Goal: Task Accomplishment & Management: Use online tool/utility

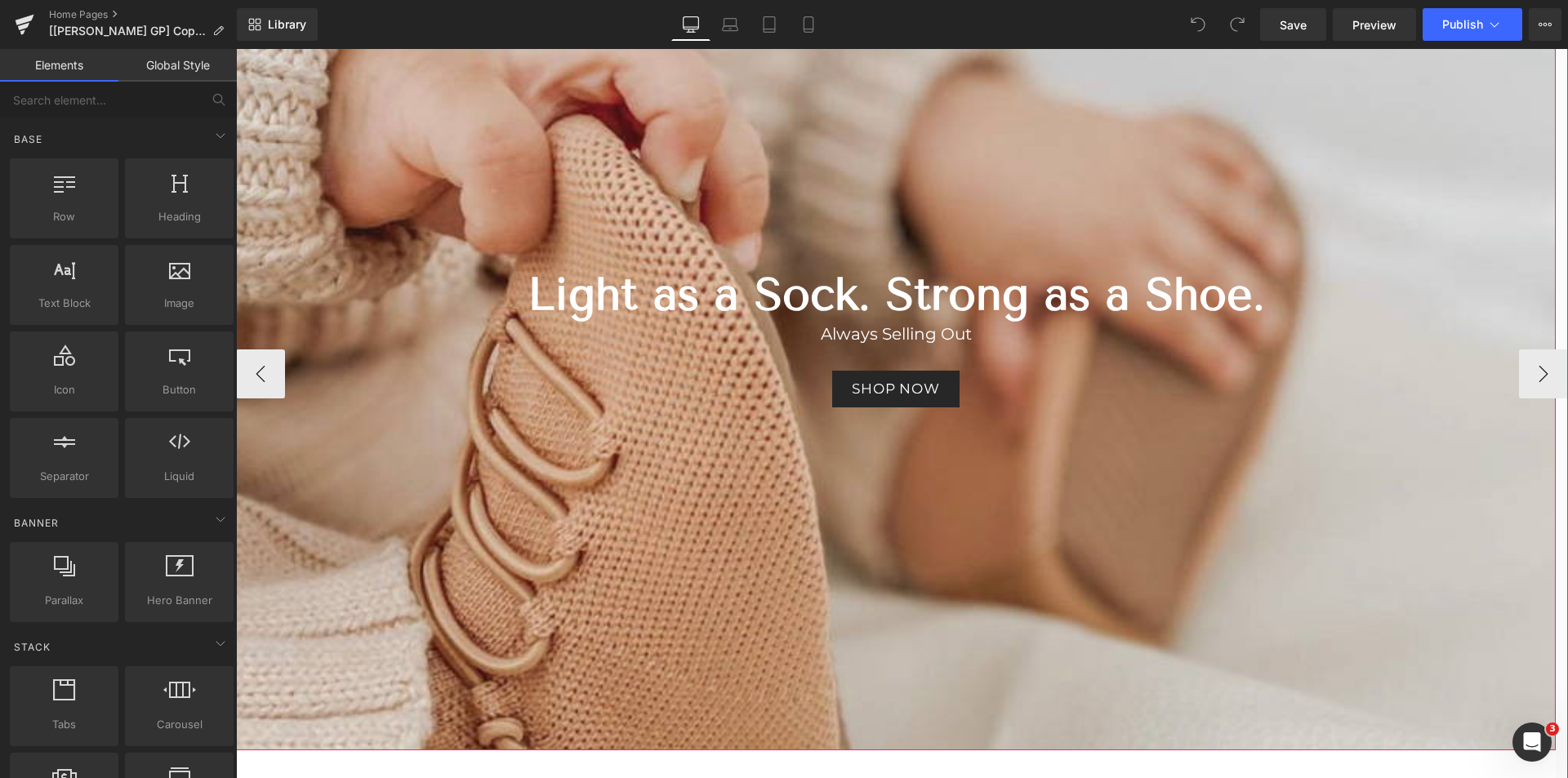
scroll to position [163, 0]
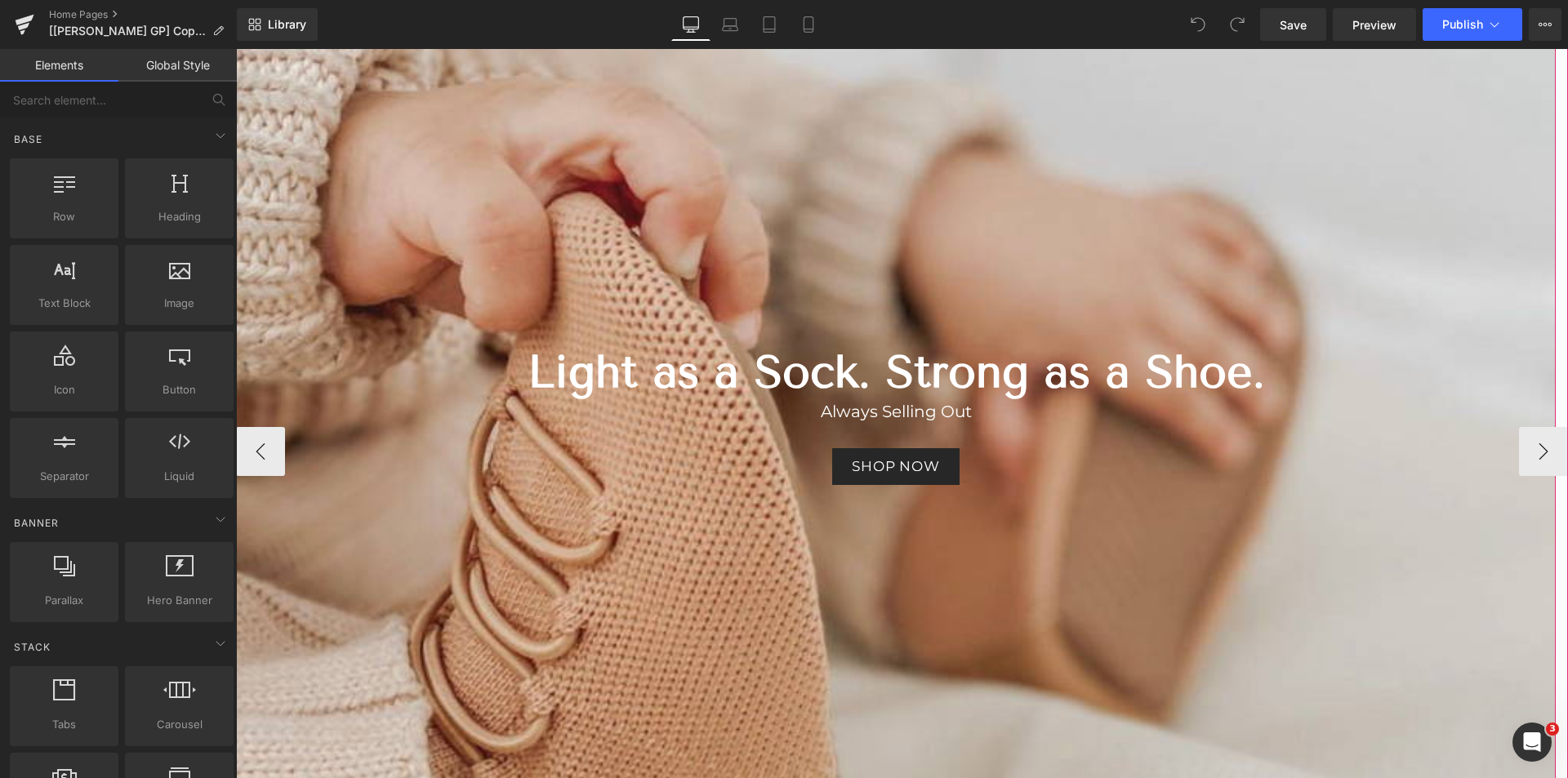
click at [925, 379] on div "Light as a Sock. Strong as a Shoe. Heading" at bounding box center [895, 372] width 955 height 54
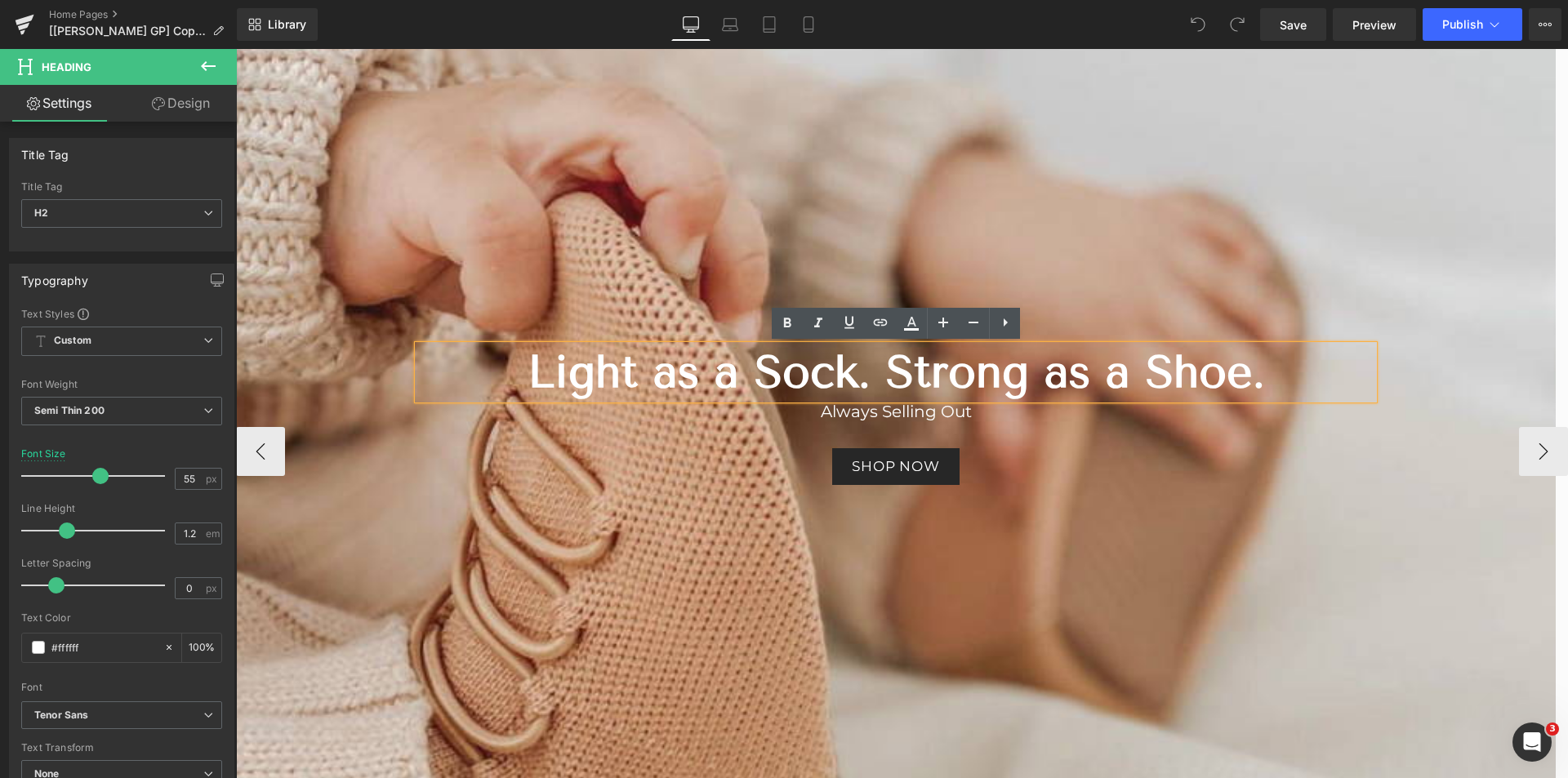
click at [864, 358] on b "Light as a Sock. Strong as a Shoe." at bounding box center [897, 372] width 738 height 53
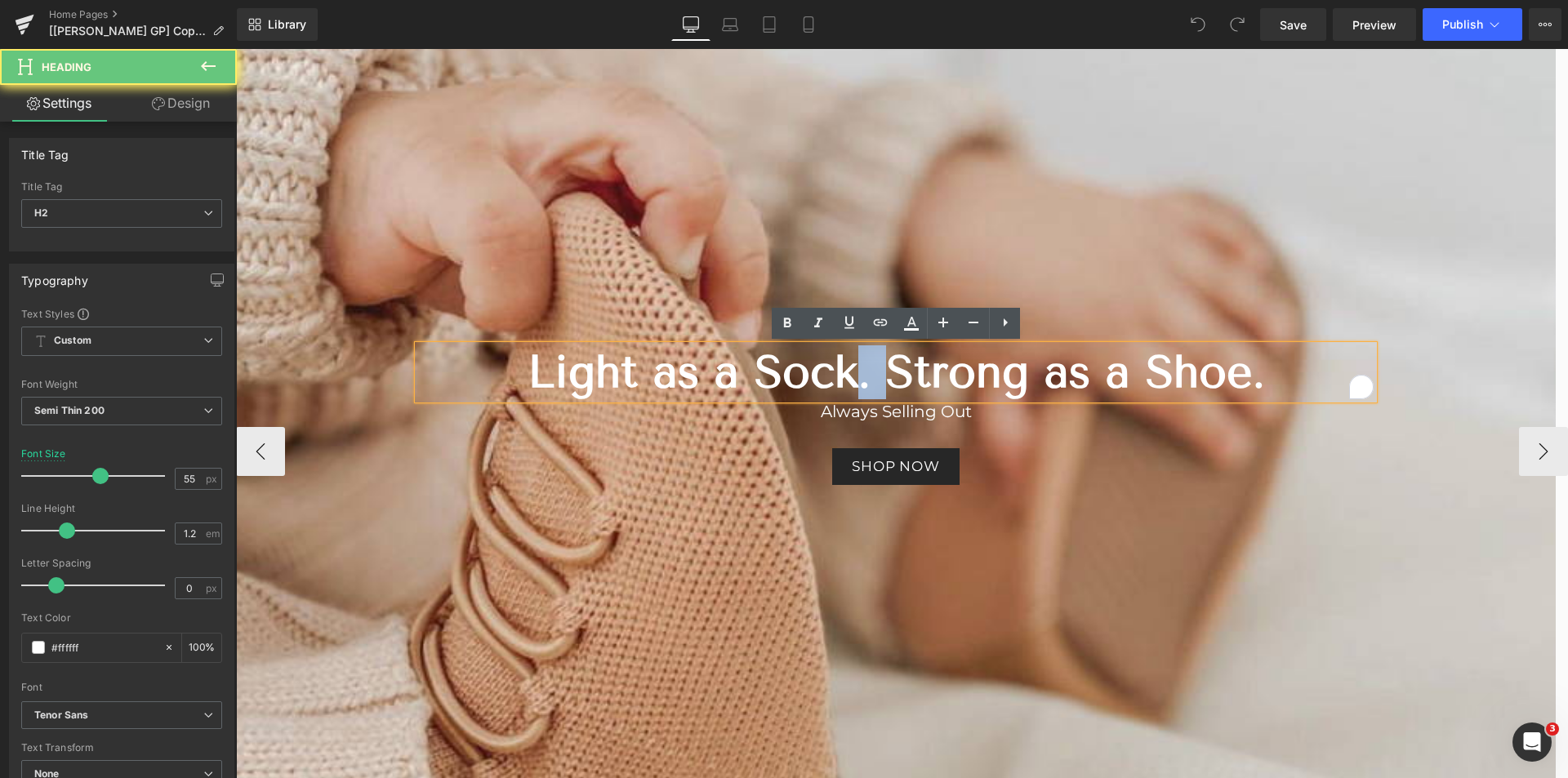
click at [864, 358] on b "Light as a Sock. Strong as a Shoe." at bounding box center [897, 372] width 738 height 53
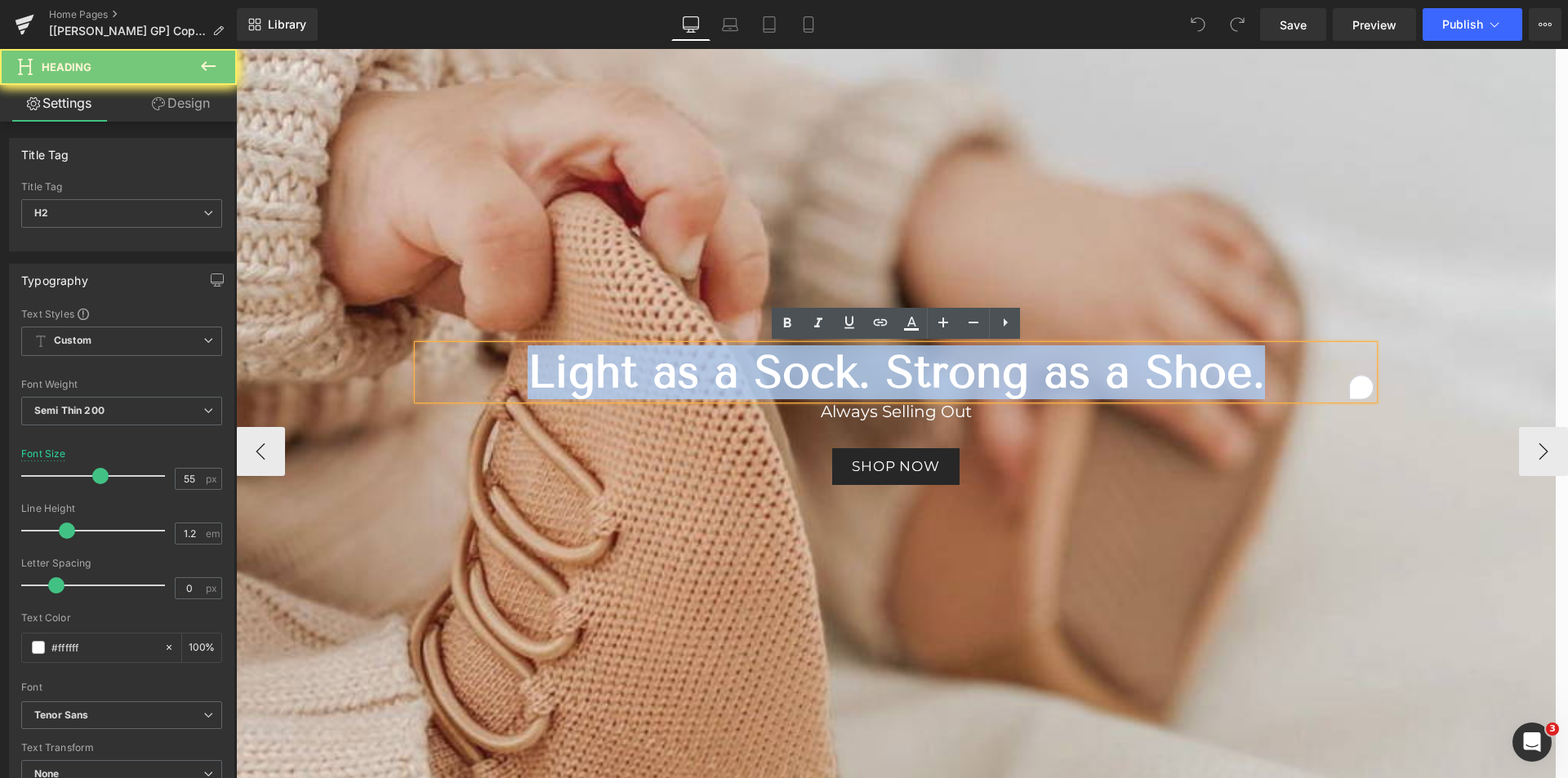
click at [864, 358] on b "Light as a Sock. Strong as a Shoe." at bounding box center [897, 372] width 738 height 53
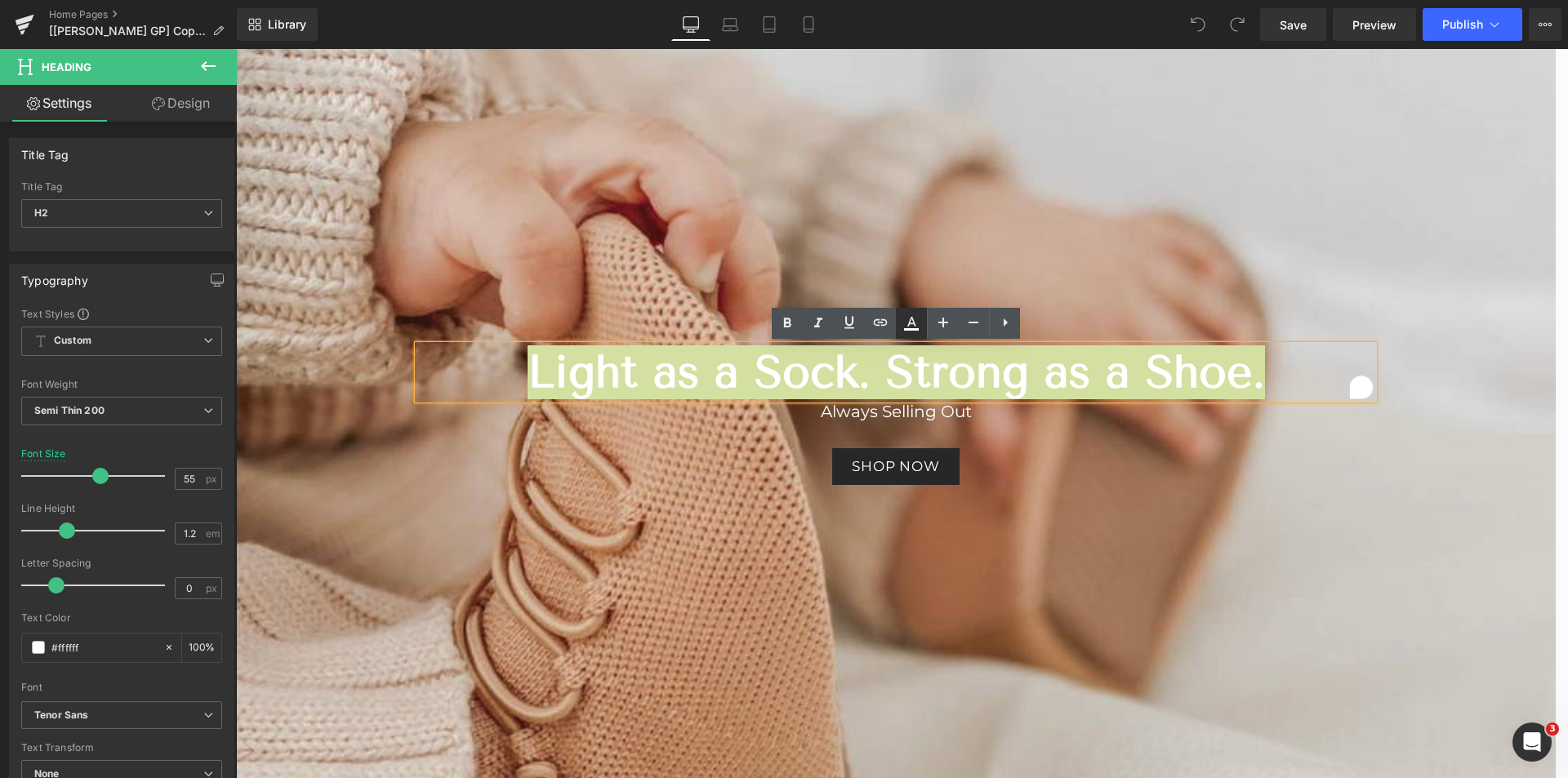
click at [915, 316] on icon at bounding box center [912, 323] width 19 height 19
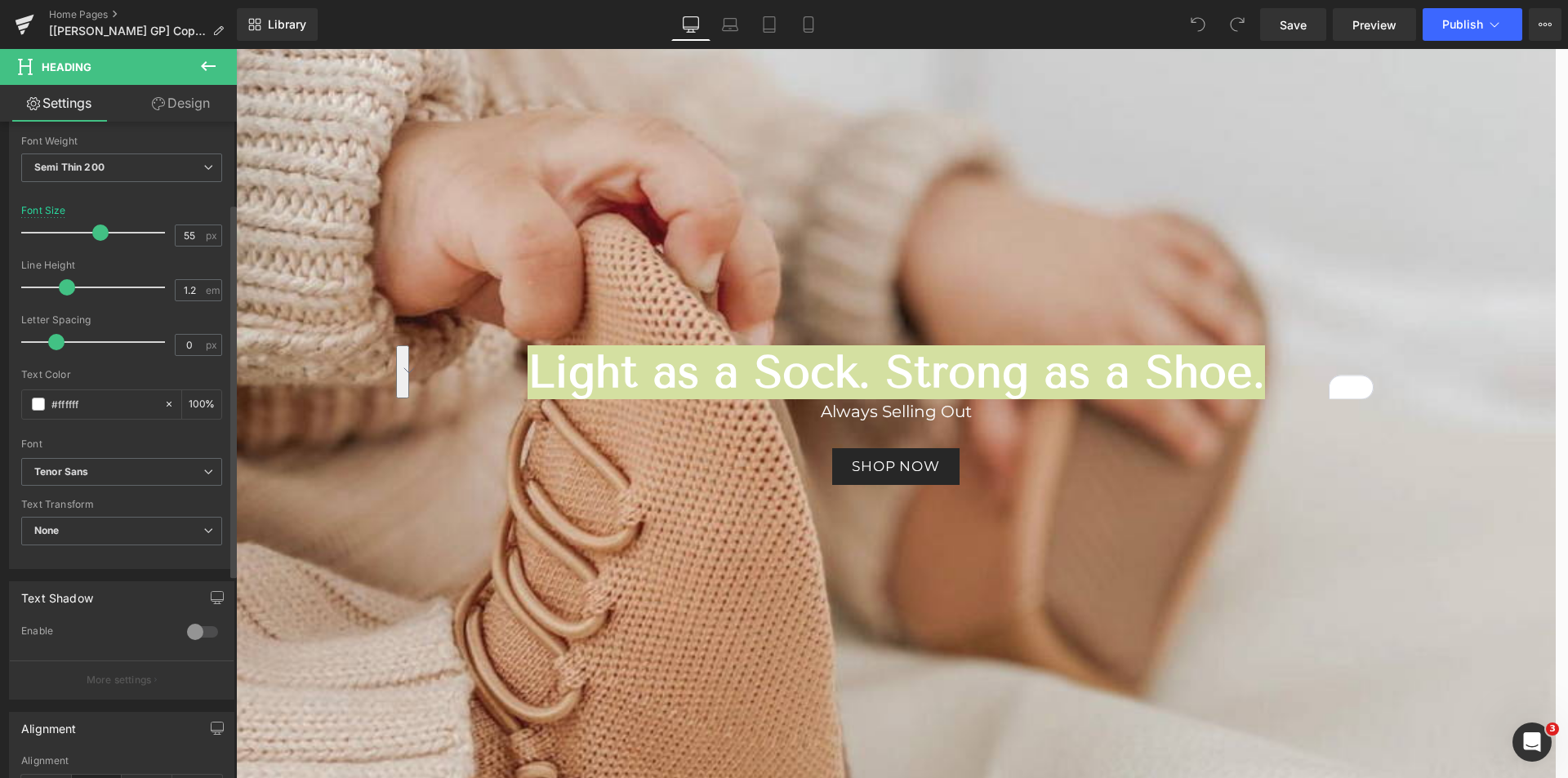
scroll to position [245, 0]
click at [796, 24] on link "Mobile" at bounding box center [808, 24] width 39 height 32
type input "47"
type input "100"
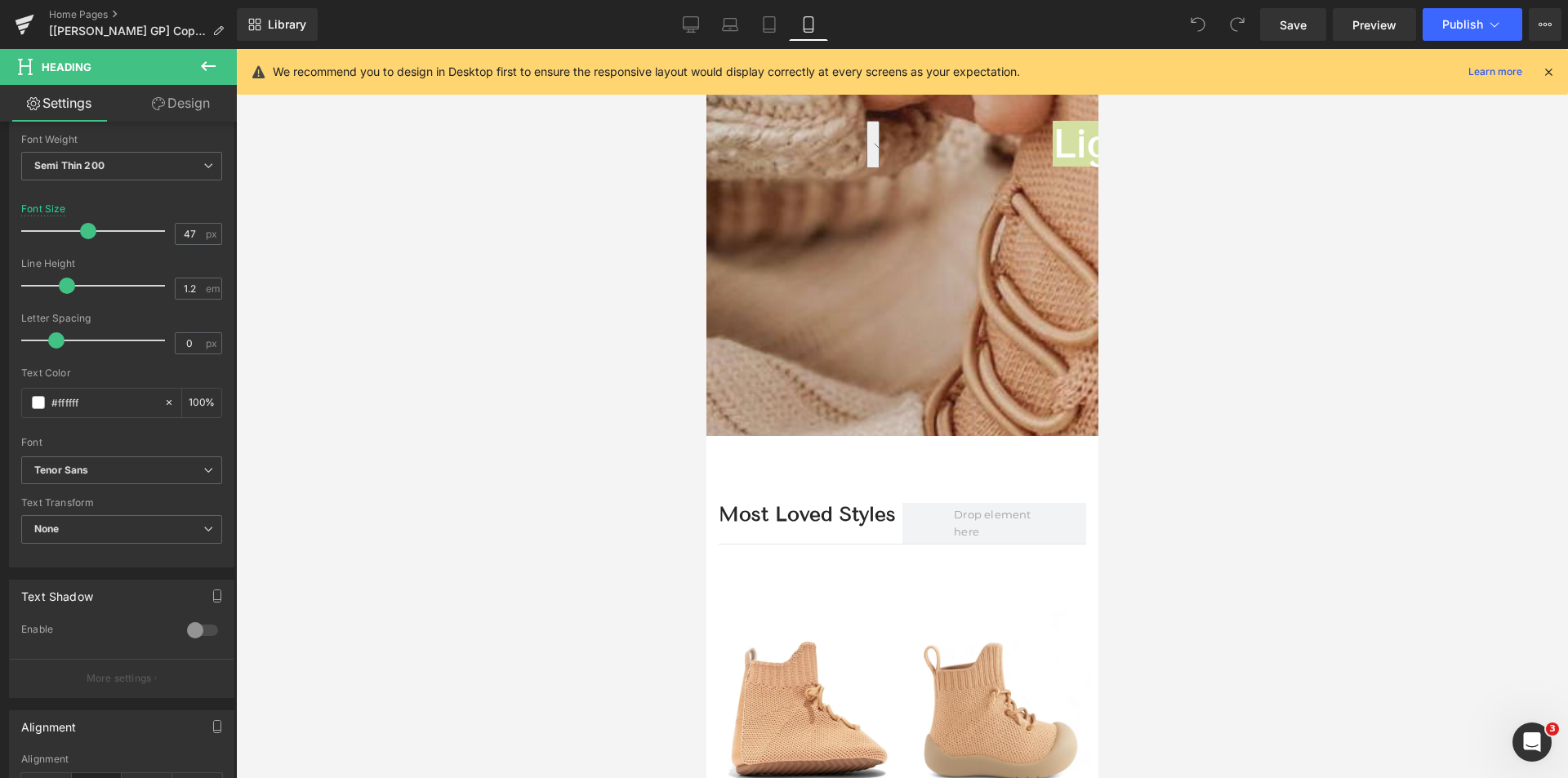
scroll to position [0, 0]
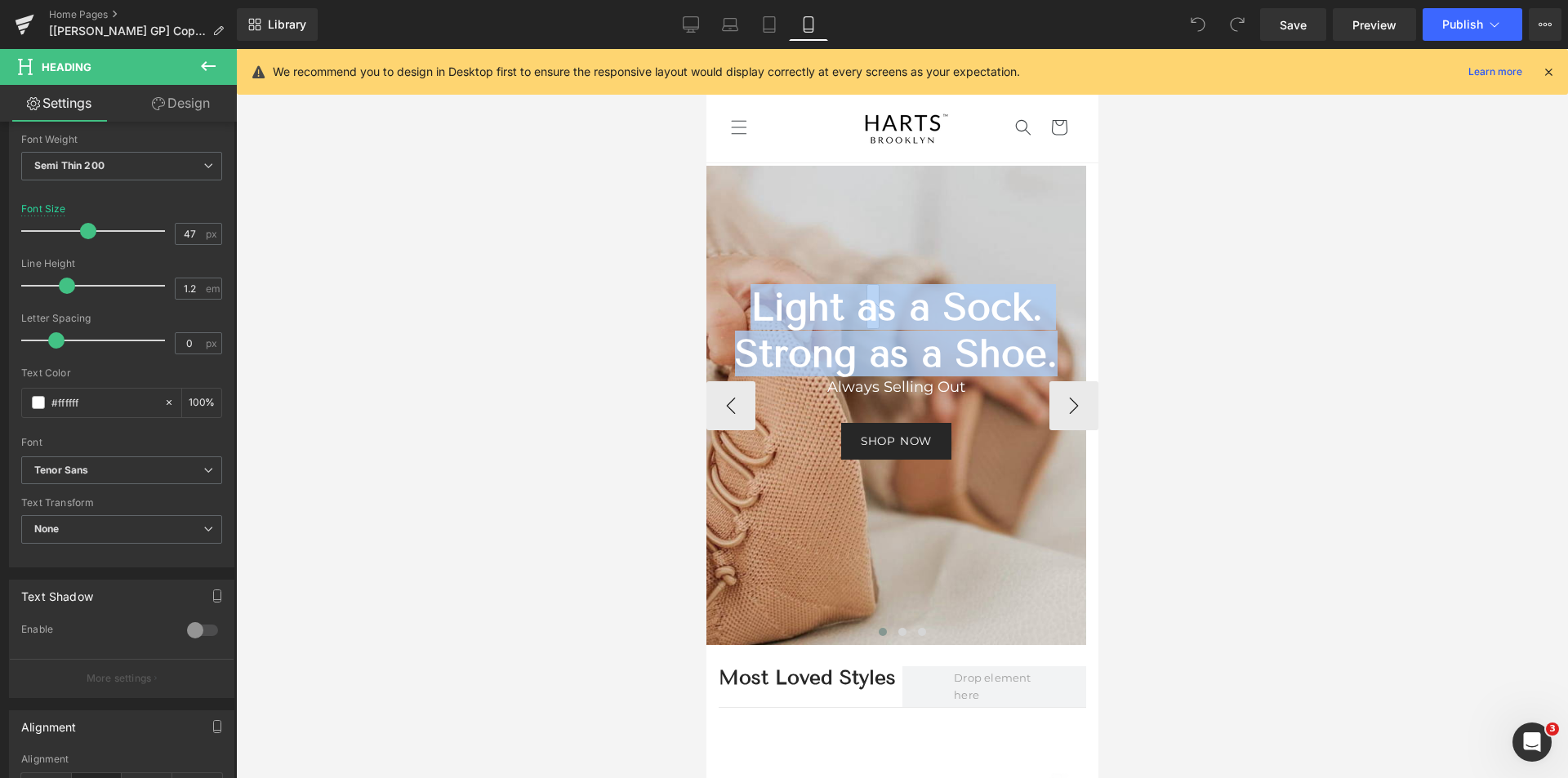
click at [893, 231] on div at bounding box center [895, 406] width 379 height 479
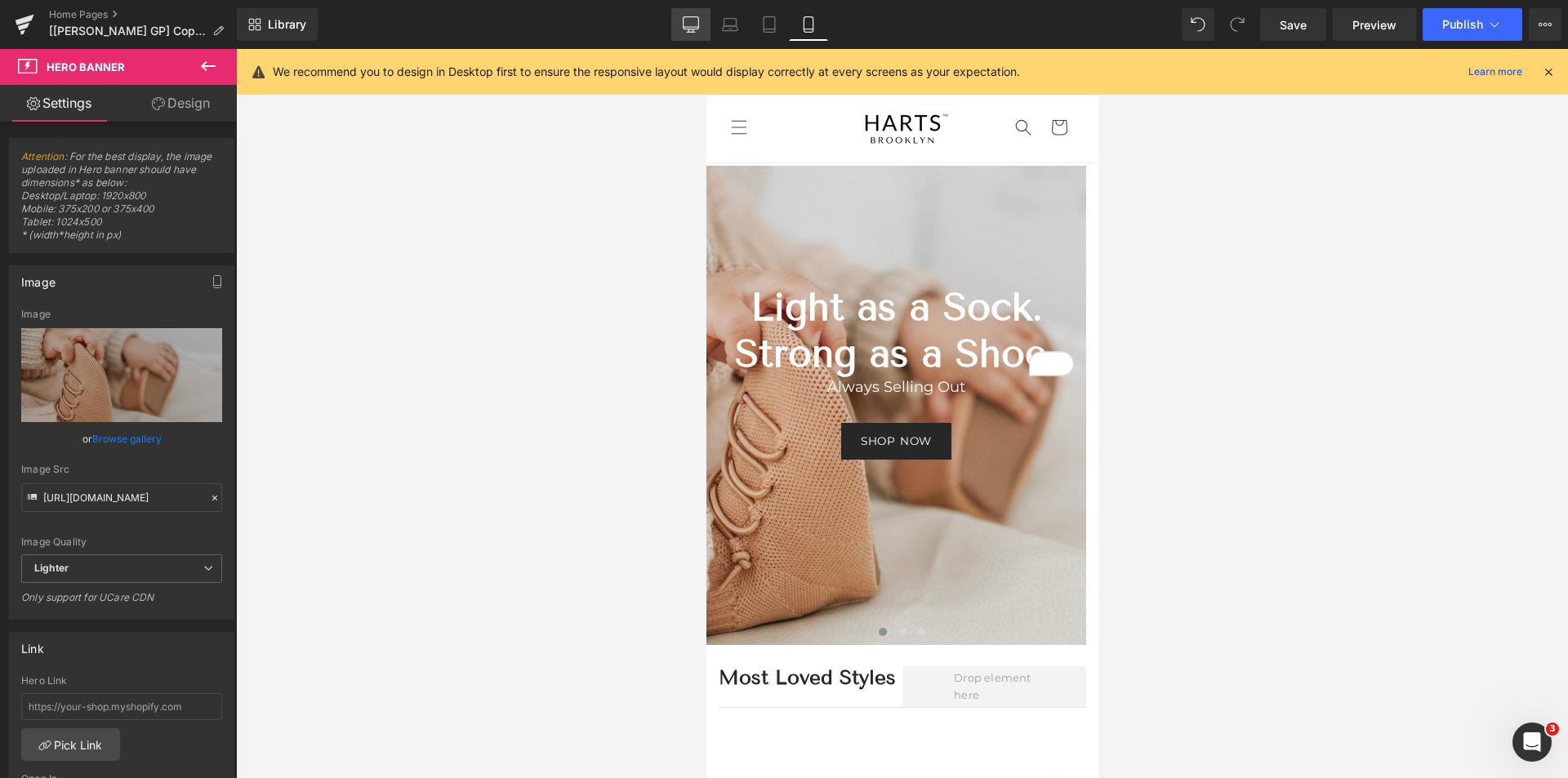
click at [699, 17] on icon at bounding box center [691, 24] width 16 height 12
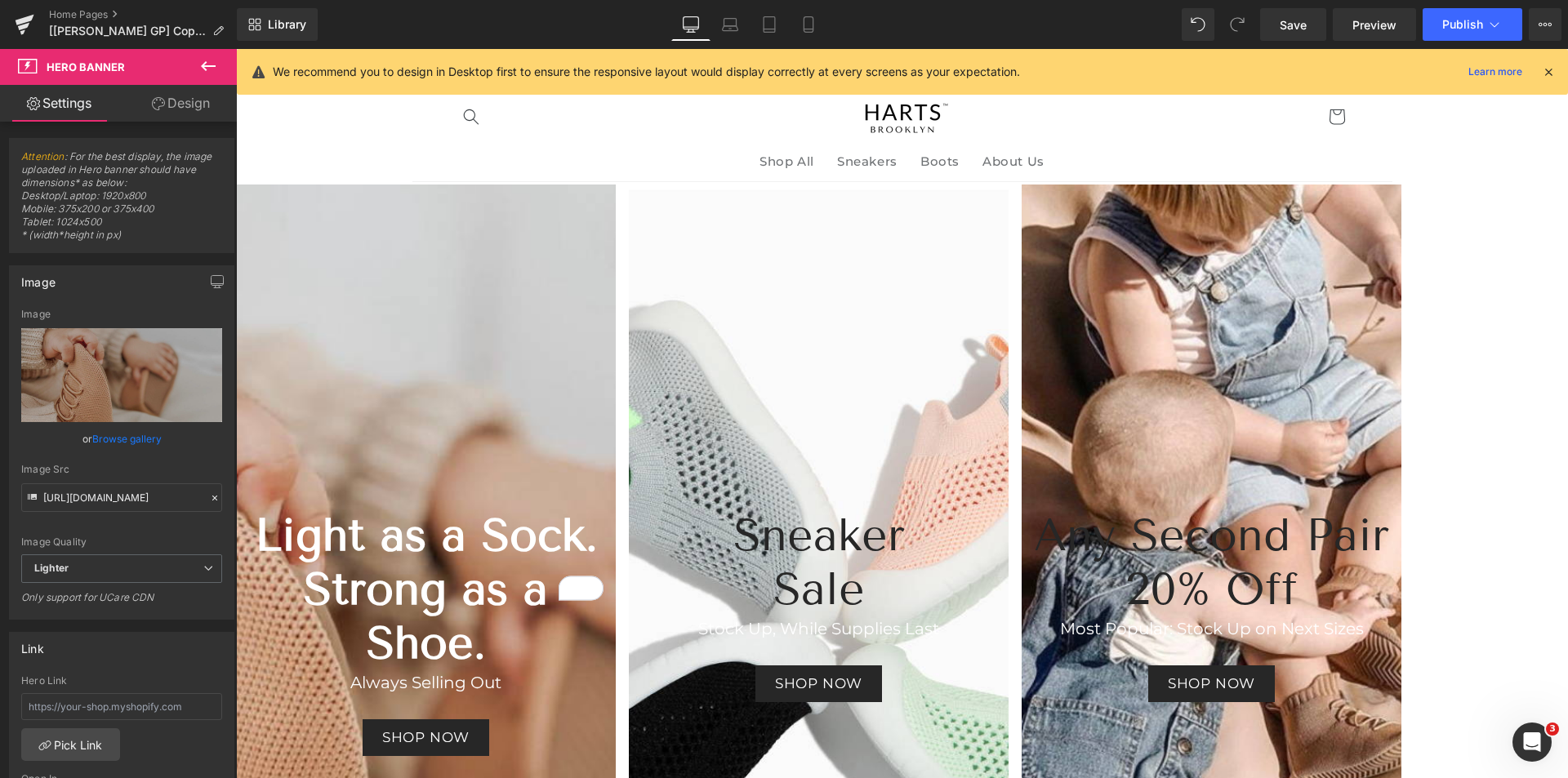
scroll to position [18, 0]
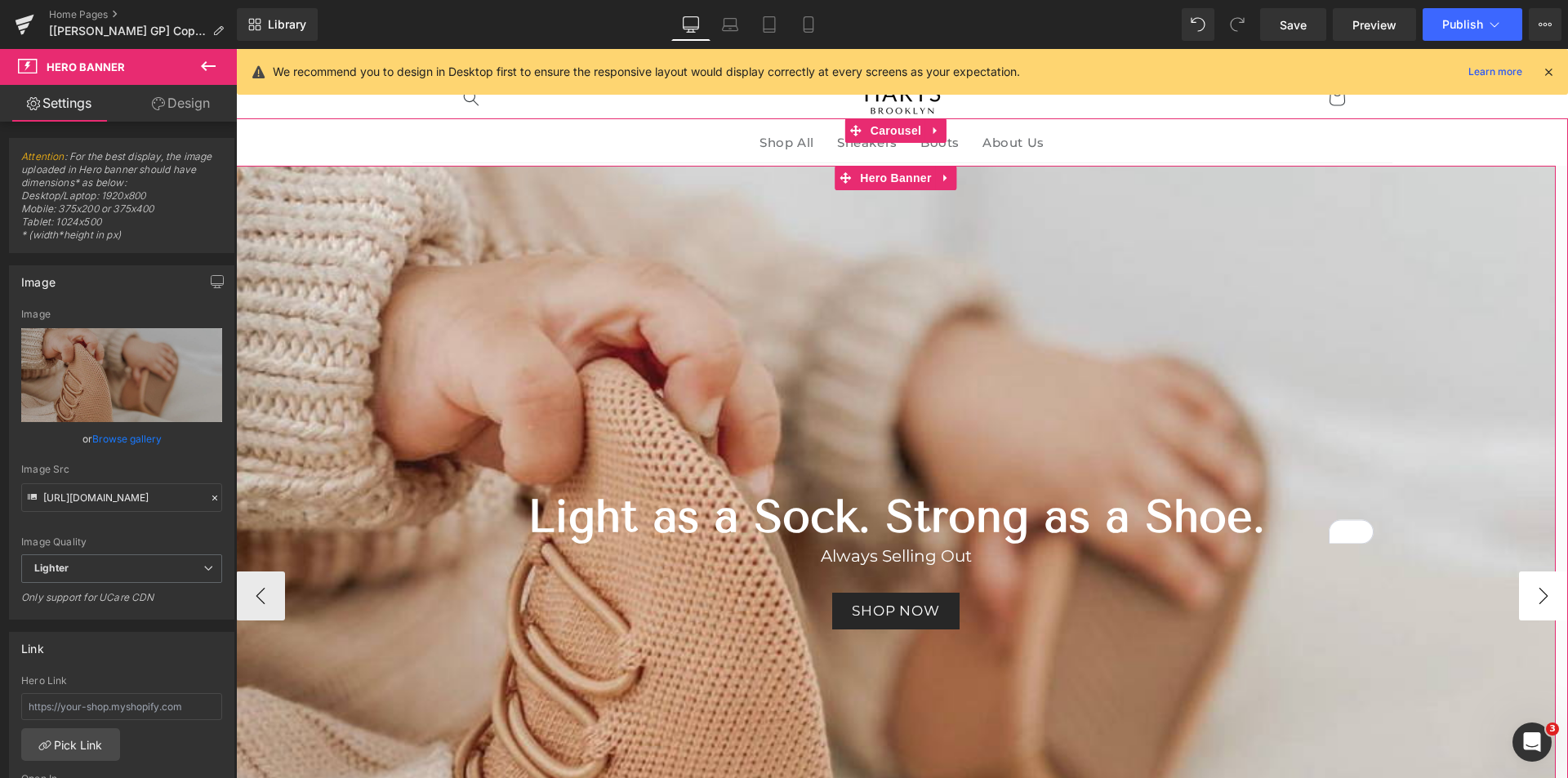
click at [1537, 579] on button "›" at bounding box center [1544, 596] width 49 height 49
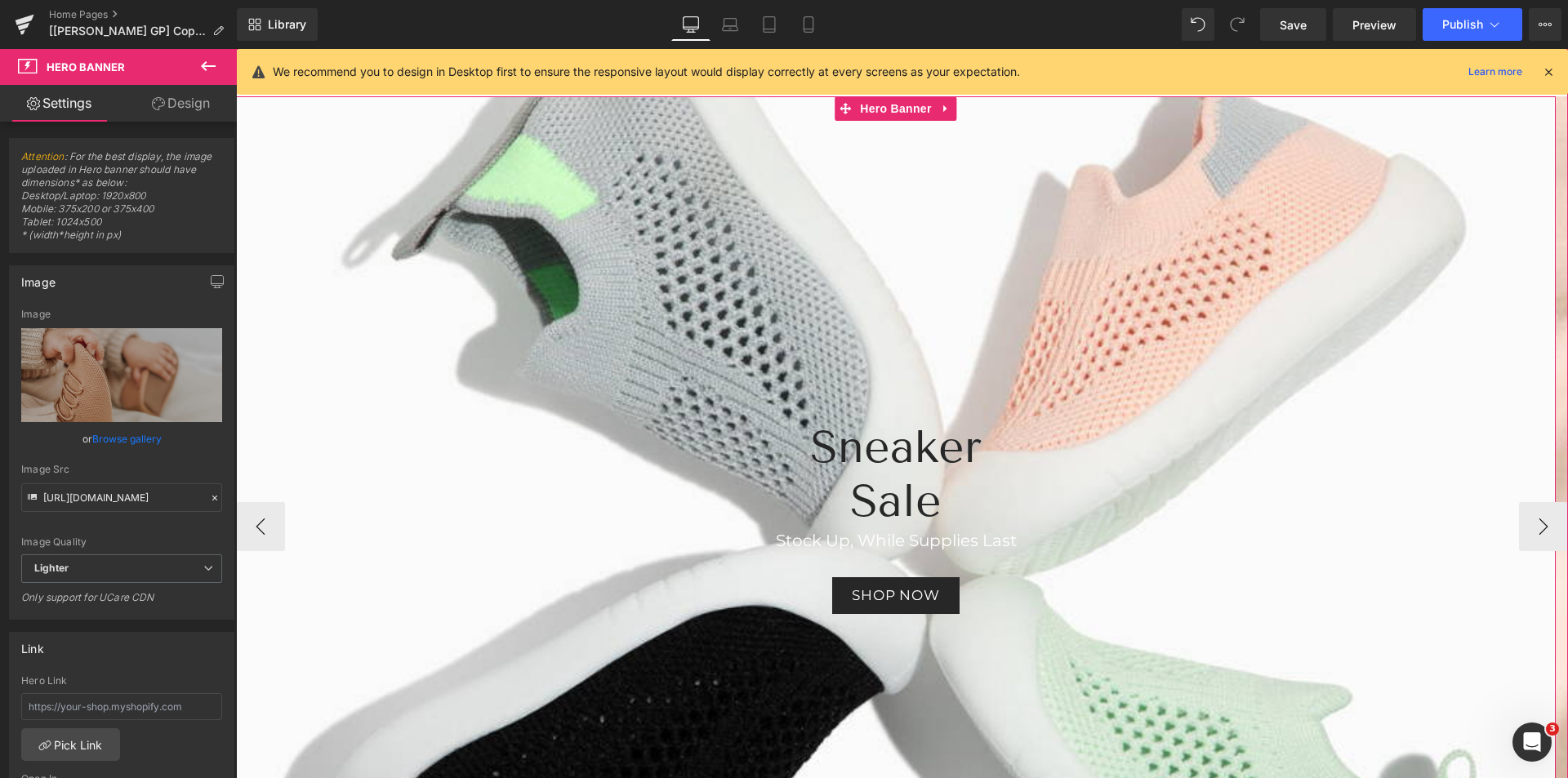
scroll to position [101, 0]
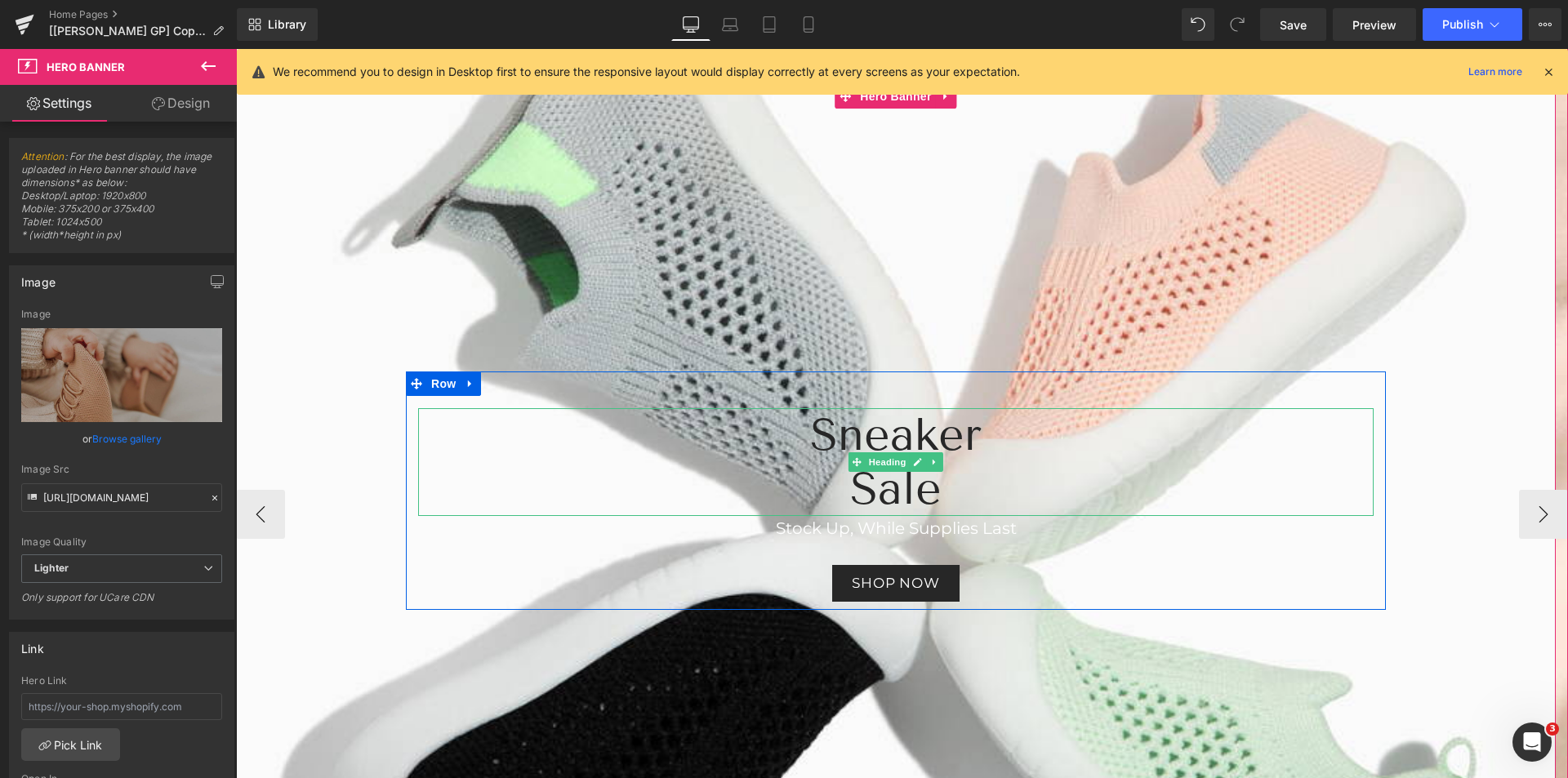
click at [879, 444] on h2 "Sneaker" at bounding box center [895, 435] width 955 height 54
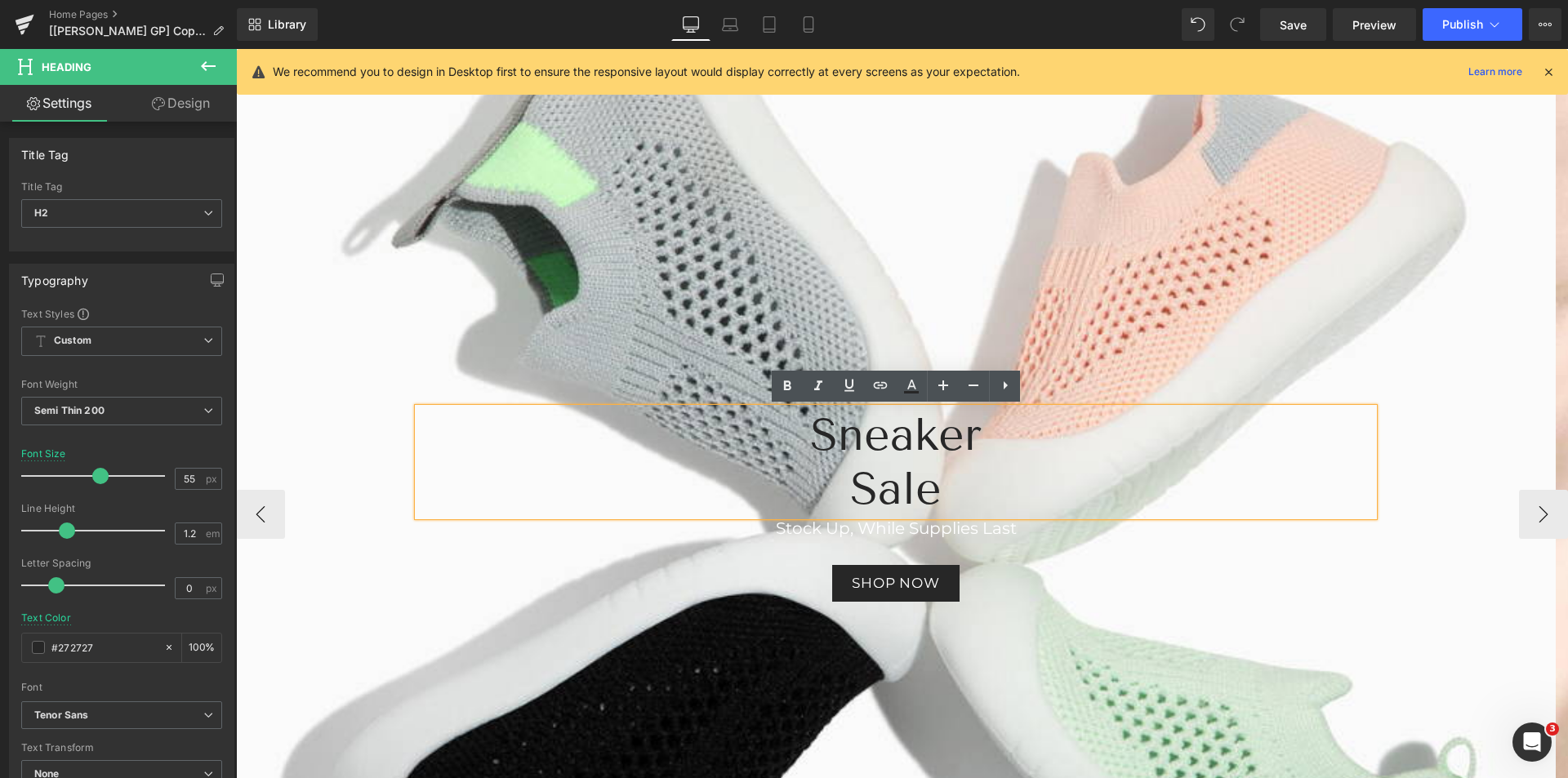
click at [1079, 361] on div at bounding box center [896, 514] width 1320 height 861
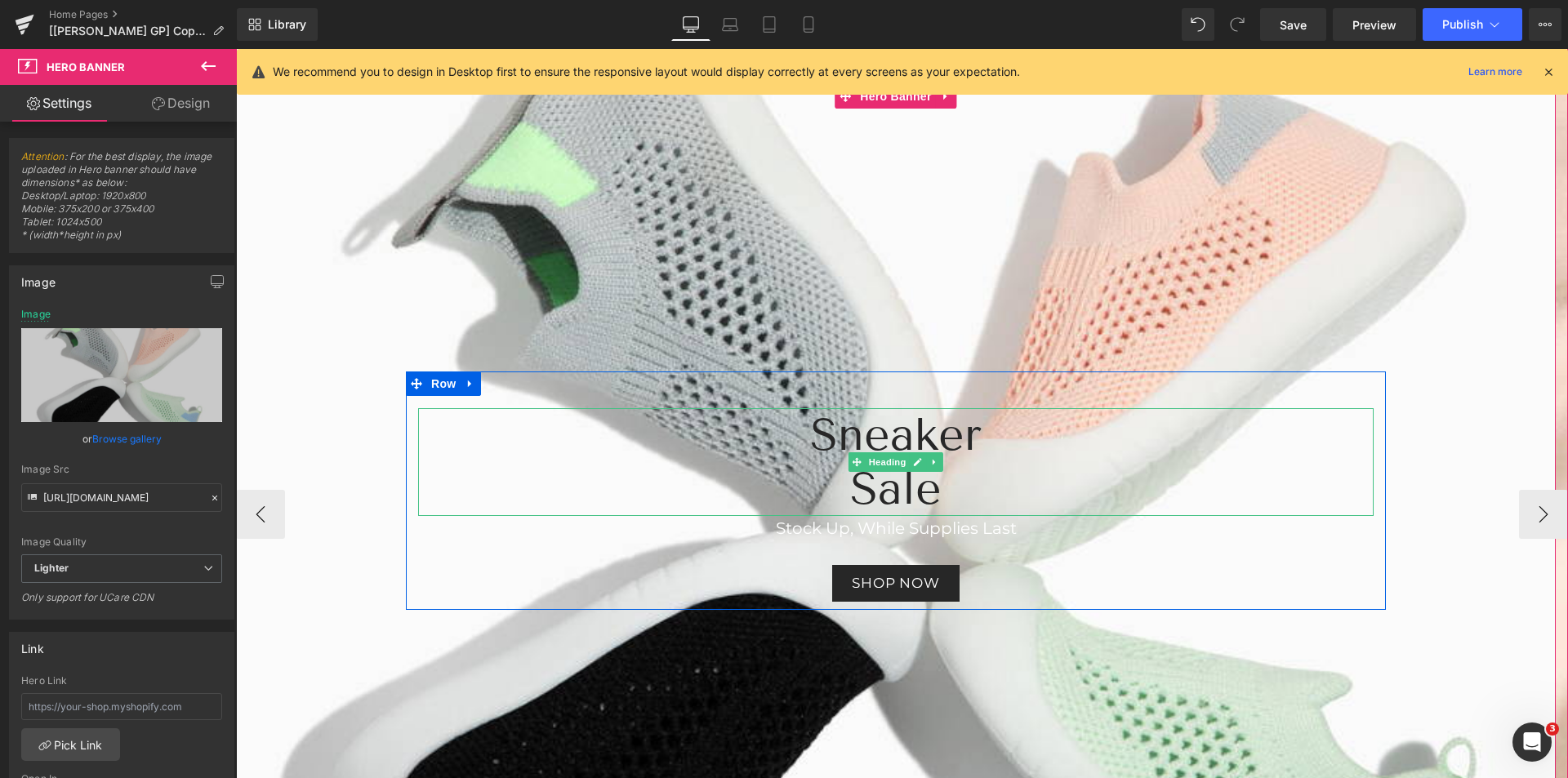
scroll to position [264, 0]
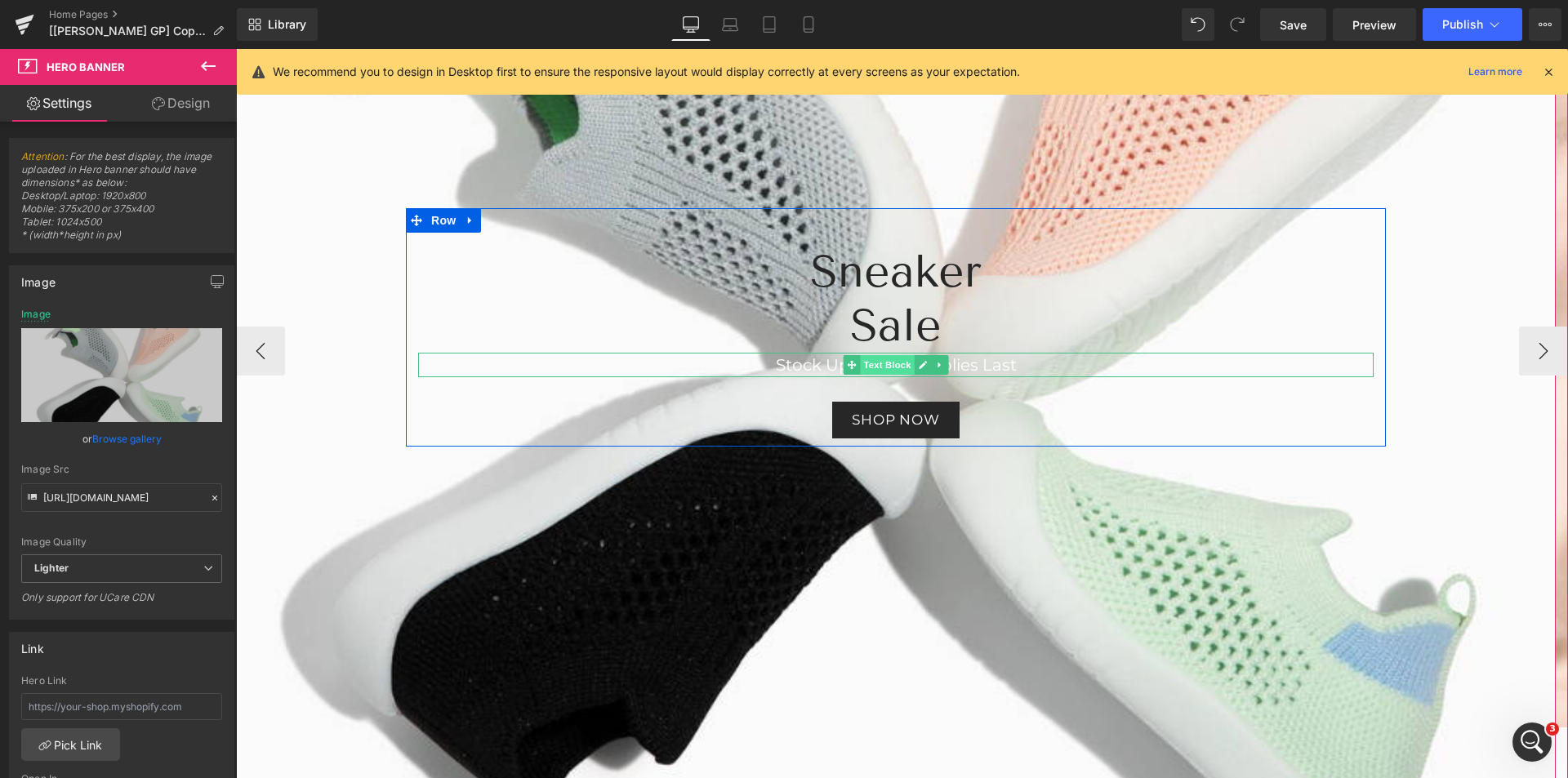
click at [865, 360] on span "Text Block" at bounding box center [887, 365] width 54 height 19
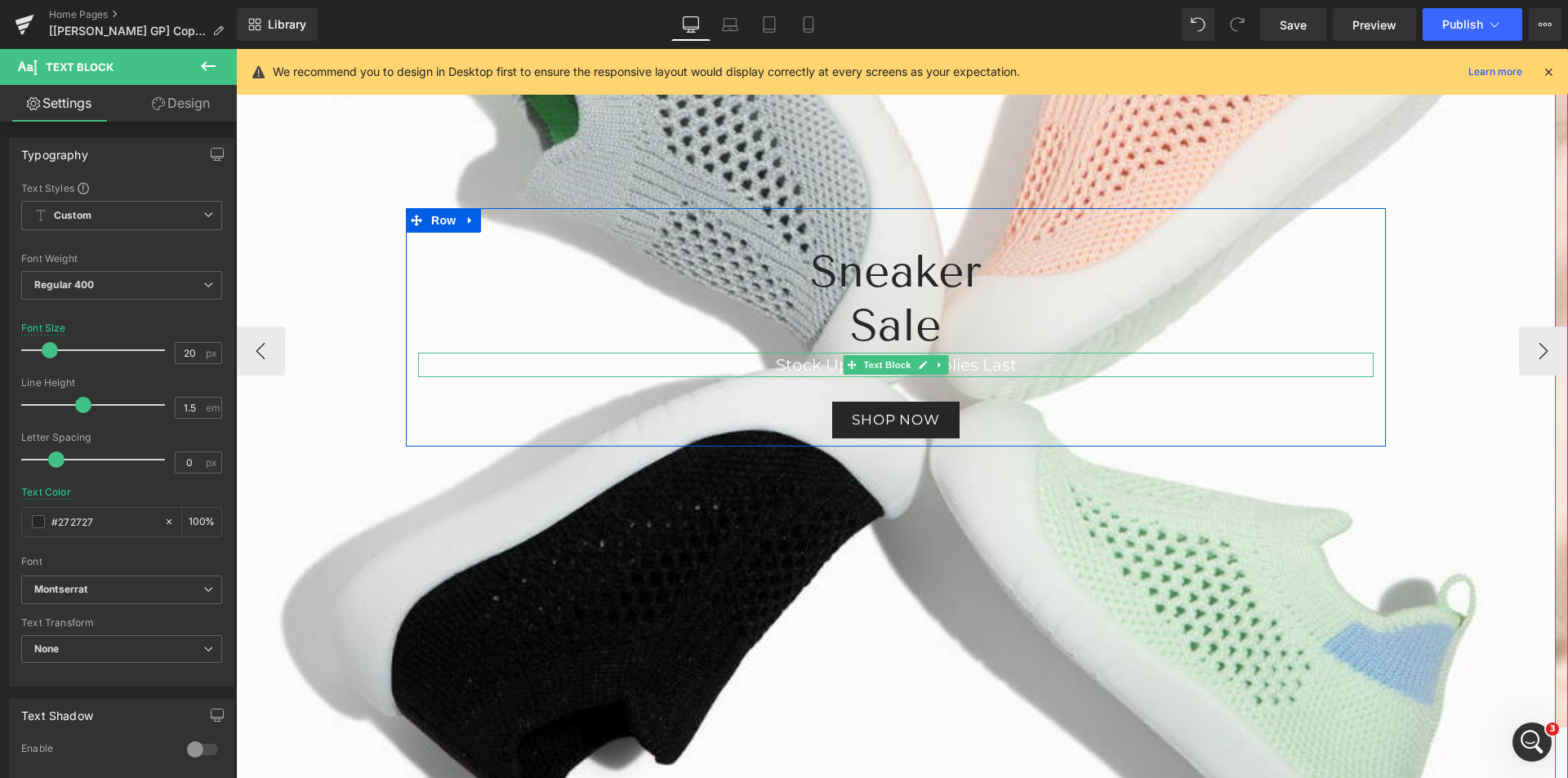
click at [764, 361] on p "Stock Up, While Supplies Last" at bounding box center [895, 365] width 955 height 24
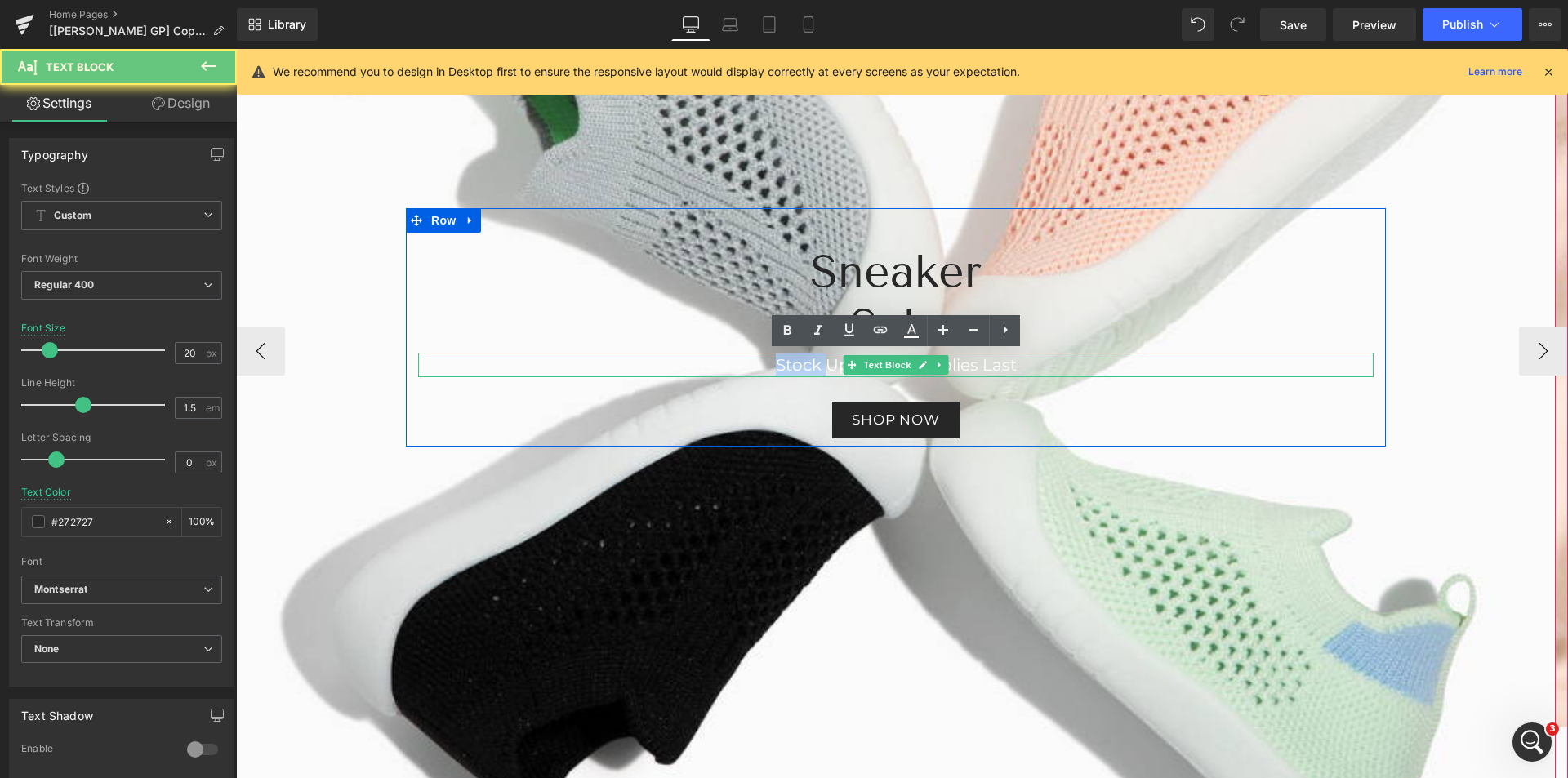
click at [764, 361] on p "Stock Up, While Supplies Last" at bounding box center [895, 365] width 955 height 24
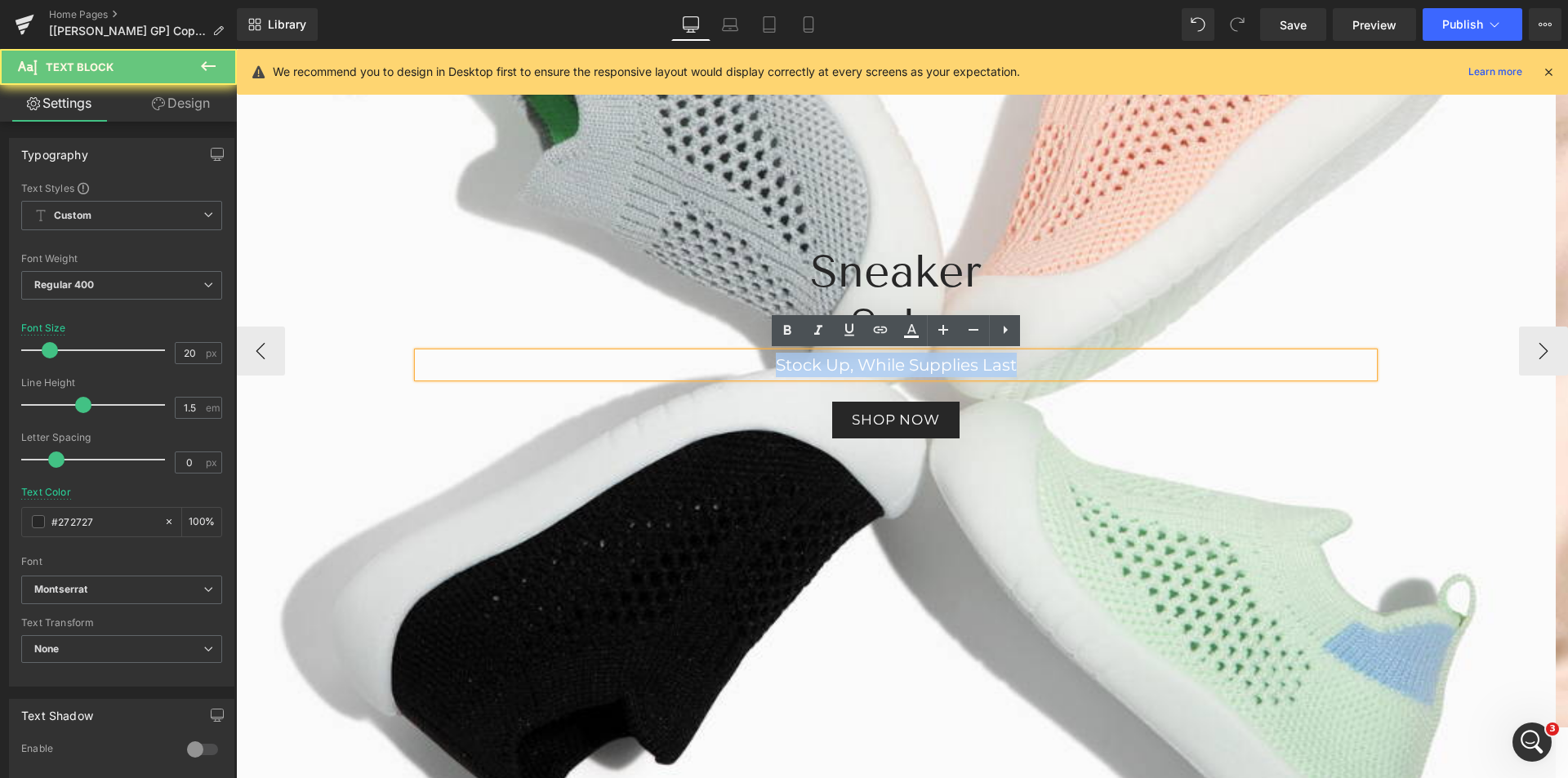
click at [764, 361] on p "Stock Up, While Supplies Last" at bounding box center [895, 365] width 955 height 24
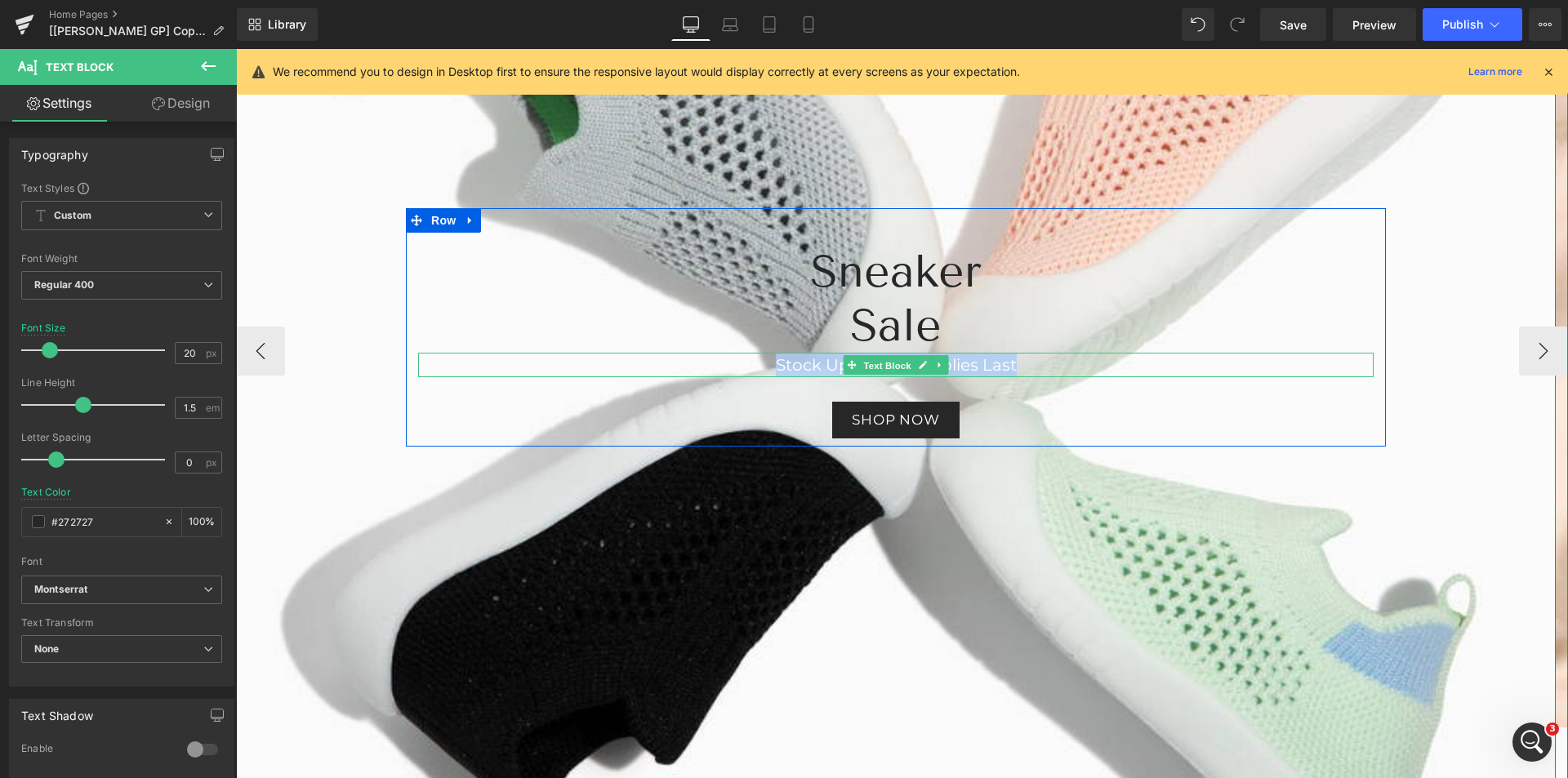
click at [872, 368] on span "Text Block" at bounding box center [887, 365] width 54 height 19
click at [992, 367] on font "Stock Up, While Supplies Last" at bounding box center [897, 365] width 241 height 19
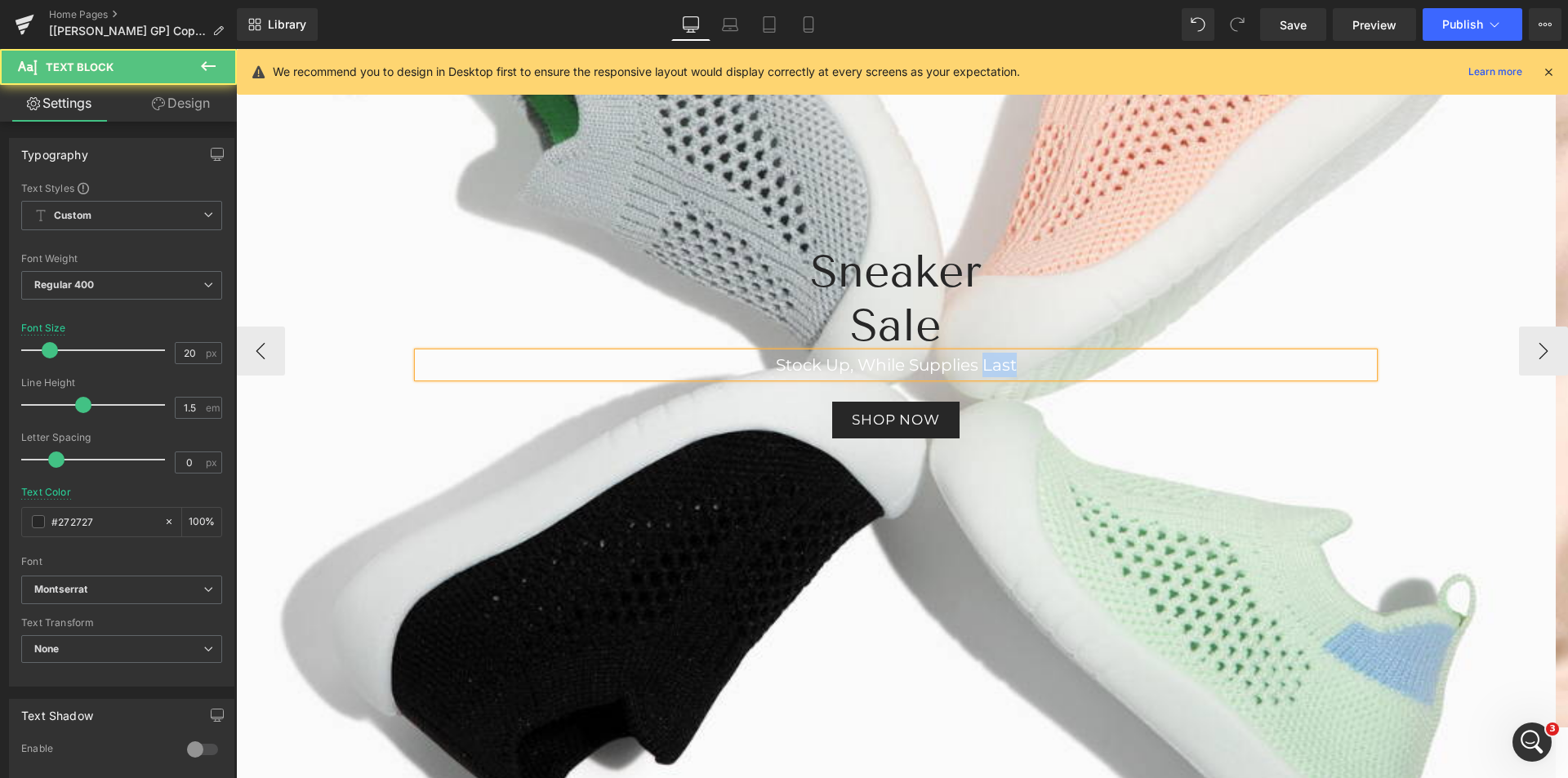
click at [992, 367] on font "Stock Up, While Supplies Last" at bounding box center [897, 365] width 241 height 19
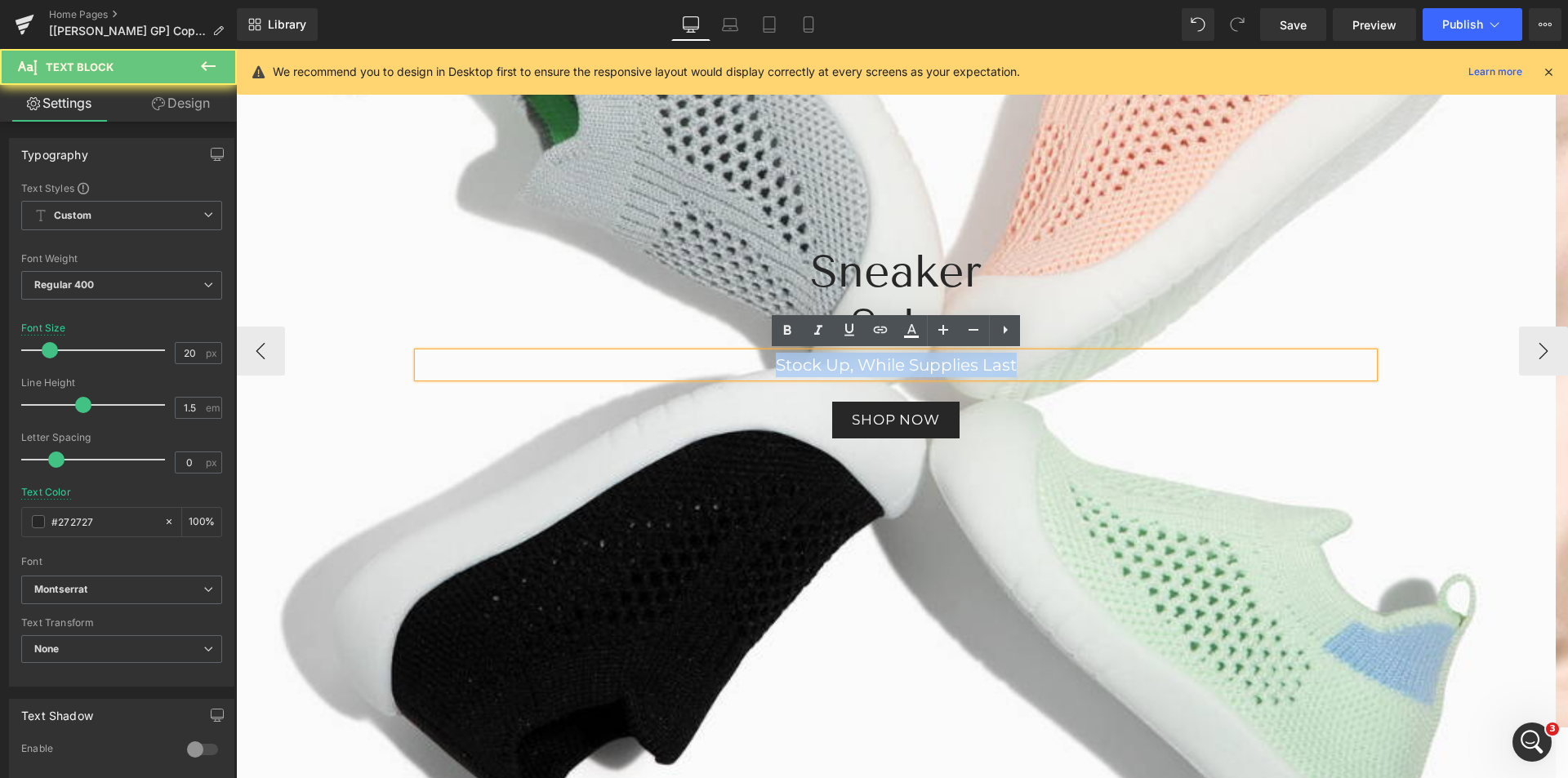
click at [992, 367] on font "Stock Up, While Supplies Last" at bounding box center [897, 365] width 241 height 19
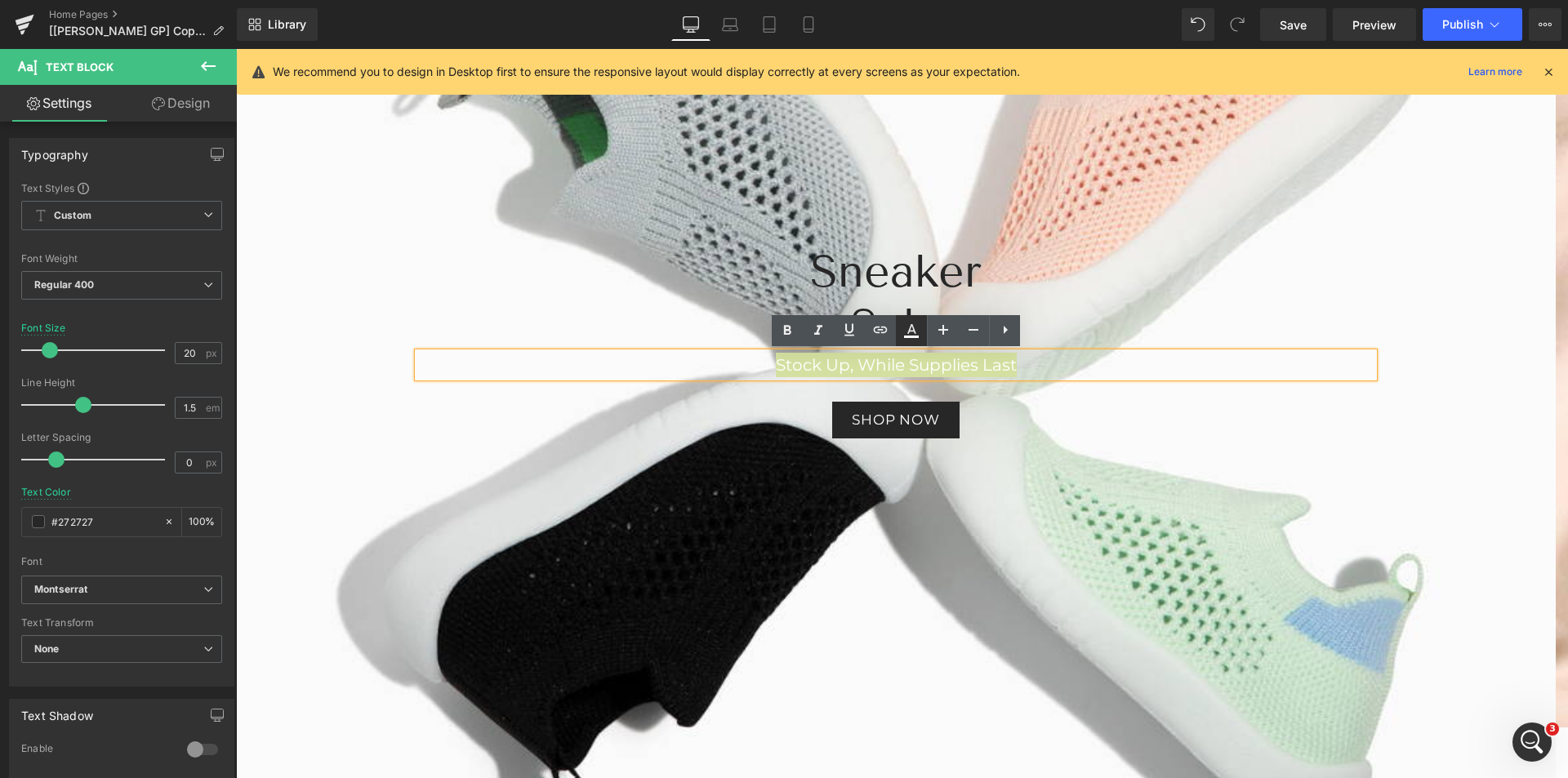
click at [918, 327] on icon at bounding box center [912, 330] width 19 height 19
type input "100"
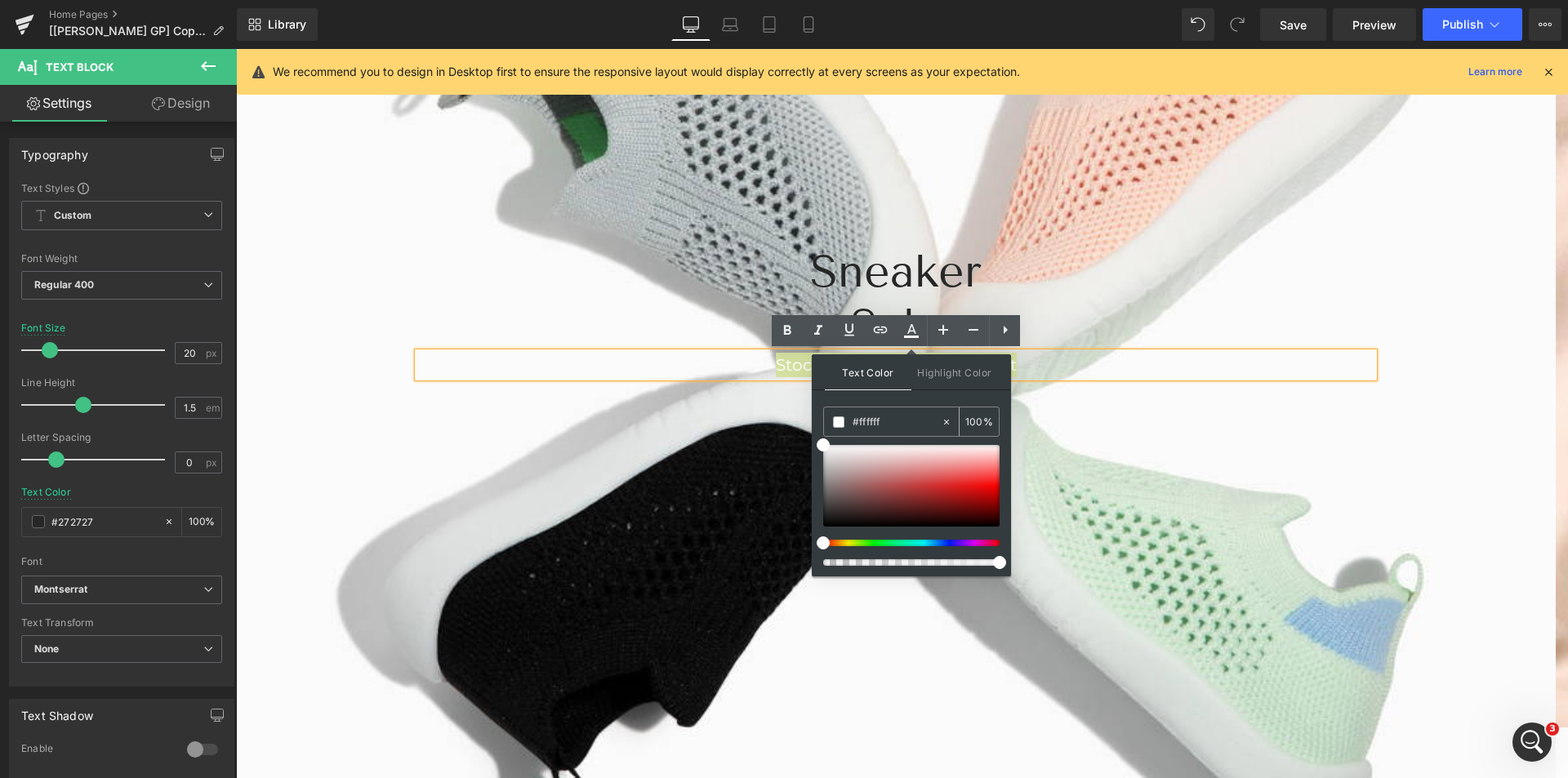
click at [943, 426] on icon at bounding box center [946, 422] width 11 height 11
type input "none"
type input "0"
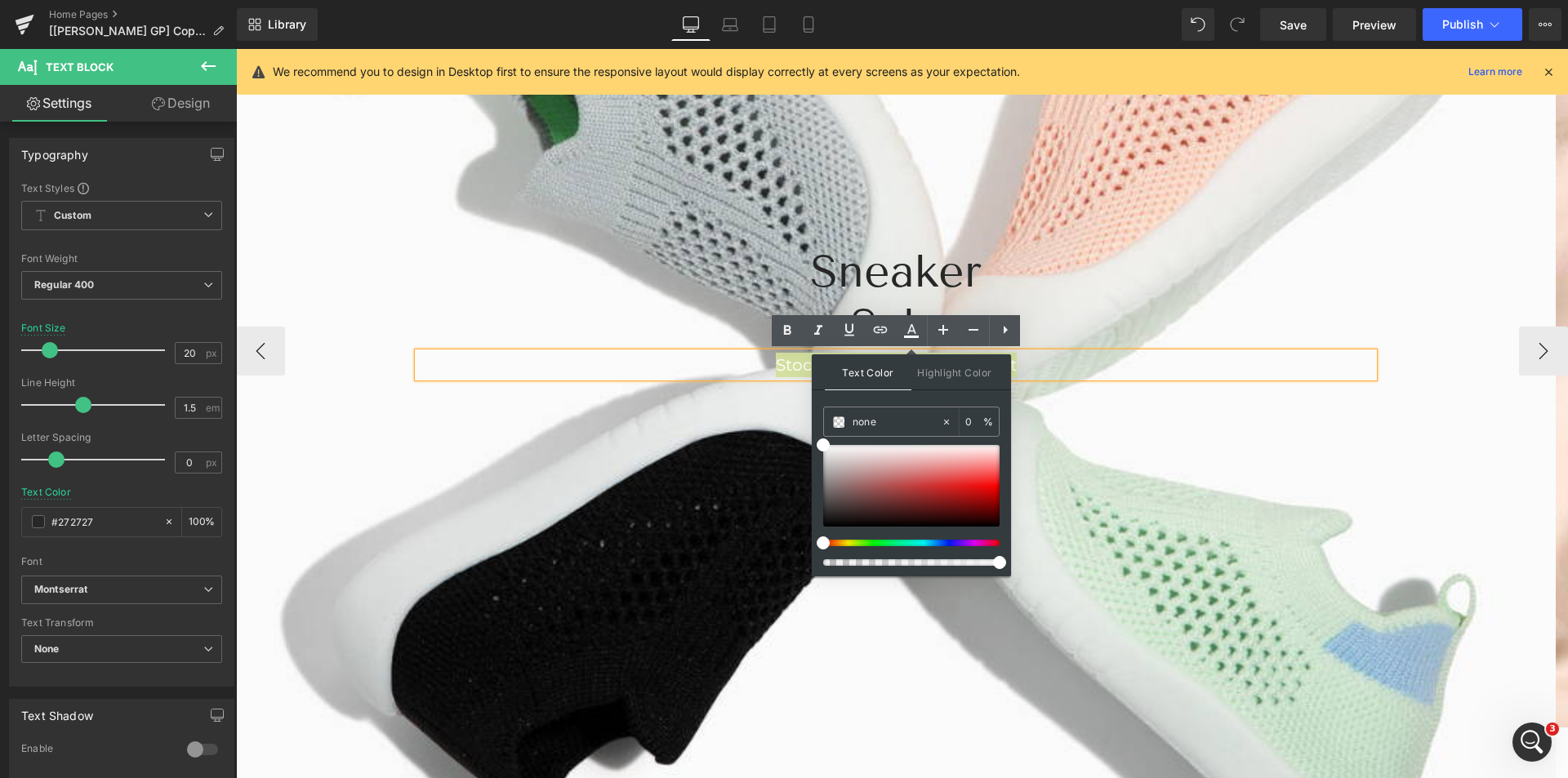
click at [236, 49] on div at bounding box center [236, 49] width 0 height 0
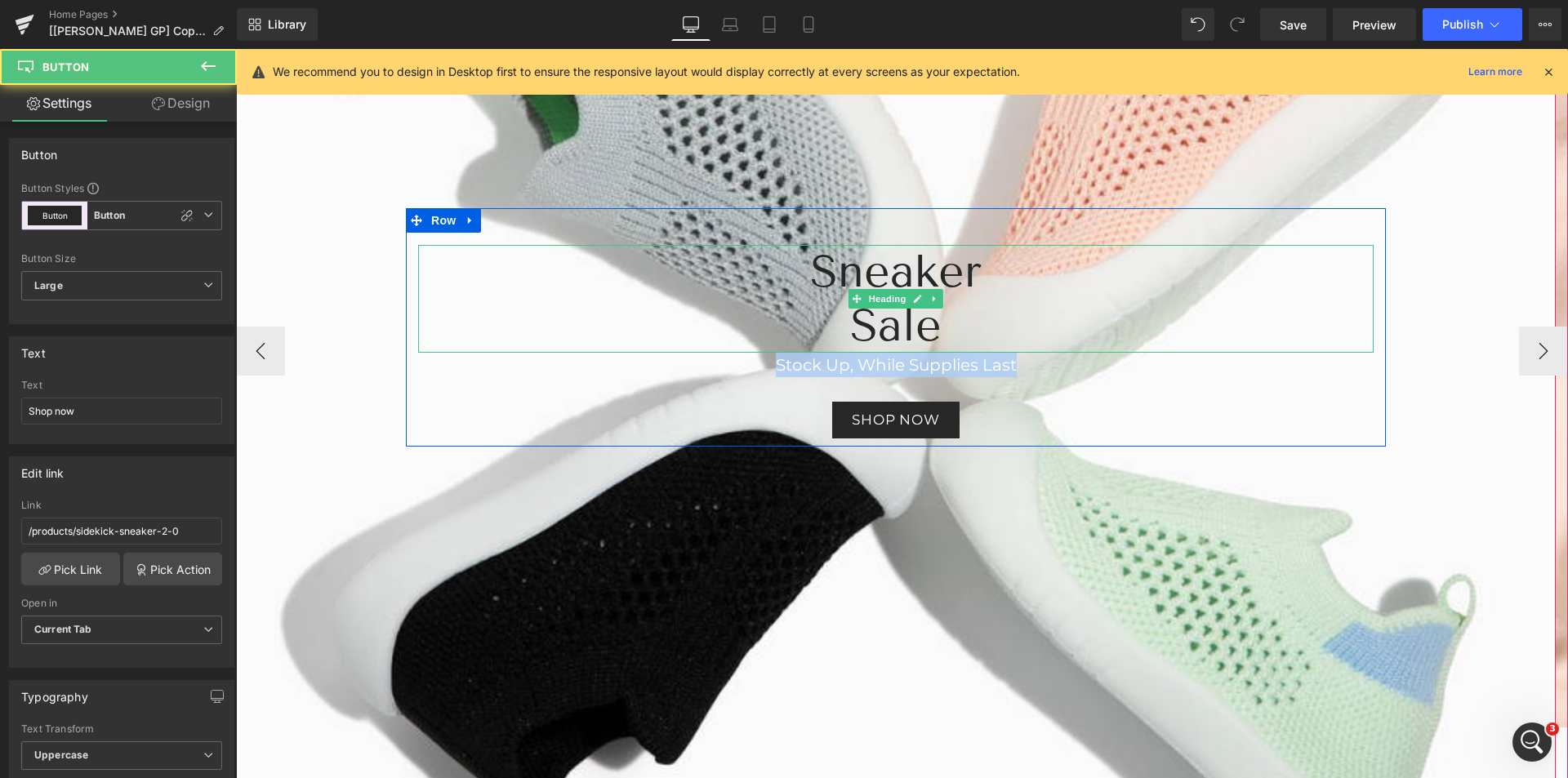
click at [1197, 302] on h2 "Sale" at bounding box center [895, 326] width 955 height 54
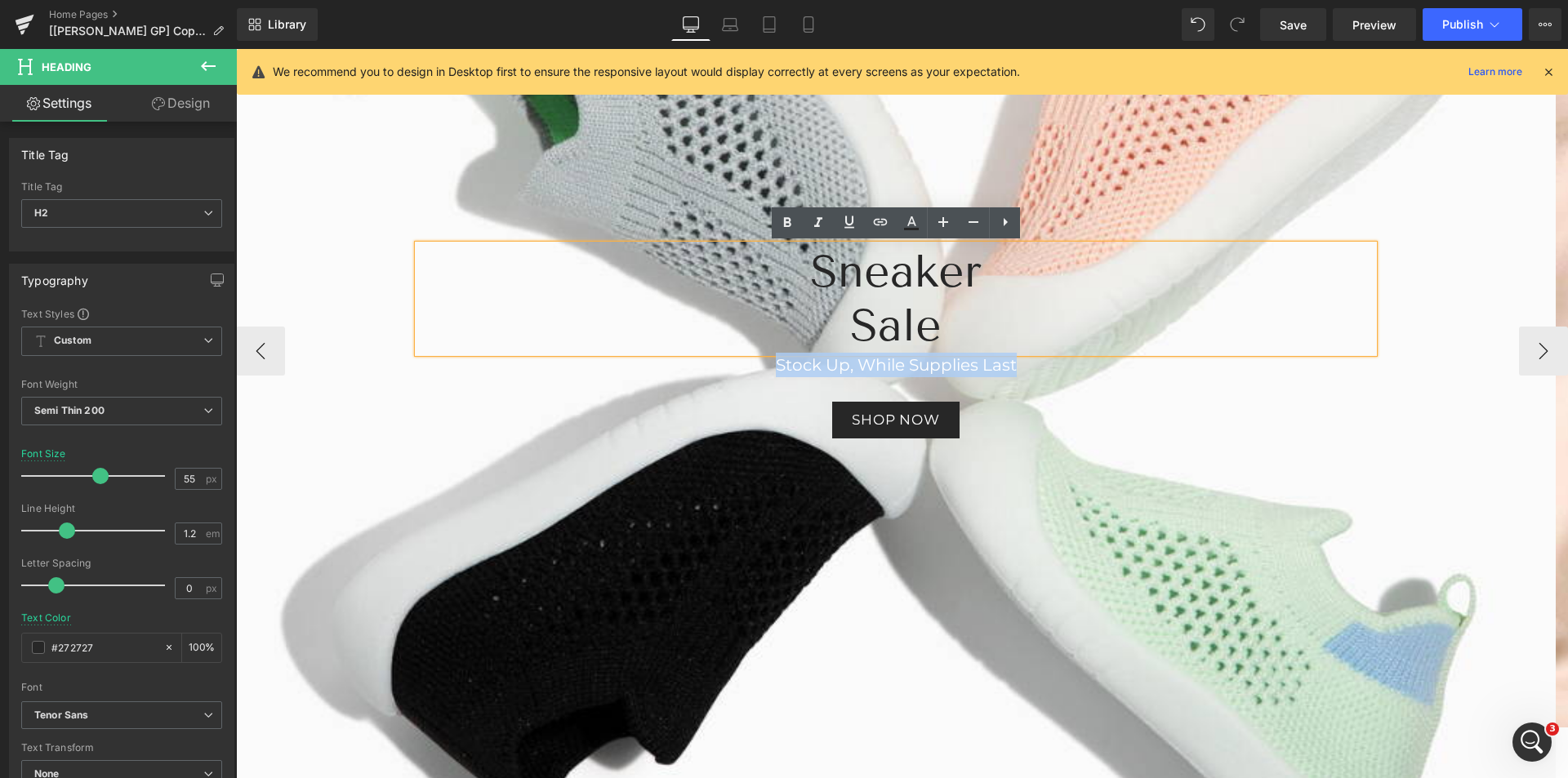
click at [1071, 365] on p "Stock Up, While Supplies Last" at bounding box center [895, 365] width 955 height 24
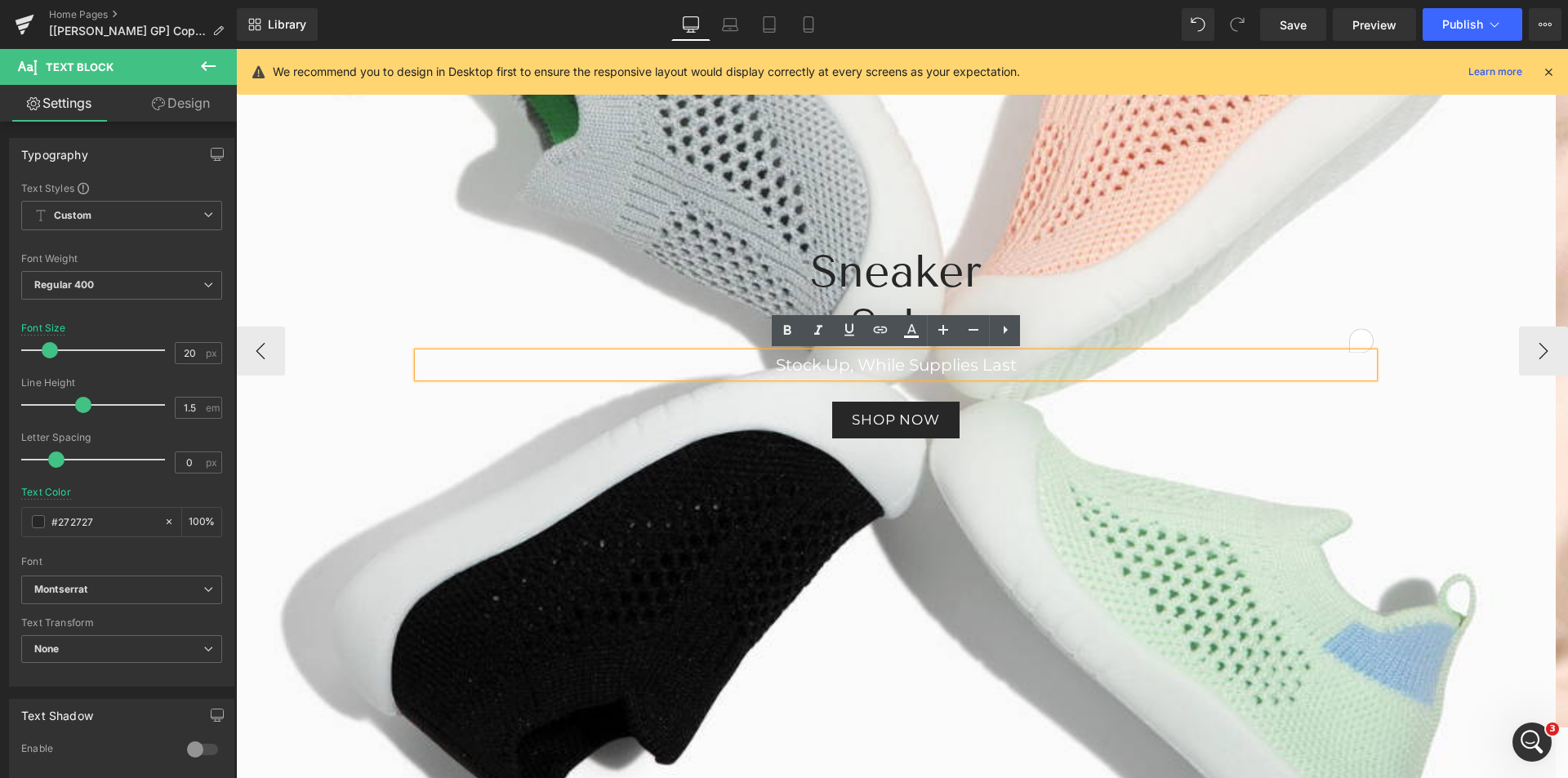
click at [1090, 394] on div "Sneaker Sale Heading Stock Up, While Supplies Last Text Block Shop now Button" at bounding box center [895, 341] width 980 height 193
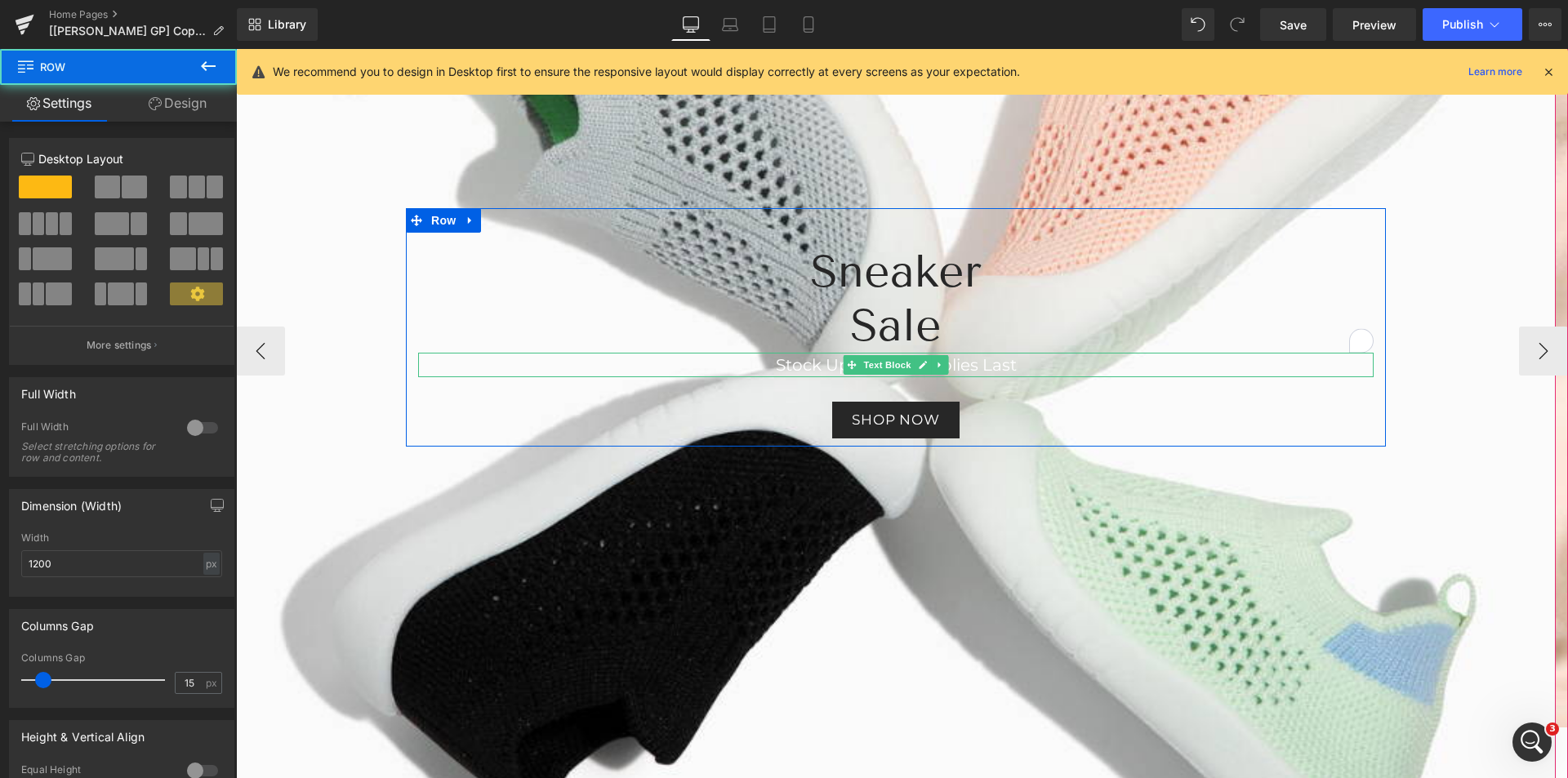
click at [1032, 365] on p "Stock Up, While Supplies Last" at bounding box center [895, 365] width 955 height 24
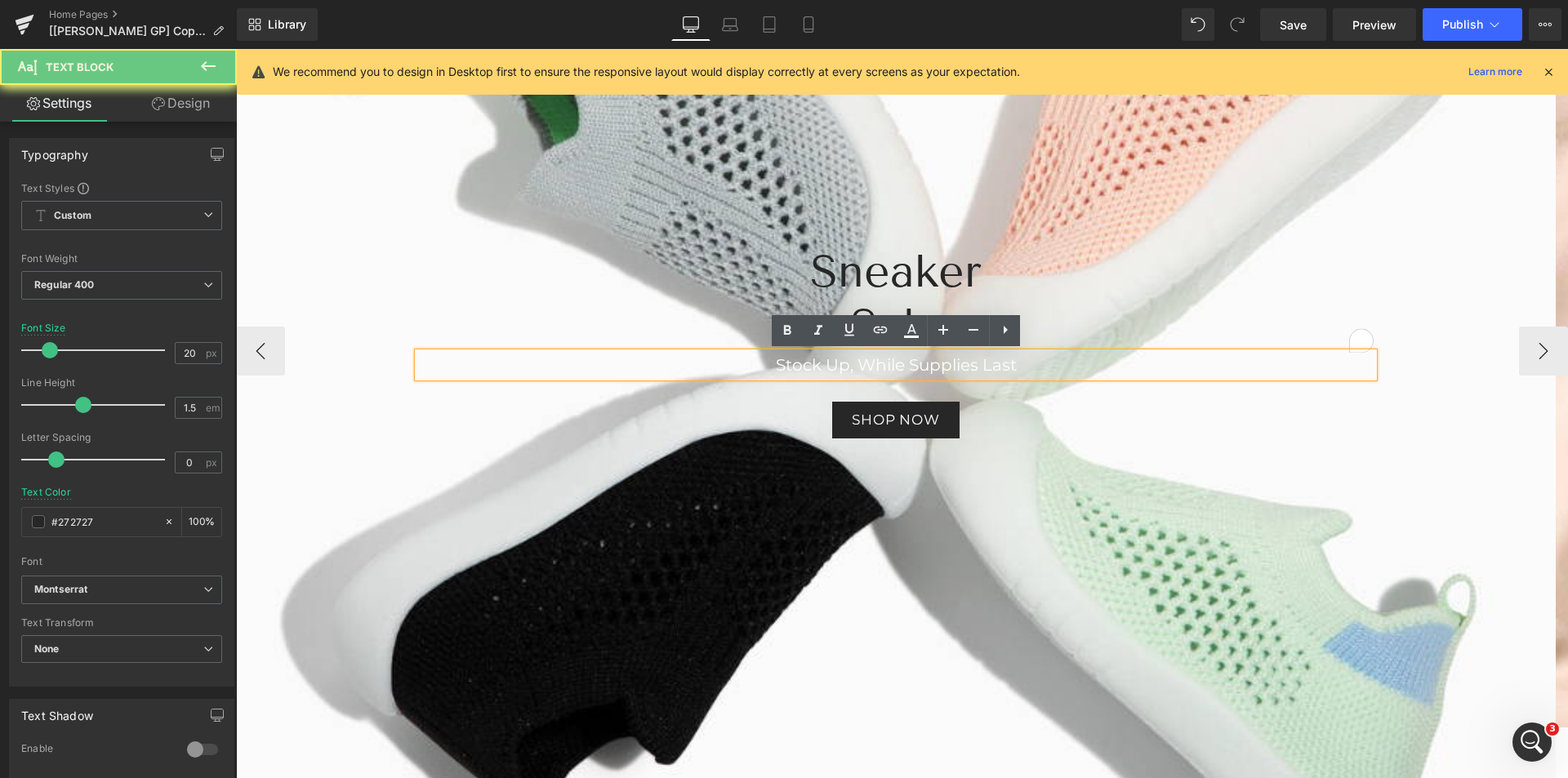
click at [1032, 365] on p "Stock Up, While Supplies Last" at bounding box center [895, 365] width 955 height 24
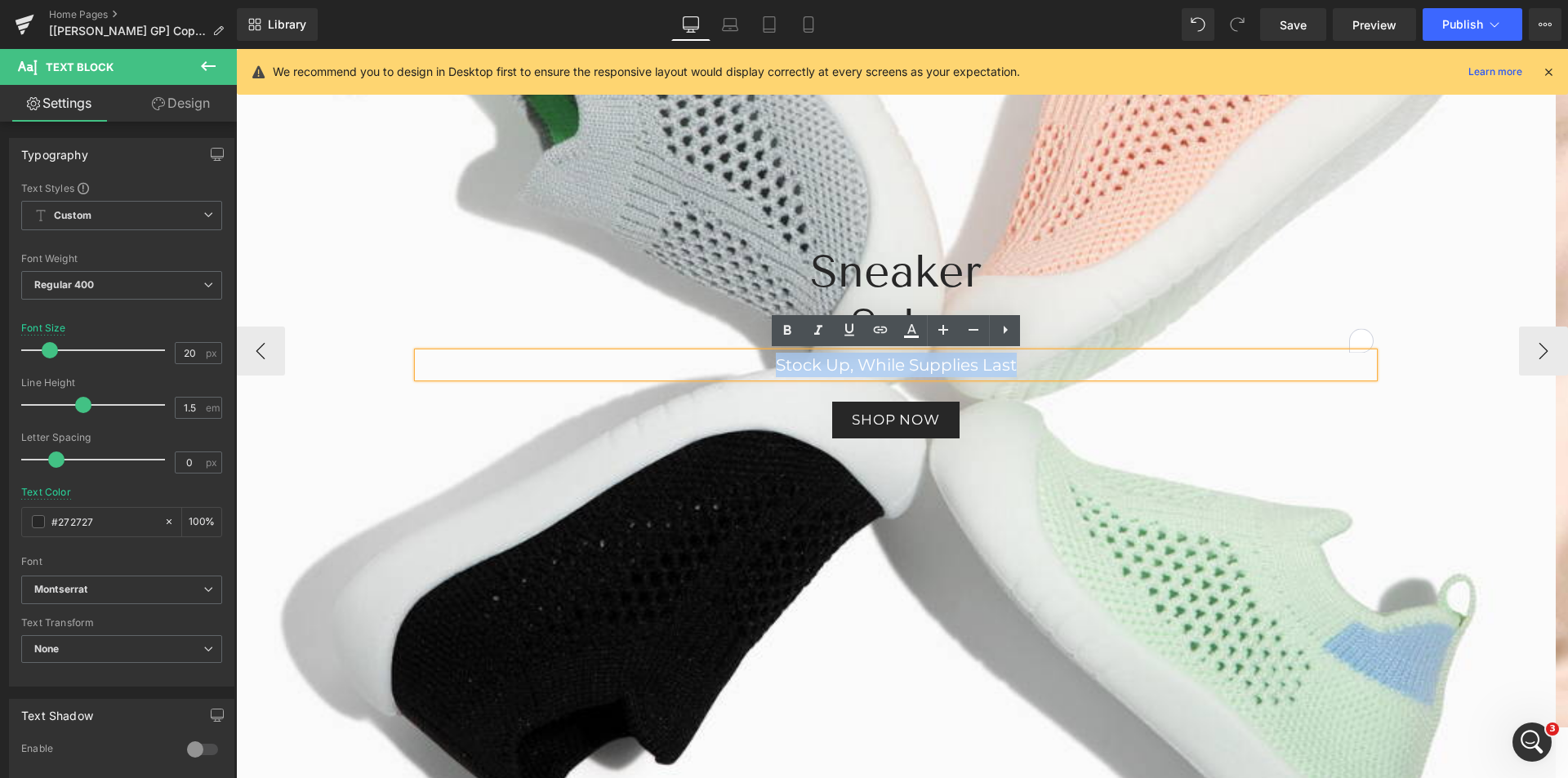
click at [1032, 365] on p "Stock Up, While Supplies Last" at bounding box center [895, 365] width 955 height 24
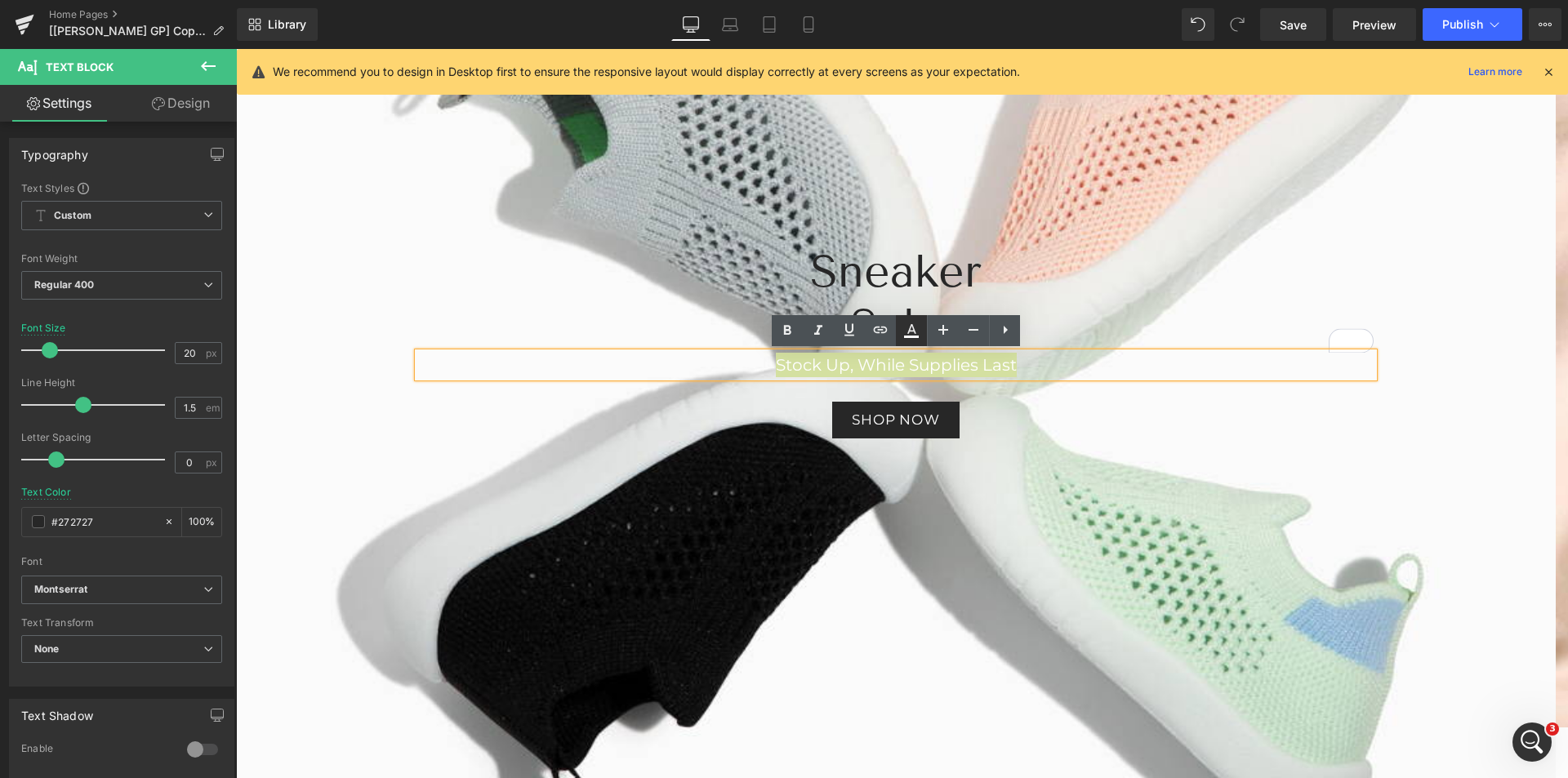
click at [904, 330] on icon at bounding box center [912, 330] width 19 height 19
type input "#ffffff"
type input "100"
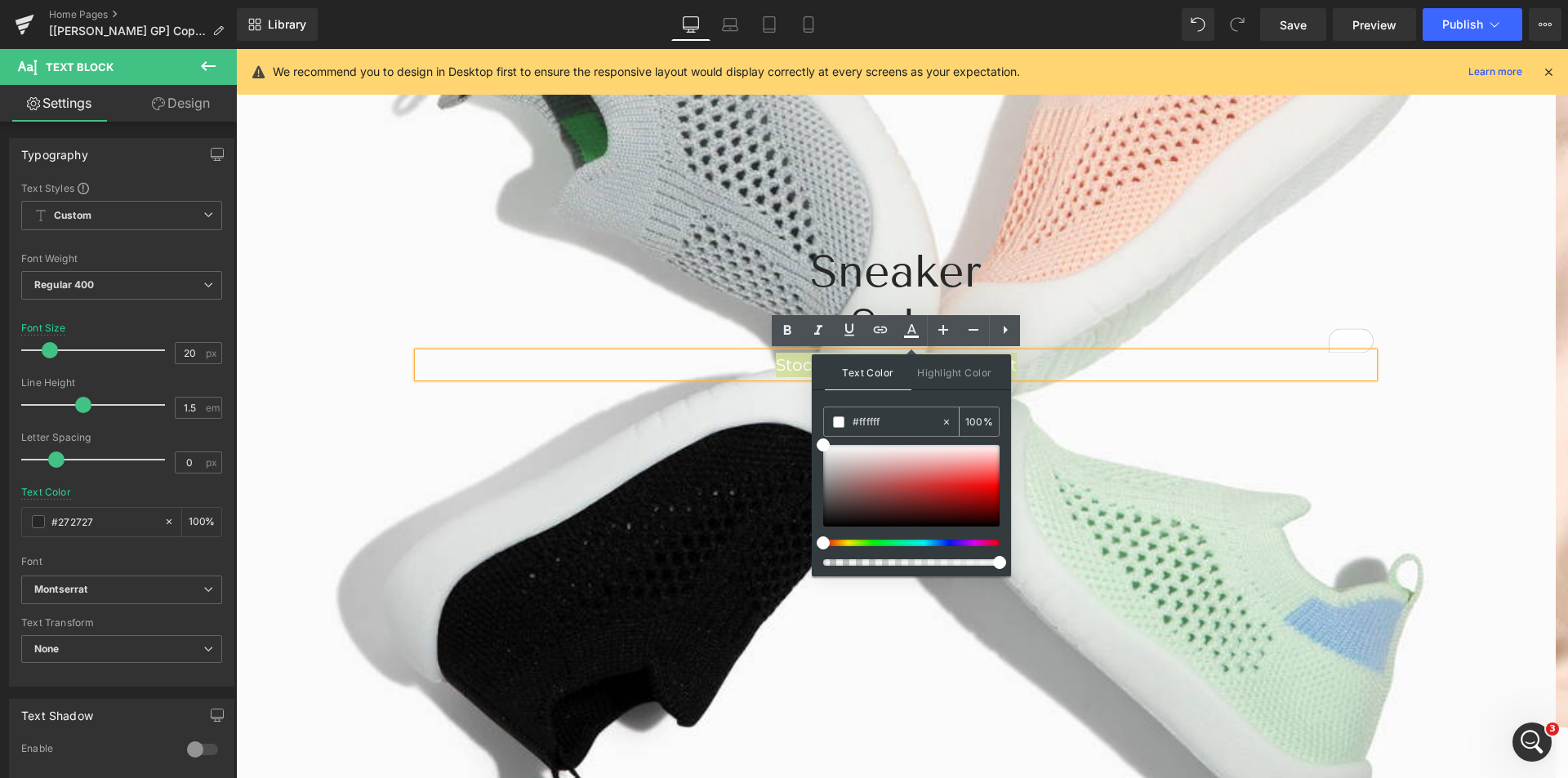
click at [946, 417] on icon at bounding box center [946, 422] width 11 height 11
type input "none"
type input "0"
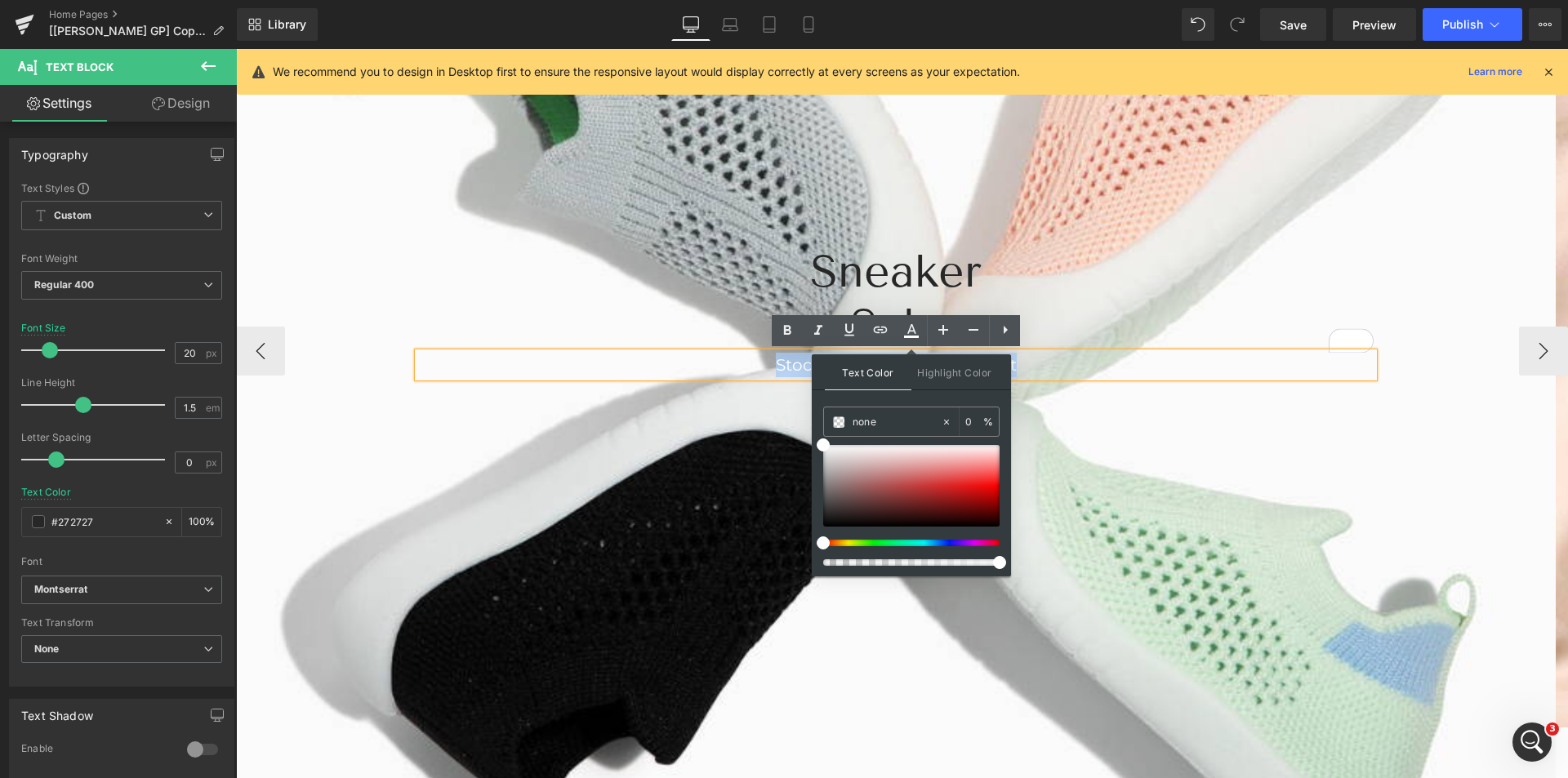
click at [1097, 358] on p "Stock Up, While Supplies Last" at bounding box center [895, 365] width 955 height 24
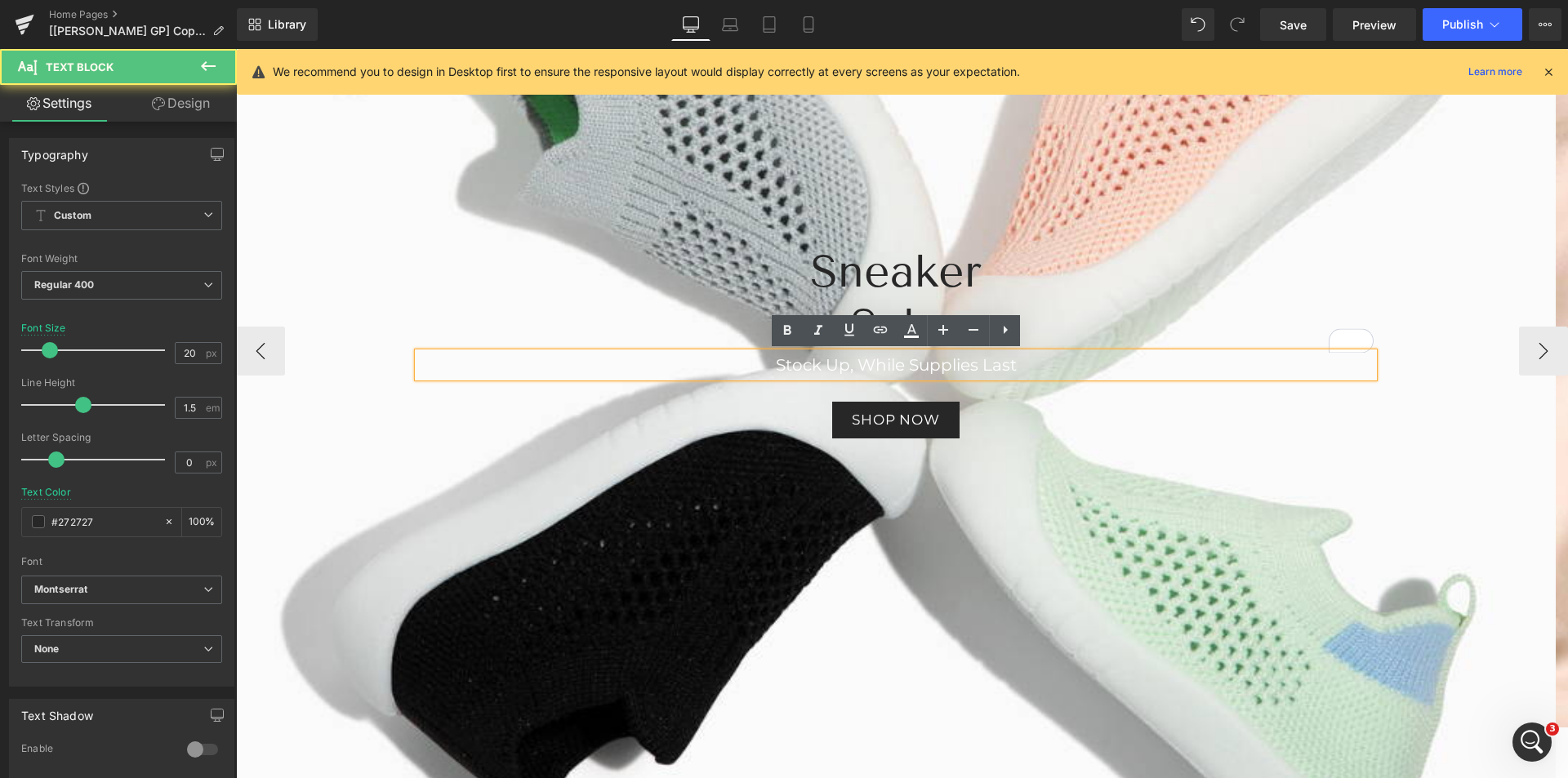
click at [1067, 358] on p "Stock Up, While Supplies Last" at bounding box center [895, 365] width 955 height 24
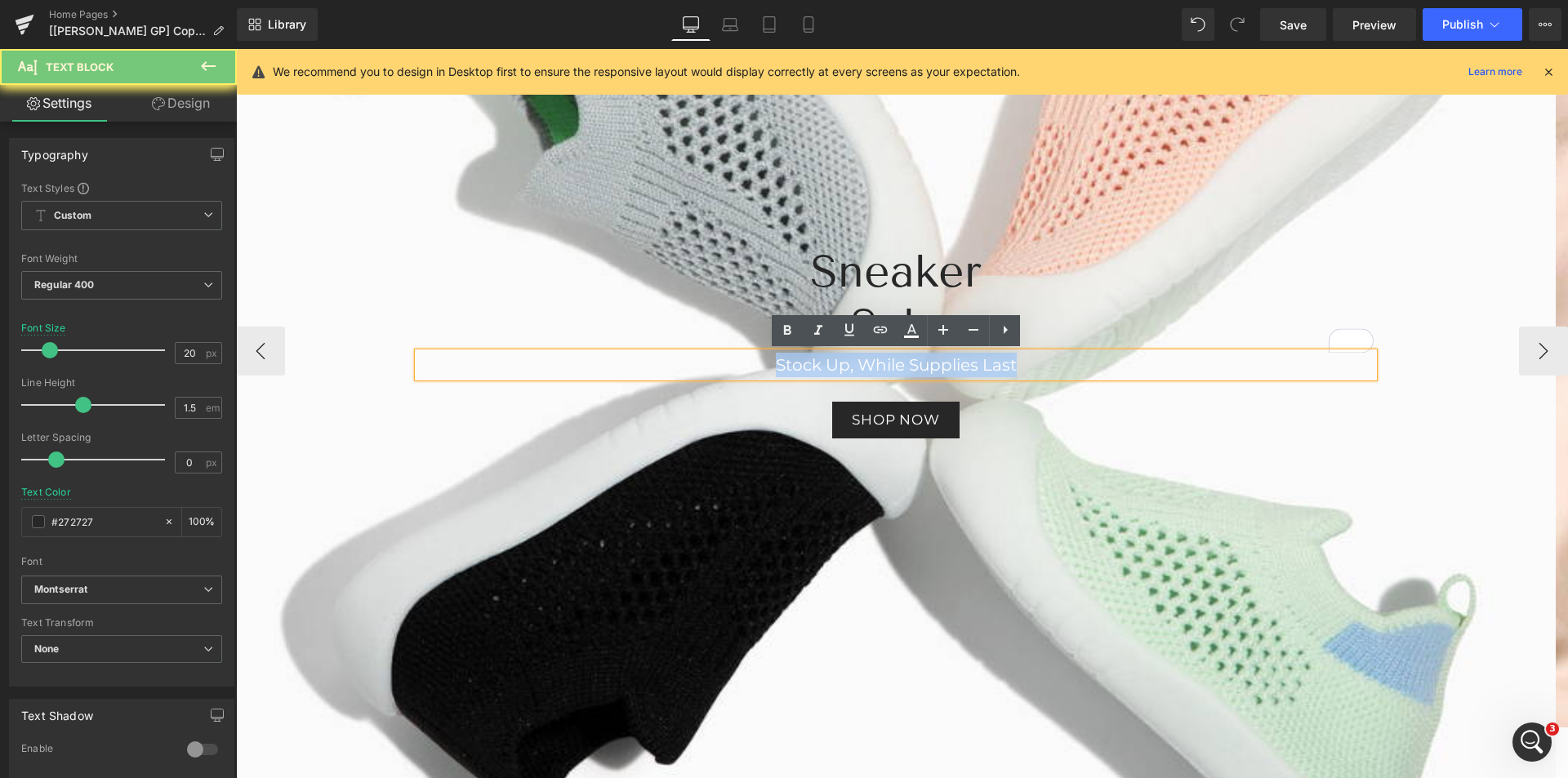
click at [1067, 358] on p "Stock Up, While Supplies Last" at bounding box center [895, 365] width 955 height 24
click at [1088, 364] on p "Stock Up, While Supplies Last" at bounding box center [895, 365] width 955 height 24
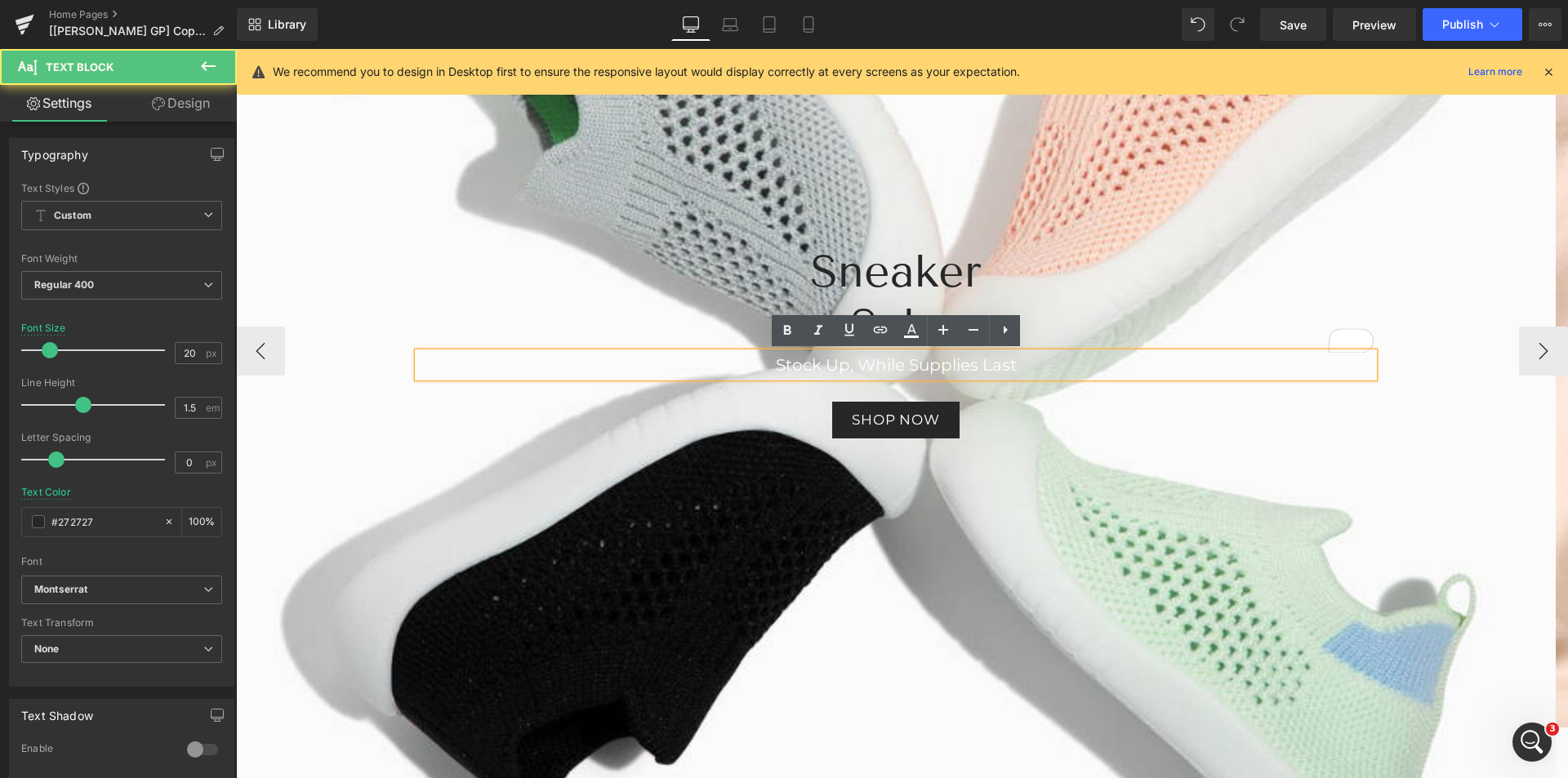
click at [1114, 284] on h2 "Sneaker" at bounding box center [895, 272] width 955 height 54
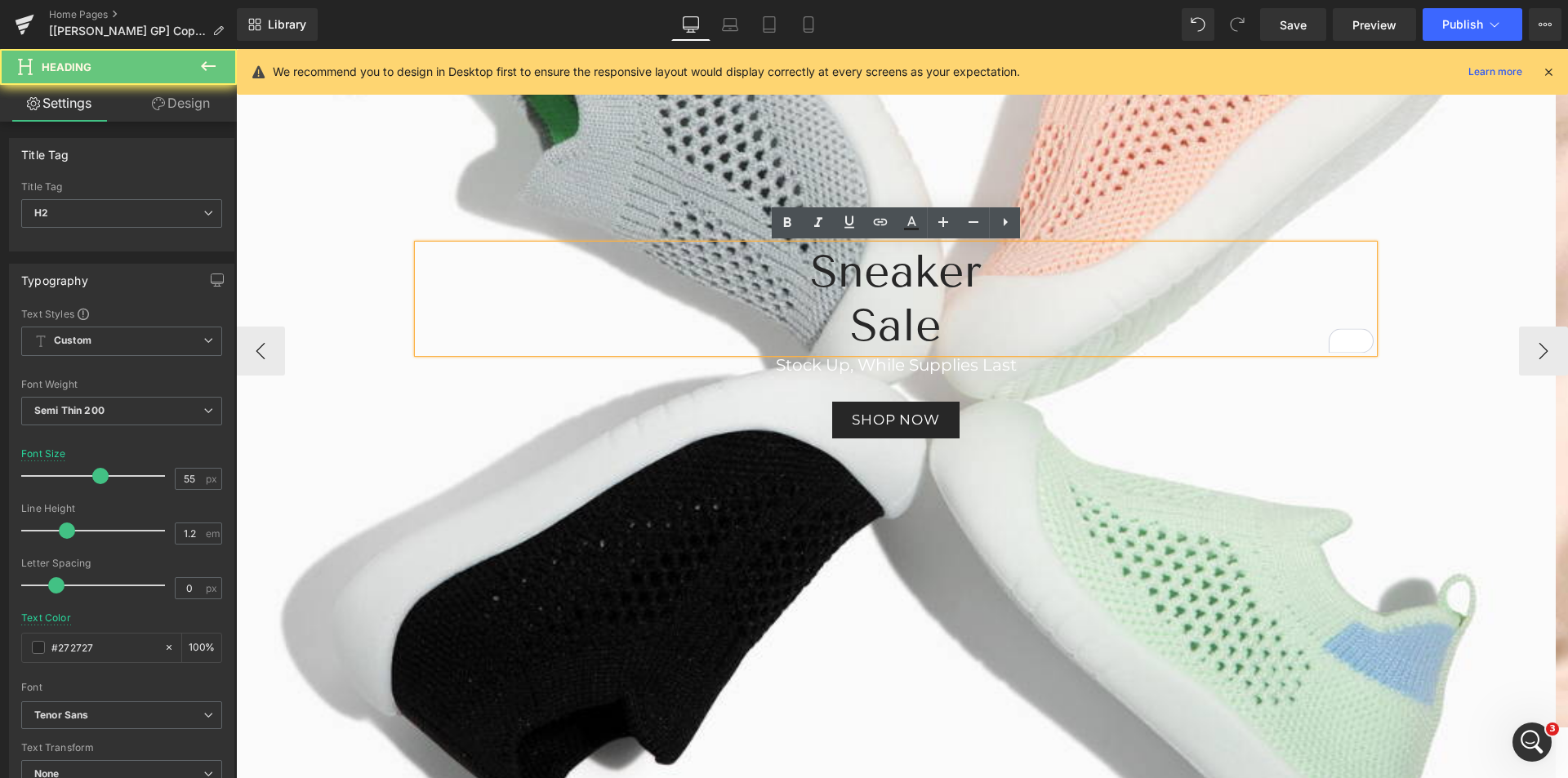
click at [1058, 367] on p "Stock Up, While Supplies Last" at bounding box center [895, 365] width 955 height 24
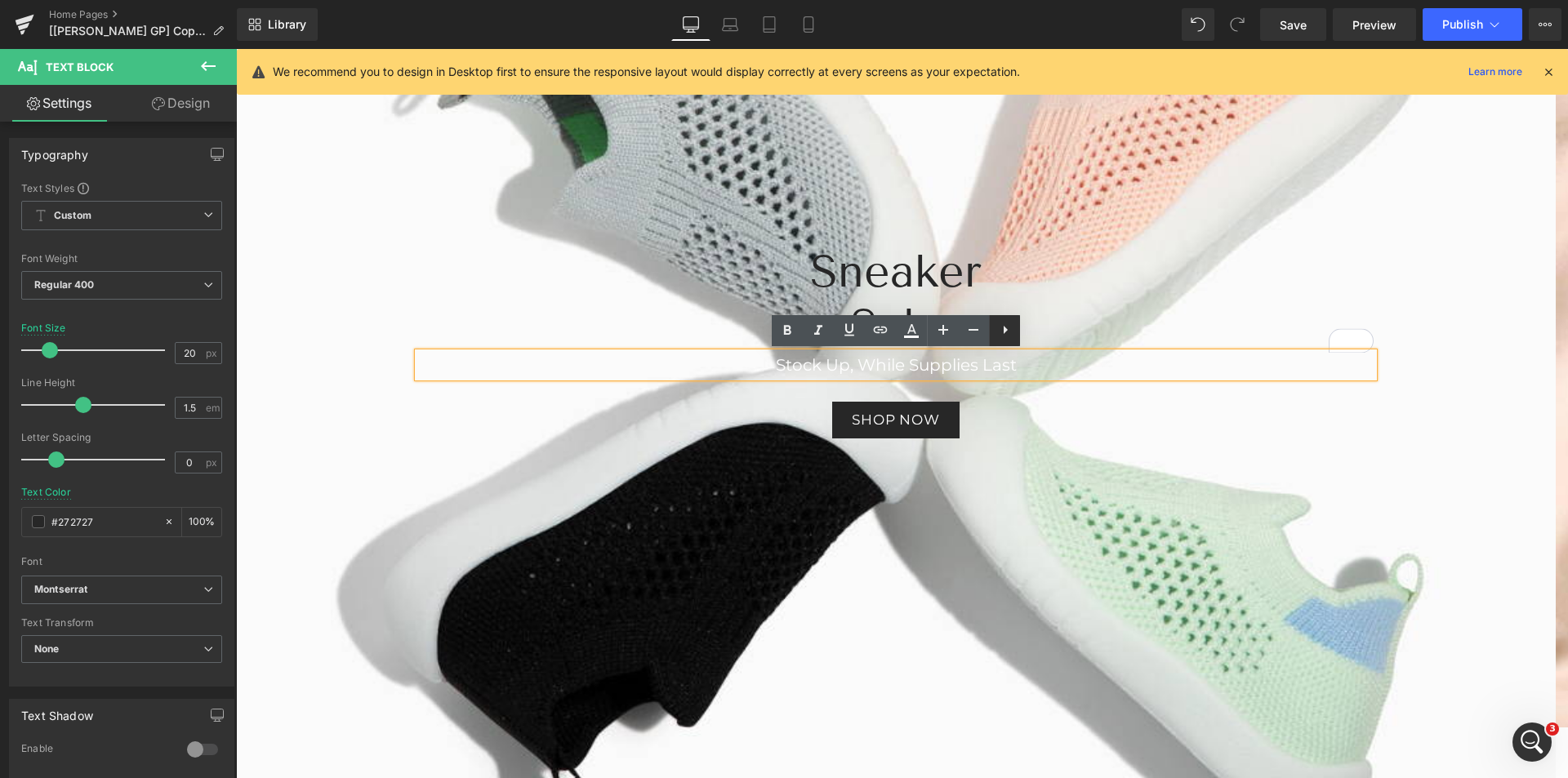
click at [1002, 331] on icon at bounding box center [1005, 330] width 19 height 19
click at [1002, 331] on icon at bounding box center [1004, 330] width 19 height 19
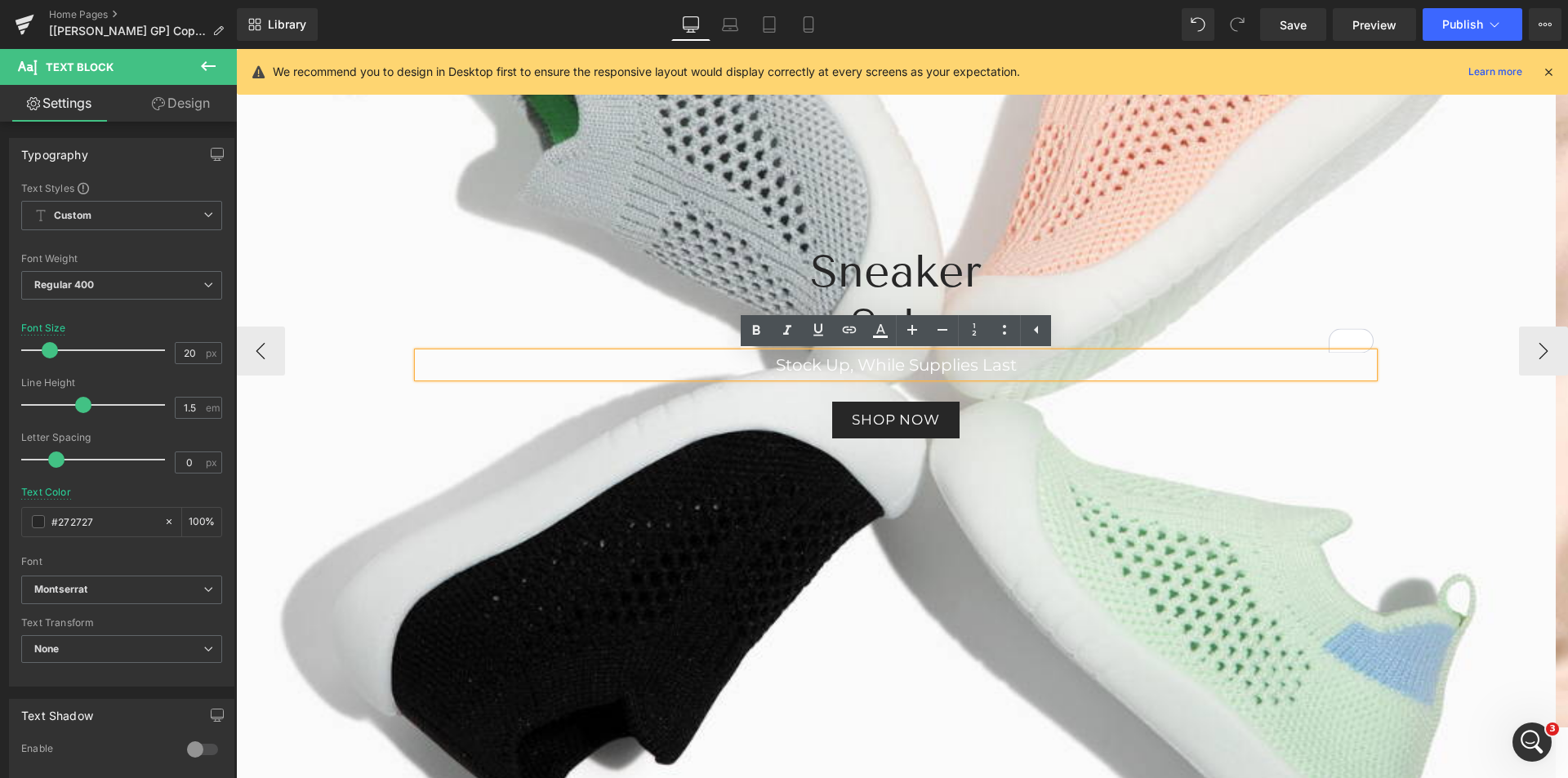
click at [1014, 358] on span "Stock Up, While Supplies Last" at bounding box center [897, 365] width 241 height 19
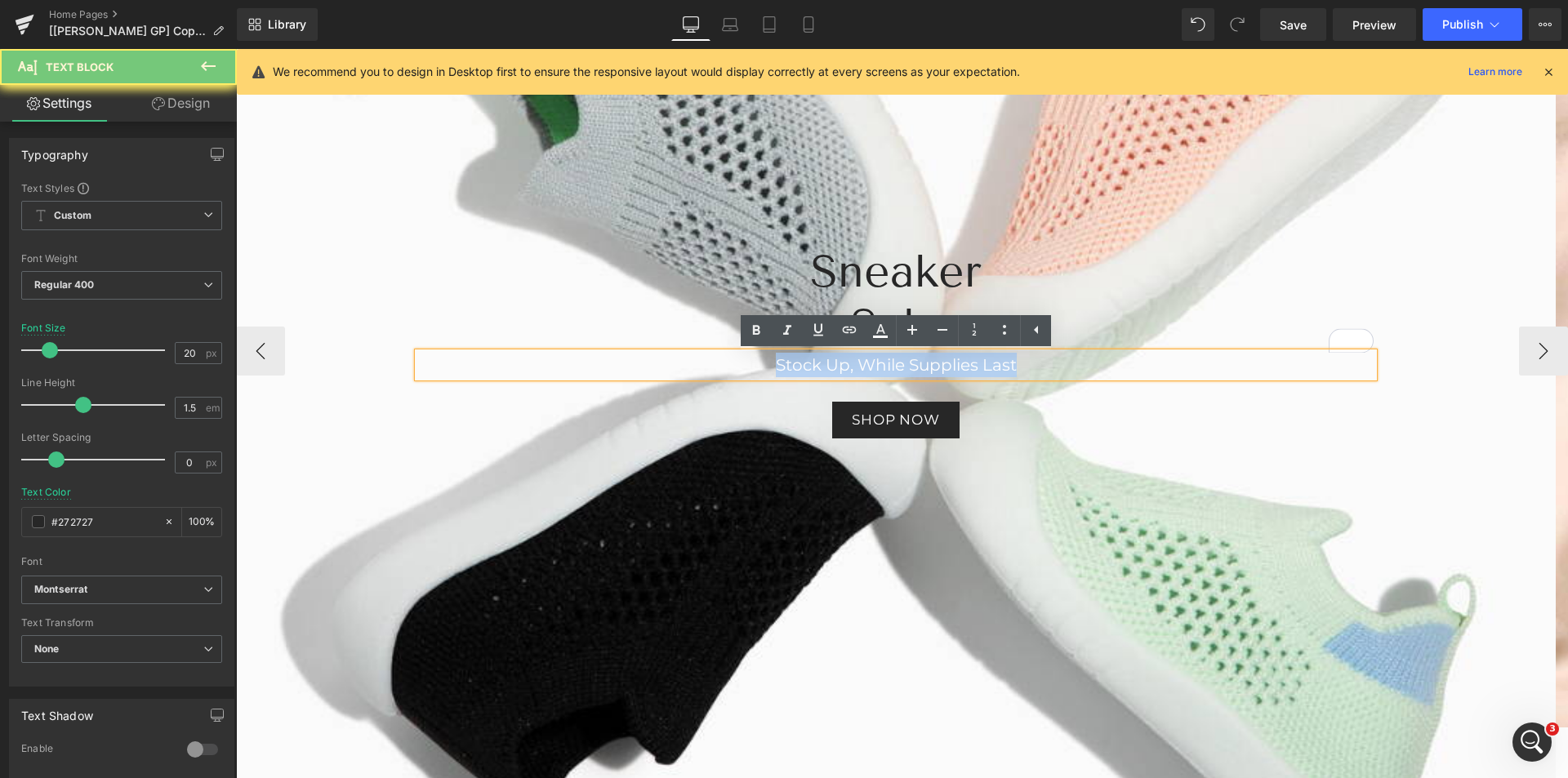
click at [1014, 358] on span "Stock Up, While Supplies Last" at bounding box center [897, 365] width 241 height 19
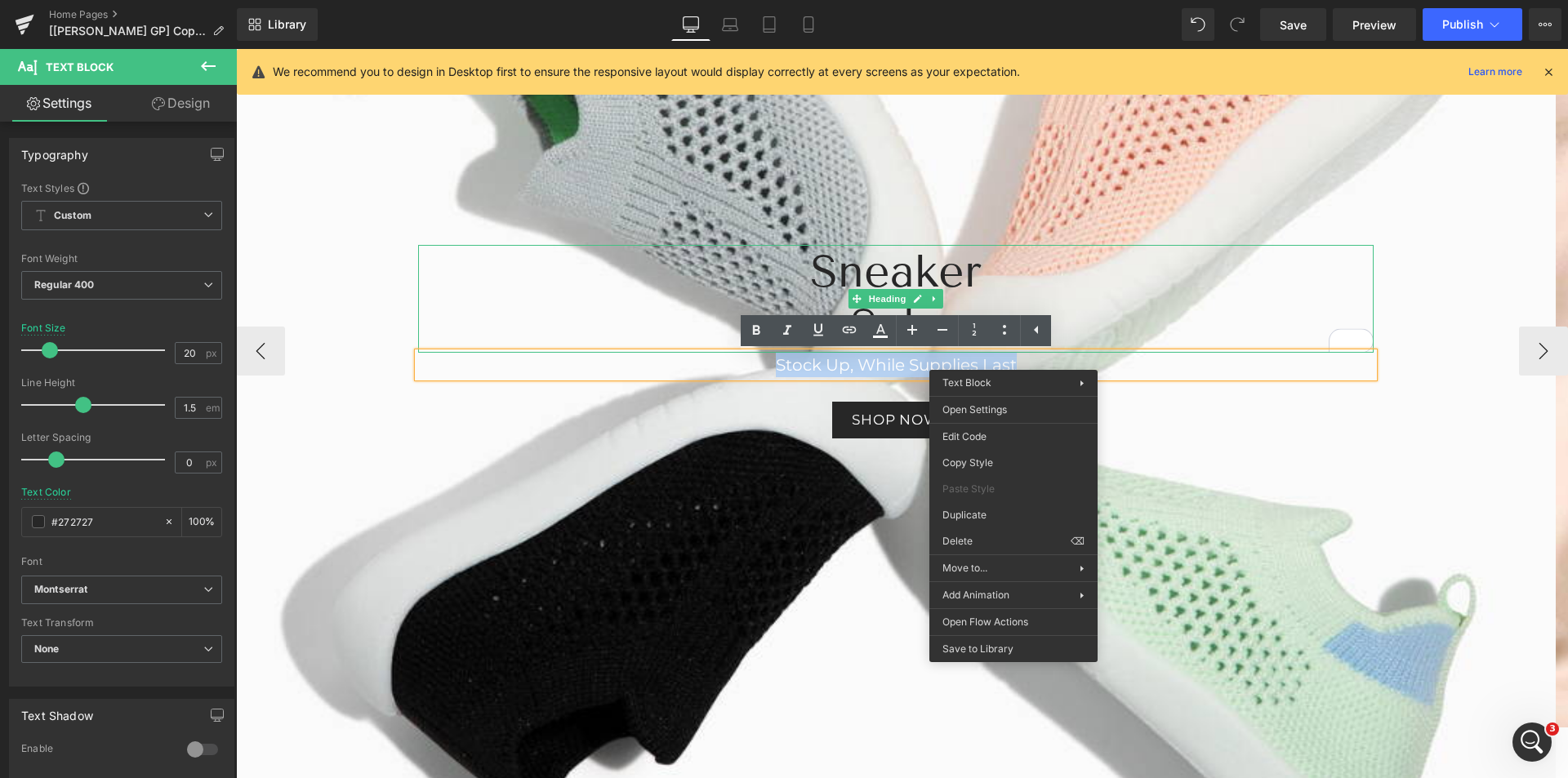
click at [1093, 273] on h2 "Sneaker" at bounding box center [895, 272] width 955 height 54
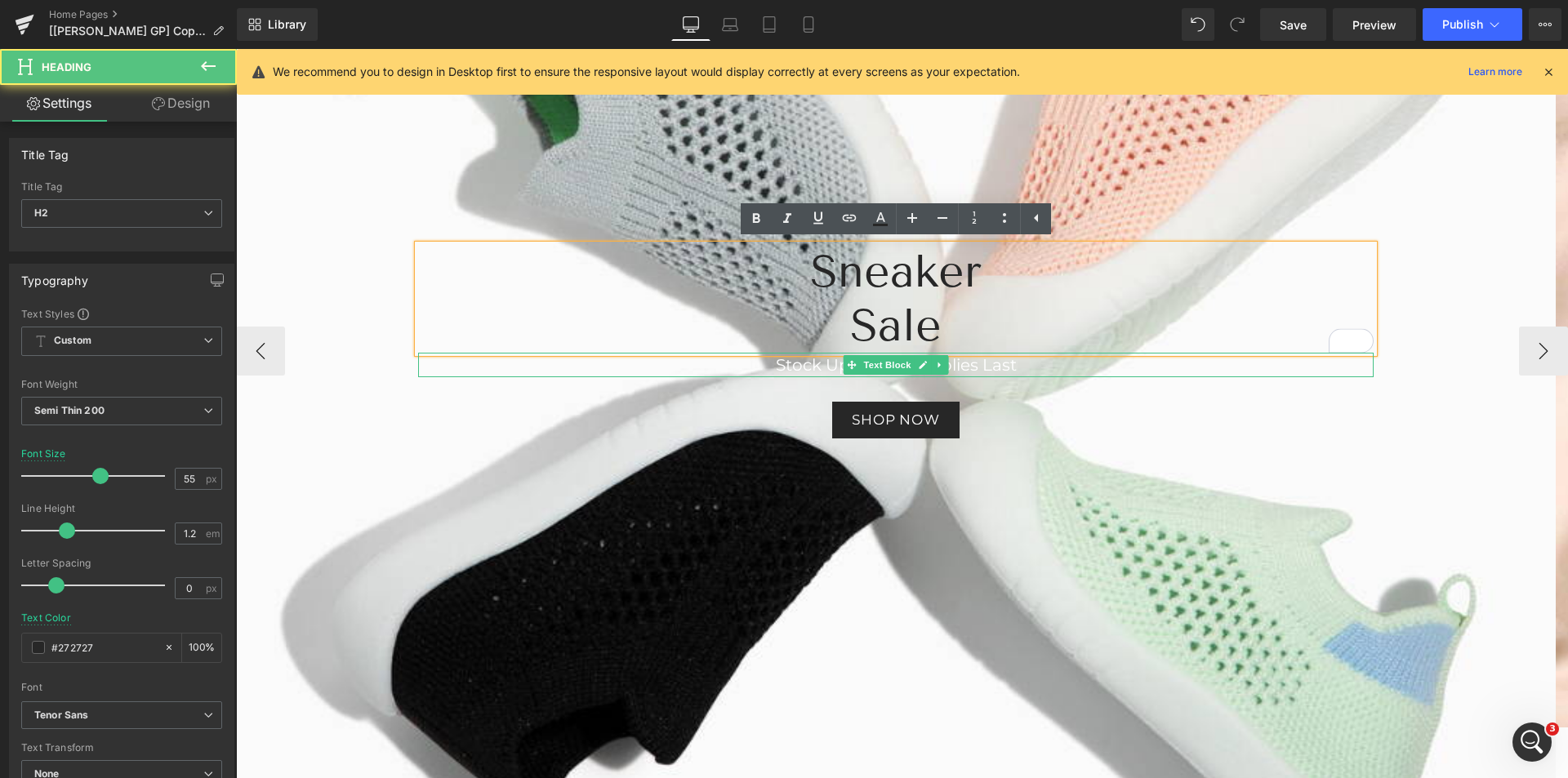
click at [1002, 364] on span "Stock Up, While Supplies Last" at bounding box center [897, 365] width 241 height 19
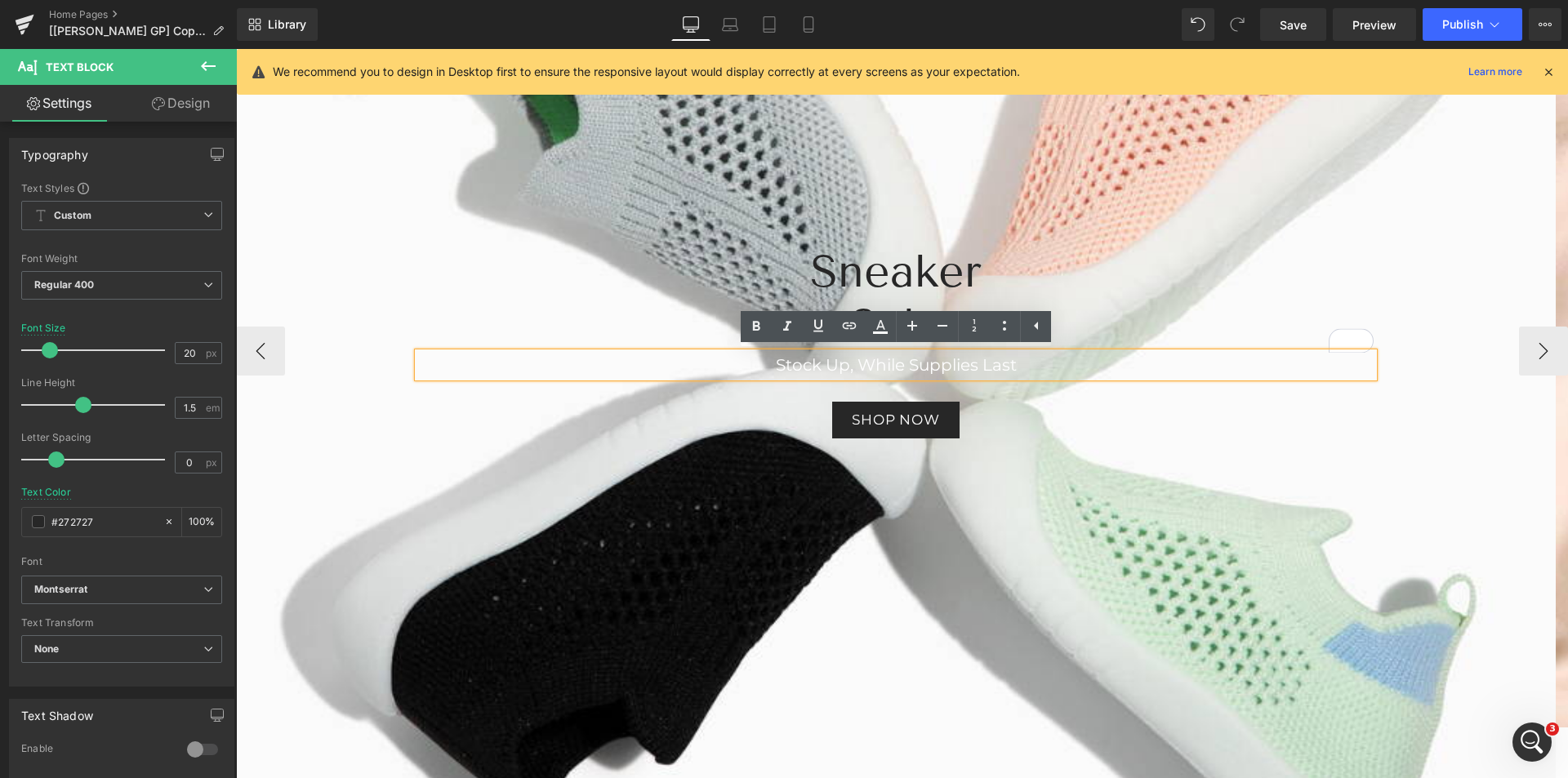
click at [1043, 365] on p "Stock Up, While Supplies Last" at bounding box center [895, 365] width 955 height 24
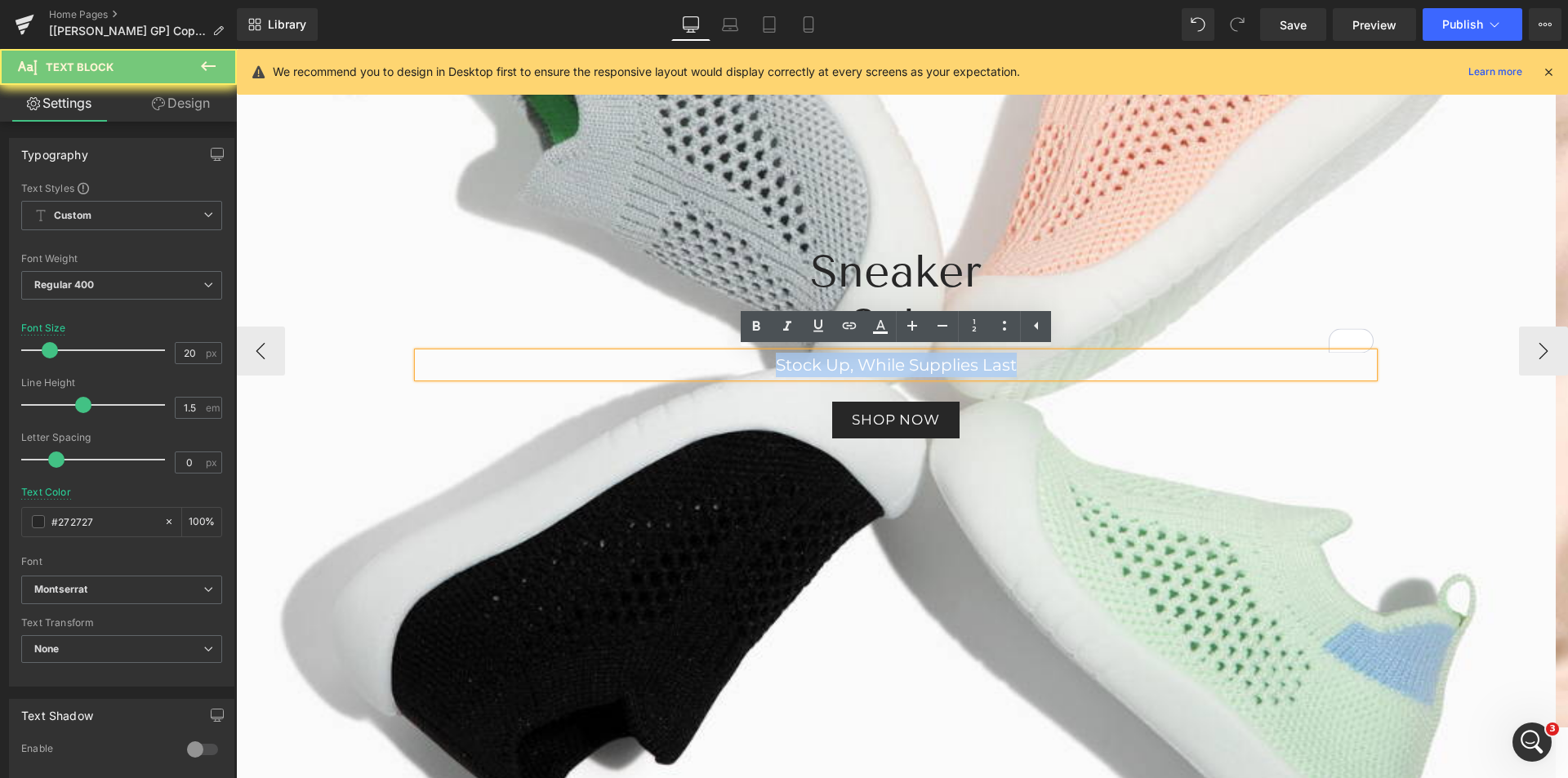
click at [1043, 365] on p "Stock Up, While Supplies Last" at bounding box center [895, 365] width 955 height 24
copy span "Stock Up, While Supplies Last"
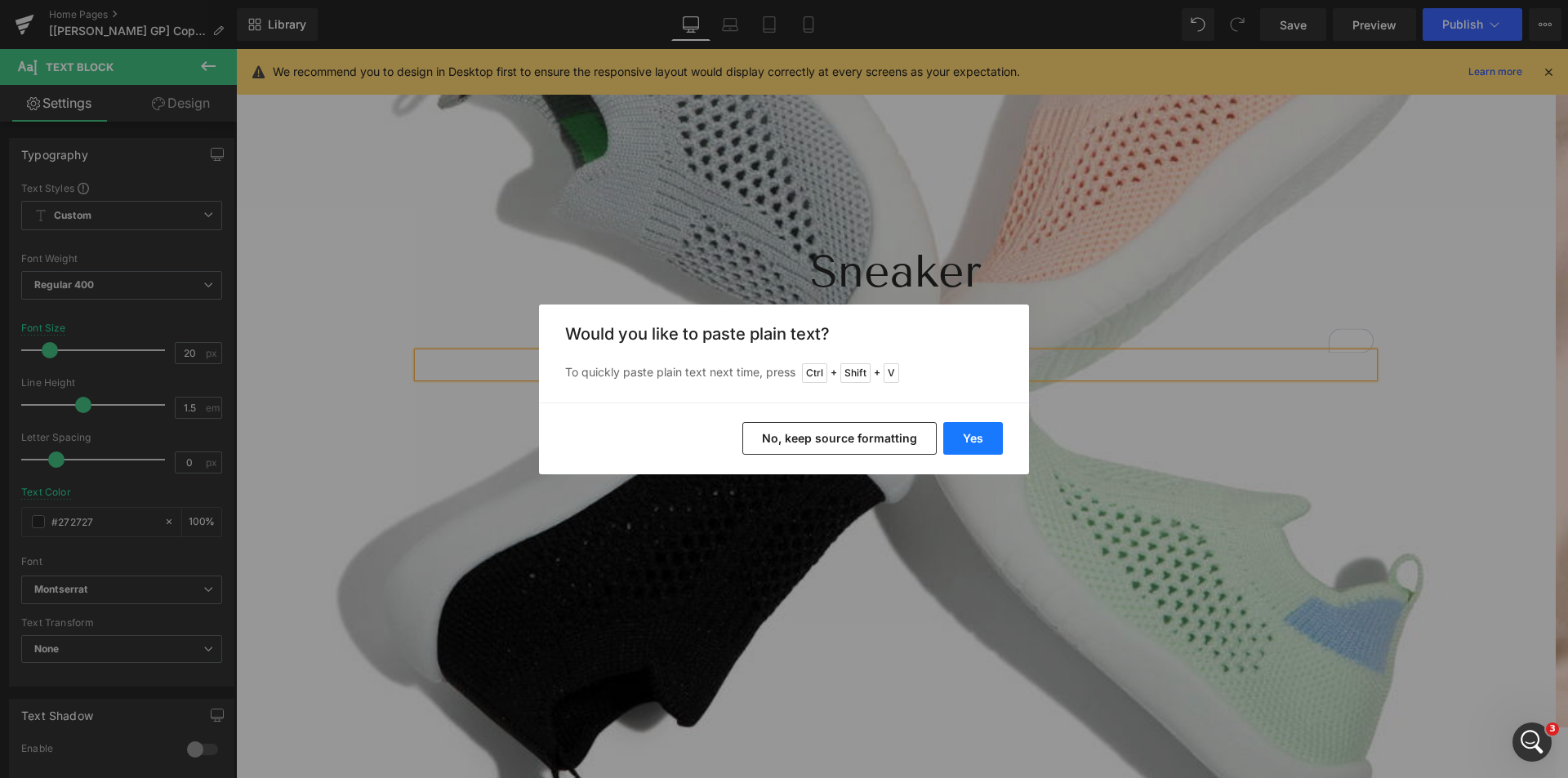
click at [978, 434] on button "Yes" at bounding box center [973, 438] width 59 height 32
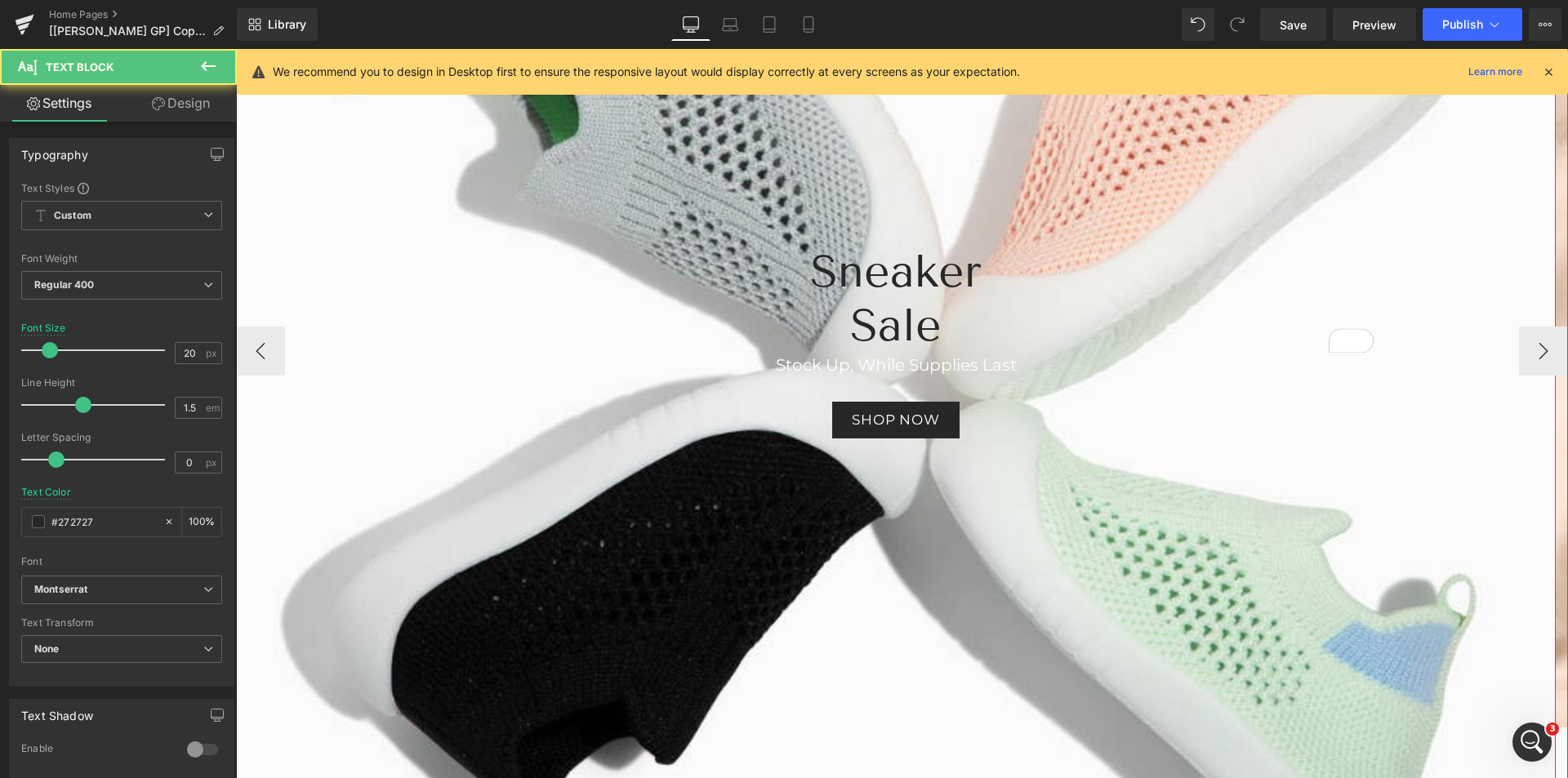
click at [885, 358] on div "Stock Up, While Supplies Last Text Block" at bounding box center [895, 365] width 955 height 24
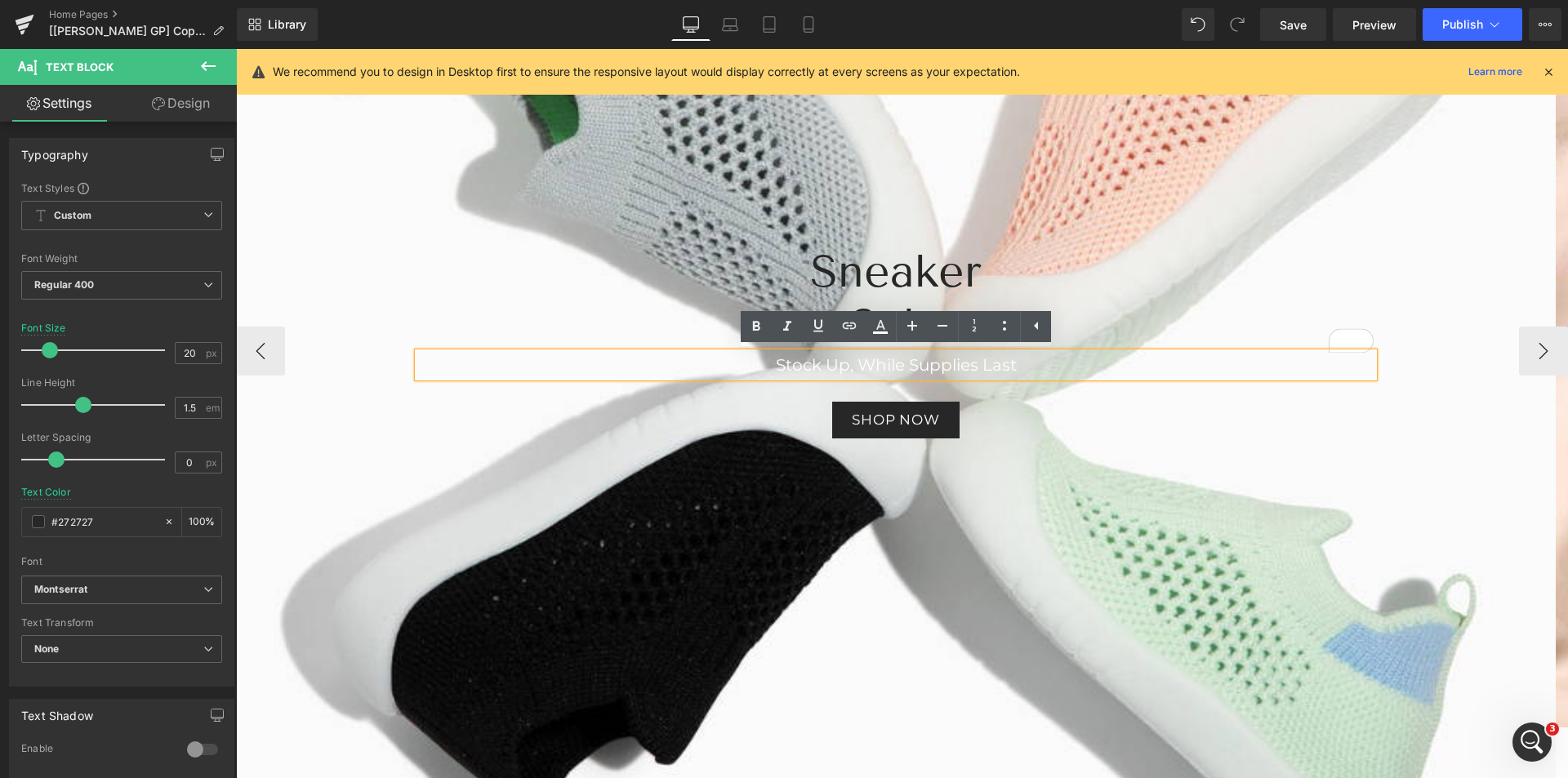
click at [912, 366] on font "Stock Up, While Supplies Last" at bounding box center [897, 365] width 241 height 19
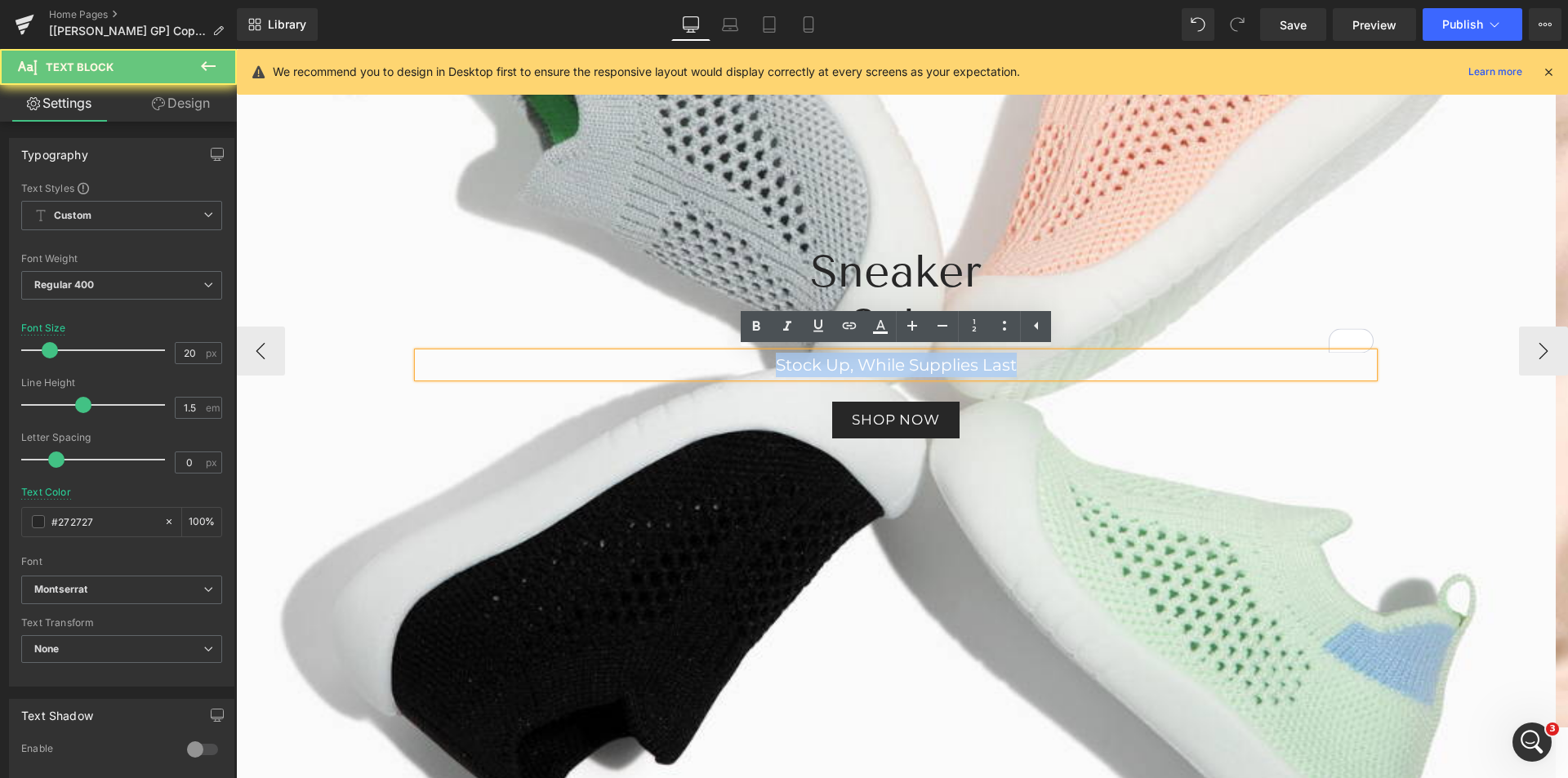
click at [912, 366] on font "Stock Up, While Supplies Last" at bounding box center [897, 365] width 241 height 19
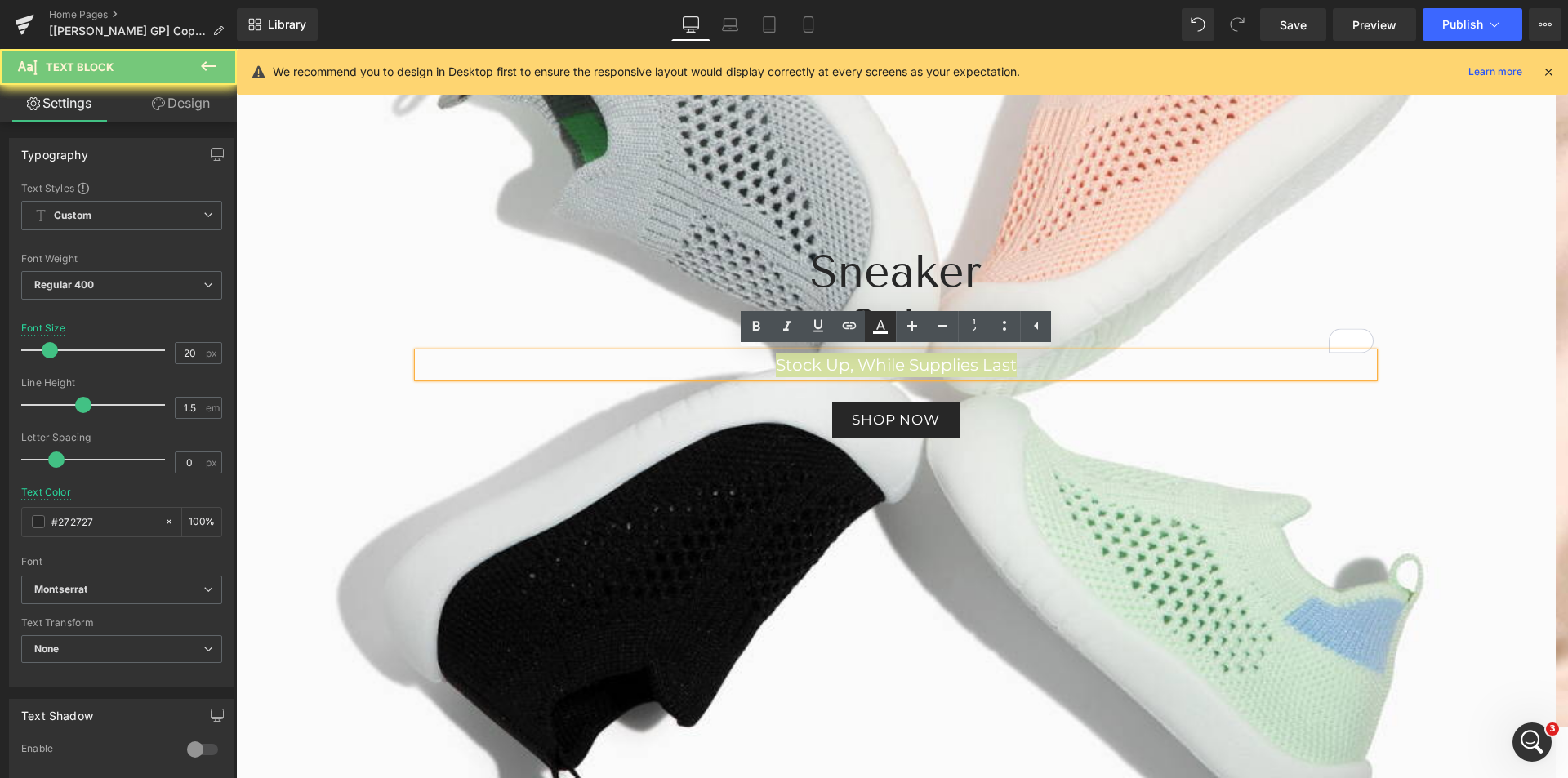
click at [882, 332] on icon at bounding box center [880, 332] width 15 height 3
type input "#ffffff"
type input "100"
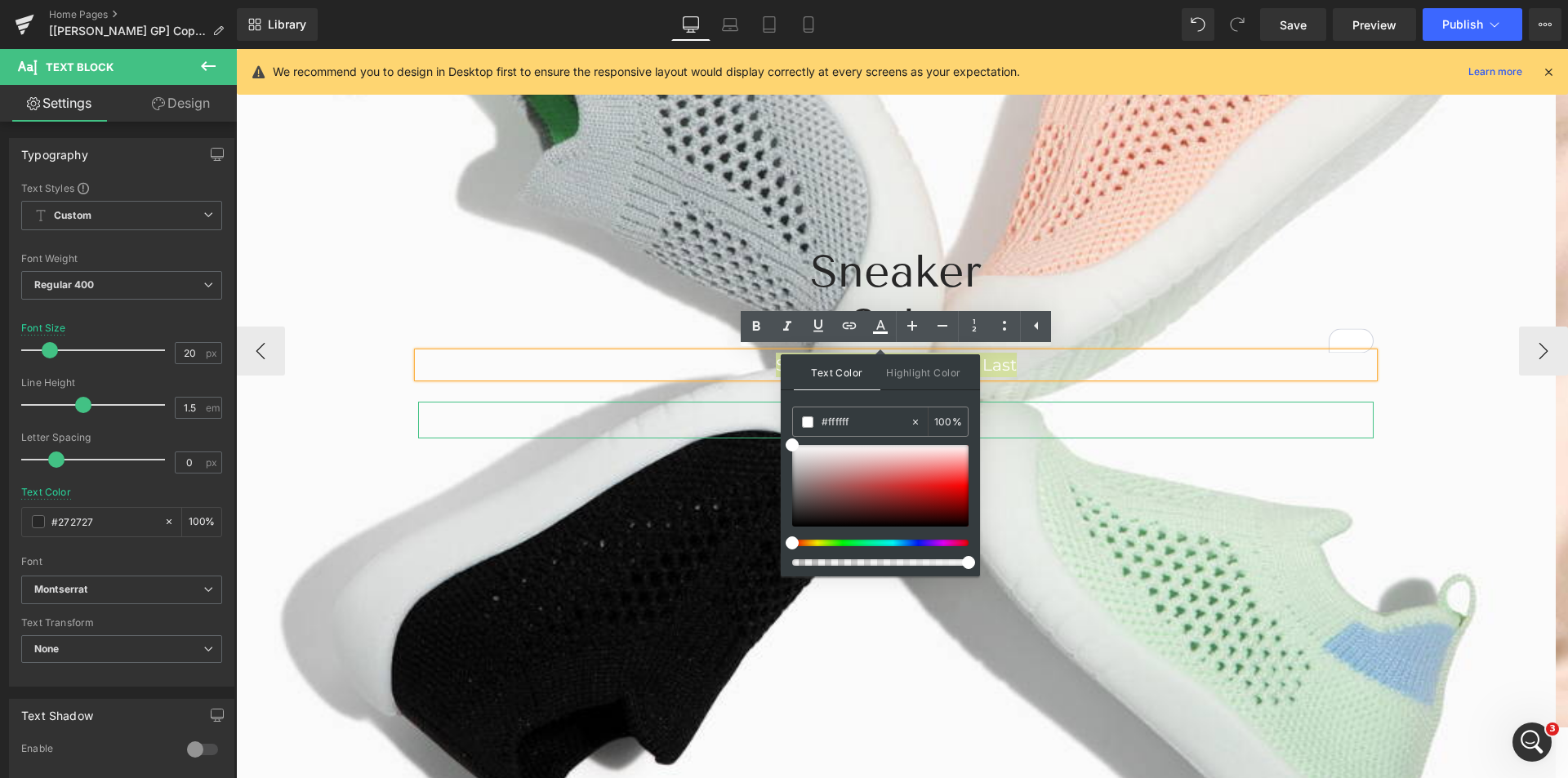
drag, startPoint x: 1129, startPoint y: 468, endPoint x: 765, endPoint y: 417, distance: 367.6
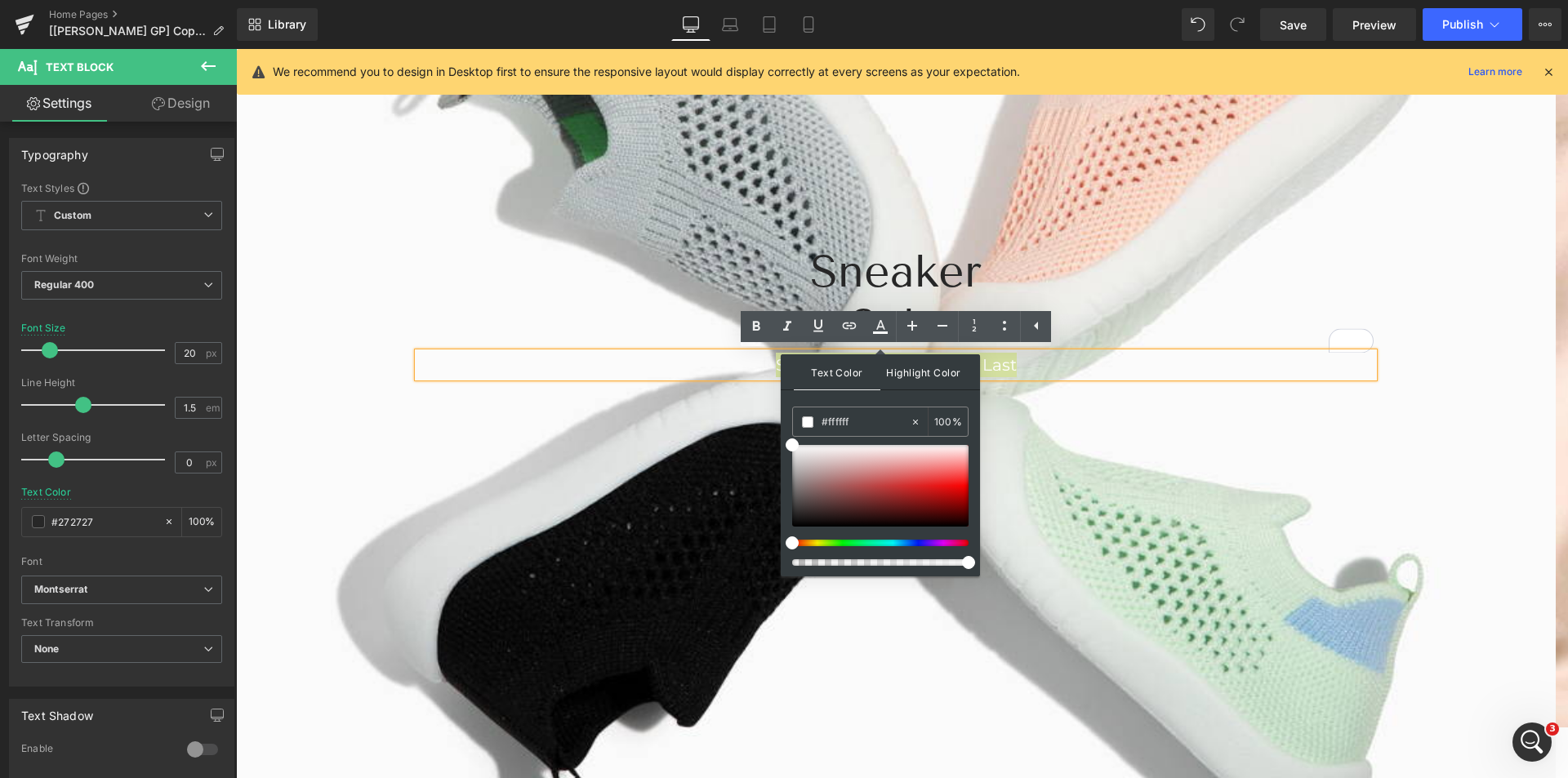
click at [898, 365] on span "Highlight Color" at bounding box center [923, 372] width 87 height 35
click at [839, 378] on span "Text Color" at bounding box center [836, 372] width 87 height 35
click at [912, 423] on icon at bounding box center [915, 422] width 11 height 11
type input "none"
type input "0"
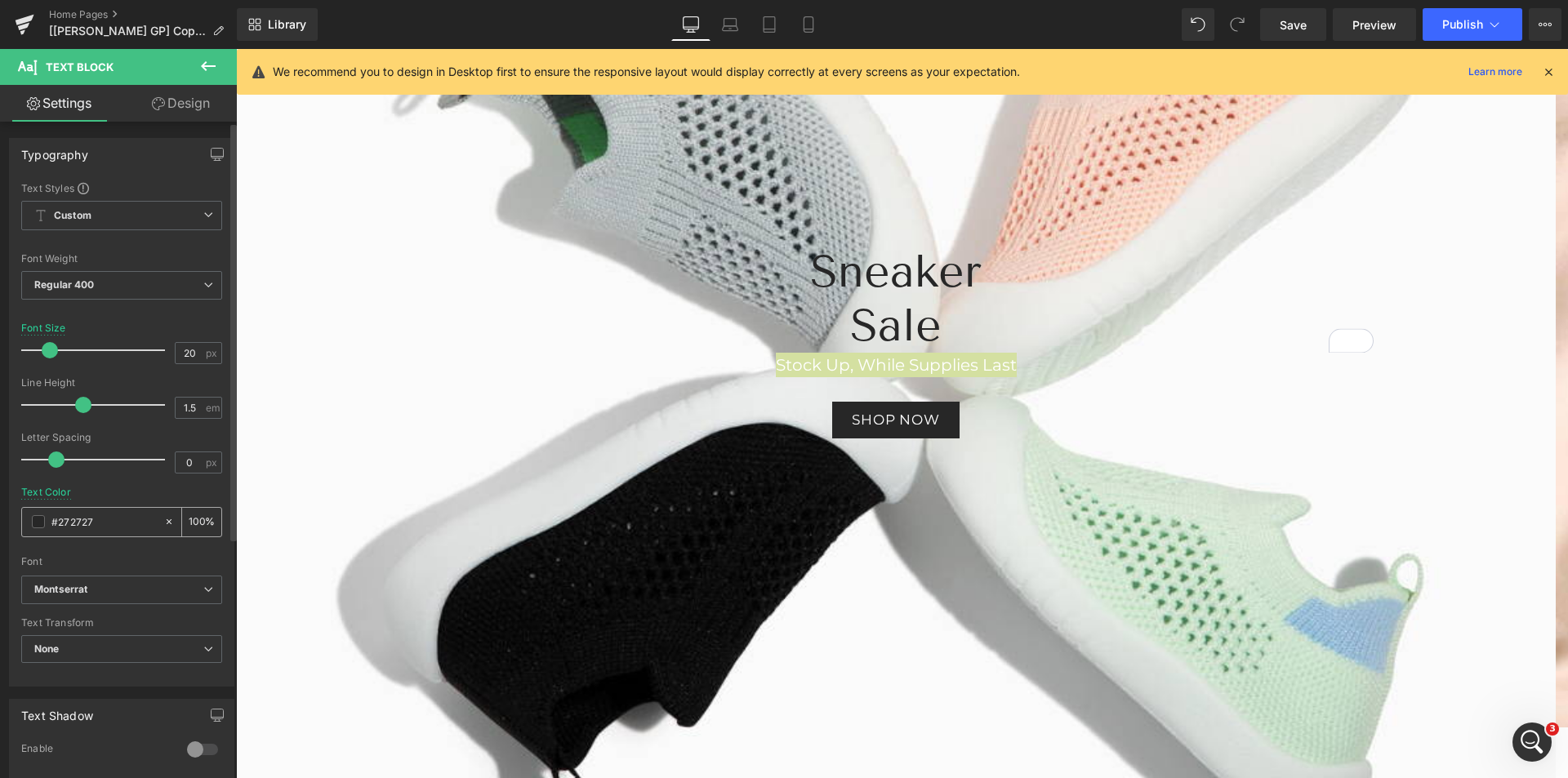
click at [81, 523] on input "#272727" at bounding box center [104, 522] width 105 height 18
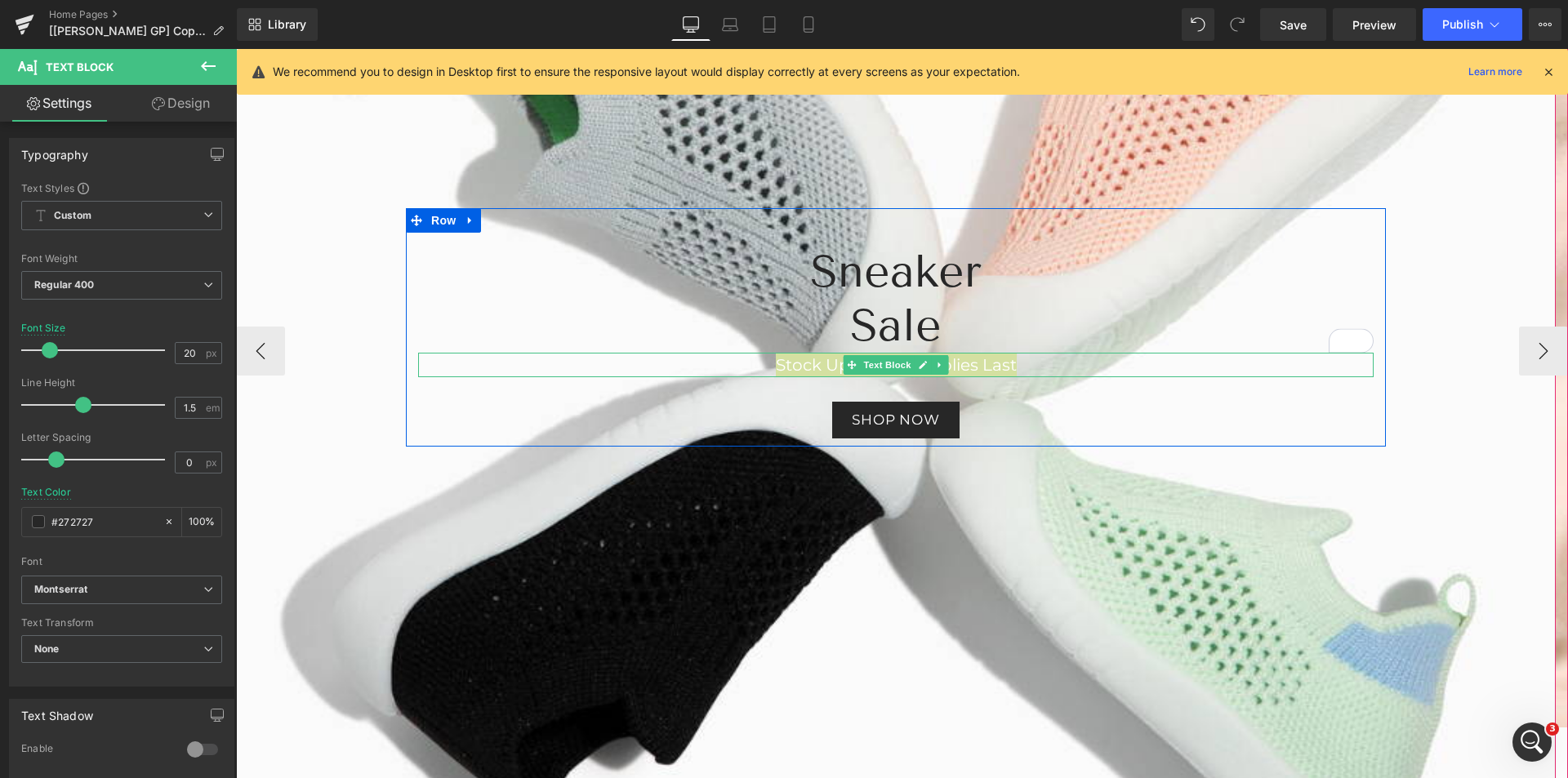
click at [845, 369] on span at bounding box center [852, 365] width 17 height 19
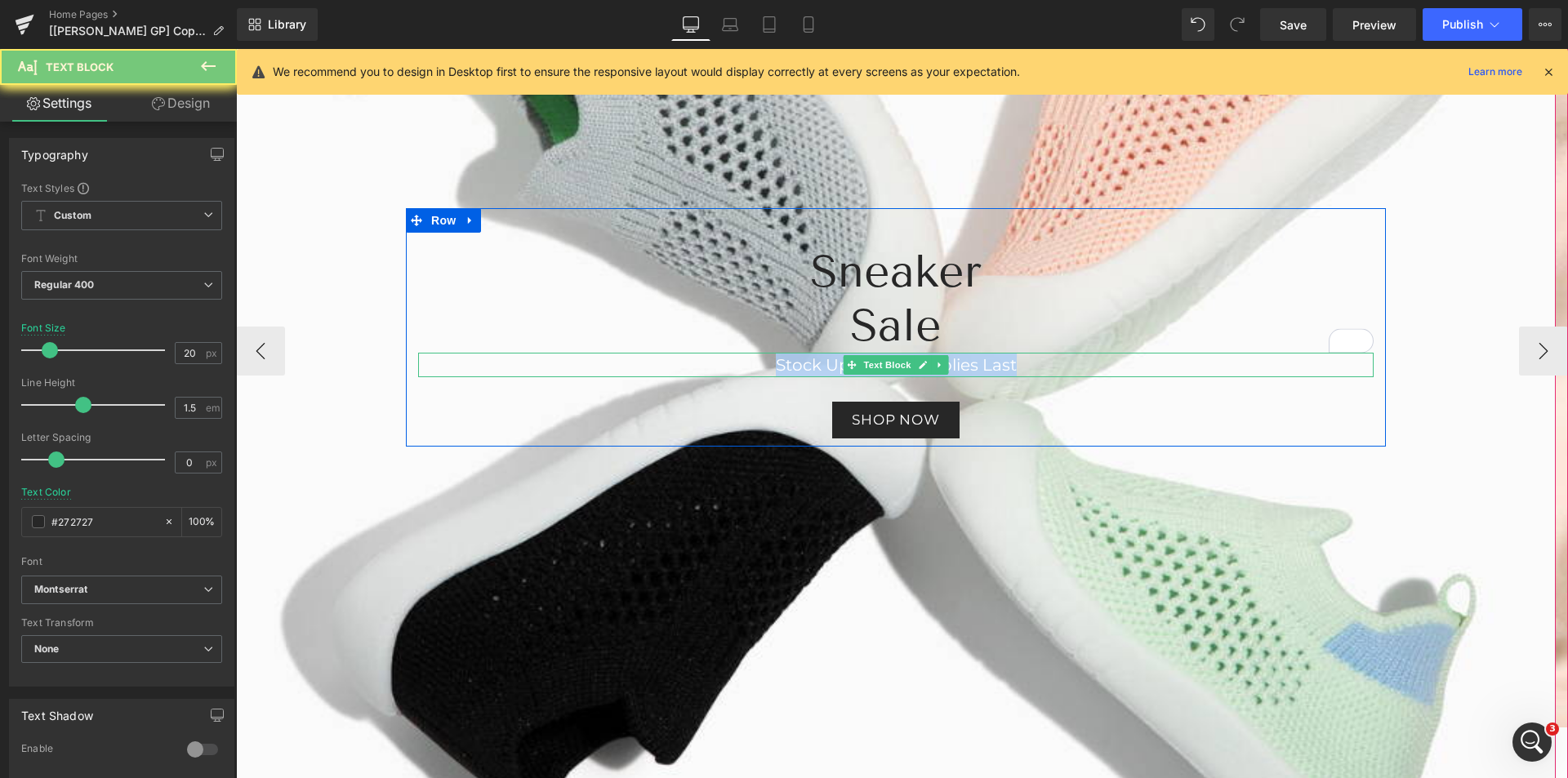
click at [820, 364] on font "Stock Up, While Supplies Last" at bounding box center [897, 365] width 241 height 19
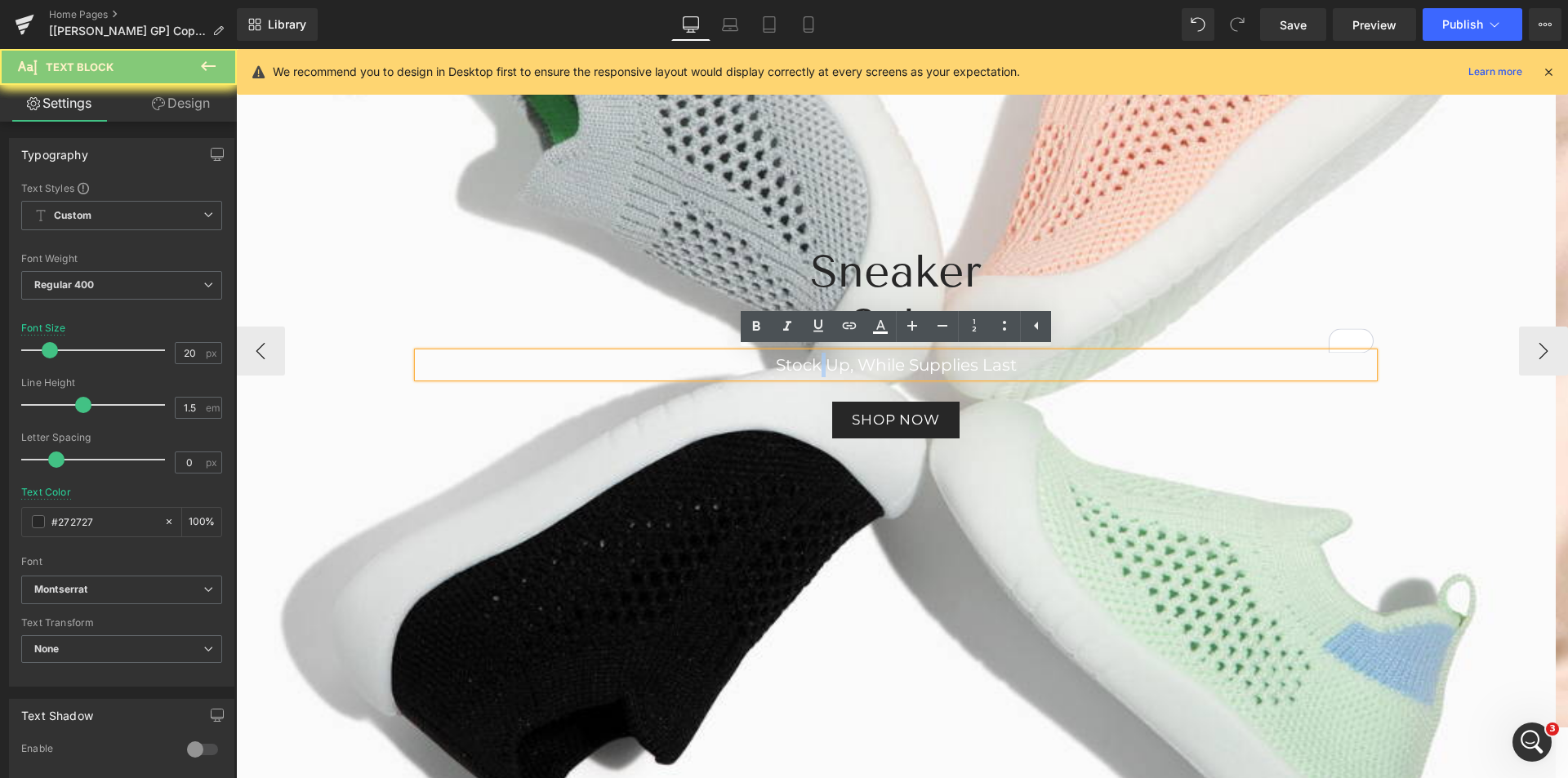
click at [820, 364] on font "Stock Up, While Supplies Last" at bounding box center [897, 365] width 241 height 19
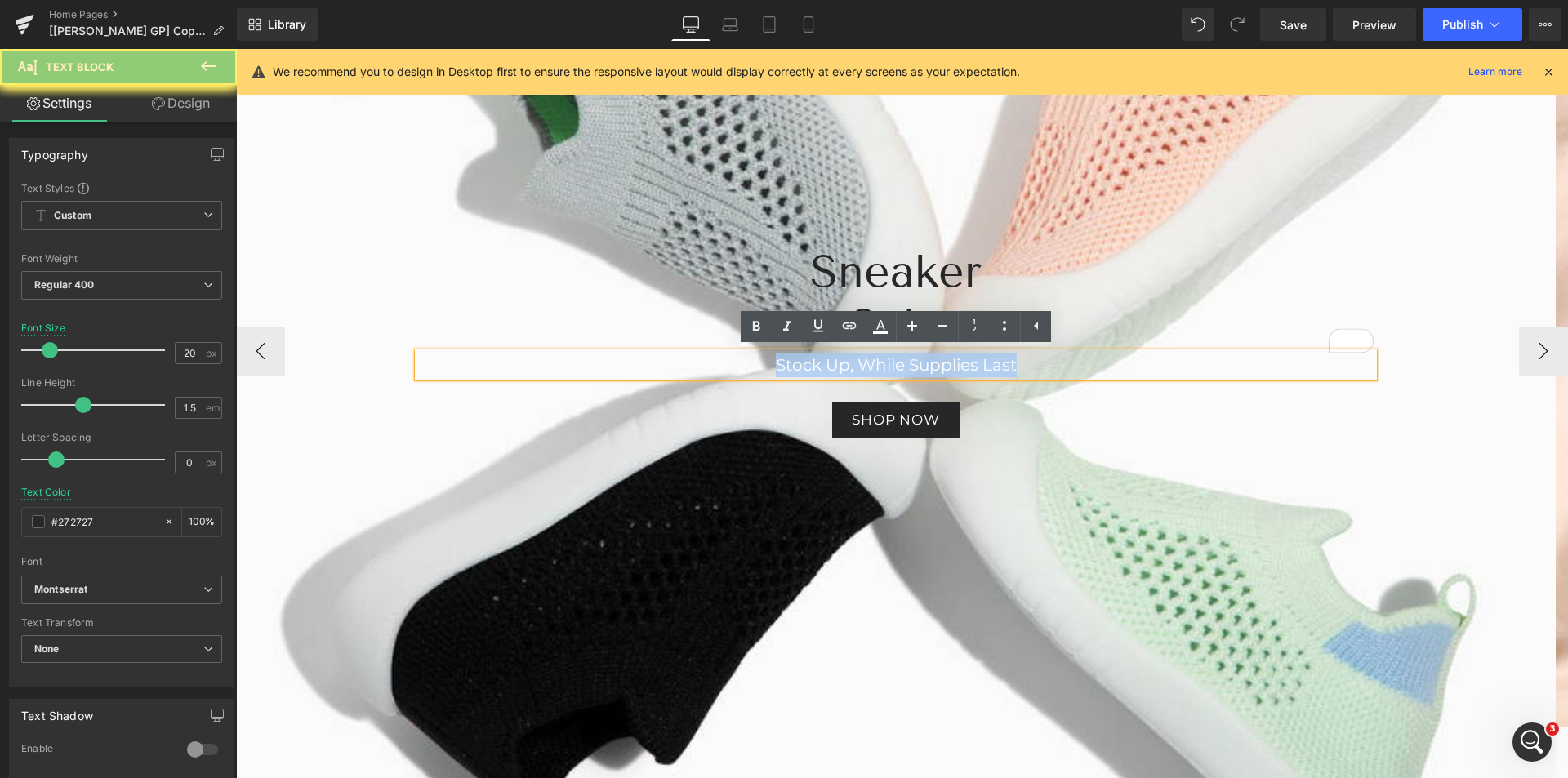
click at [820, 364] on font "Stock Up, While Supplies Last" at bounding box center [897, 365] width 241 height 19
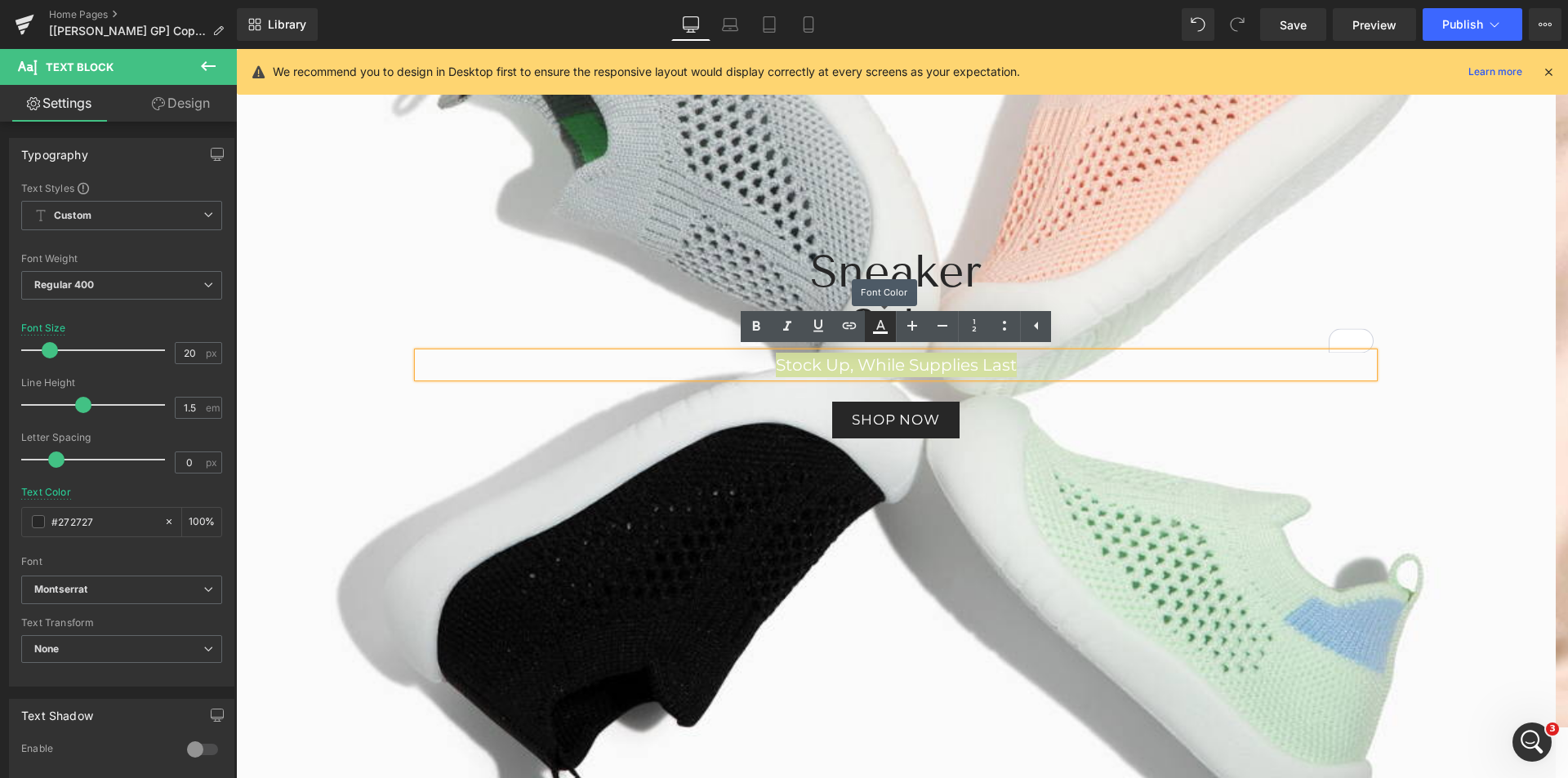
click at [879, 330] on icon at bounding box center [880, 327] width 19 height 19
type input "#ffffff"
type input "100"
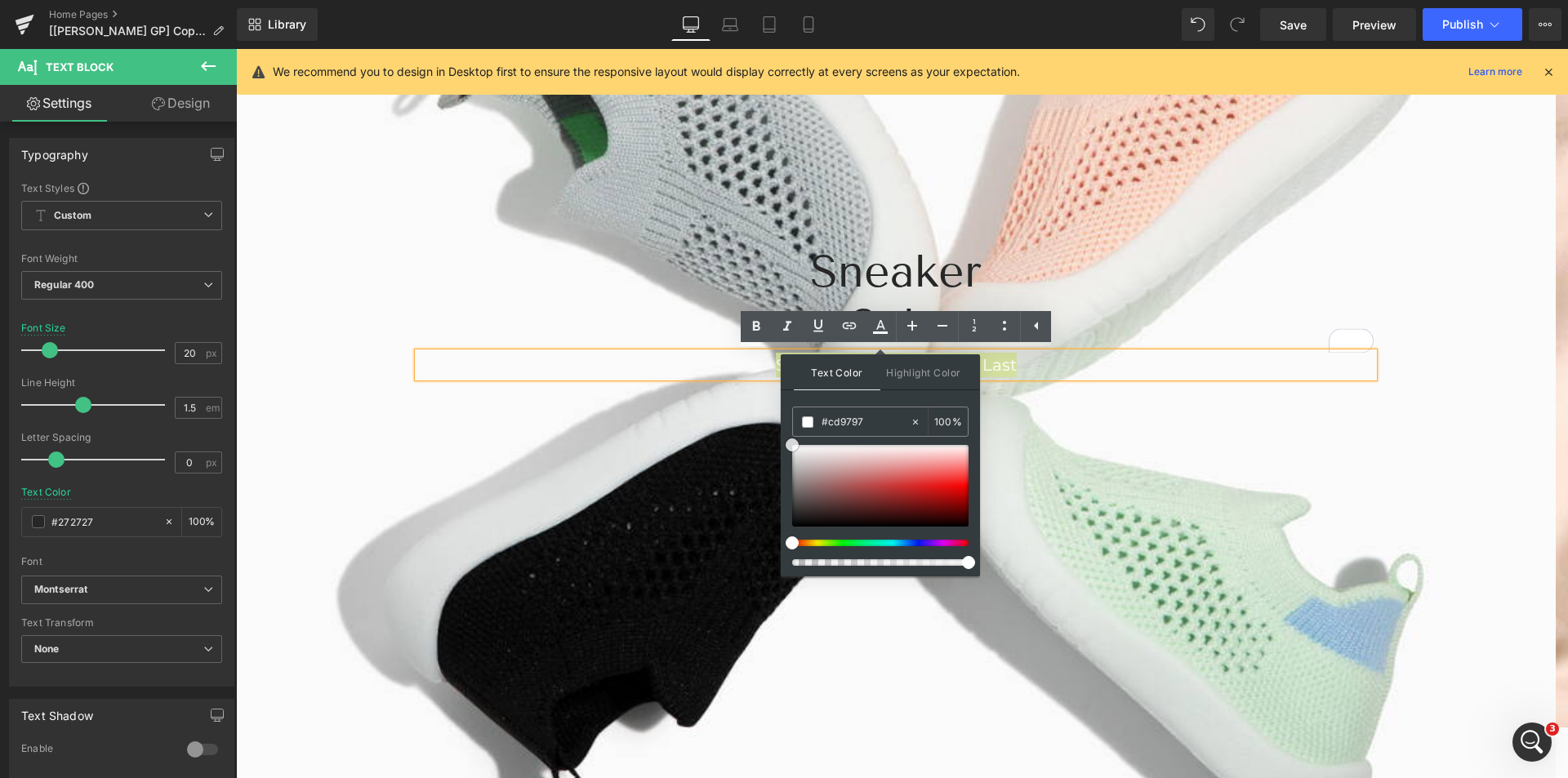
click at [853, 469] on div at bounding box center [880, 485] width 177 height 81
click at [872, 511] on div at bounding box center [880, 485] width 177 height 81
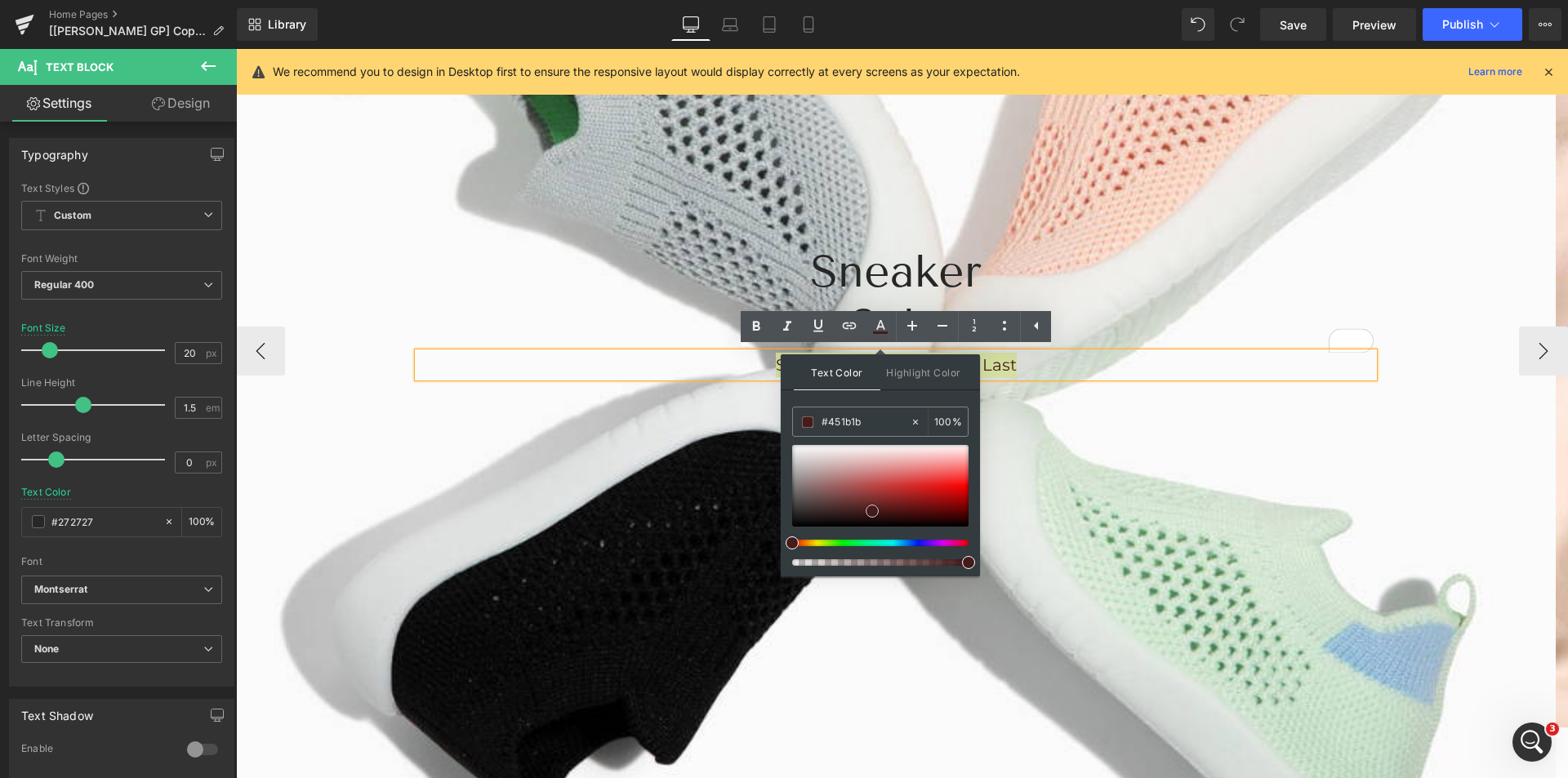
type input "#441616"
drag, startPoint x: 1102, startPoint y: 563, endPoint x: 997, endPoint y: 531, distance: 109.8
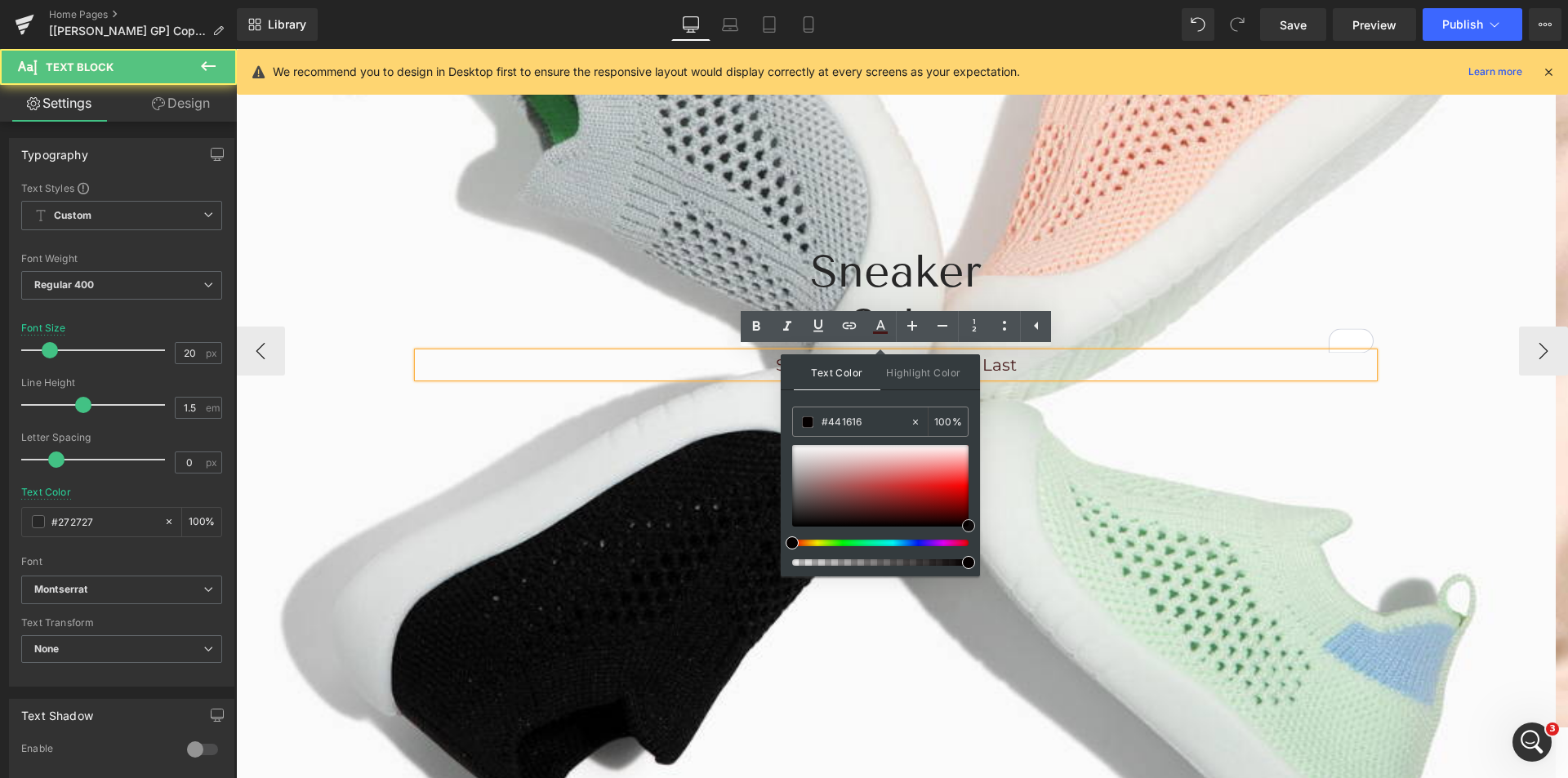
click at [1051, 355] on p "Stock Up, While Supplies Last" at bounding box center [895, 365] width 955 height 24
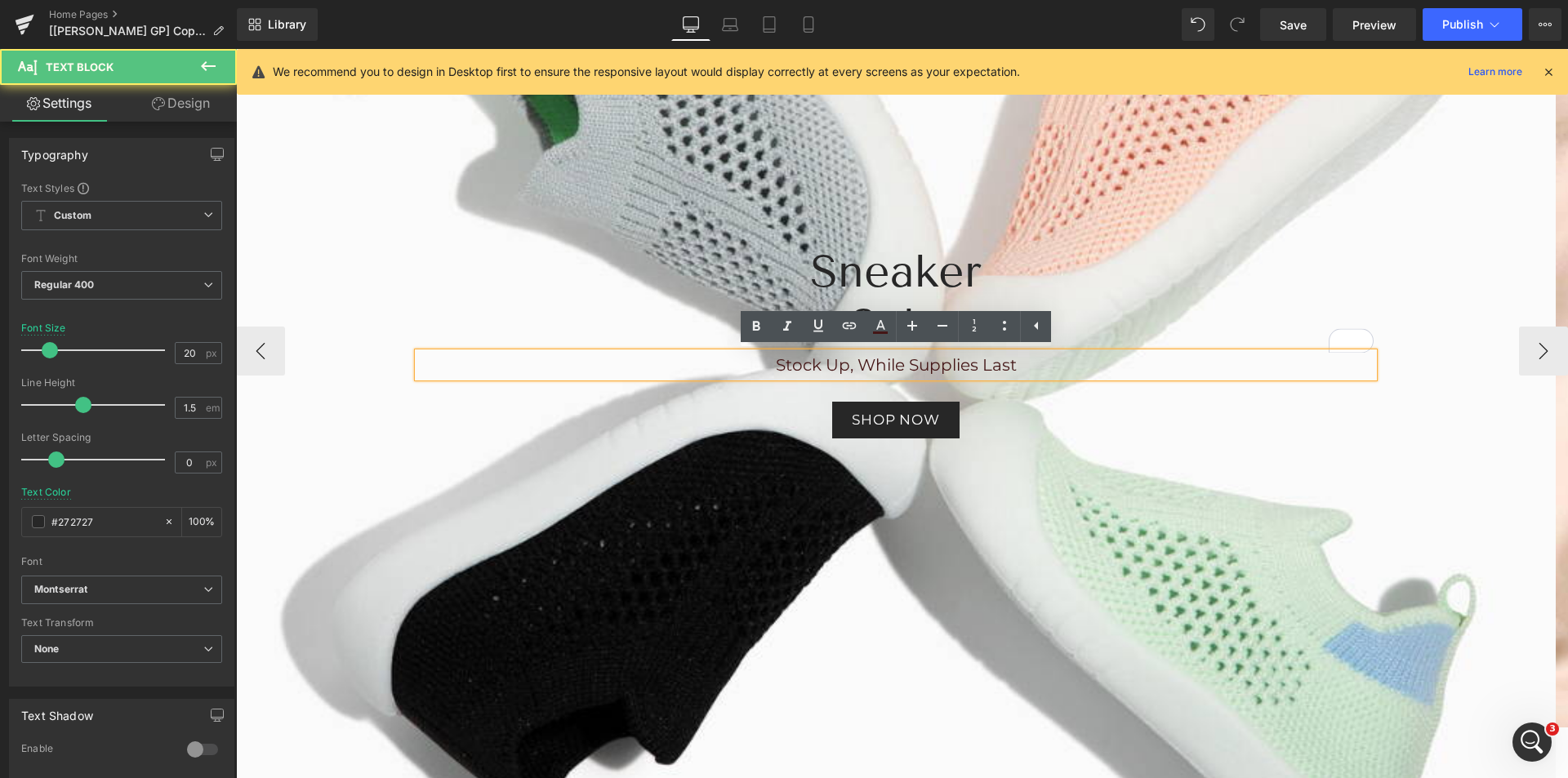
click at [1049, 406] on div "Shop now" at bounding box center [895, 420] width 955 height 37
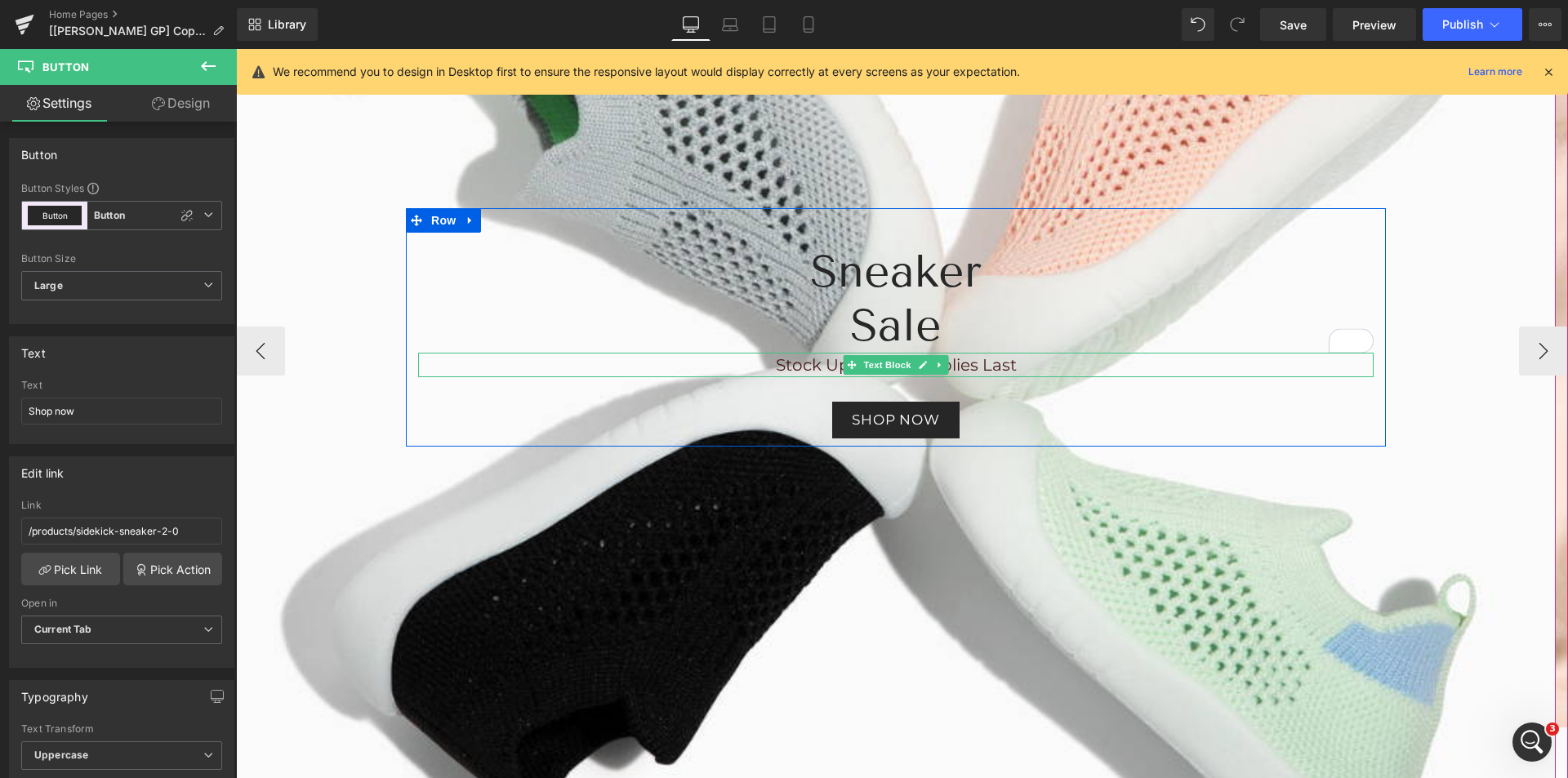
click at [826, 360] on span "Stock Up, While Supplies Last" at bounding box center [897, 365] width 241 height 19
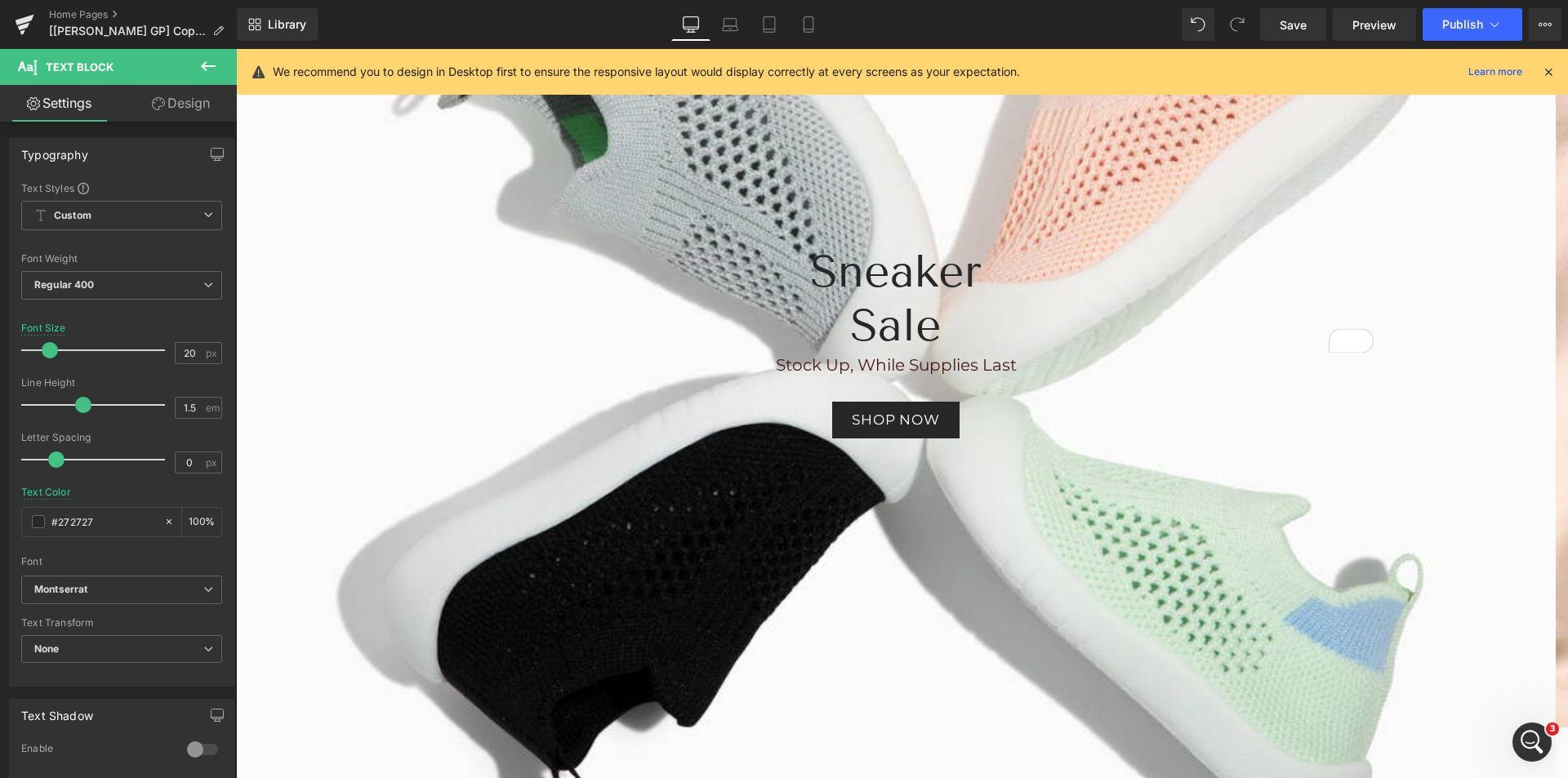
click at [216, 62] on icon at bounding box center [208, 66] width 19 height 19
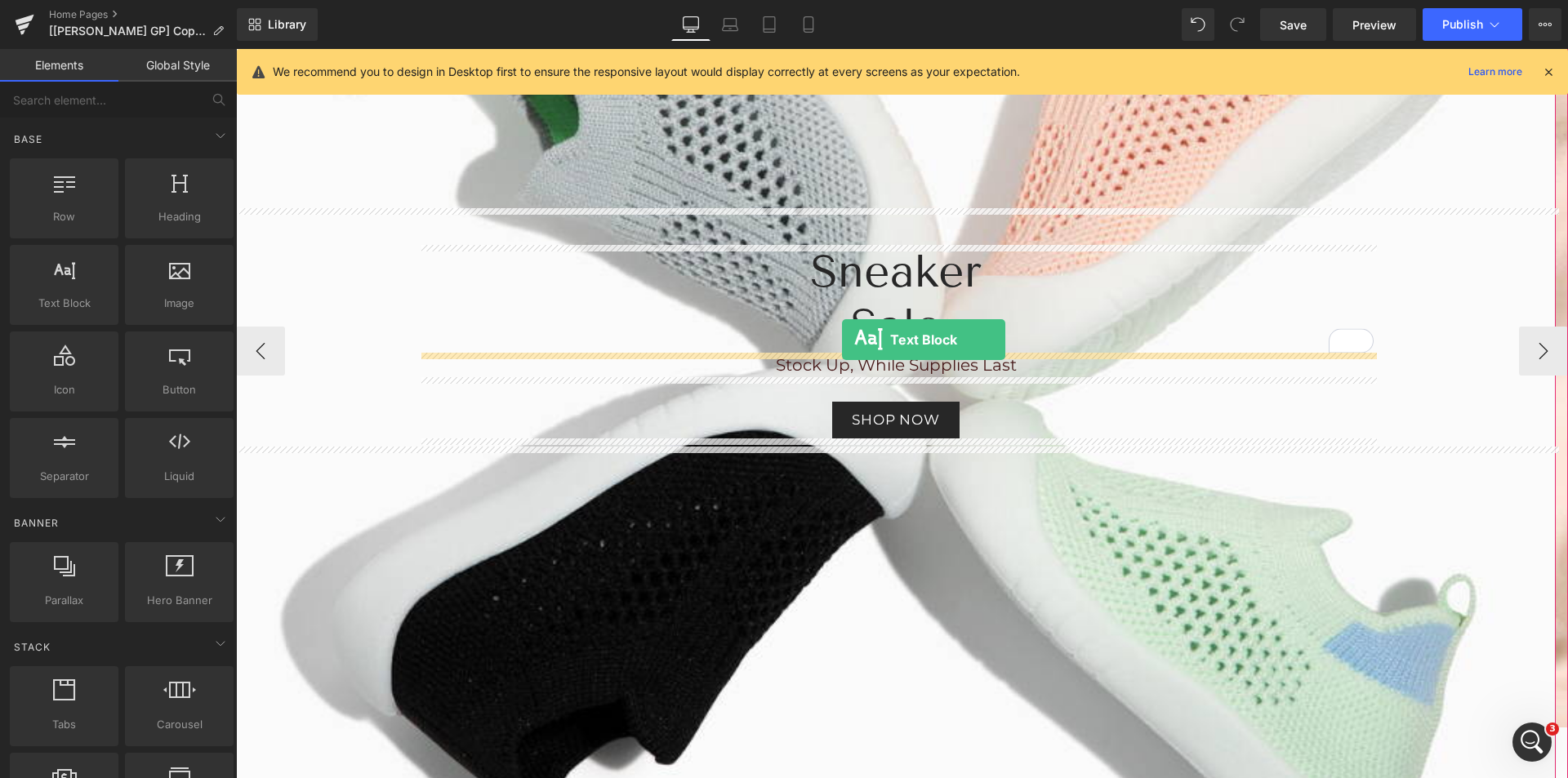
drag, startPoint x: 310, startPoint y: 346, endPoint x: 842, endPoint y: 340, distance: 532.0
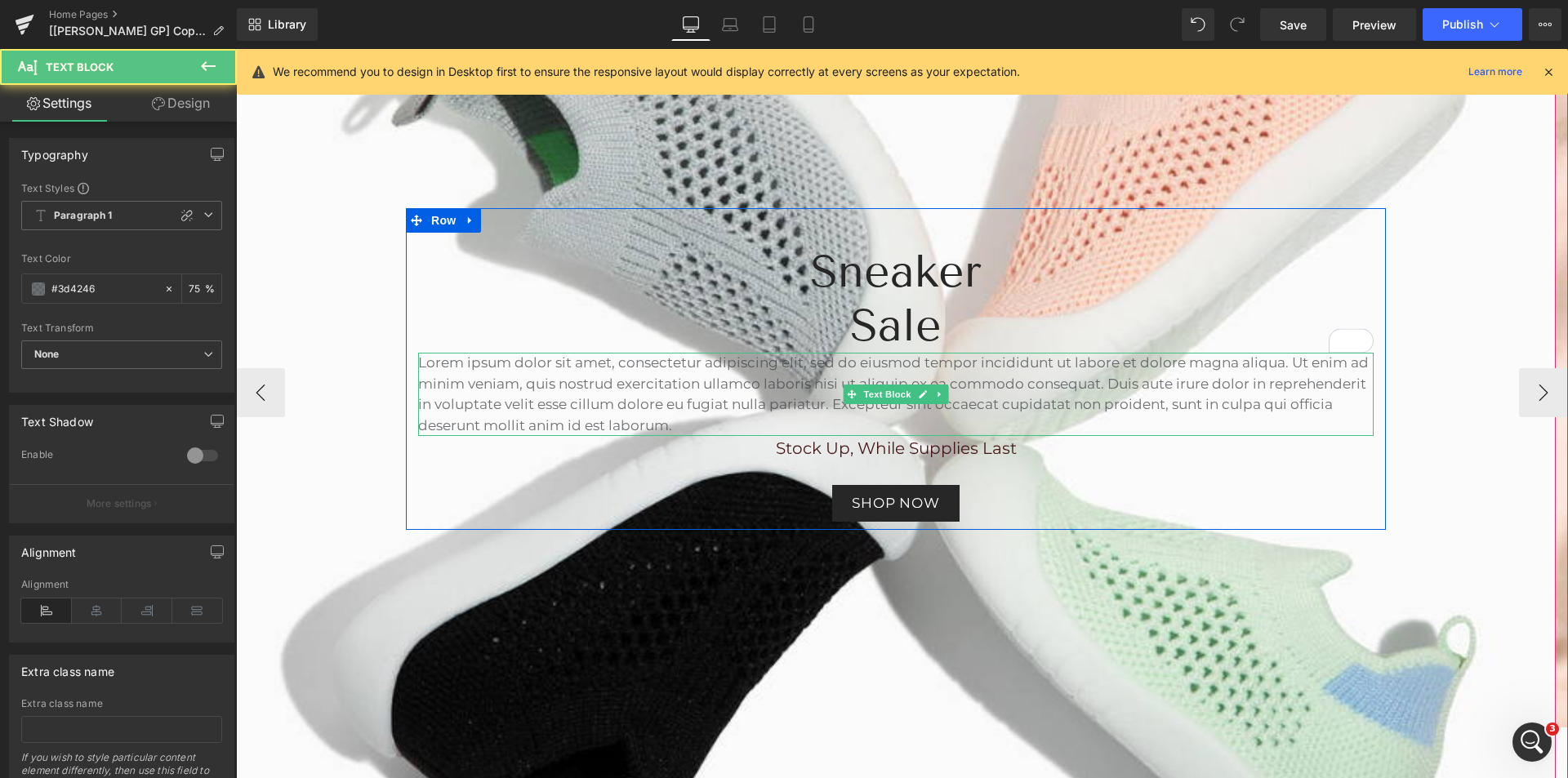
click at [842, 384] on p "Lorem ipsum dolor sit amet, consectetur adipiscing elit, sed do eiusmod tempor …" at bounding box center [895, 394] width 955 height 83
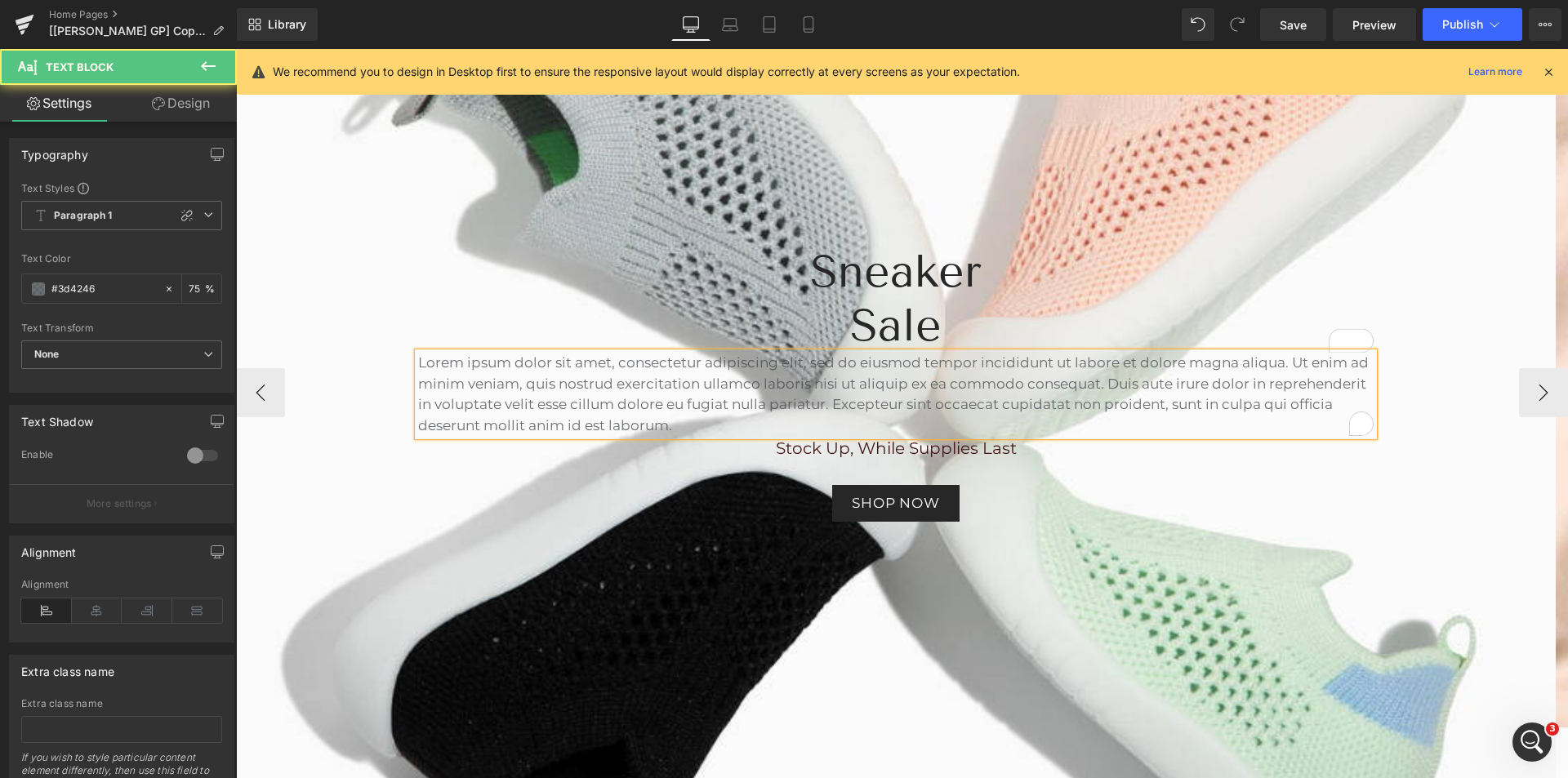
click at [842, 384] on p "Lorem ipsum dolor sit amet, consectetur adipiscing elit, sed do eiusmod tempor …" at bounding box center [895, 394] width 955 height 83
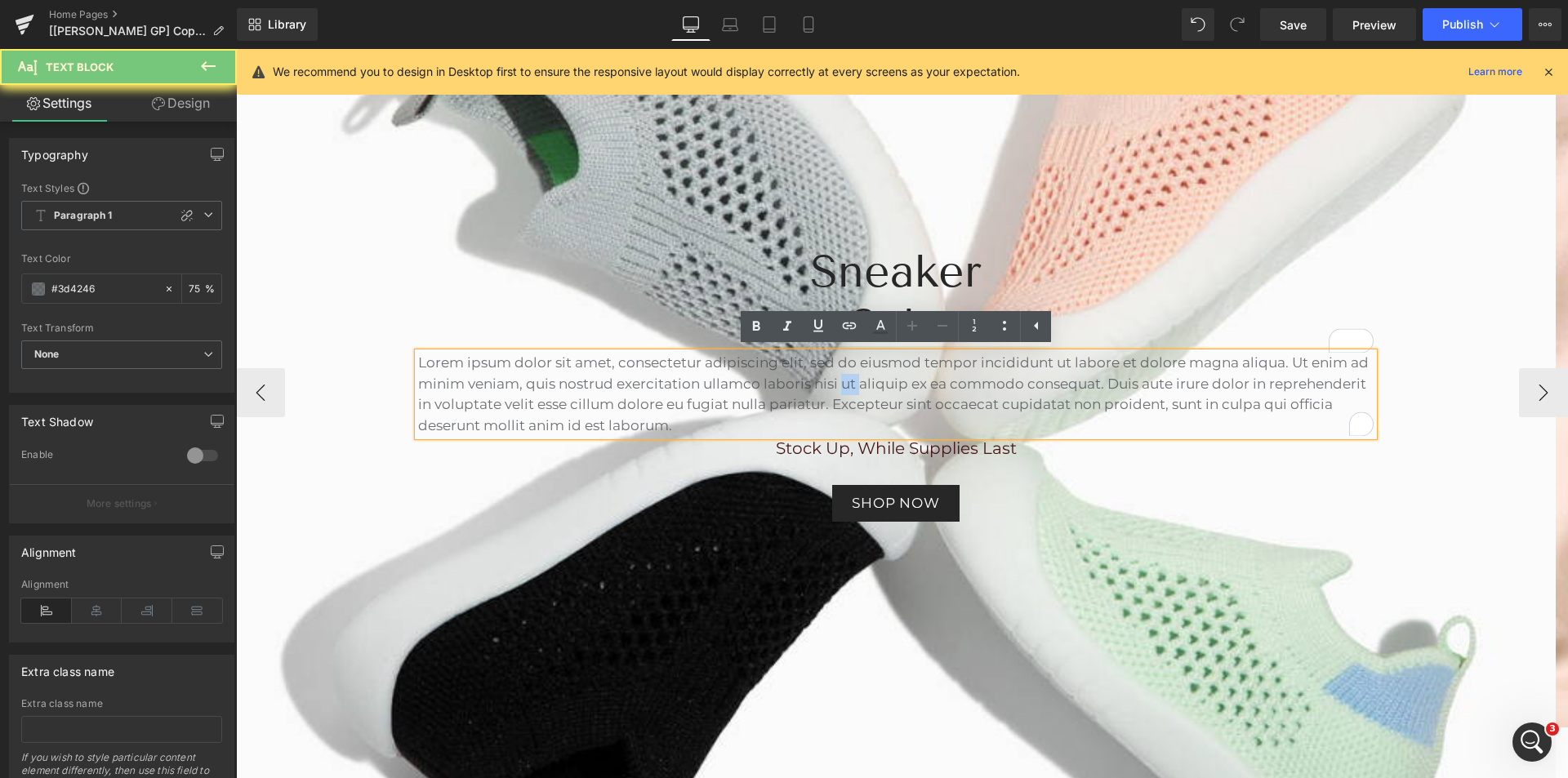
click at [842, 384] on p "Lorem ipsum dolor sit amet, consectetur adipiscing elit, sed do eiusmod tempor …" at bounding box center [895, 394] width 955 height 83
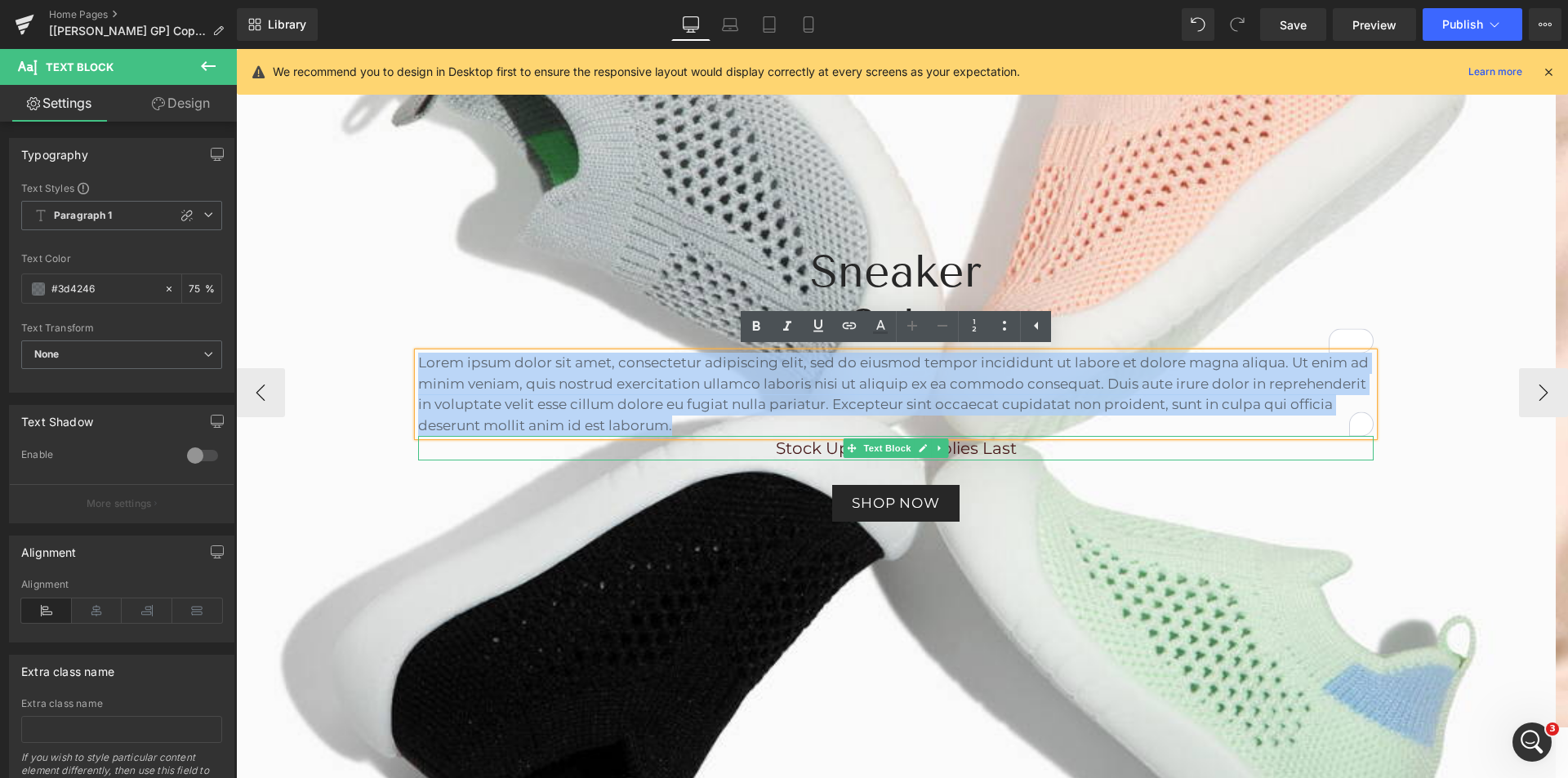
click at [786, 447] on span "Stock Up, While Supplies Last" at bounding box center [897, 448] width 241 height 19
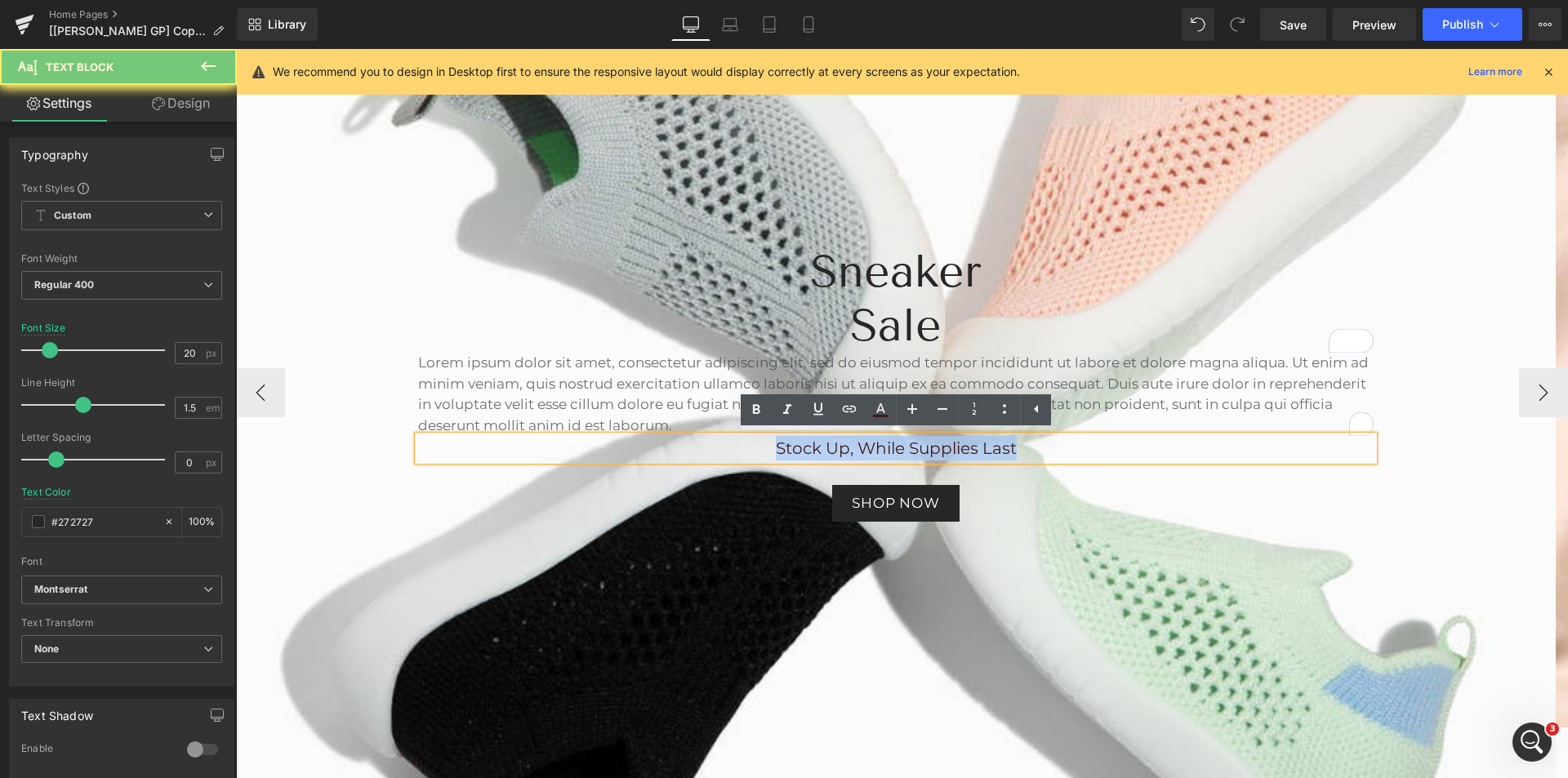
click at [786, 447] on span "Stock Up, While Supplies Last" at bounding box center [897, 448] width 241 height 19
copy span "Stock Up, While Supplies Last"
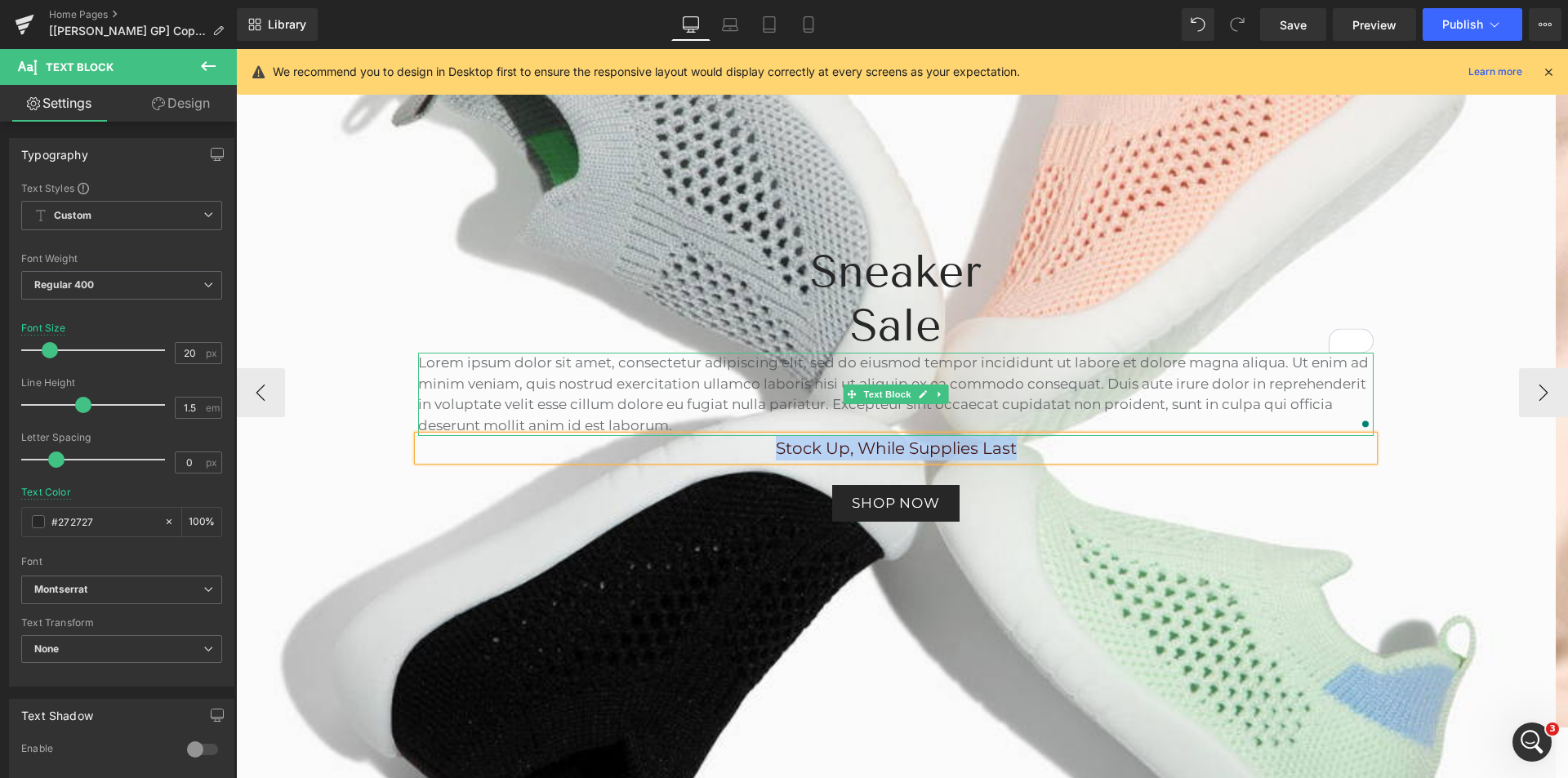
click at [636, 364] on p "Lorem ipsum dolor sit amet, consectetur adipiscing elit, sed do eiusmod tempor …" at bounding box center [895, 394] width 955 height 83
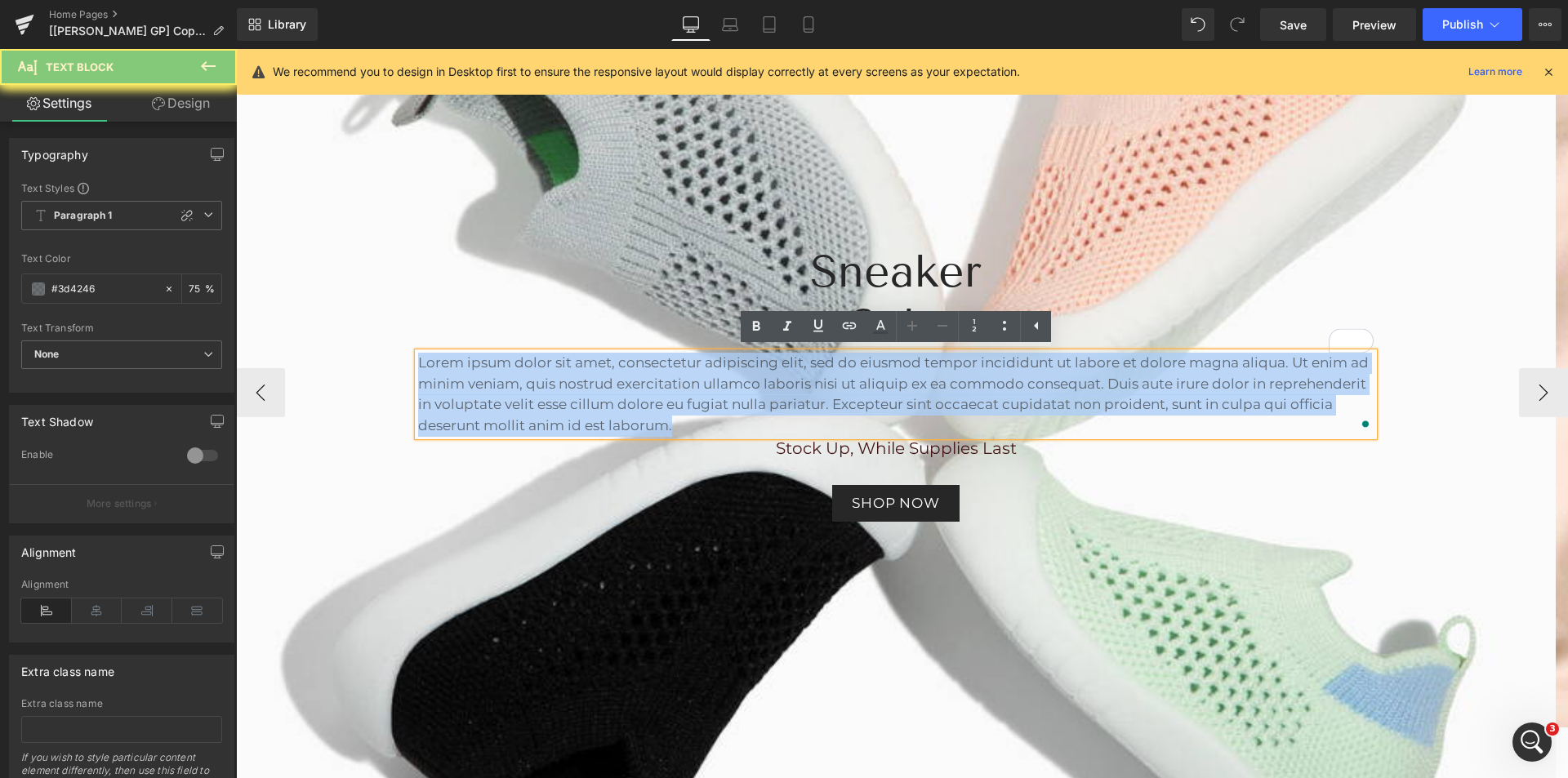
click at [636, 364] on p "Lorem ipsum dolor sit amet, consectetur adipiscing elit, sed do eiusmod tempor …" at bounding box center [895, 394] width 955 height 83
paste div "To enrich screen reader interactions, please activate Accessibility in Grammarl…"
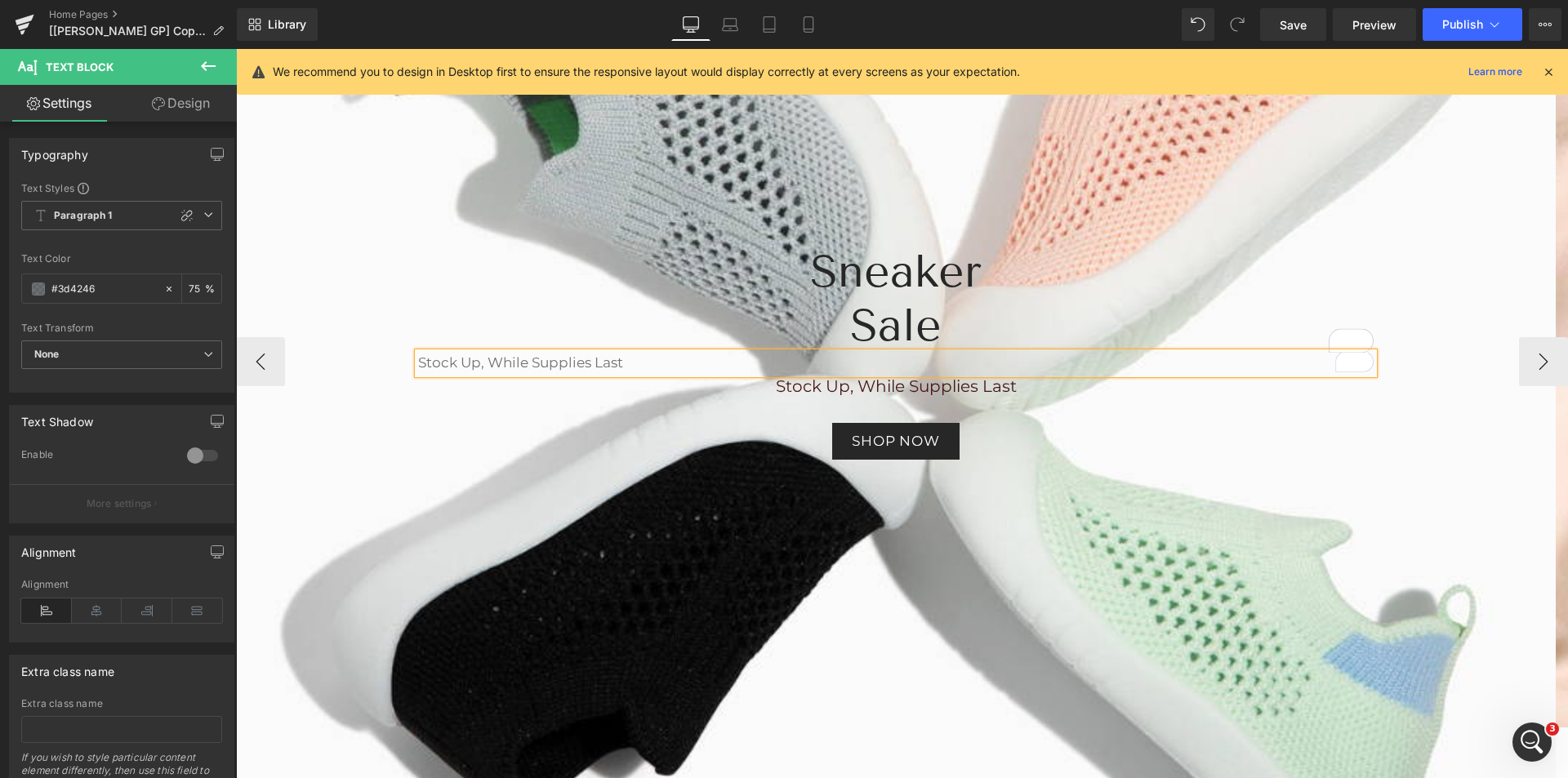
click at [628, 419] on div "Sneaker Sale Heading Stock Up, While Supplies Last Text Block Stock Up, While S…" at bounding box center [895, 352] width 980 height 215
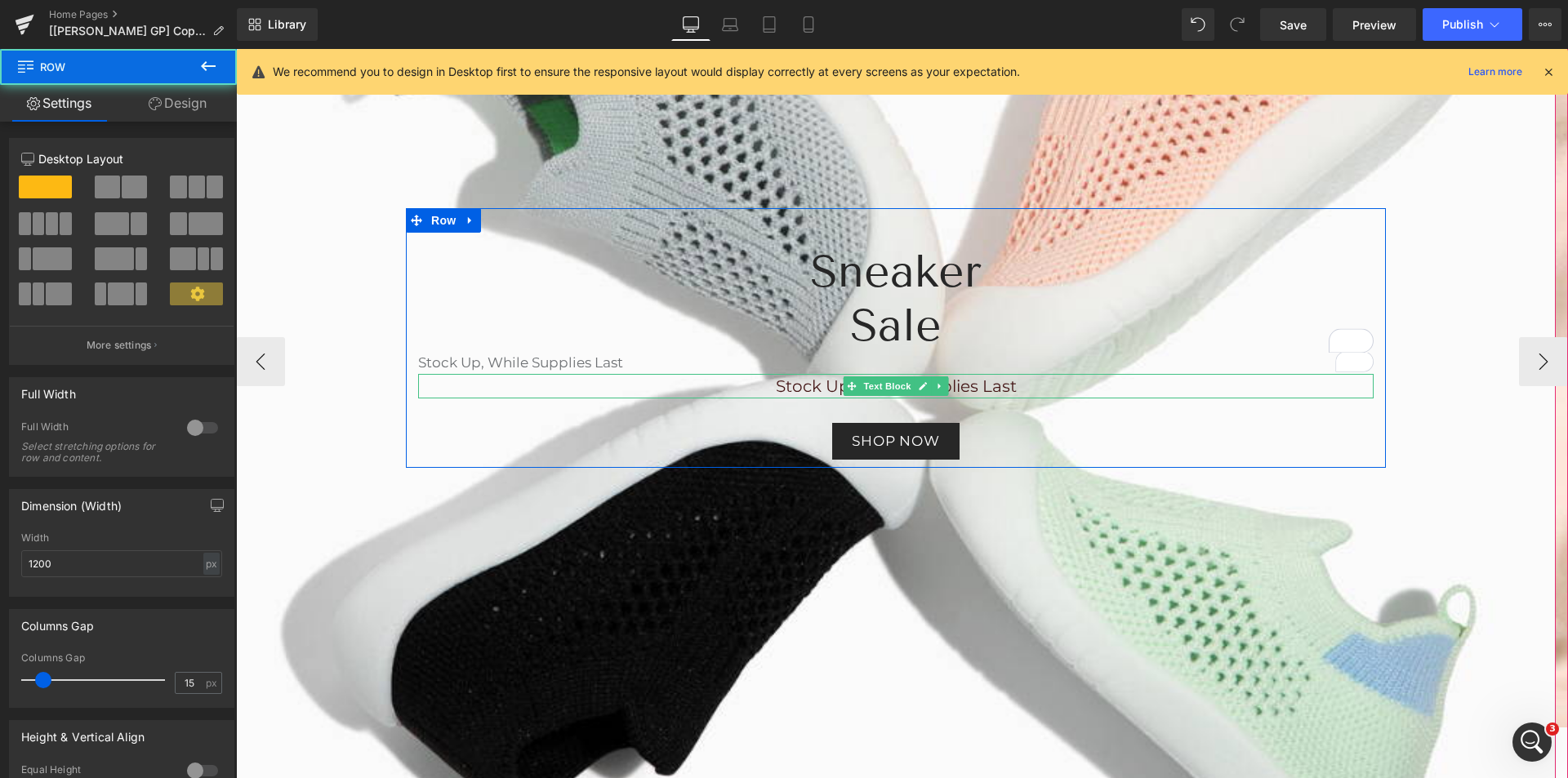
click at [627, 367] on p "Stock Up, While Supplies Last" at bounding box center [895, 364] width 955 height 21
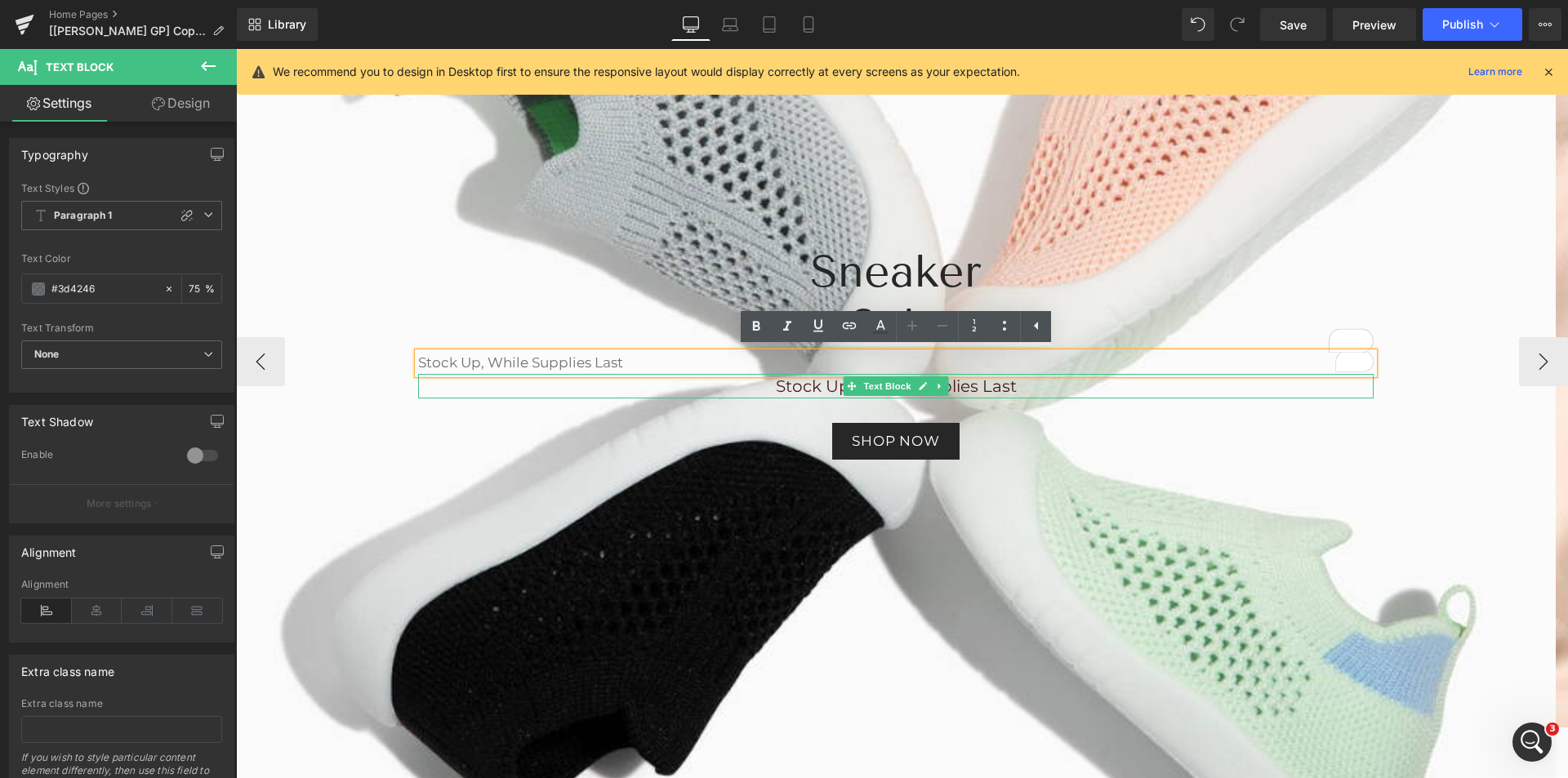
click at [804, 392] on span "Stock Up, While Supplies Last" at bounding box center [897, 386] width 241 height 19
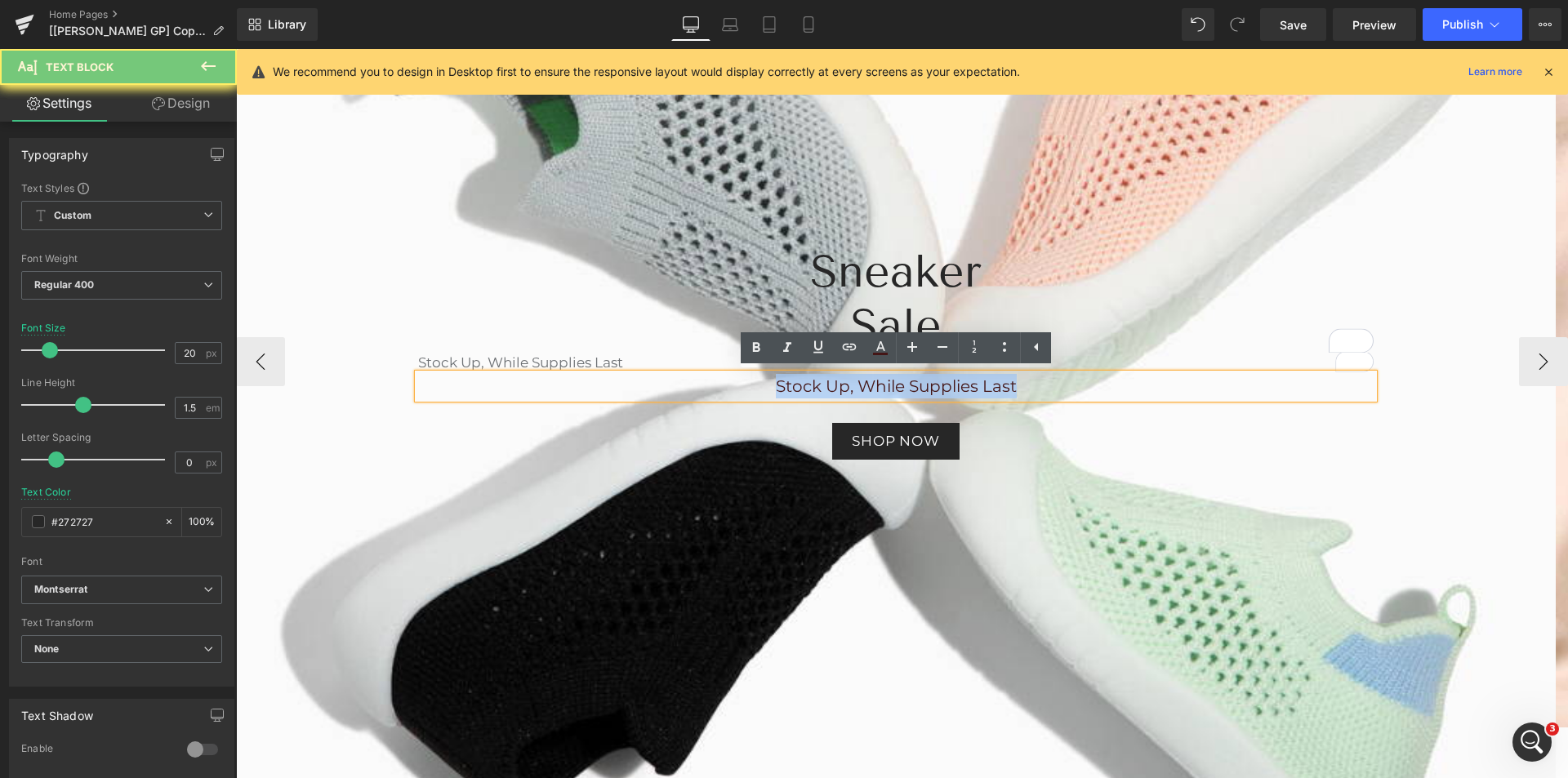
click at [804, 392] on span "Stock Up, While Supplies Last" at bounding box center [897, 386] width 241 height 19
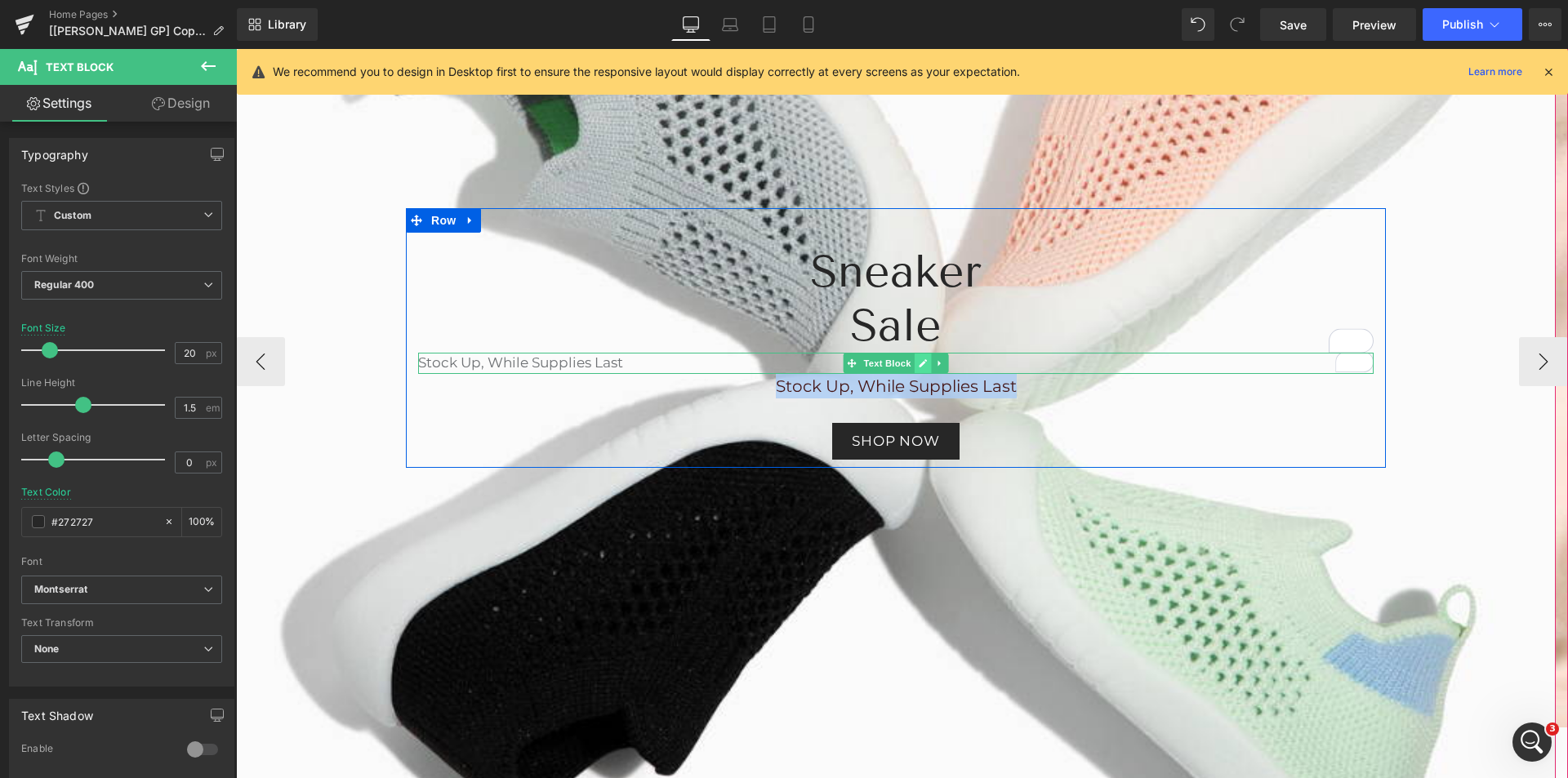
copy span "Stock Up, While Supplies Last"
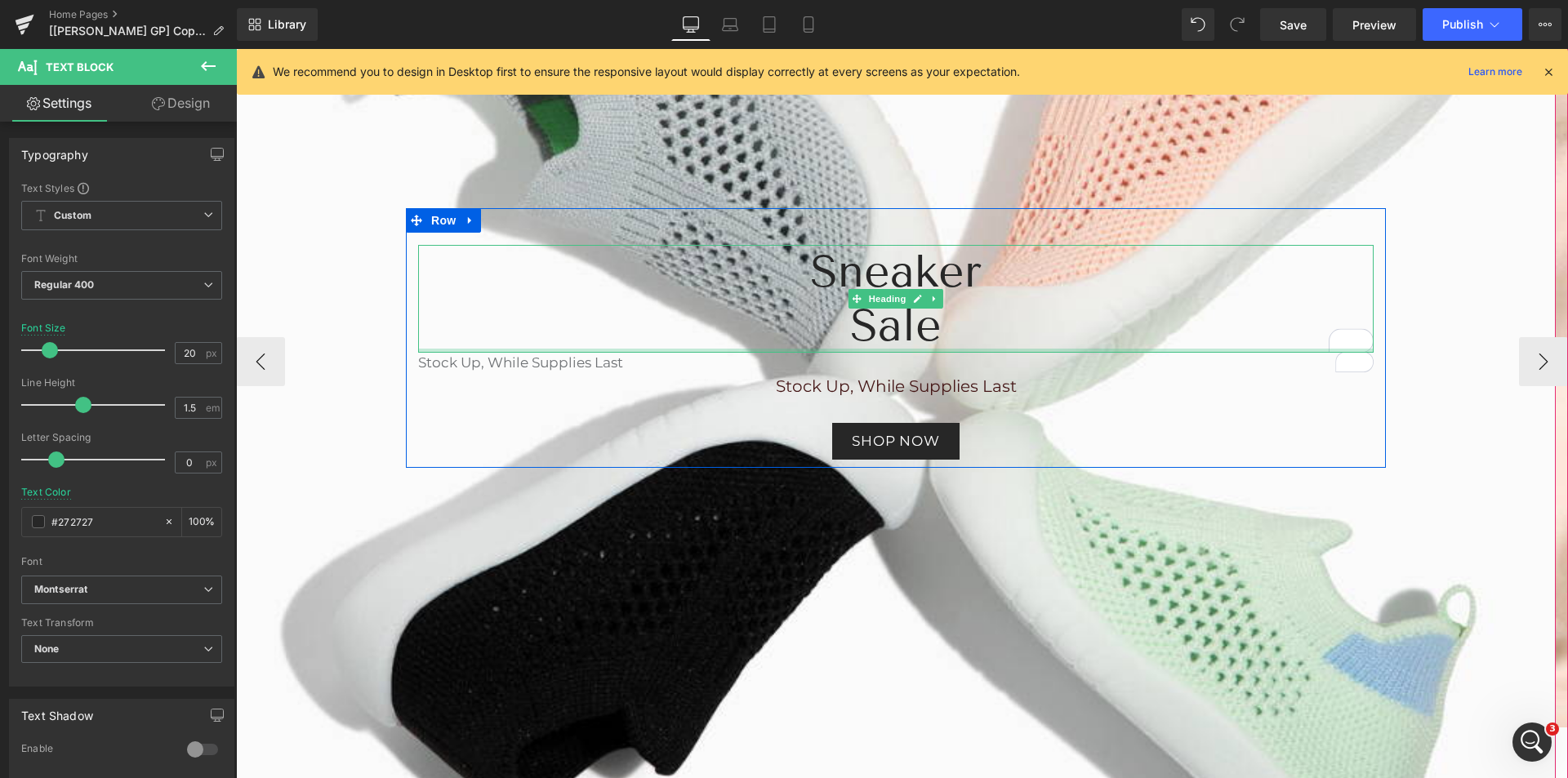
click at [642, 358] on p "Stock Up, While Supplies Last" at bounding box center [895, 364] width 955 height 21
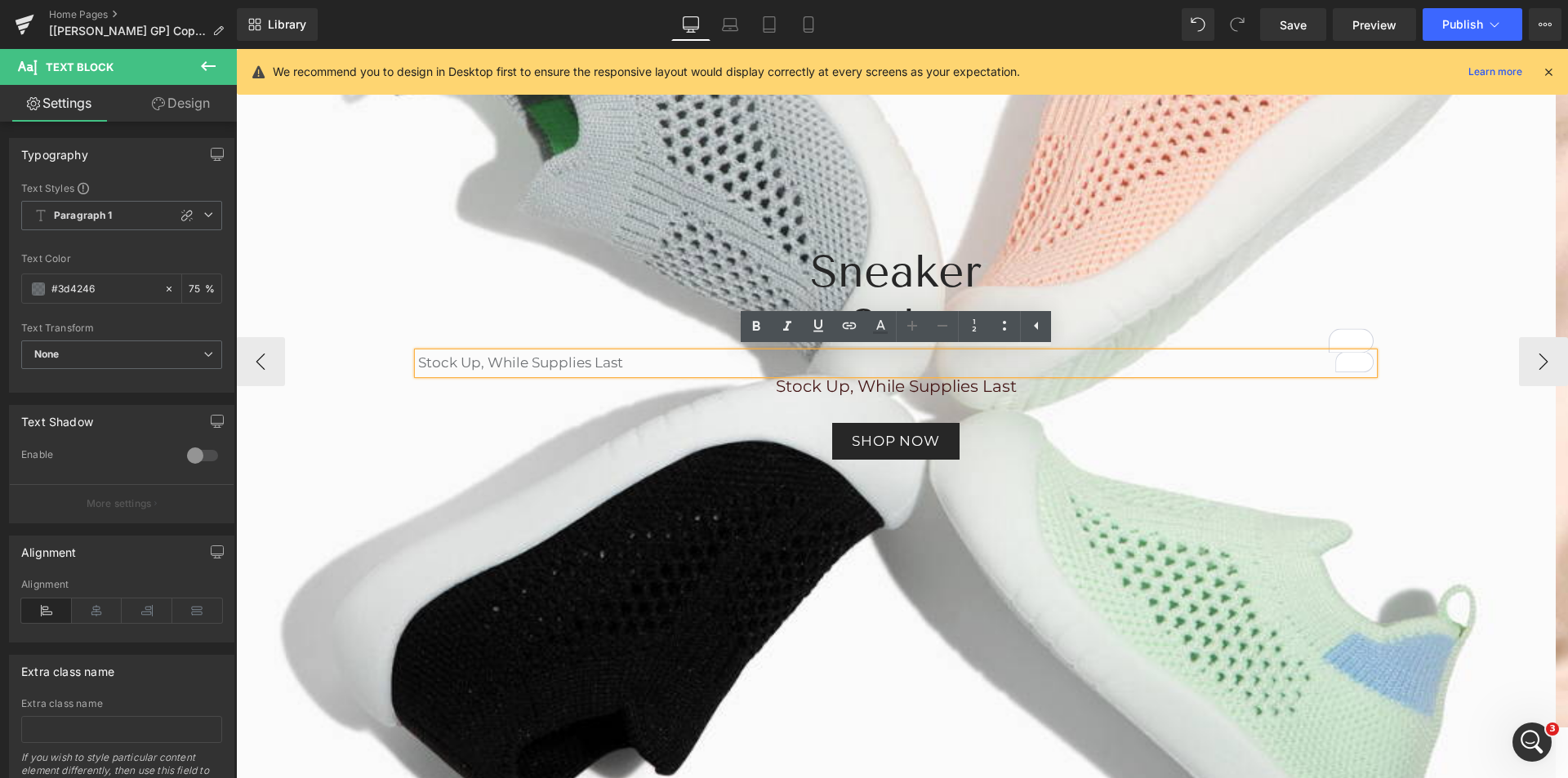
click at [1075, 414] on div "Sneaker Sale Heading Stock Up, While Supplies Last Text Block Stock Up, While S…" at bounding box center [895, 352] width 980 height 215
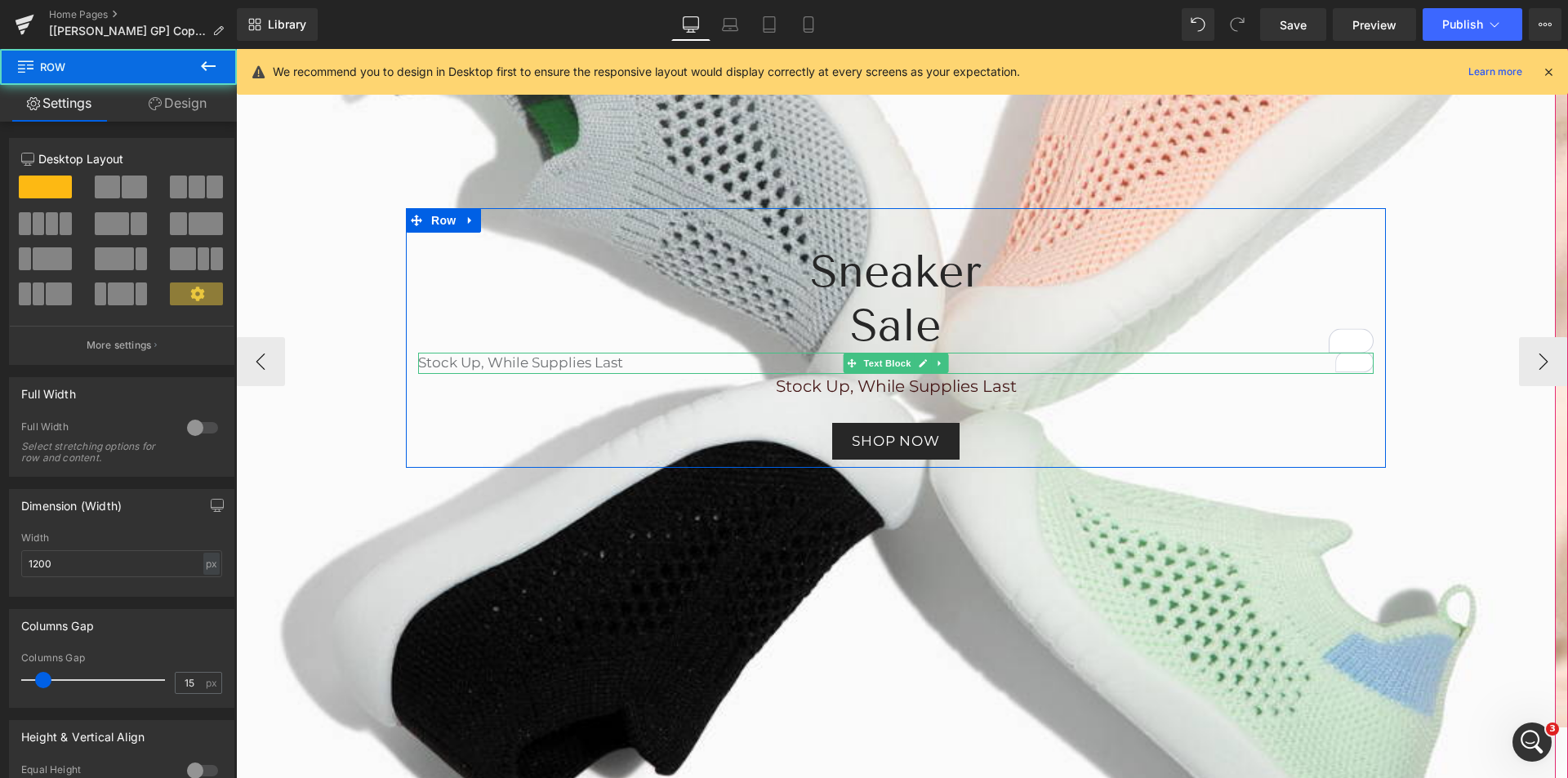
click at [1059, 366] on p "Stock Up, While Supplies Last" at bounding box center [895, 364] width 955 height 21
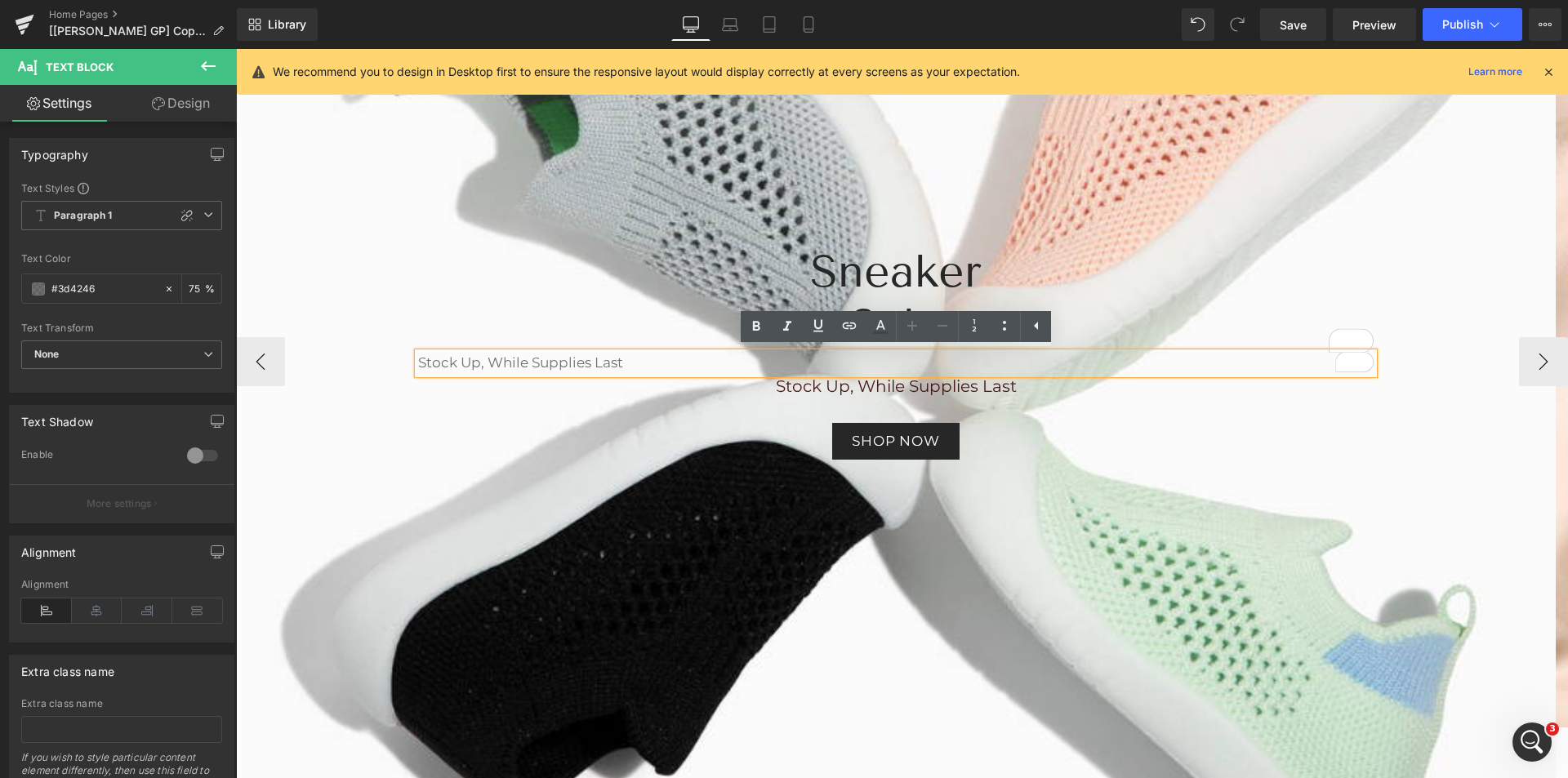
click at [645, 408] on div "Sneaker Sale Heading Stock Up, While Supplies Last Text Block Stock Up, While S…" at bounding box center [895, 352] width 980 height 215
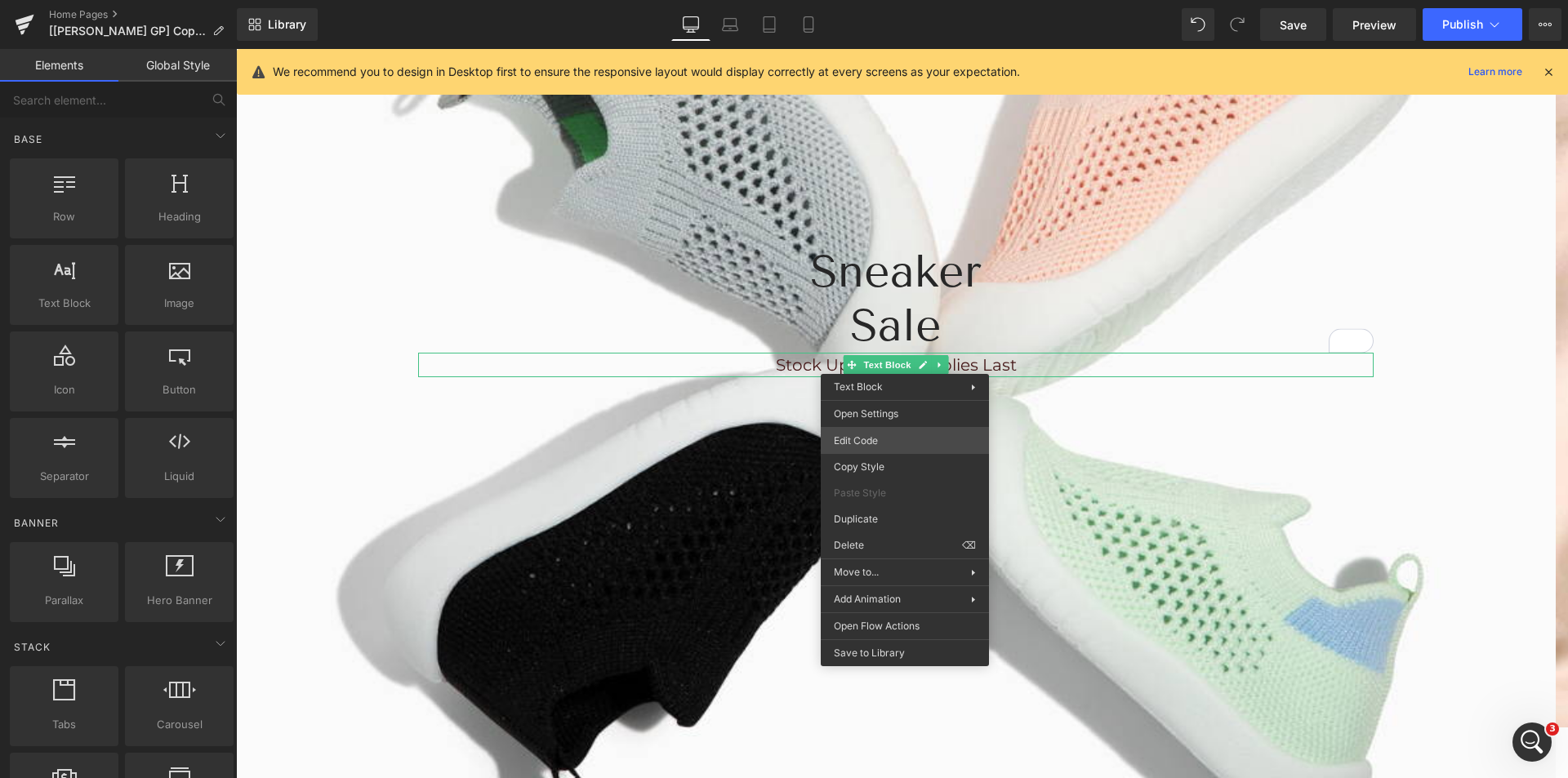
click at [892, 0] on div "Text Block You are previewing how the will restyle your page. You can not edit …" at bounding box center [784, 0] width 1568 height 0
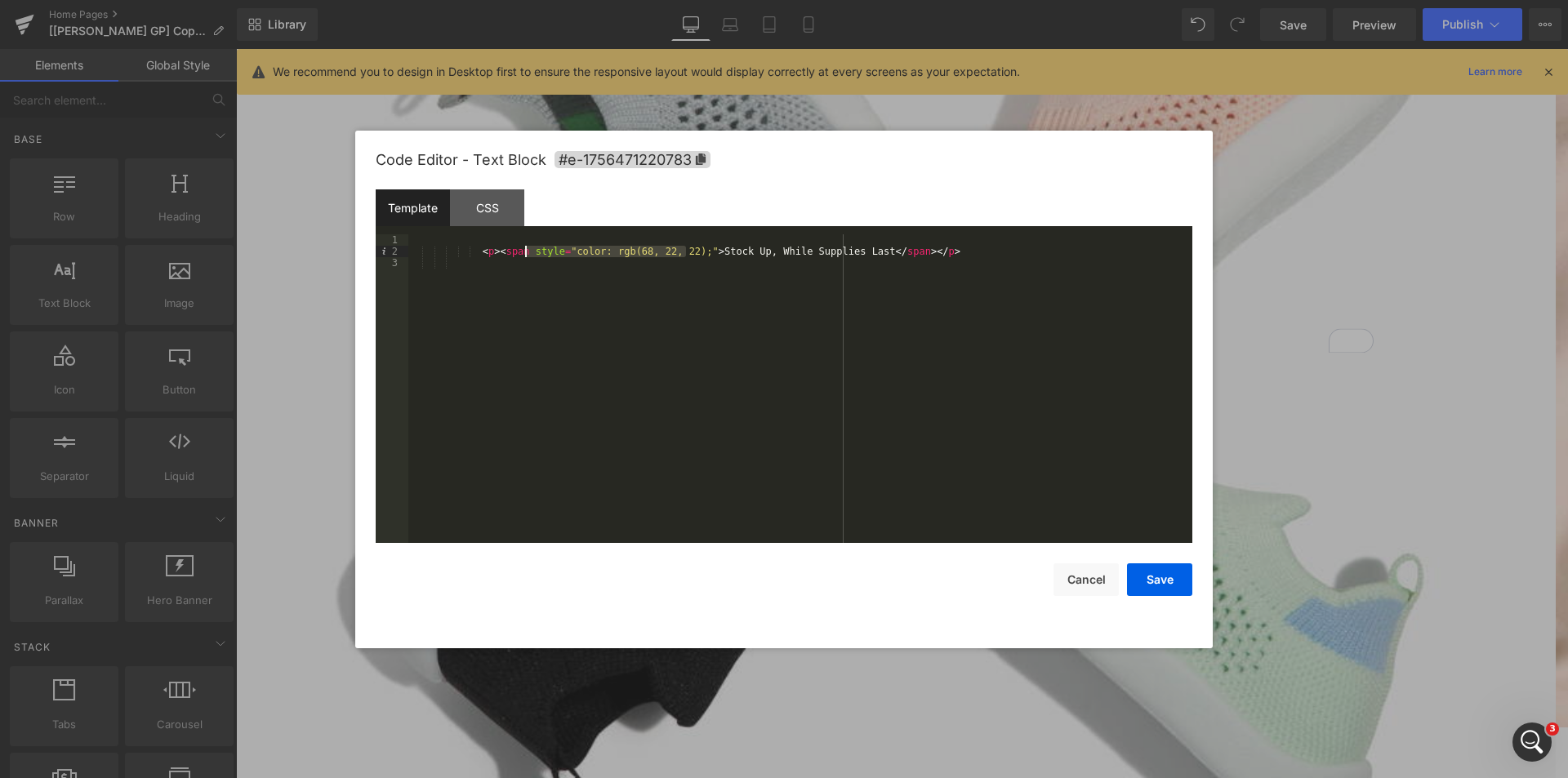
drag, startPoint x: 685, startPoint y: 251, endPoint x: 523, endPoint y: 254, distance: 162.0
click at [523, 254] on div "< p > < span style = "color: rgb(68, 22, 22);" > Stock Up, While Supplies Last …" at bounding box center [800, 399] width 784 height 331
click at [483, 210] on div "CSS" at bounding box center [487, 208] width 74 height 37
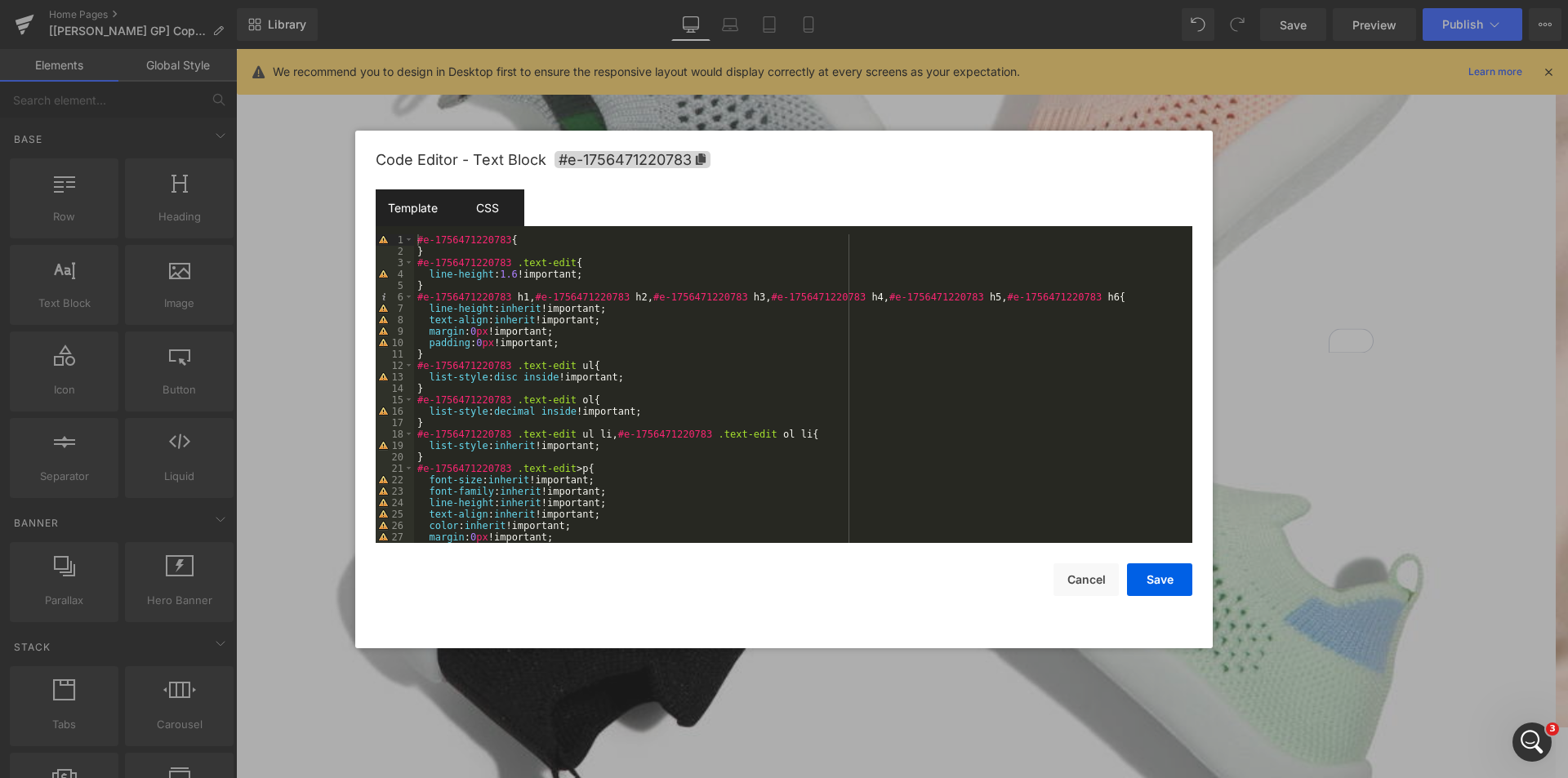
click at [409, 199] on div "Template" at bounding box center [413, 208] width 74 height 37
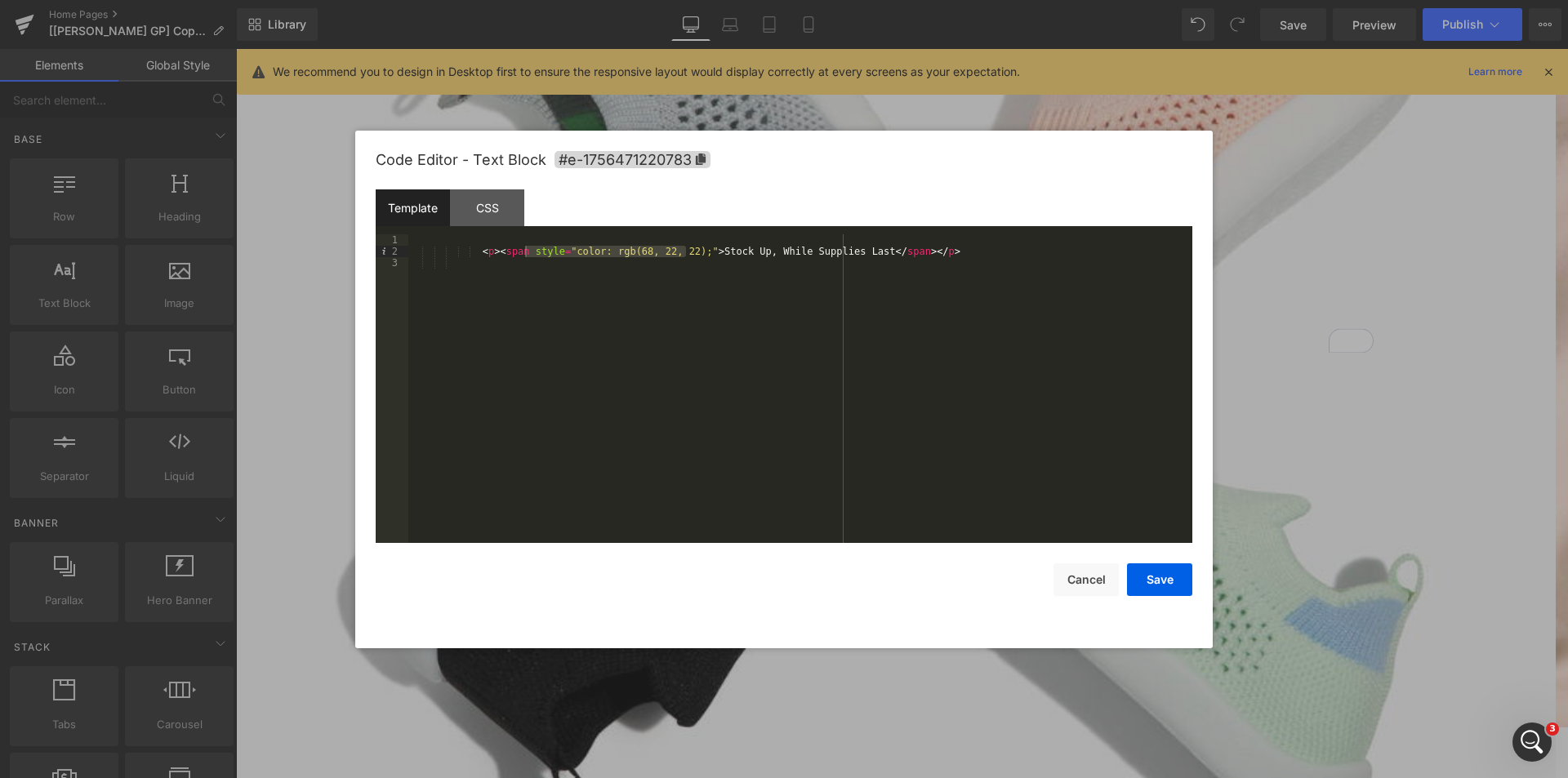
click at [691, 273] on div "< p > < span style = "color: rgb(68, 22, 22);" > Stock Up, While Supplies Last …" at bounding box center [800, 399] width 784 height 331
drag, startPoint x: 684, startPoint y: 250, endPoint x: 528, endPoint y: 248, distance: 156.0
click at [528, 248] on div "< p > < span style = "color: rgb(68, 22, 22);" > Stock Up, While Supplies Last …" at bounding box center [800, 399] width 784 height 331
click at [1175, 579] on button "Save" at bounding box center [1159, 580] width 66 height 32
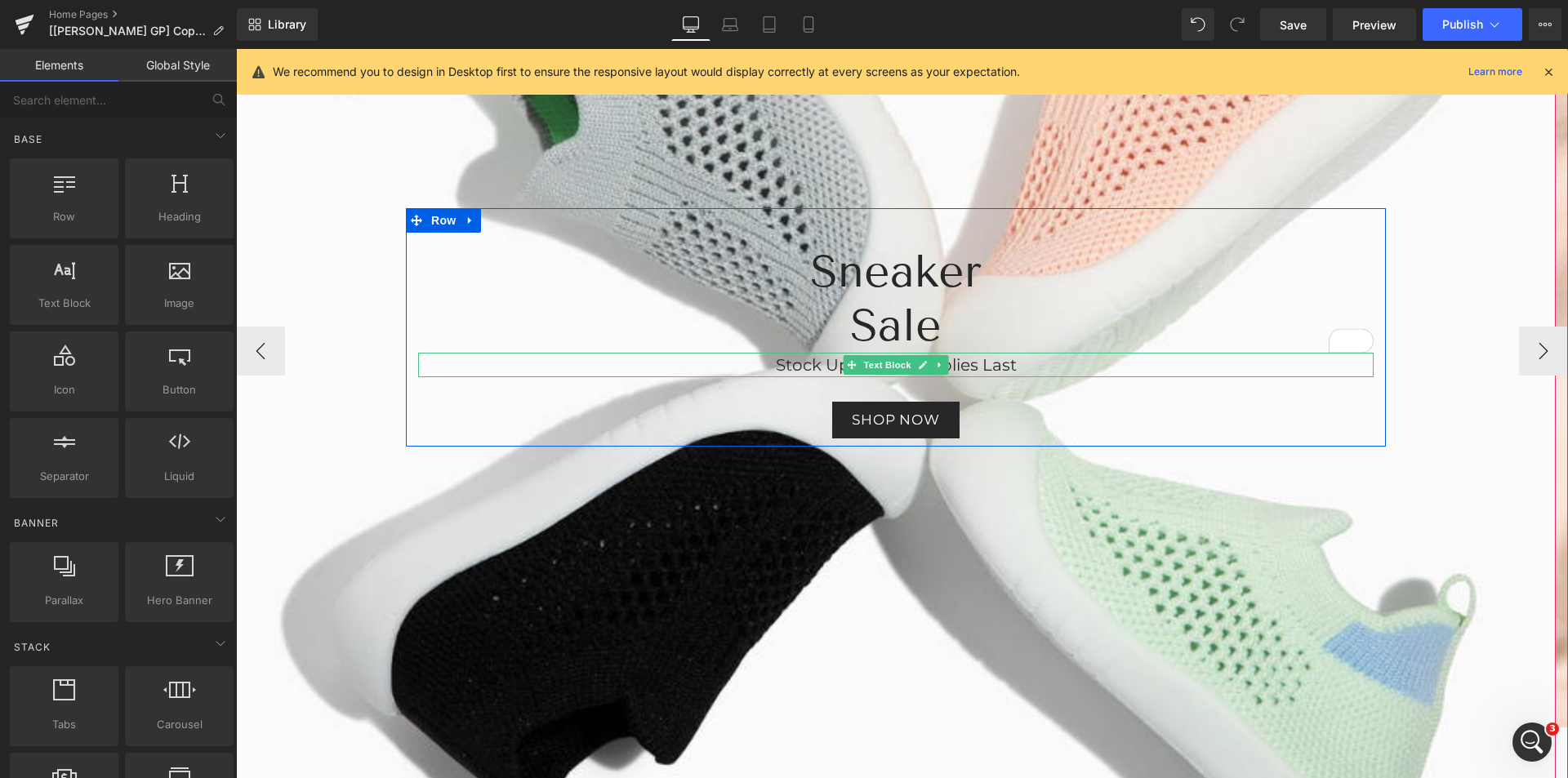
click at [1015, 371] on span "Stock Up, While Supplies Last" at bounding box center [897, 365] width 241 height 19
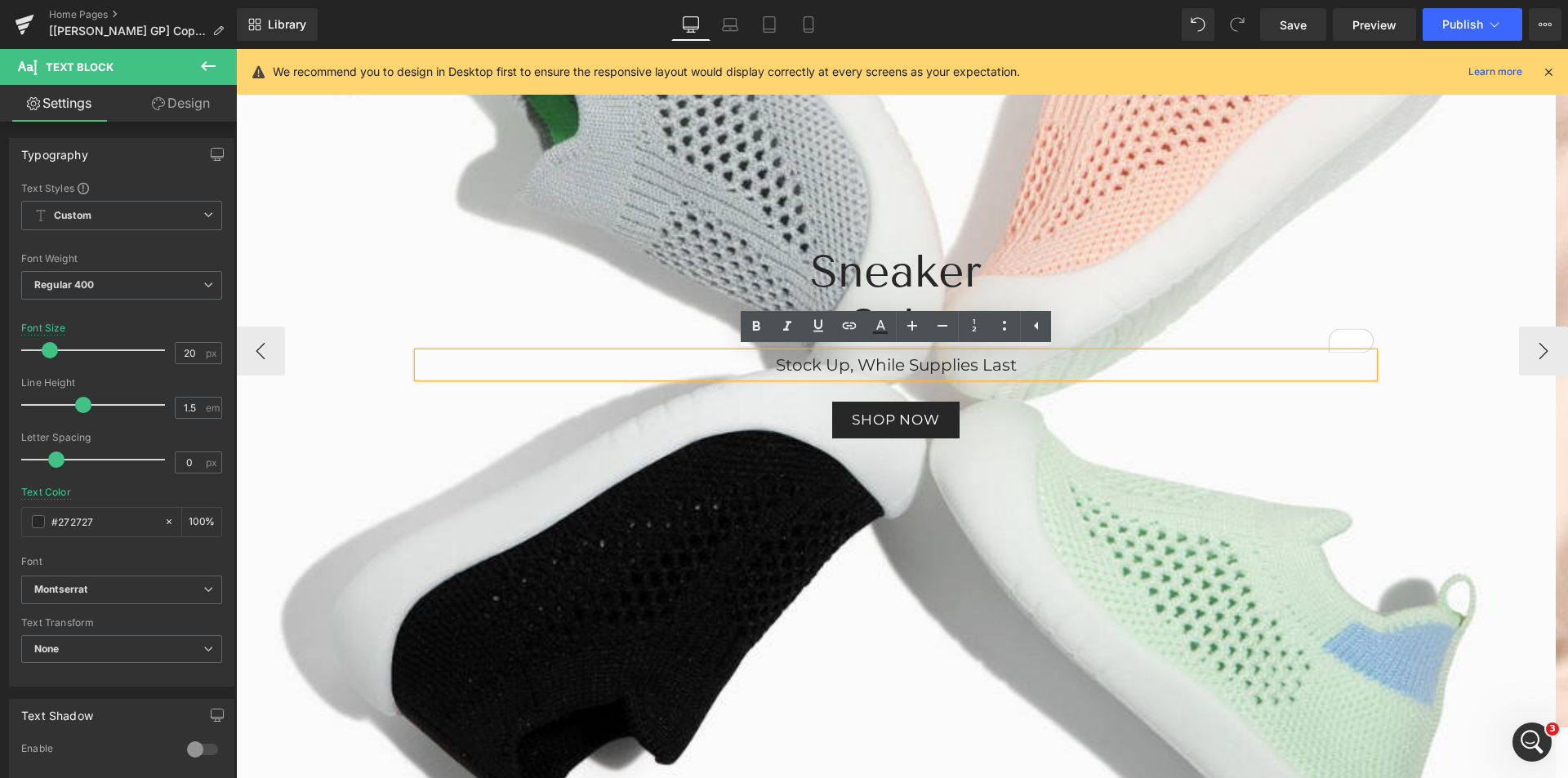
click at [1061, 300] on h2 "Sale" at bounding box center [895, 326] width 955 height 54
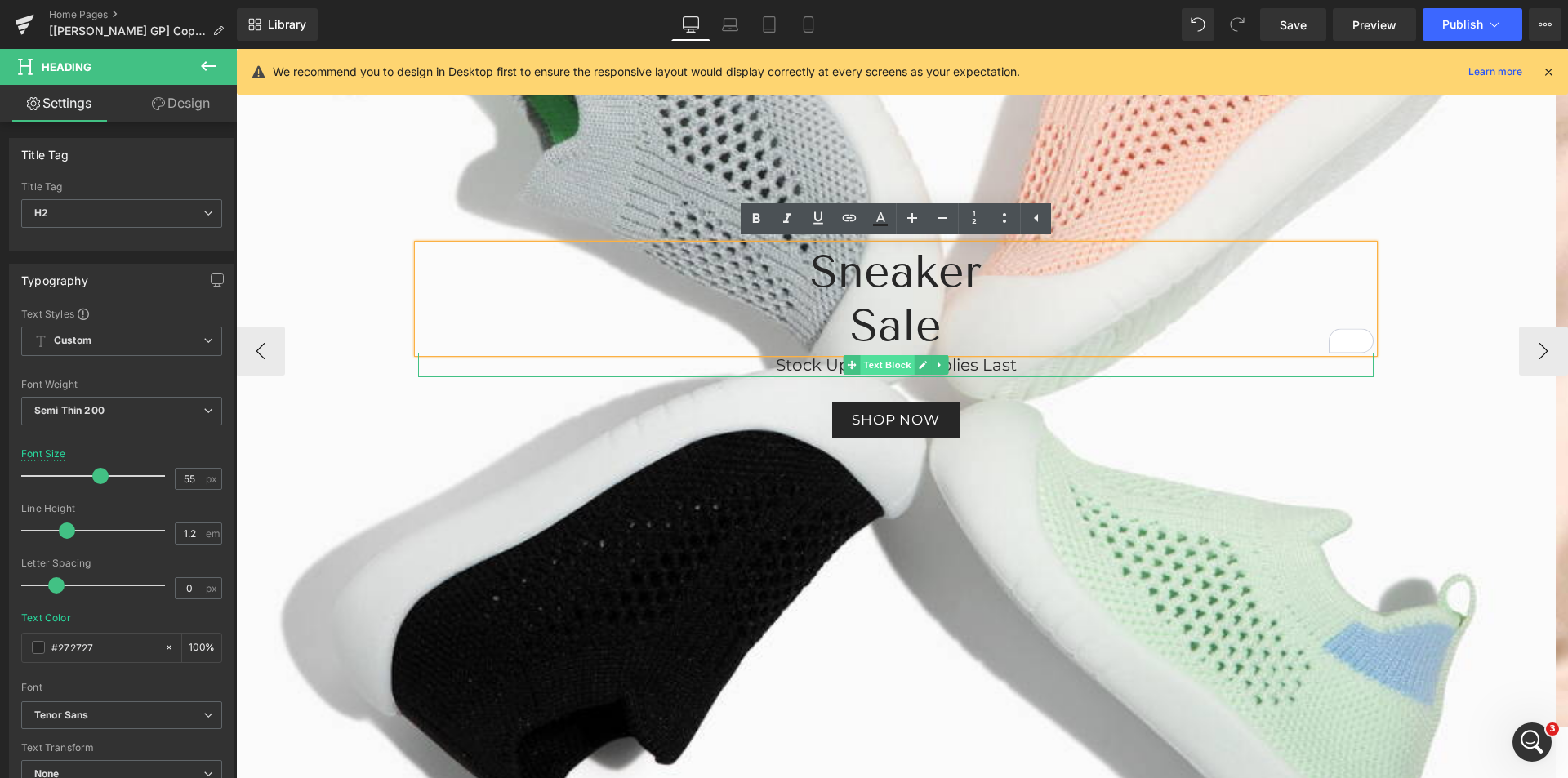
click at [897, 366] on span "Text Block" at bounding box center [887, 365] width 54 height 19
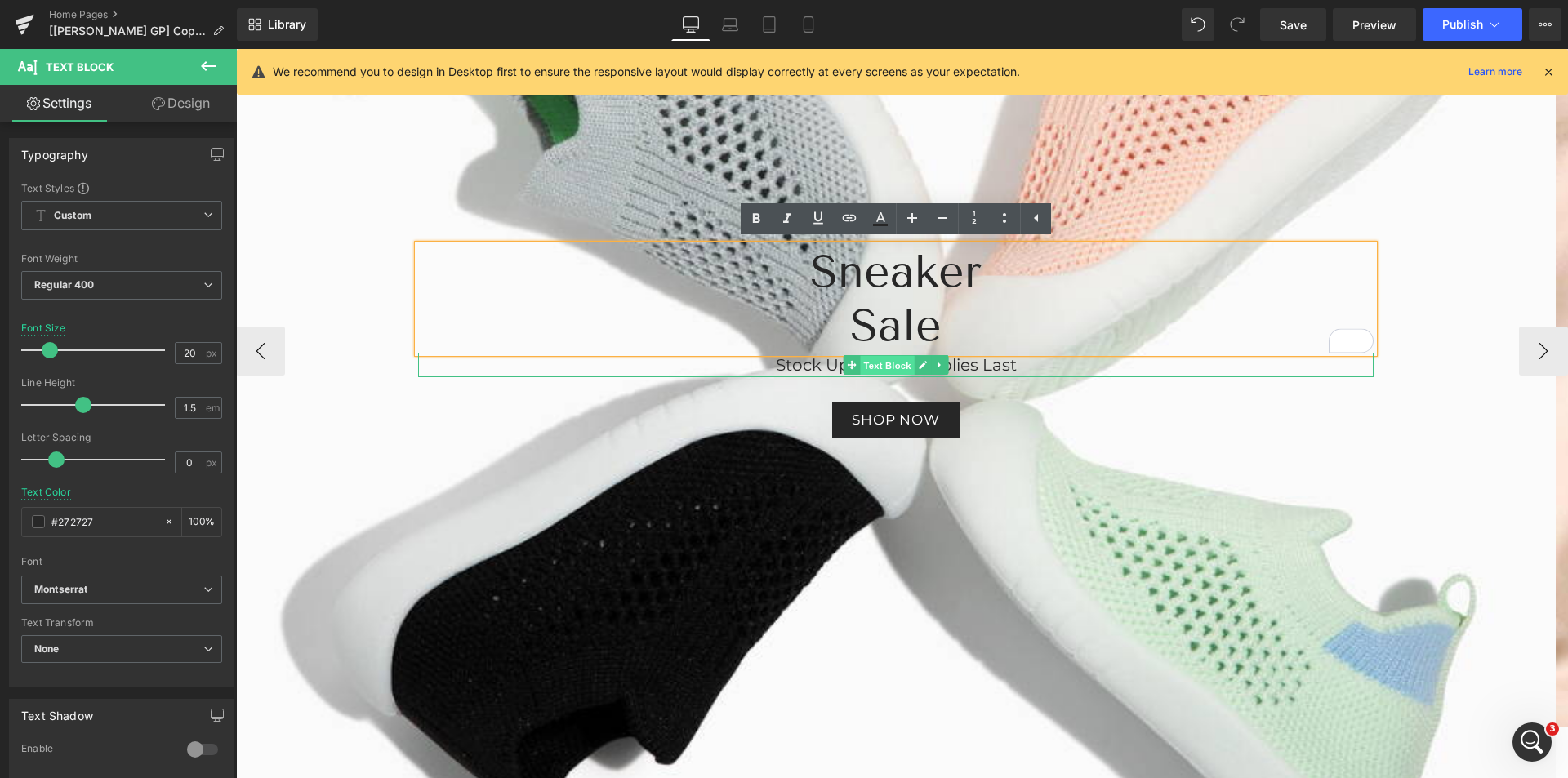
click at [898, 365] on span "Text Block" at bounding box center [887, 365] width 54 height 19
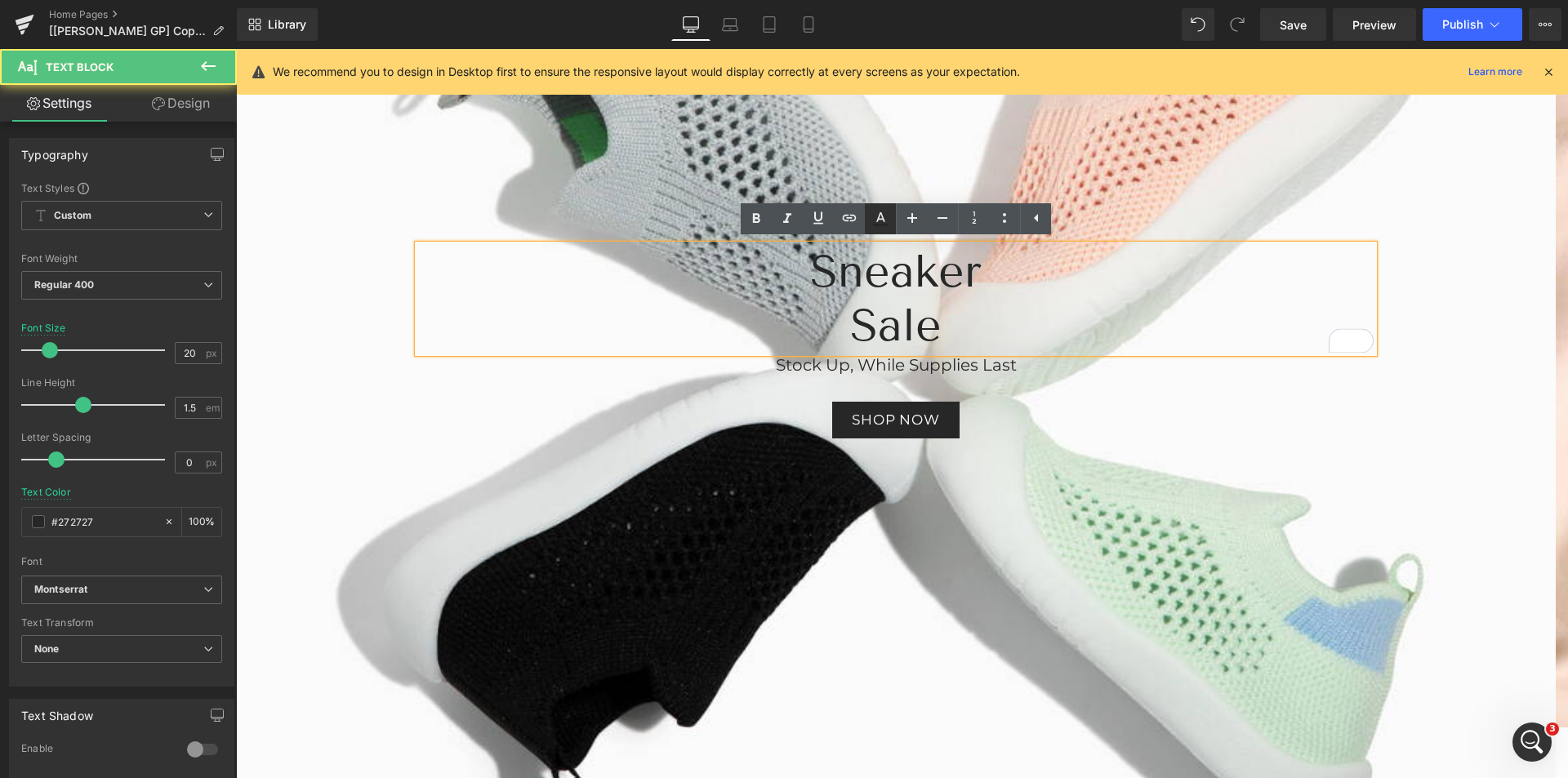
click at [885, 216] on icon at bounding box center [880, 219] width 19 height 19
type input "#272727"
type input "100"
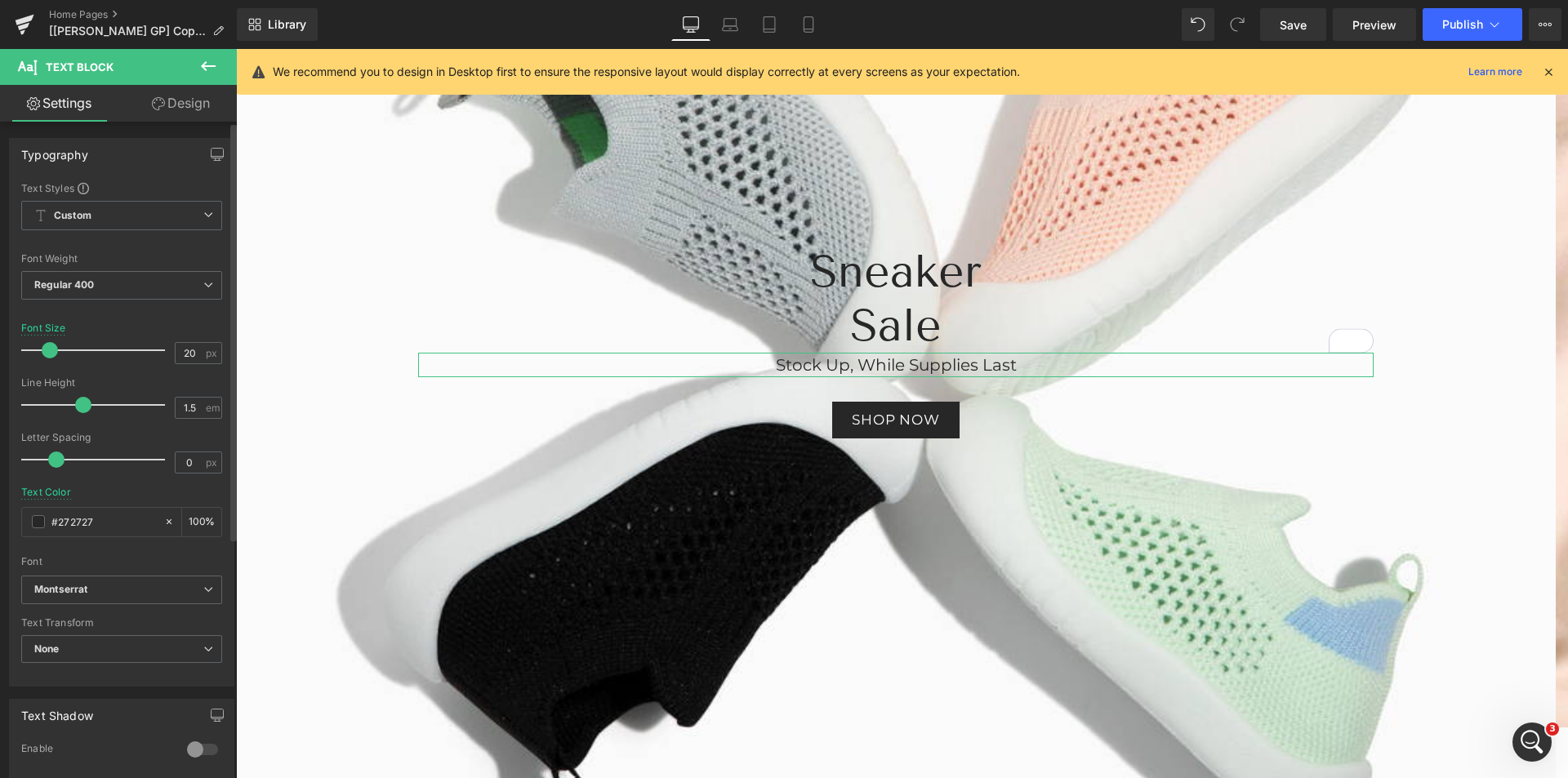
click at [115, 504] on div "Text Color #272727 100 %" at bounding box center [121, 521] width 201 height 69
click at [38, 529] on div "#272727" at bounding box center [93, 522] width 142 height 29
click at [36, 521] on span at bounding box center [38, 522] width 13 height 13
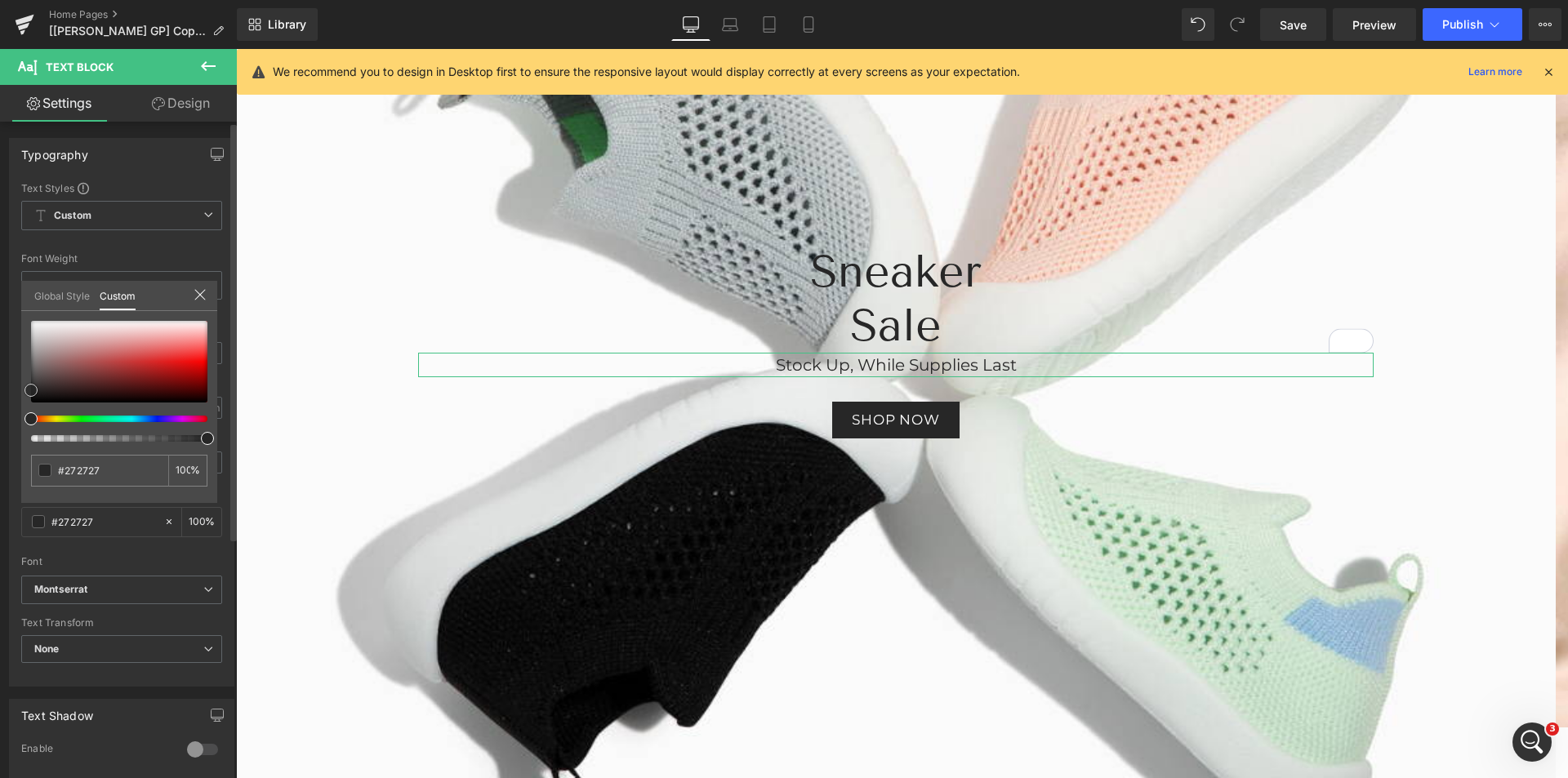
click at [134, 372] on div at bounding box center [120, 361] width 177 height 81
type input "#952727"
type input "#2d2828"
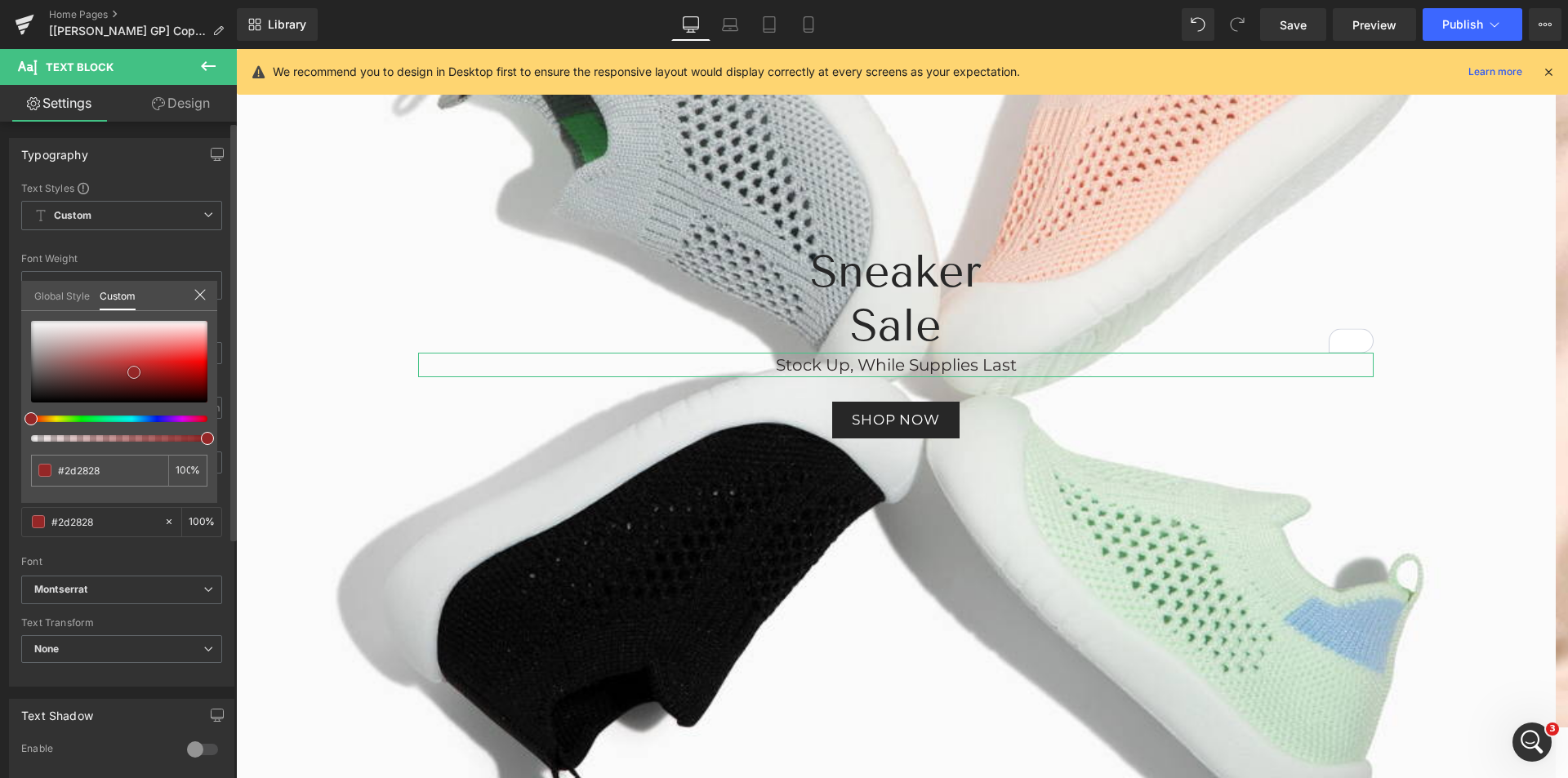
click at [43, 389] on div at bounding box center [120, 361] width 177 height 81
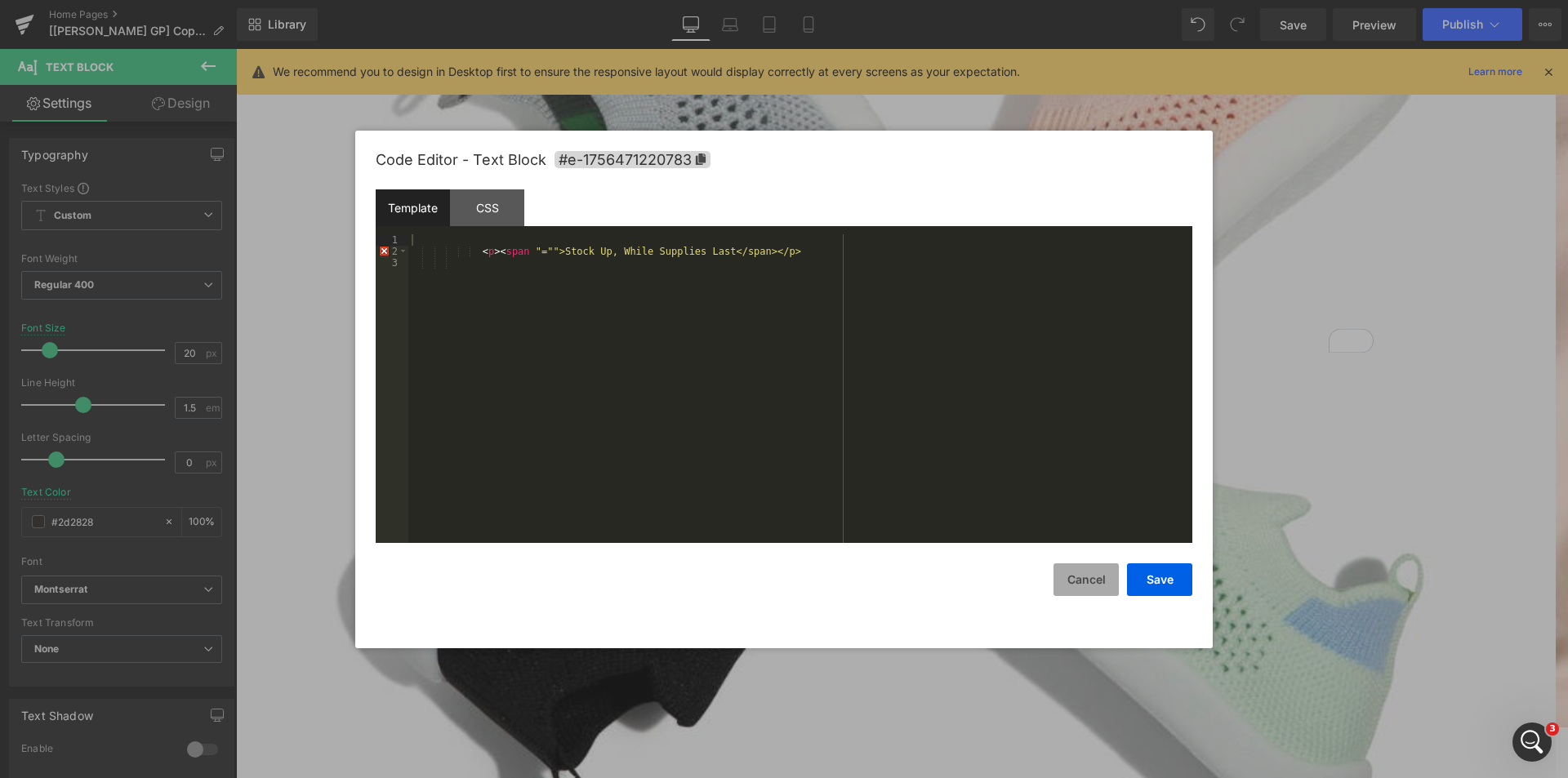
click at [1089, 571] on button "Cancel" at bounding box center [1086, 580] width 66 height 32
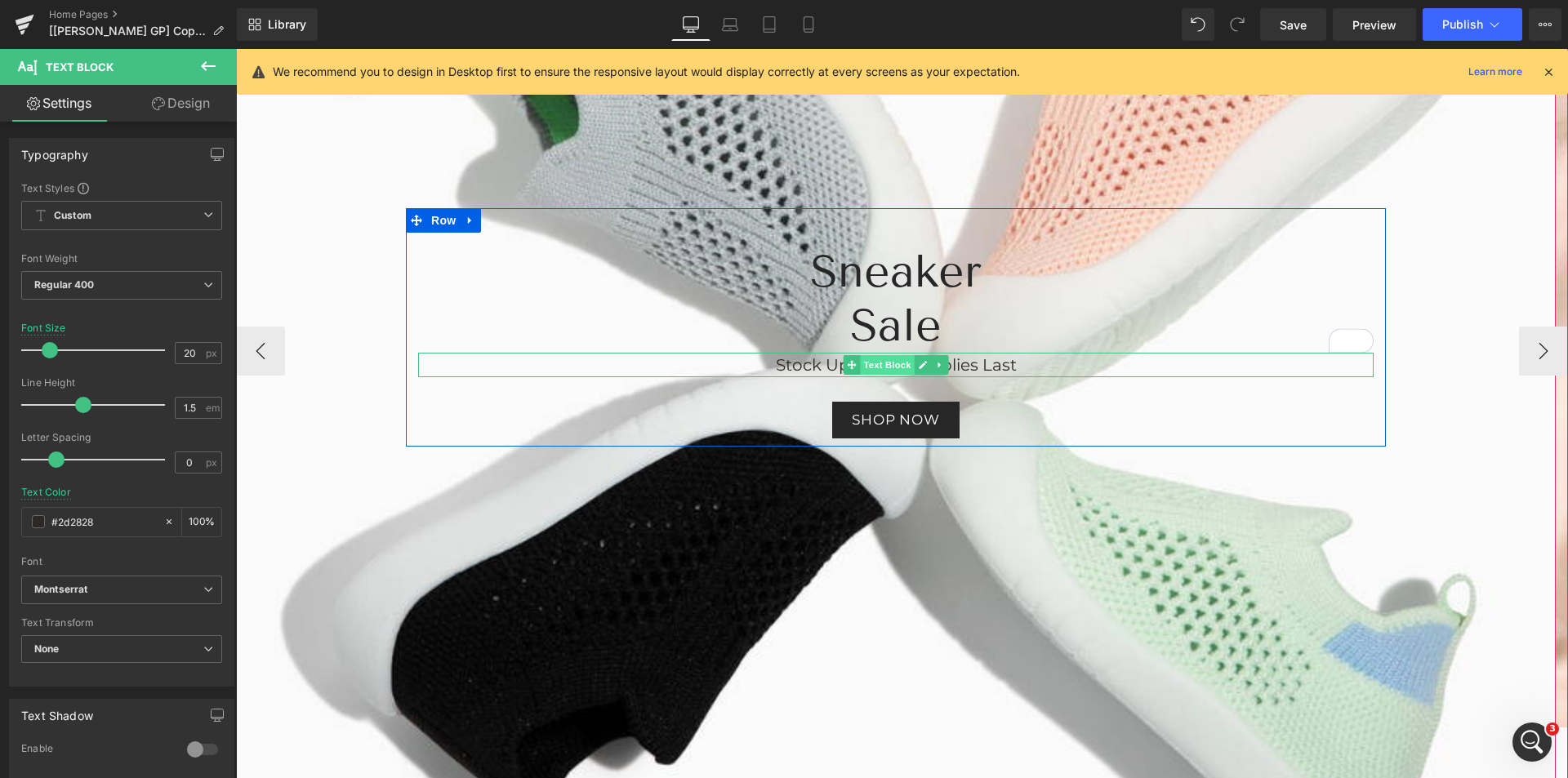
click at [876, 363] on span "Text Block" at bounding box center [887, 365] width 54 height 19
click at [774, 370] on p "Stock Up, While Supplies Last" at bounding box center [895, 365] width 955 height 24
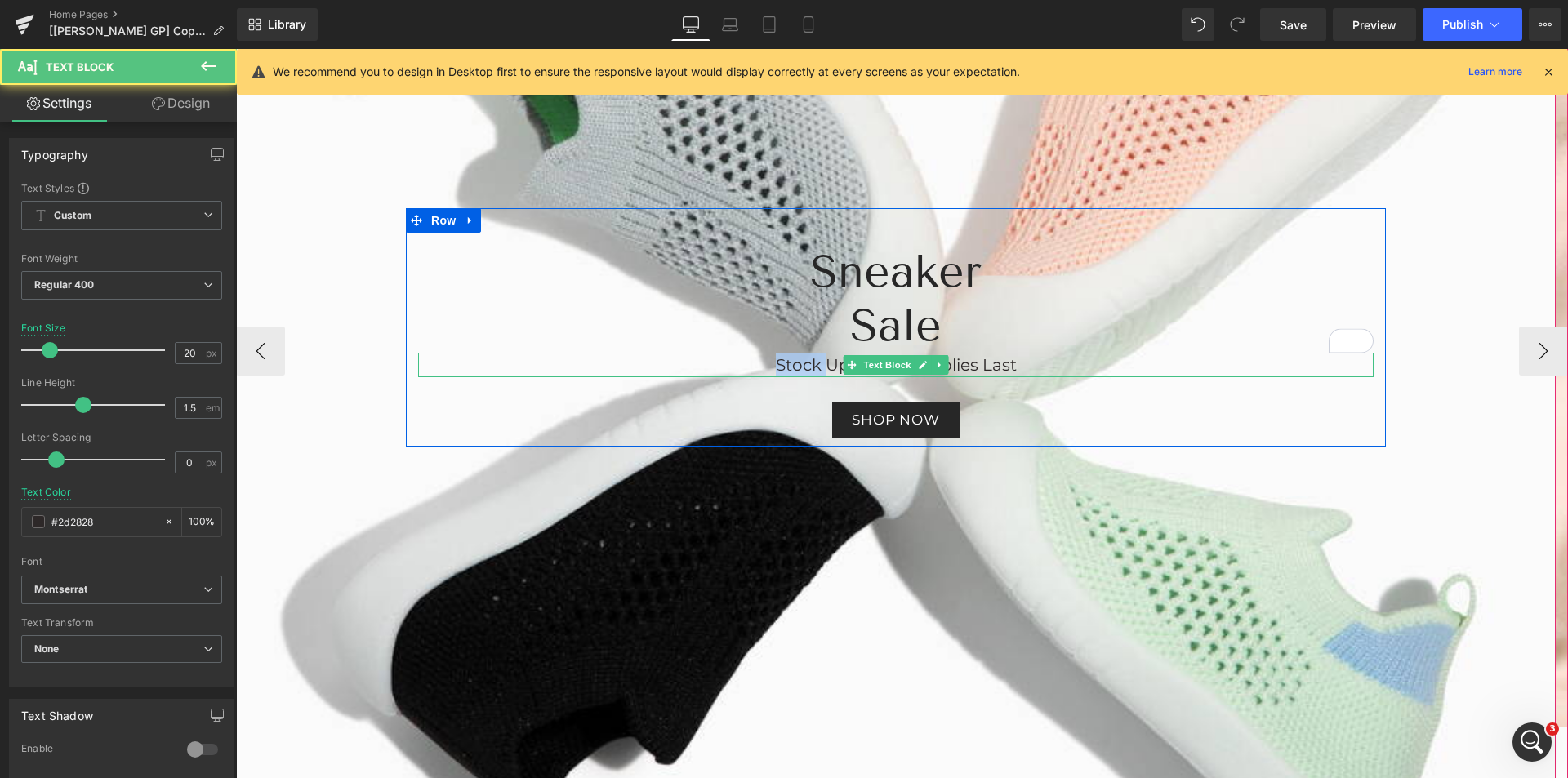
click at [774, 370] on p "Stock Up, While Supplies Last" at bounding box center [895, 365] width 955 height 24
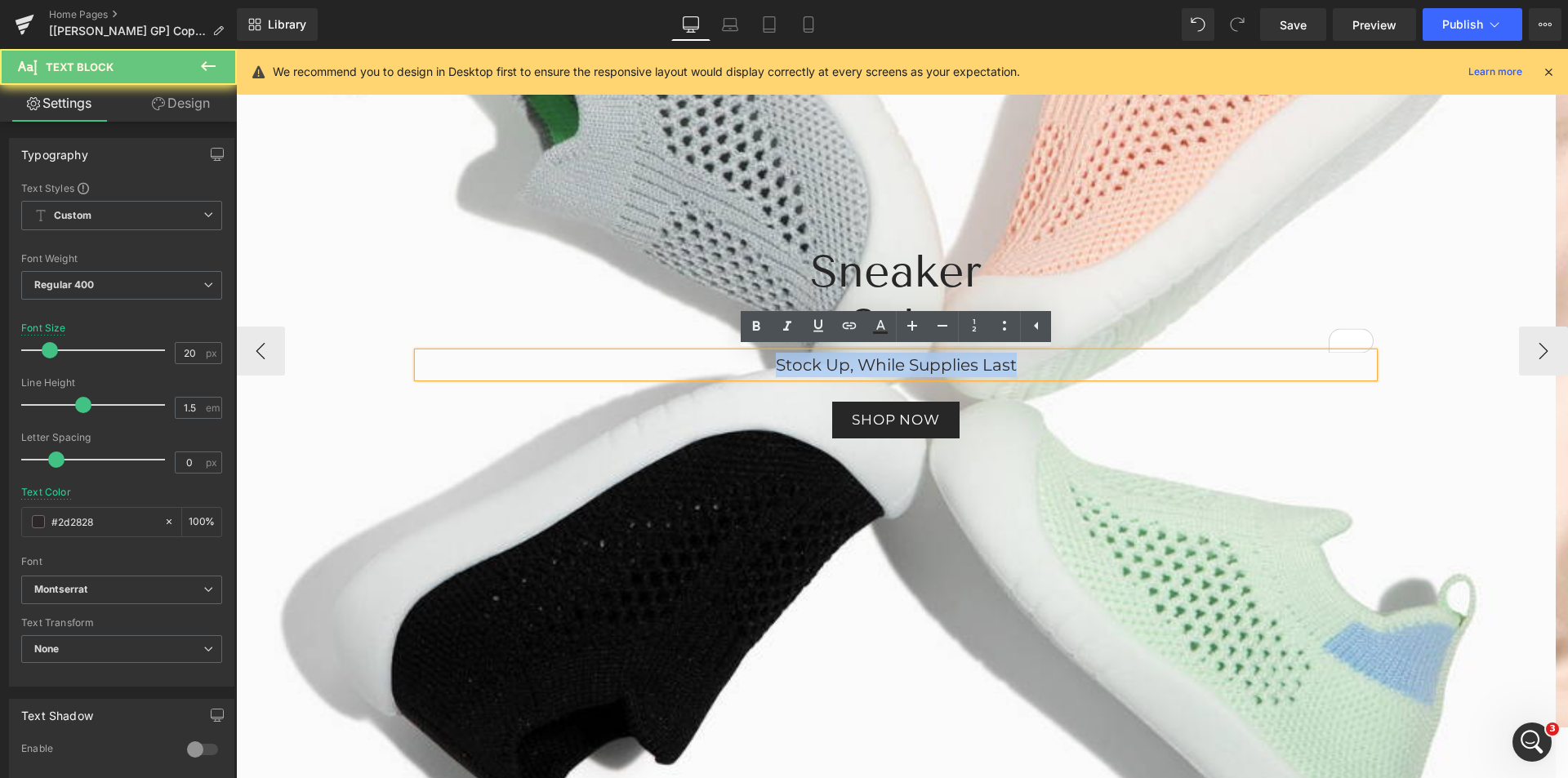
click at [774, 370] on p "Stock Up, While Supplies Last" at bounding box center [895, 365] width 955 height 24
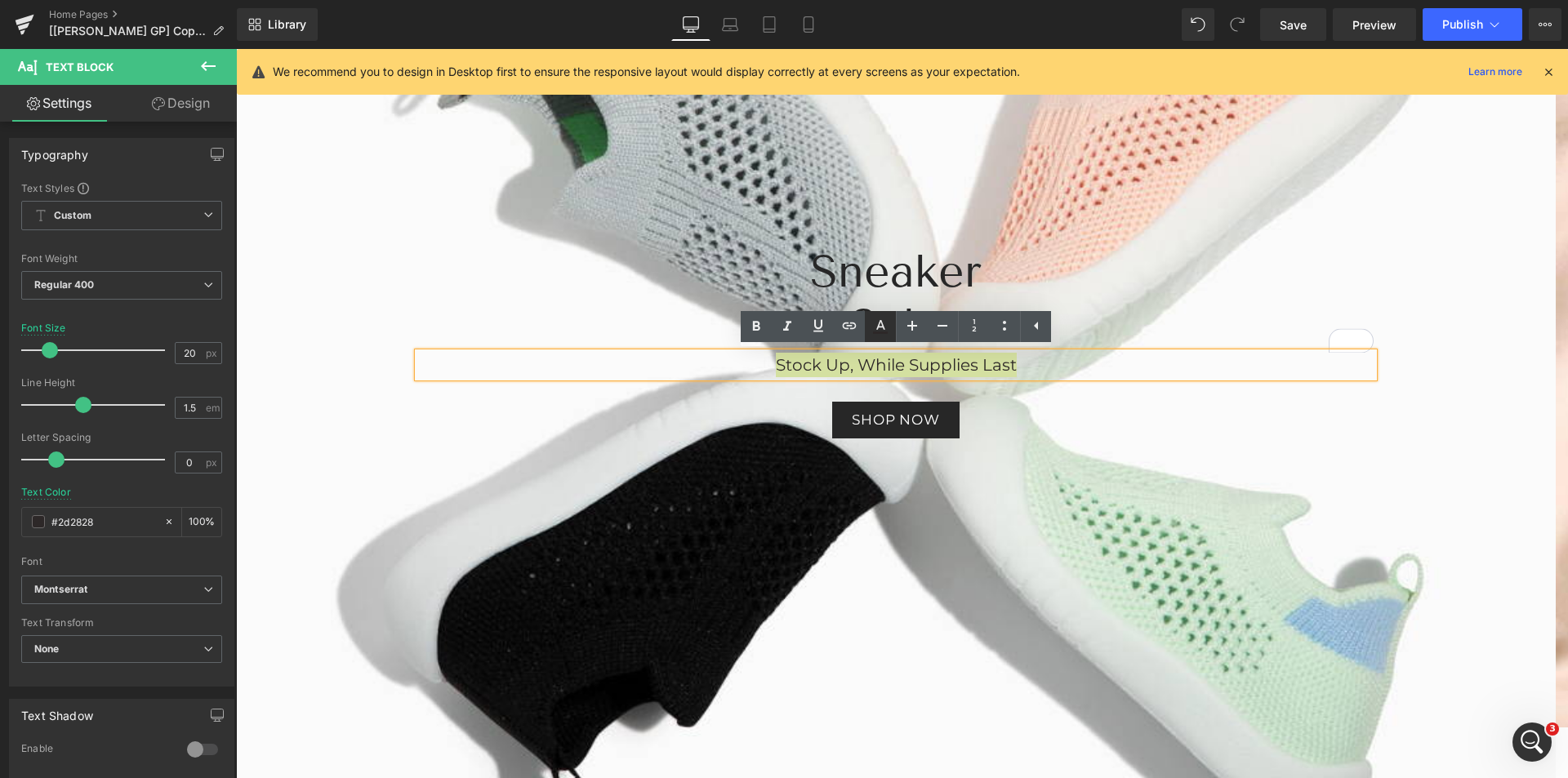
click at [885, 328] on icon at bounding box center [880, 327] width 19 height 19
type input "#2d2828"
type input "100"
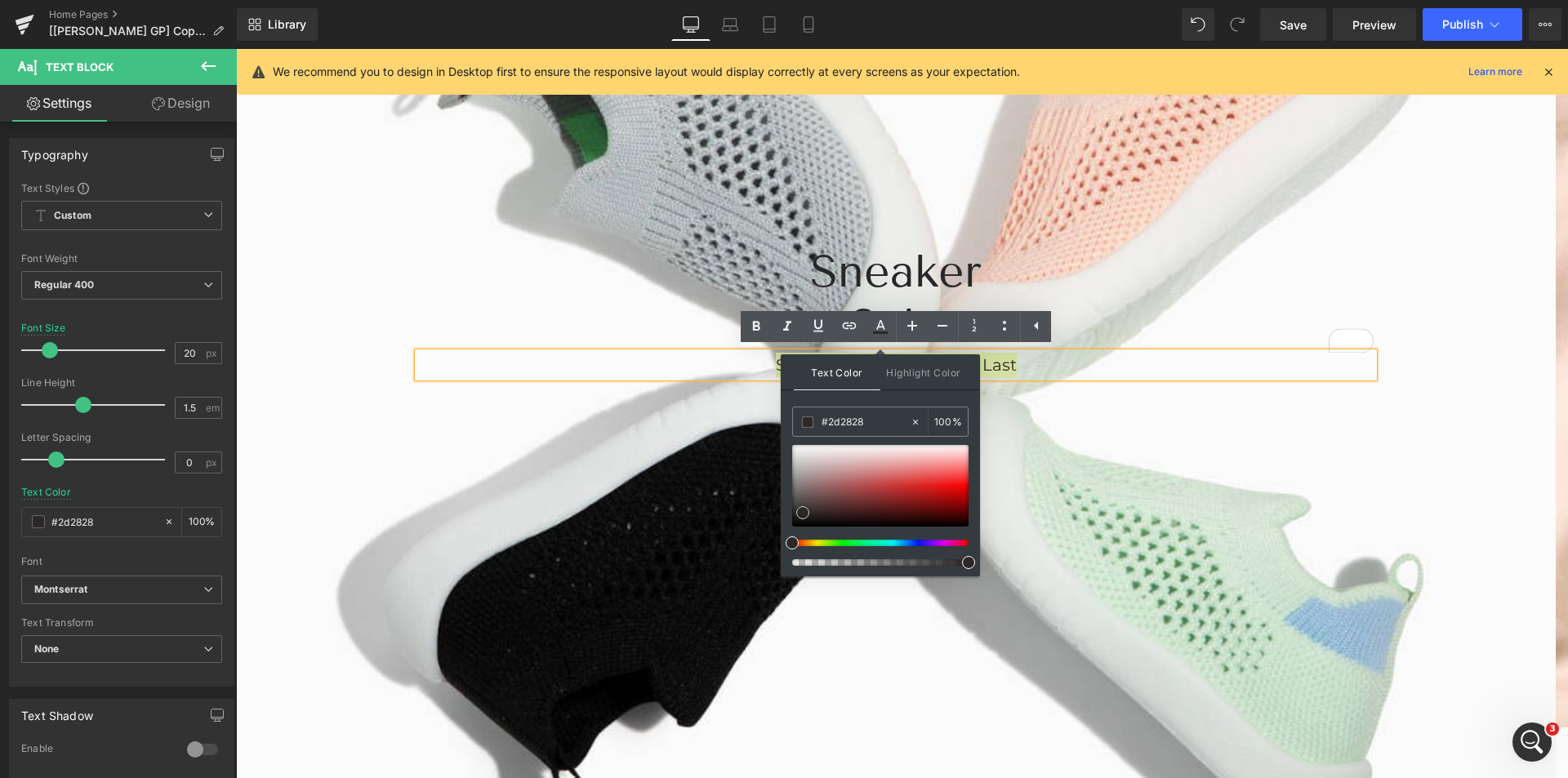
click at [953, 497] on div at bounding box center [880, 485] width 177 height 81
type input "#b10606"
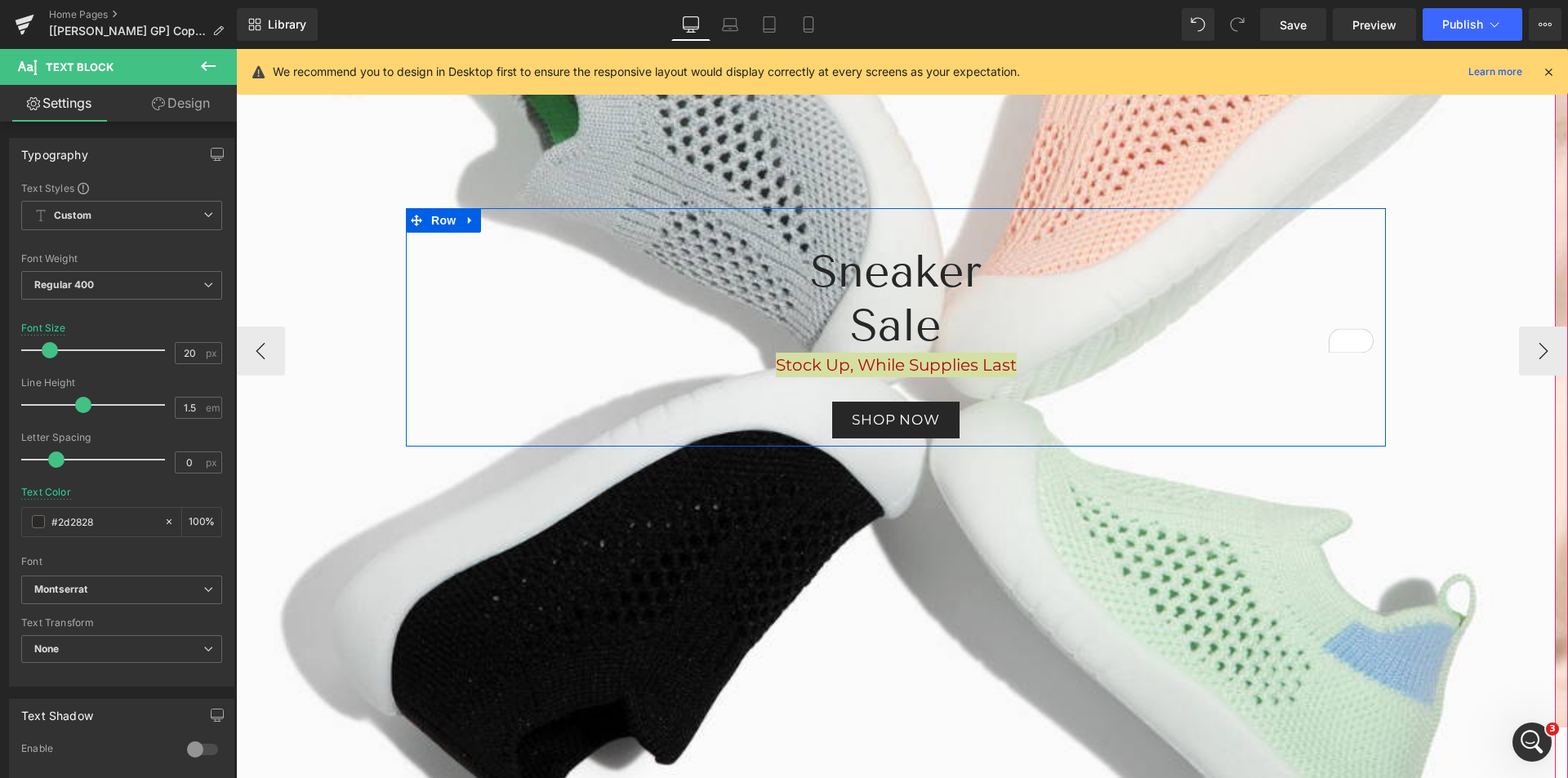
click at [236, 49] on div at bounding box center [236, 49] width 0 height 0
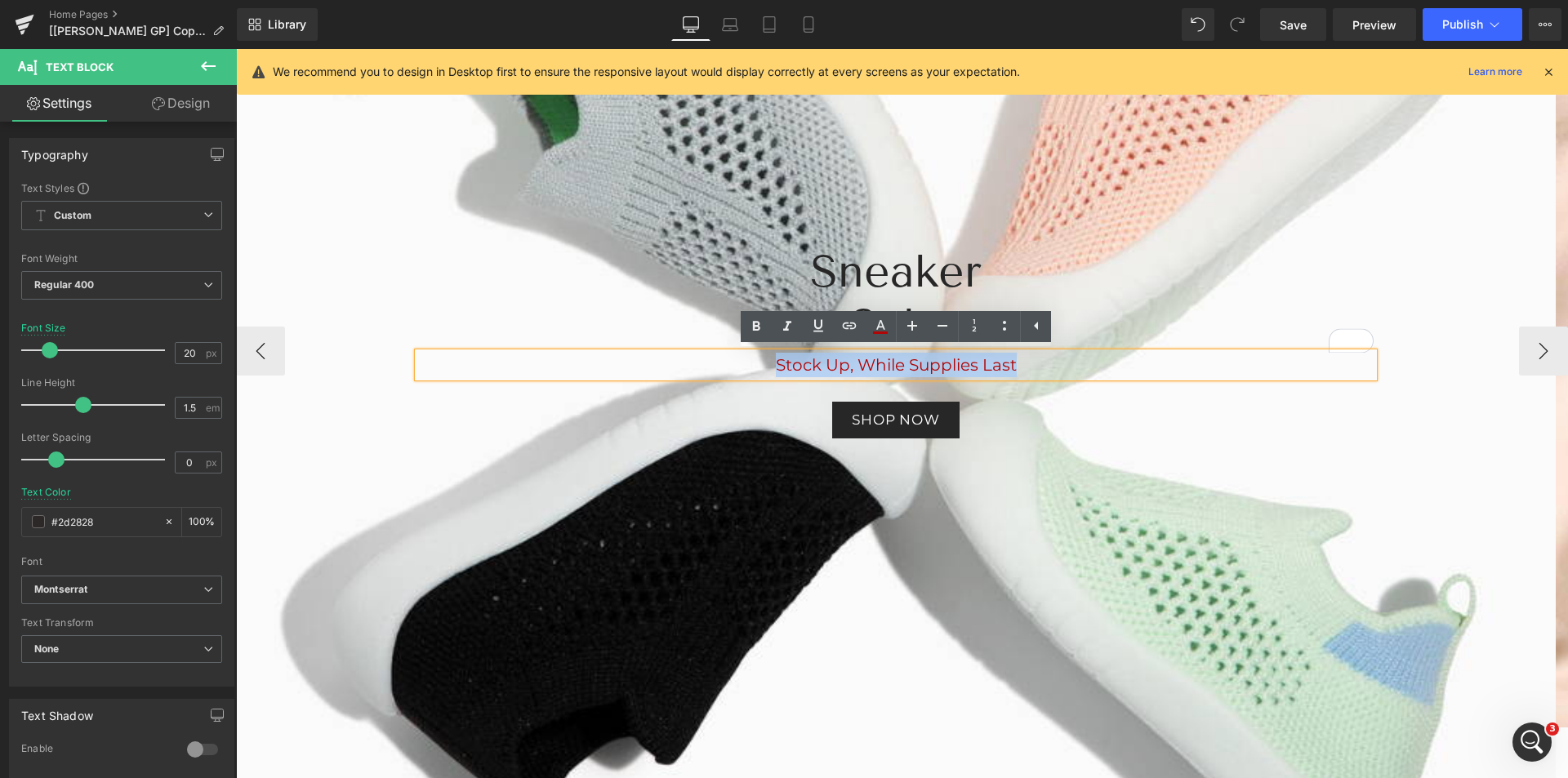
click at [587, 400] on div "Sneaker Sale Heading Stock Up, While Supplies Last Text Block Shop now Button" at bounding box center [895, 341] width 980 height 193
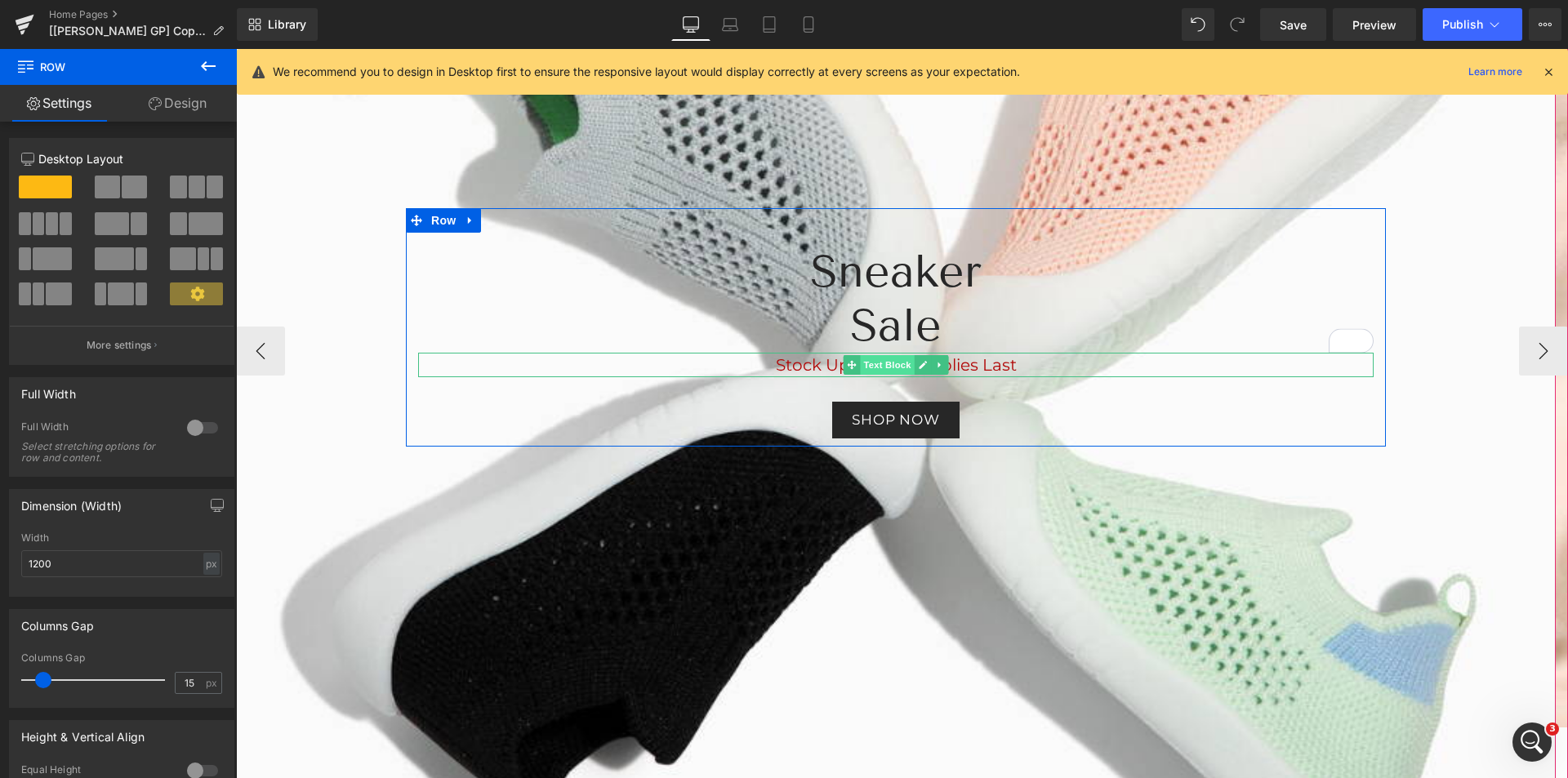
click at [892, 364] on span "Text Block" at bounding box center [887, 365] width 54 height 19
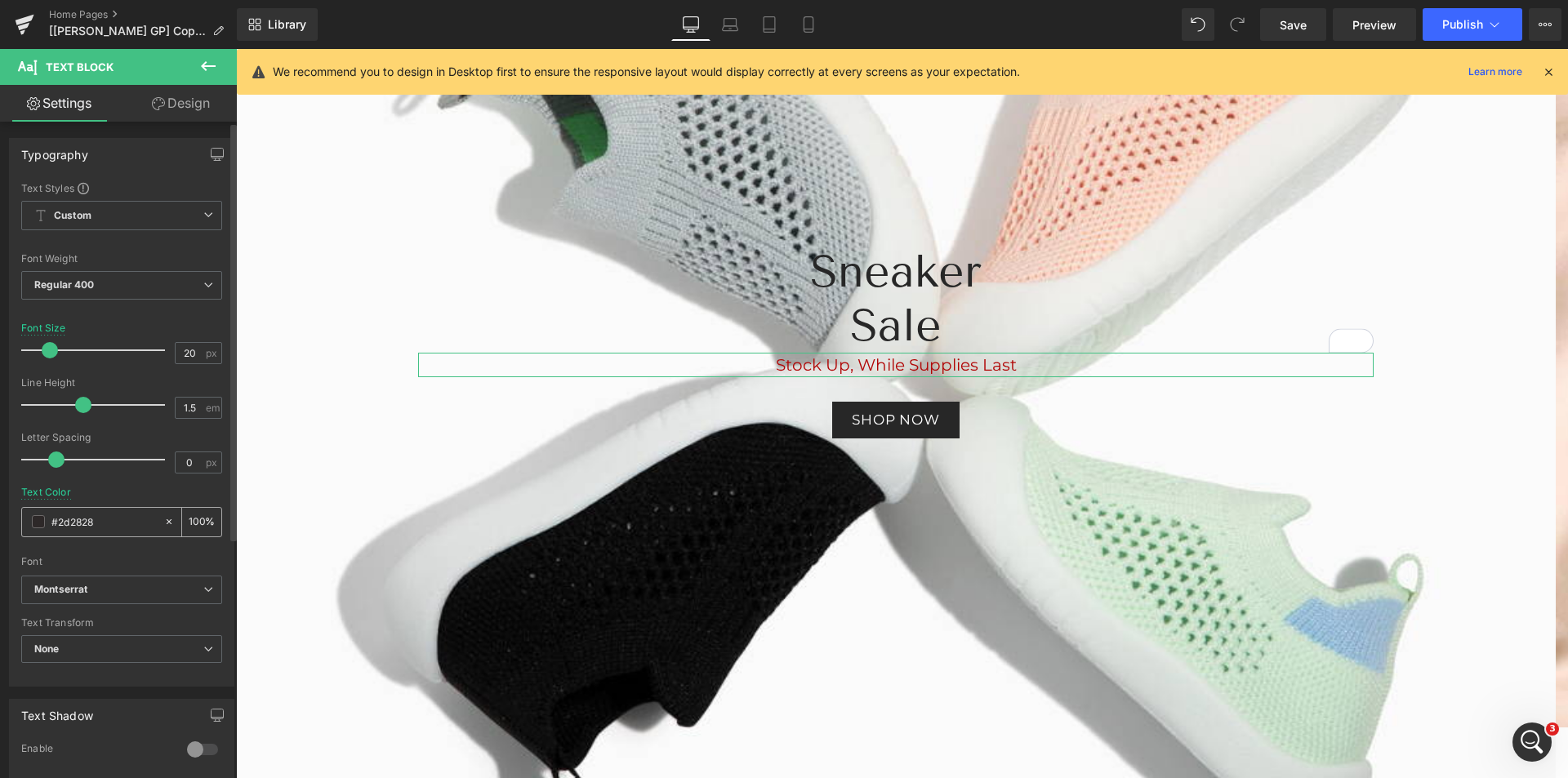
click at [29, 521] on div "#2d2828" at bounding box center [93, 522] width 142 height 29
click at [37, 522] on span at bounding box center [38, 522] width 13 height 13
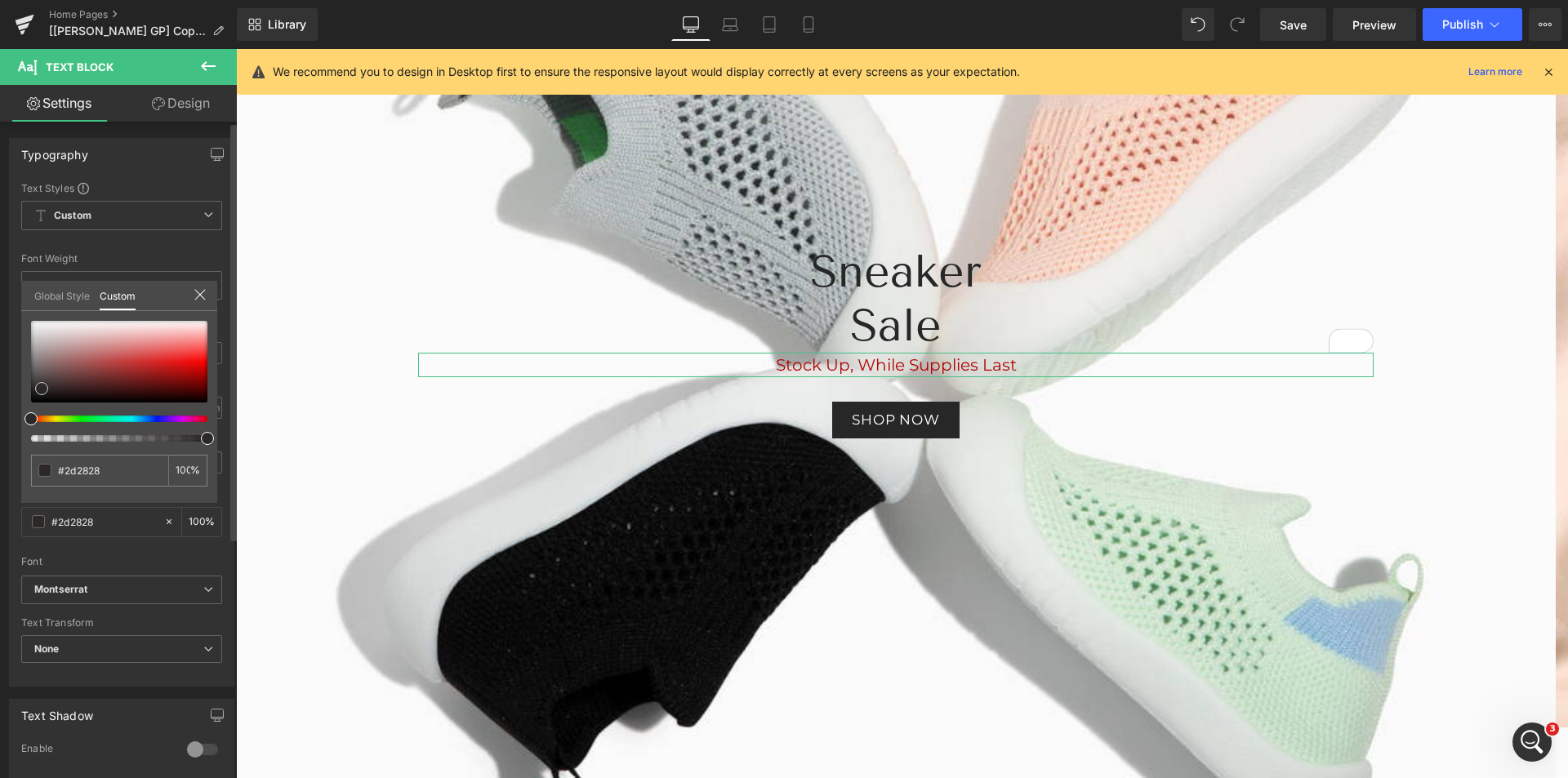
click at [37, 328] on div at bounding box center [120, 361] width 177 height 81
type input "#ebeaea"
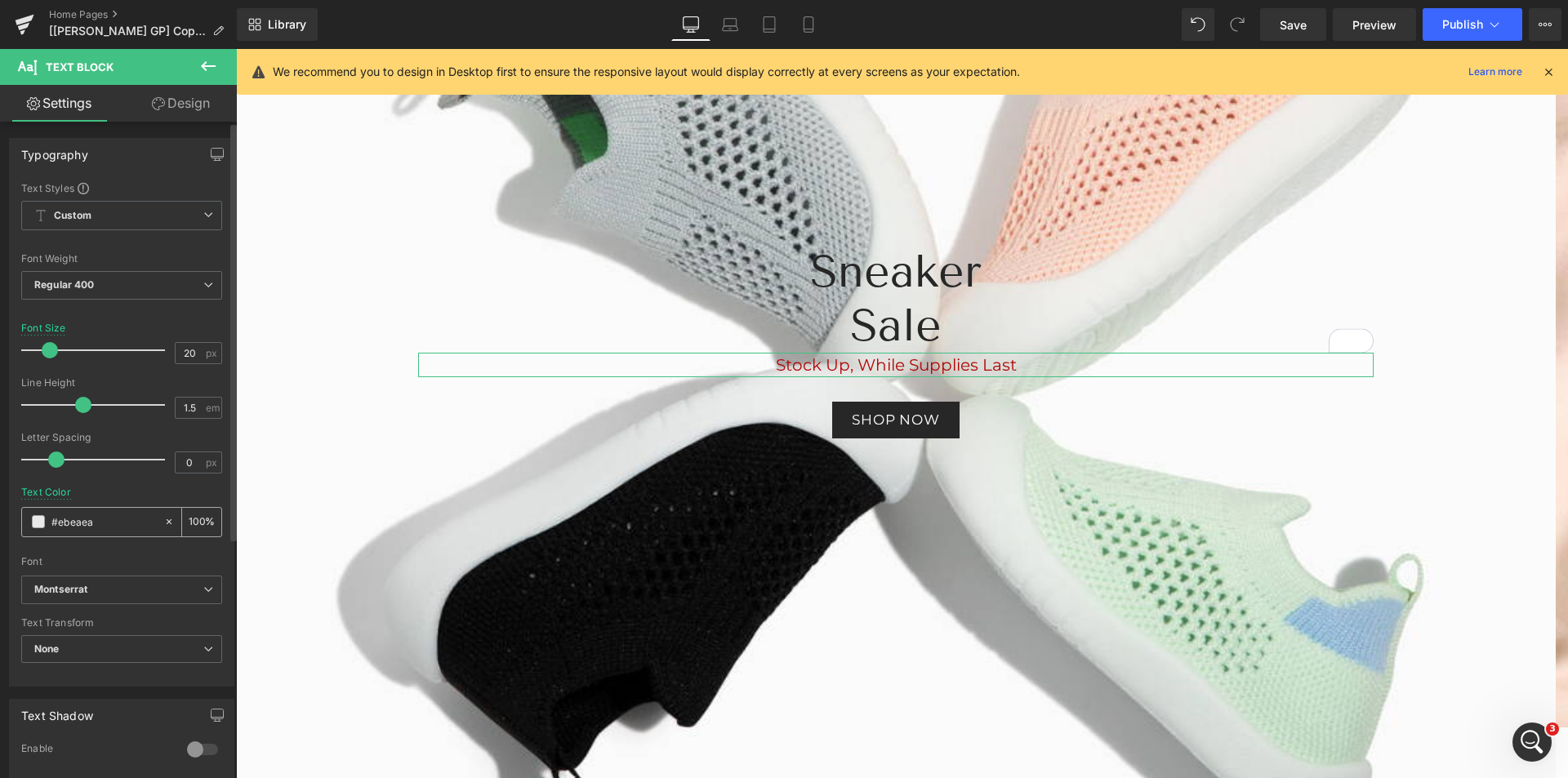
drag, startPoint x: 103, startPoint y: 526, endPoint x: 44, endPoint y: 524, distance: 59.0
click at [44, 524] on div "#ebeaea" at bounding box center [93, 522] width 142 height 29
paste input "Stock Up, While Supplies Last"
type input "Stock Up, While Supplies Last"
type input "0"
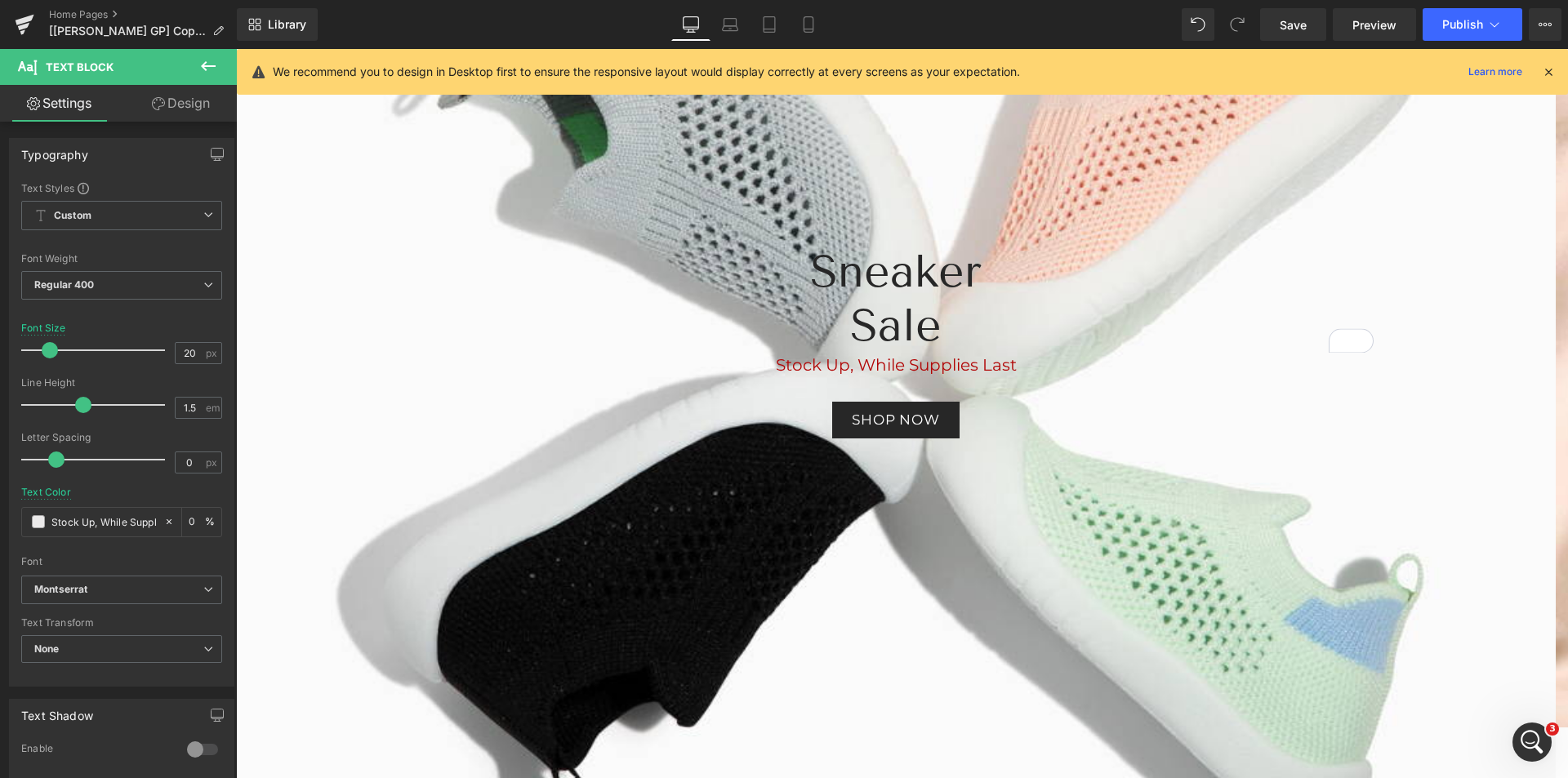
scroll to position [0, 44]
click at [146, 490] on div "Text Color Stock Up, While Supplies Last 0 %" at bounding box center [121, 521] width 201 height 69
click at [109, 522] on input "Stock Up, While Supplies Last" at bounding box center [104, 522] width 105 height 18
click at [163, 519] on icon at bounding box center [169, 522] width 11 height 11
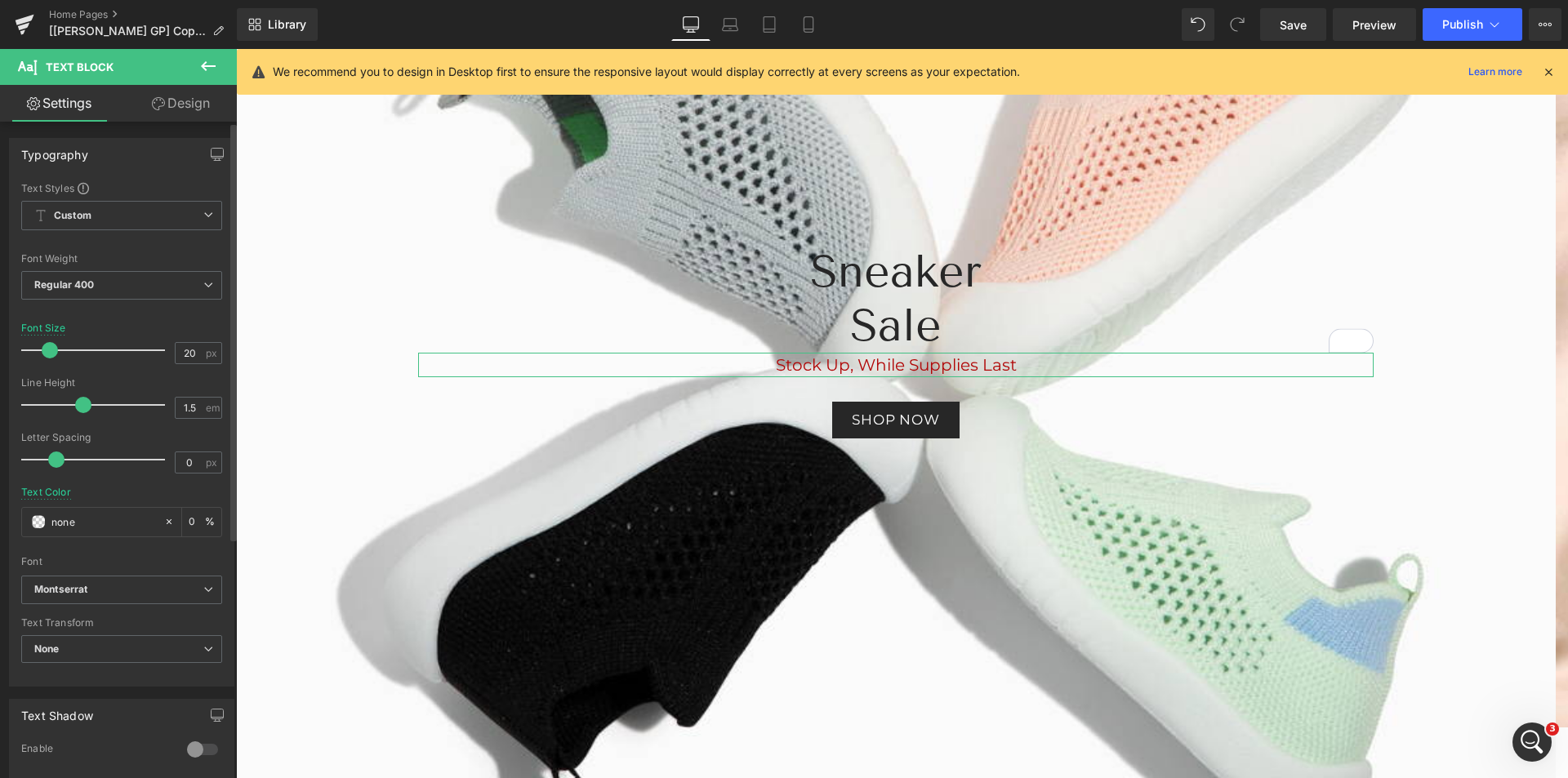
drag, startPoint x: 141, startPoint y: 538, endPoint x: 99, endPoint y: 538, distance: 42.0
click at [141, 539] on div "Text Color none 0 %" at bounding box center [121, 521] width 201 height 69
click at [74, 518] on input "none" at bounding box center [104, 522] width 105 height 18
click at [44, 528] on span at bounding box center [38, 522] width 13 height 13
click at [38, 522] on span at bounding box center [38, 522] width 13 height 13
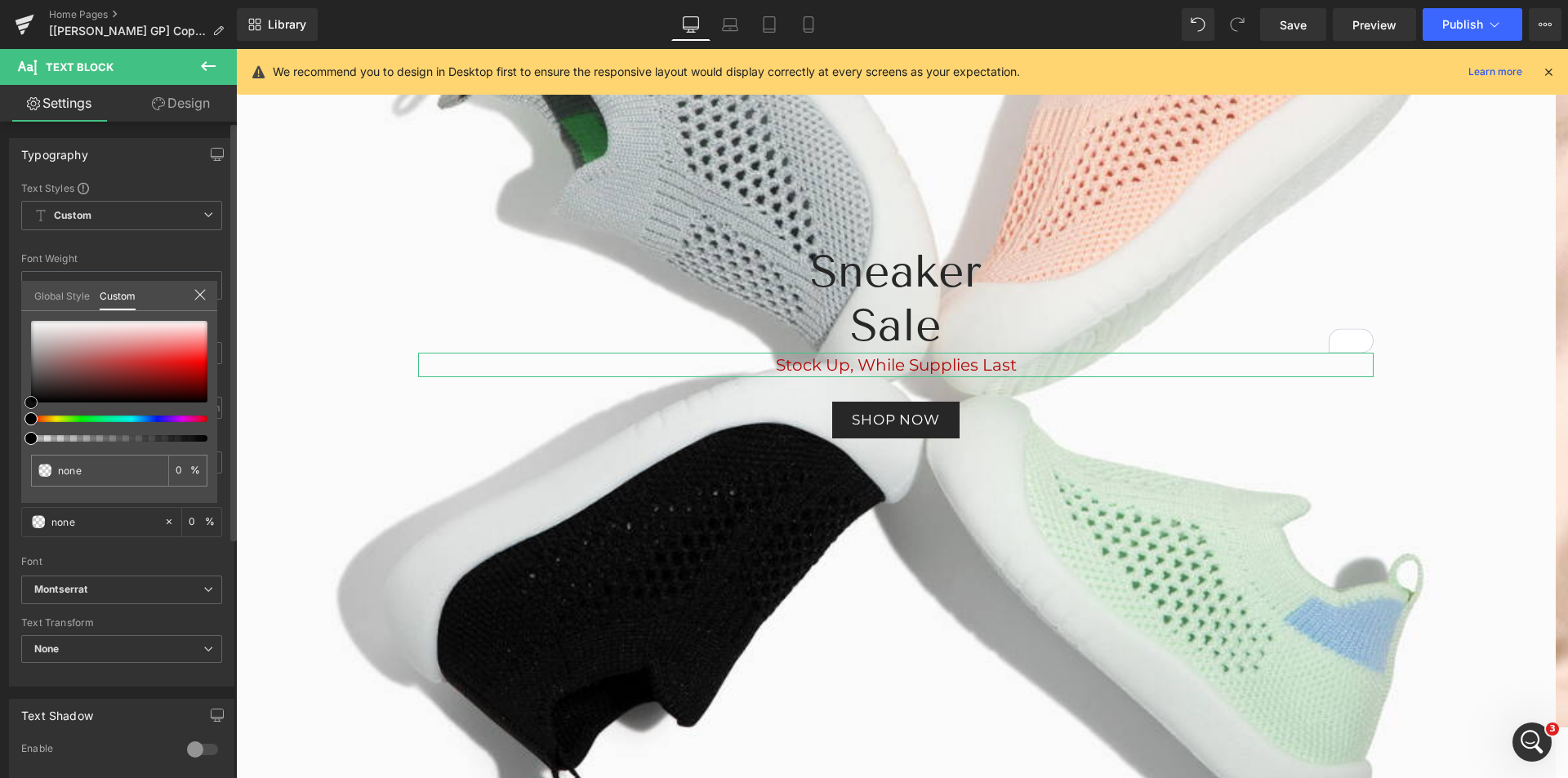
click at [31, 330] on div at bounding box center [120, 361] width 177 height 81
type input "#e0e0e0"
type input "100"
type input "#e0e0e0"
type input "100"
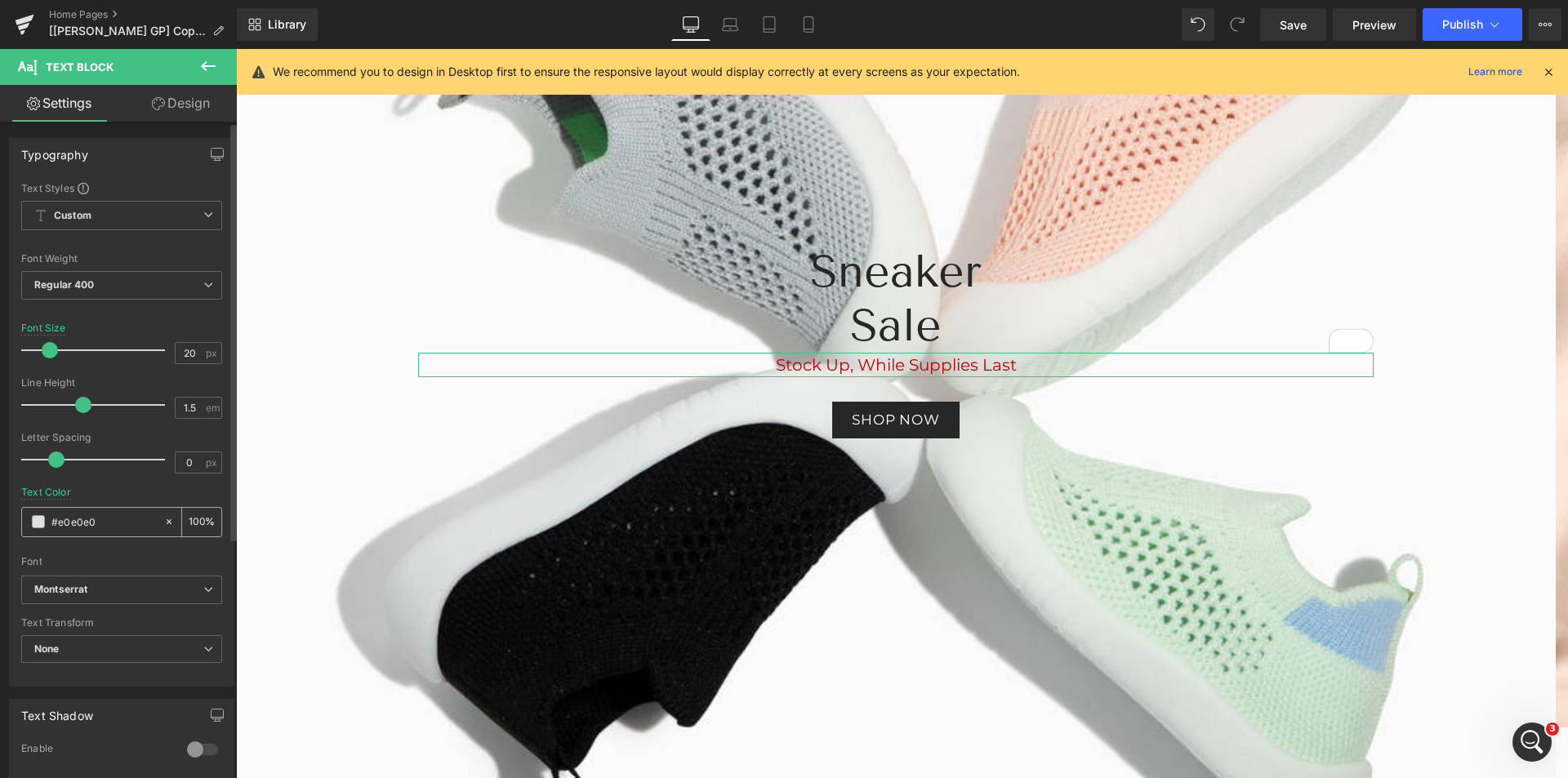
drag, startPoint x: 107, startPoint y: 524, endPoint x: 44, endPoint y: 522, distance: 63.0
click at [44, 522] on div "#e0e0e0" at bounding box center [93, 522] width 142 height 29
click at [118, 486] on div at bounding box center [121, 482] width 201 height 10
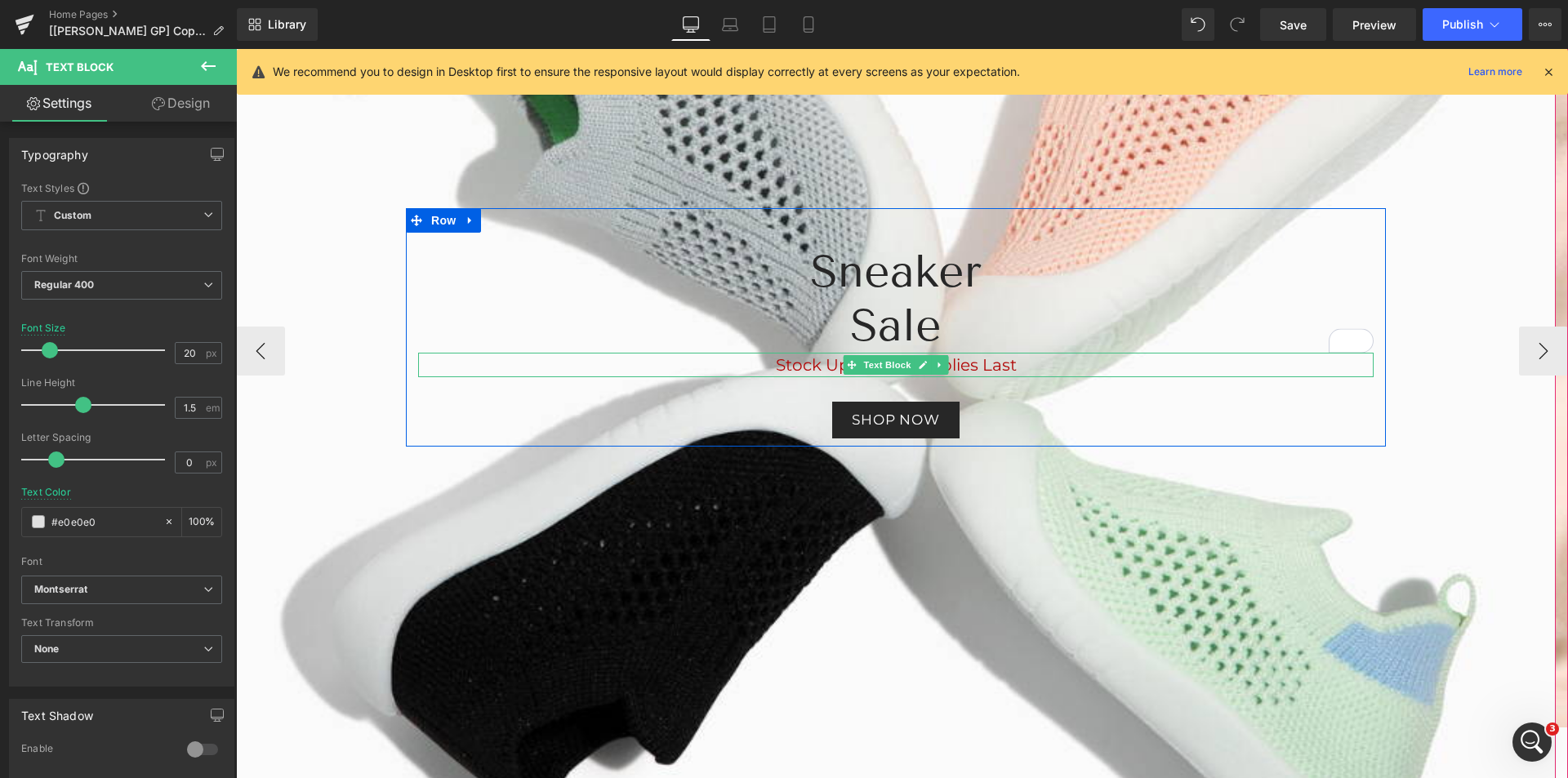
click at [812, 367] on span "Stock Up, While Supplies Last" at bounding box center [897, 365] width 241 height 19
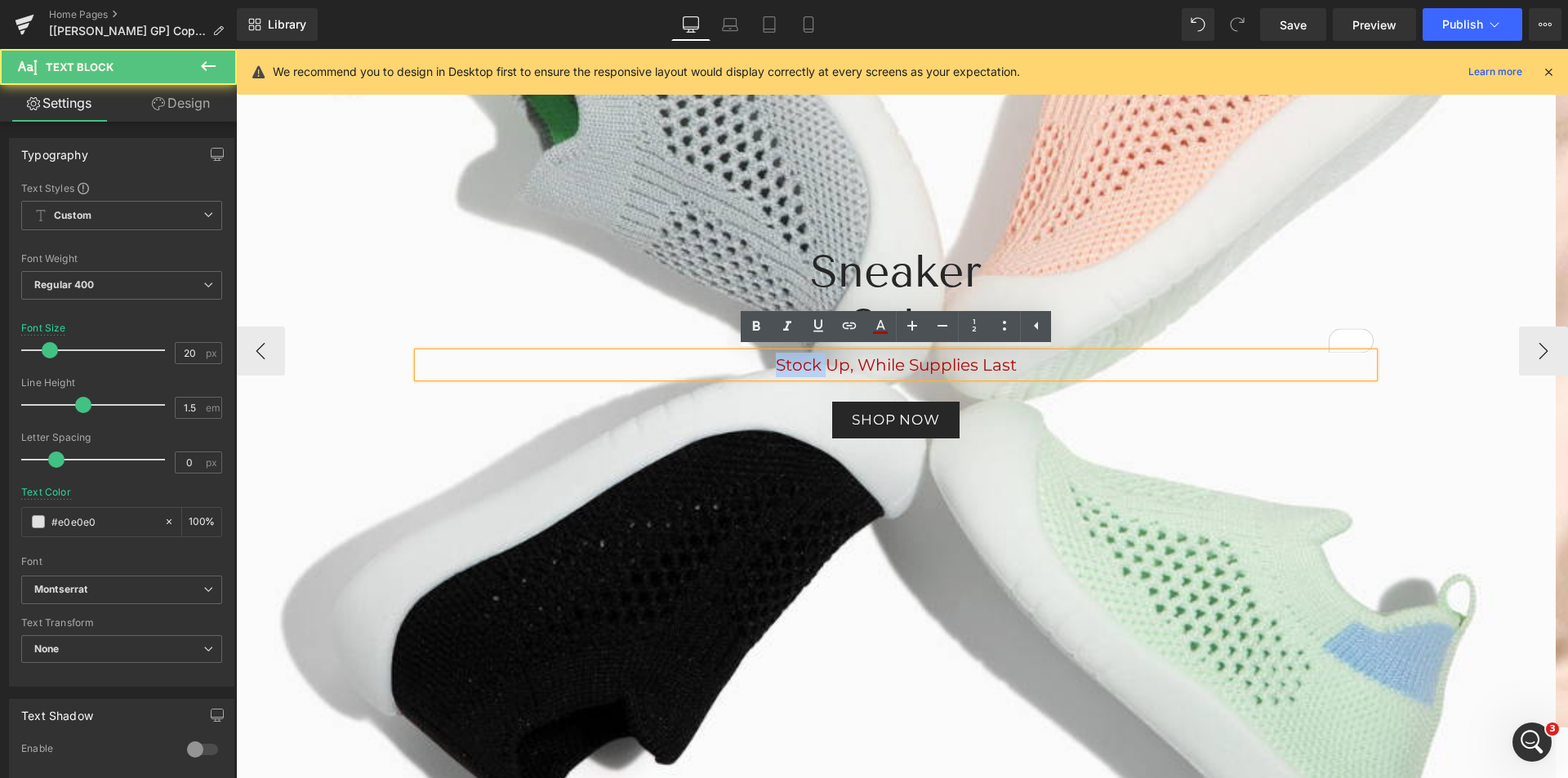
click at [812, 367] on span "Stock Up, While Supplies Last" at bounding box center [897, 365] width 241 height 19
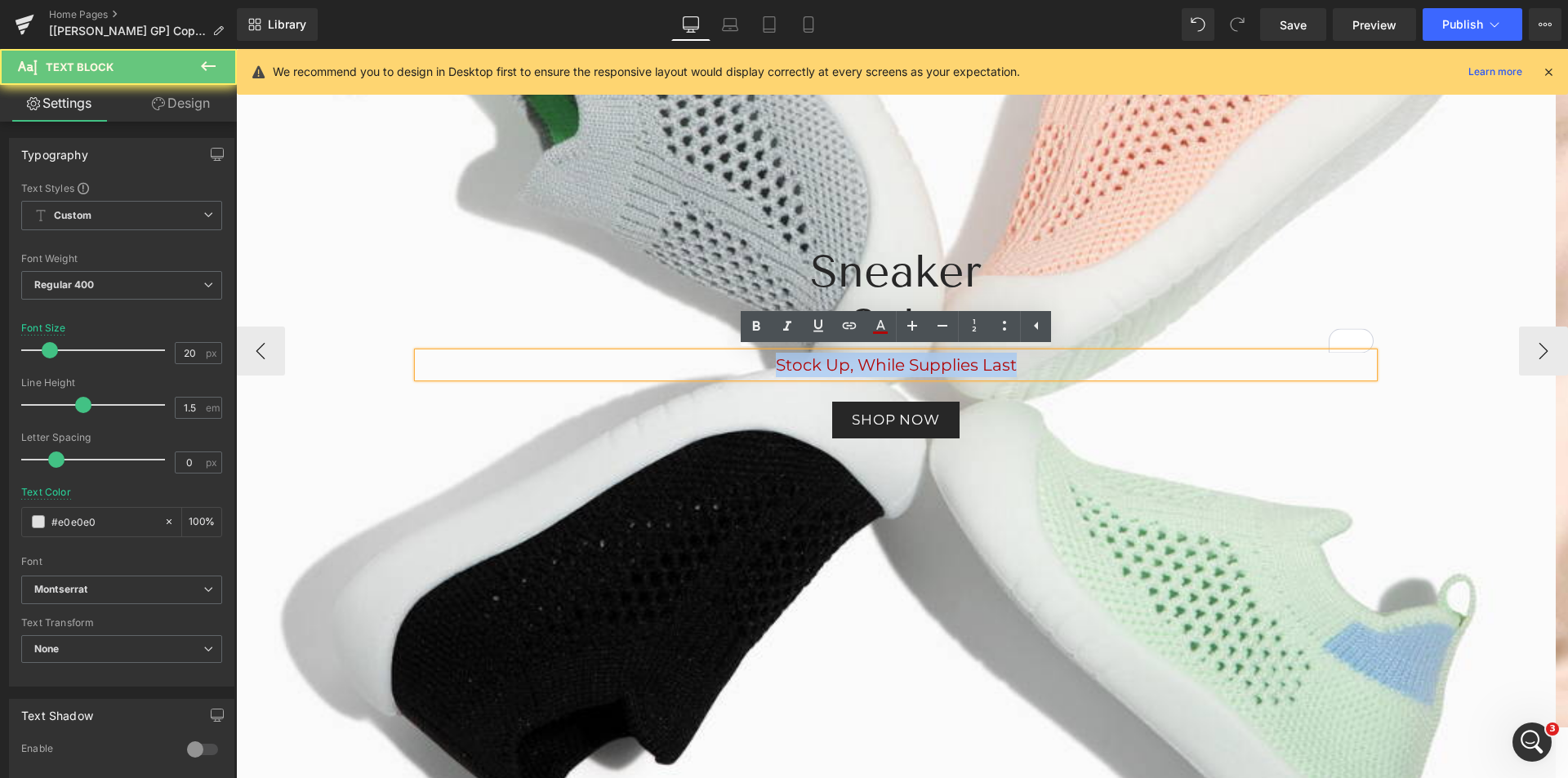
click at [812, 367] on span "Stock Up, While Supplies Last" at bounding box center [897, 365] width 241 height 19
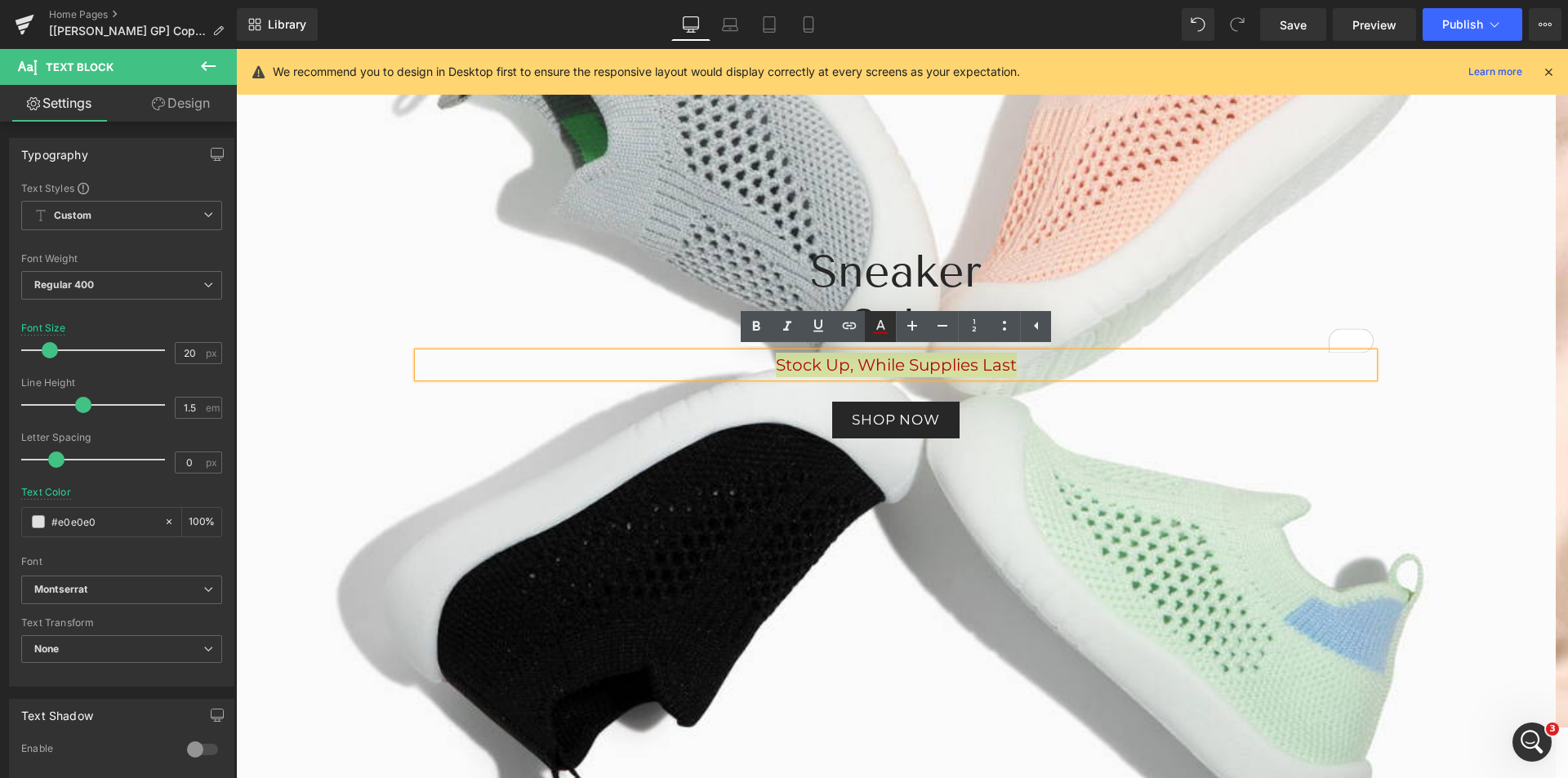
click at [879, 331] on icon at bounding box center [880, 327] width 19 height 19
type input "100"
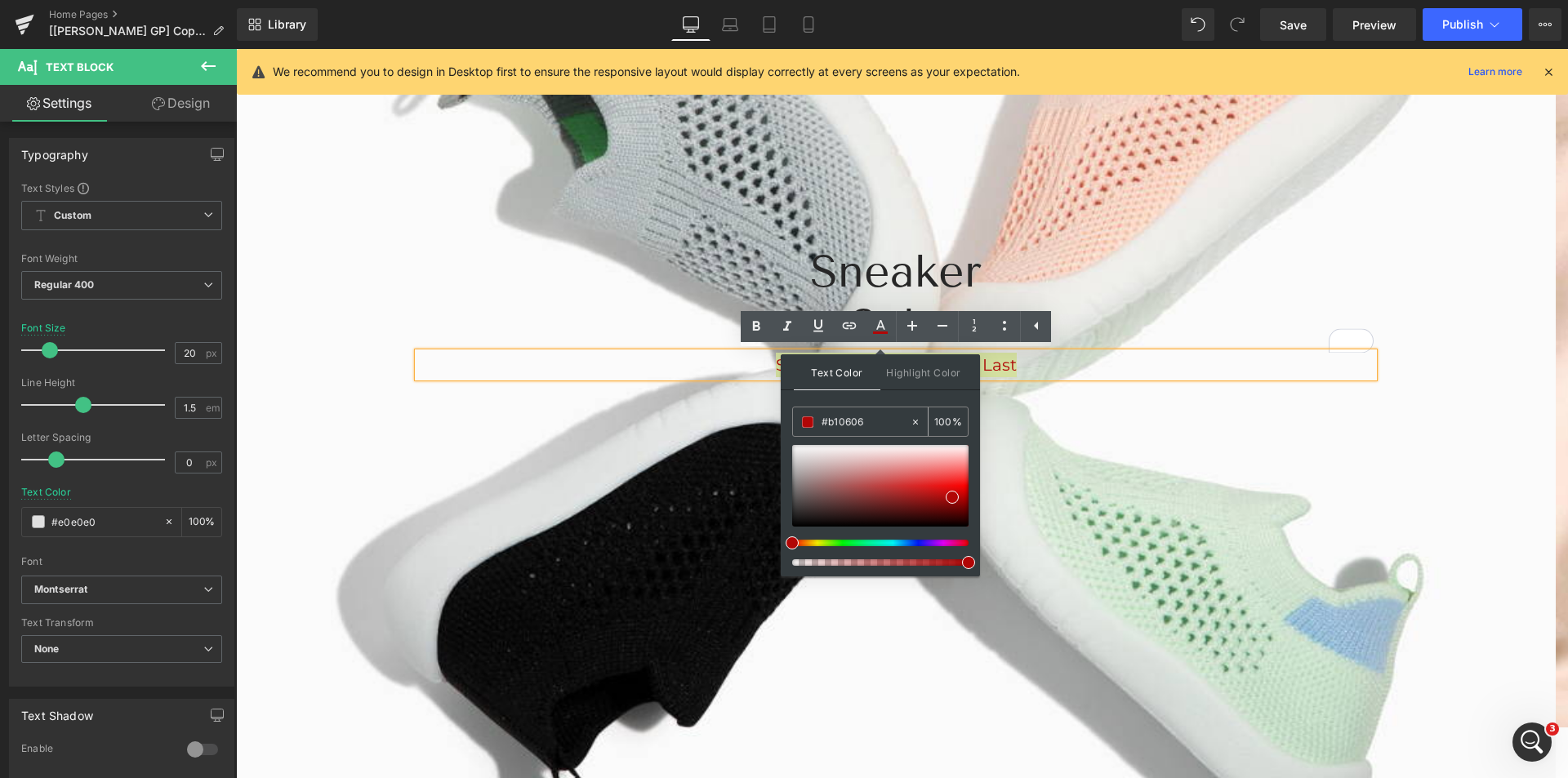
click at [845, 427] on input "#b10606" at bounding box center [865, 422] width 88 height 18
paste input "e0e0e0"
type input "#e0e0e0"
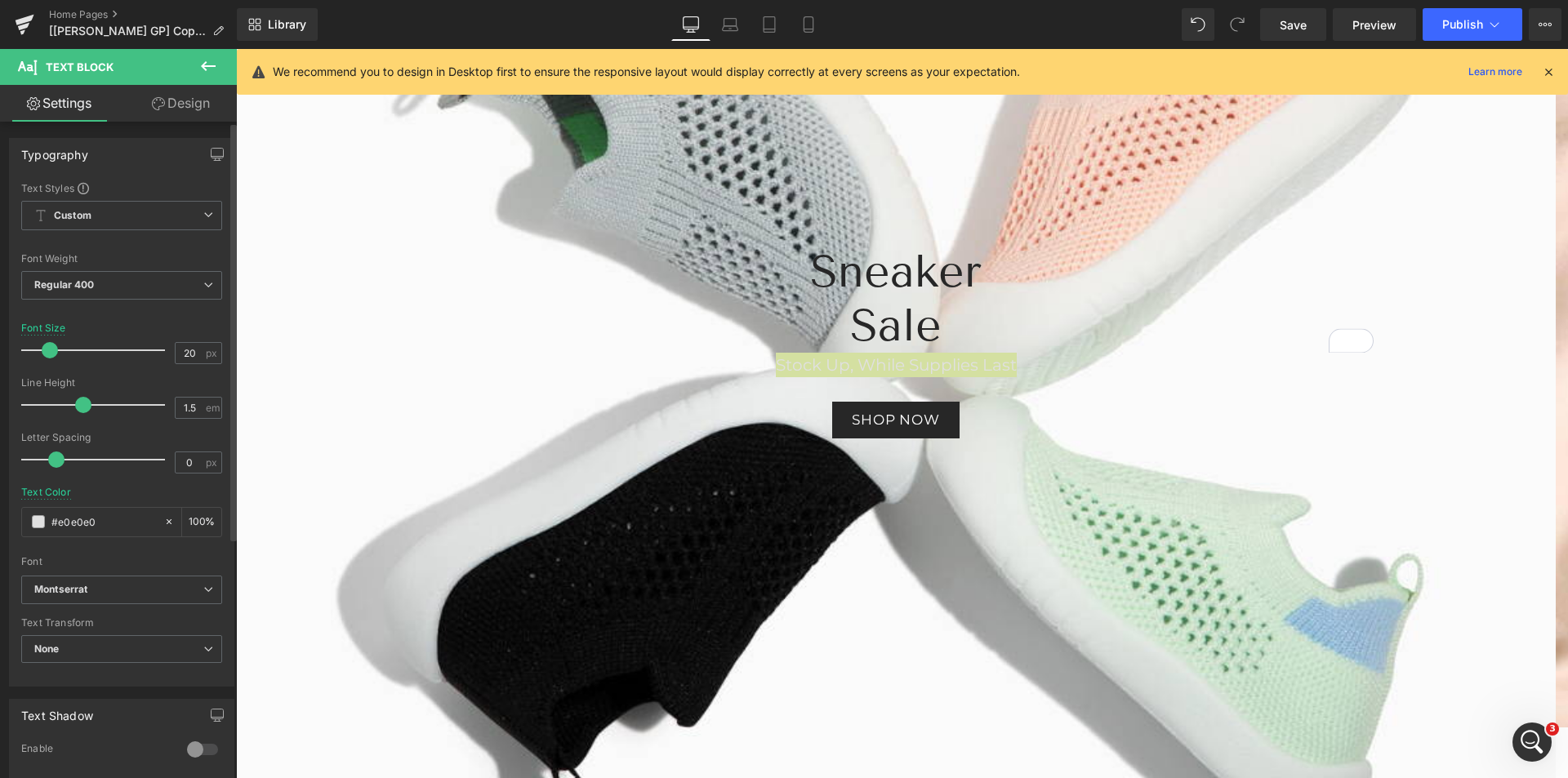
click at [118, 483] on div at bounding box center [121, 482] width 201 height 10
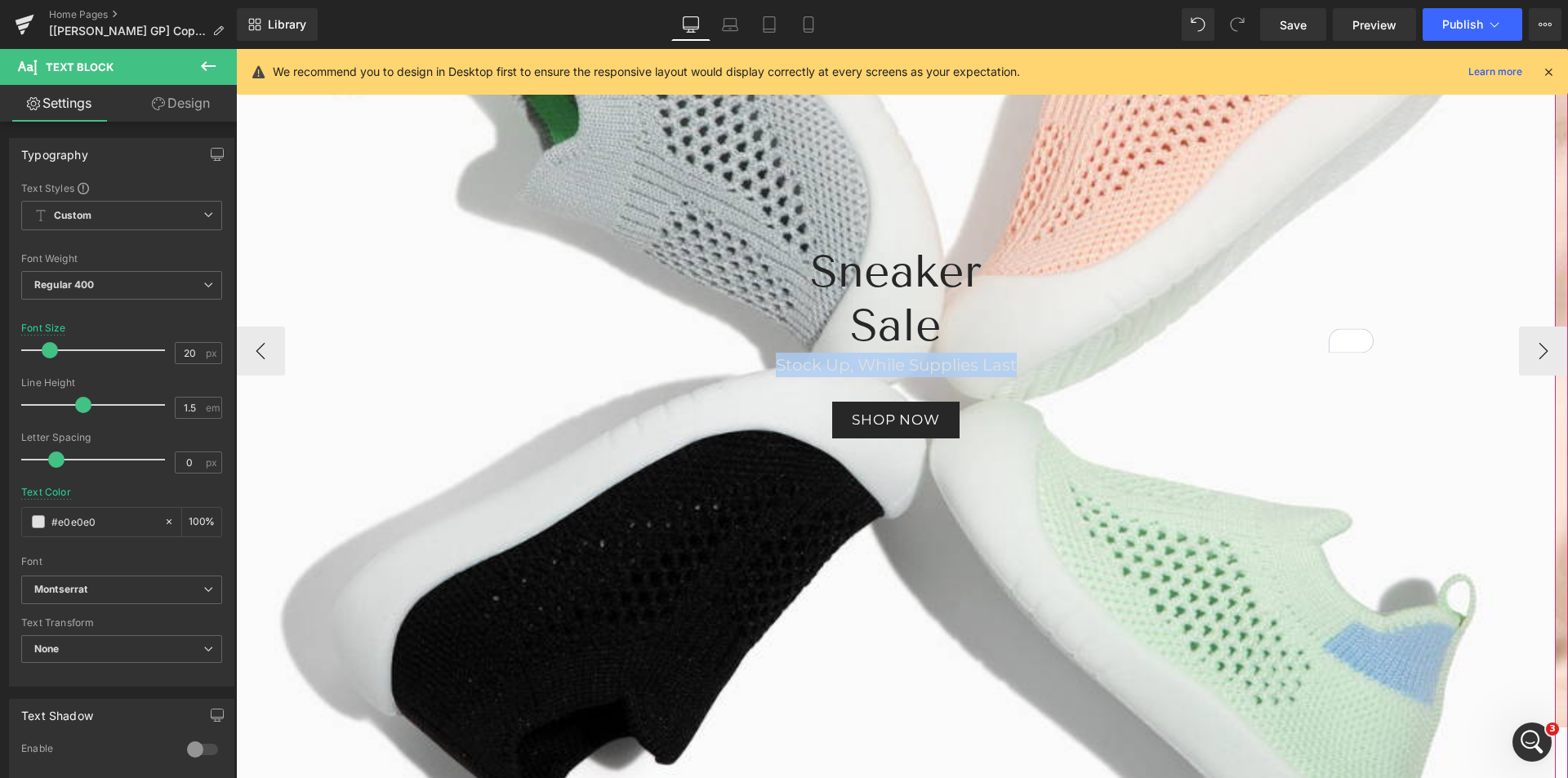
click at [742, 453] on div at bounding box center [896, 351] width 1320 height 861
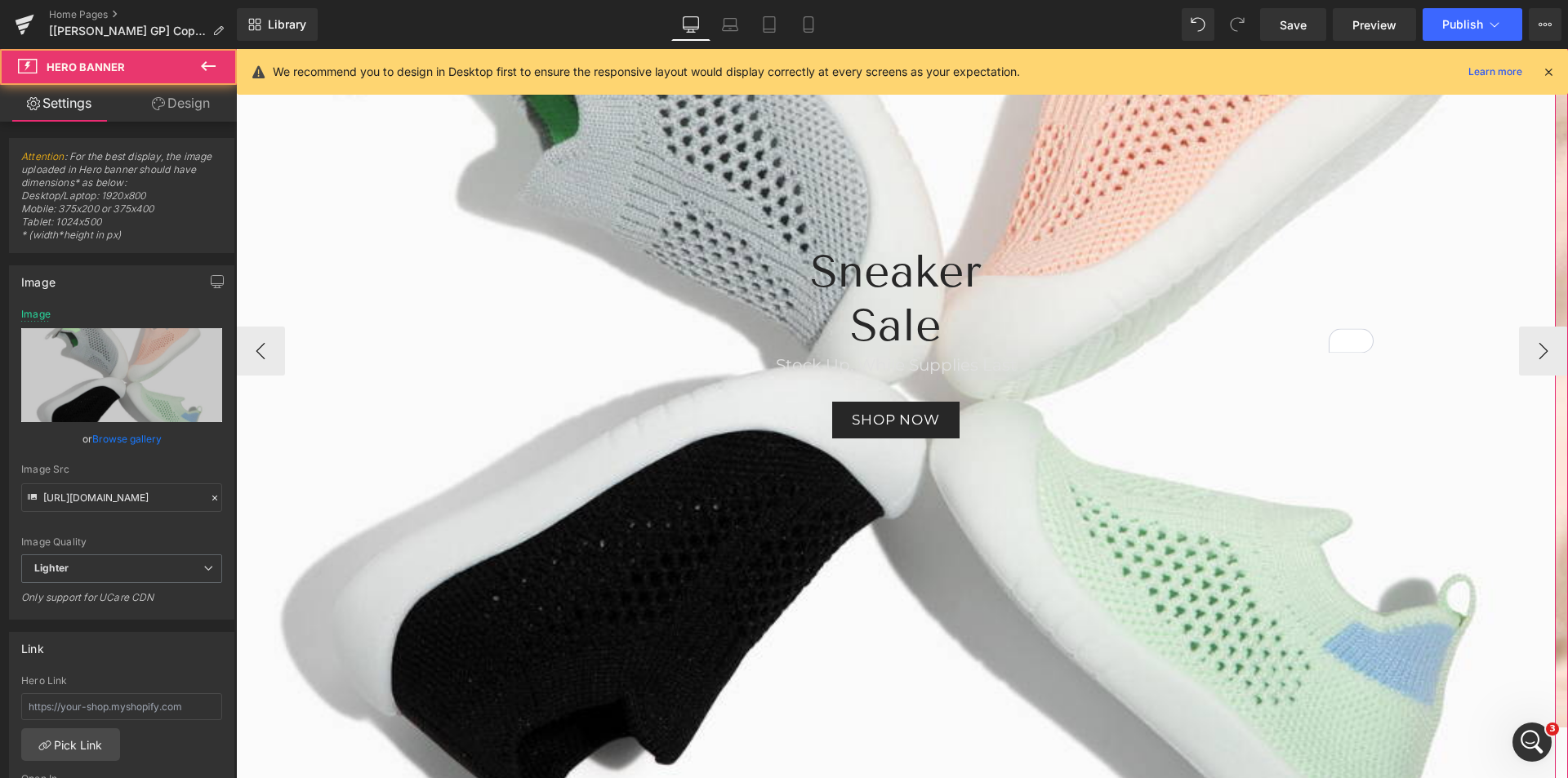
click at [822, 363] on span "Stock Up, While Supplies Last" at bounding box center [897, 365] width 241 height 19
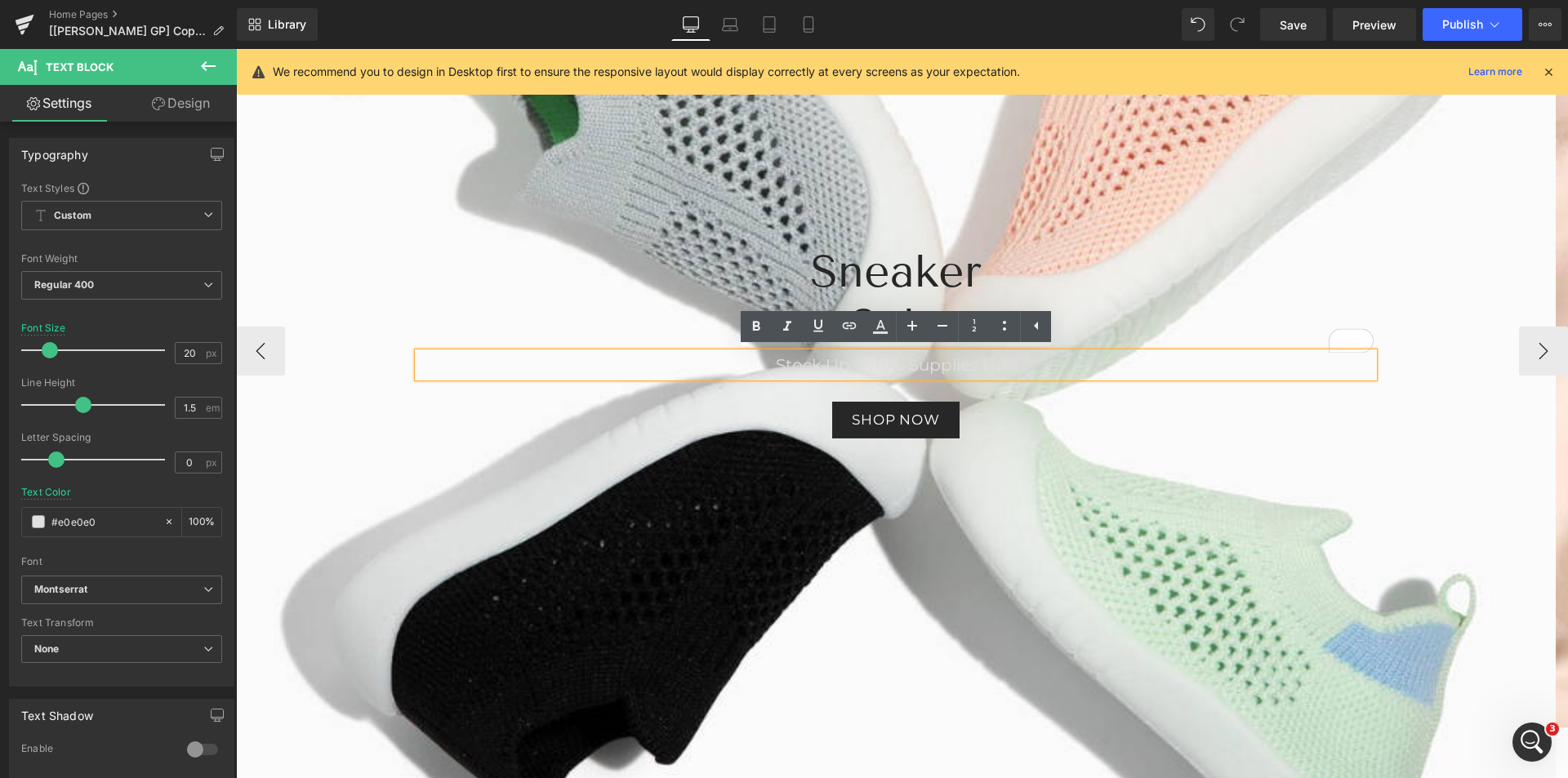
click at [963, 394] on div "Sneaker Sale Heading Stock Up, While Supplies Last Text Block Shop now Button" at bounding box center [895, 341] width 980 height 193
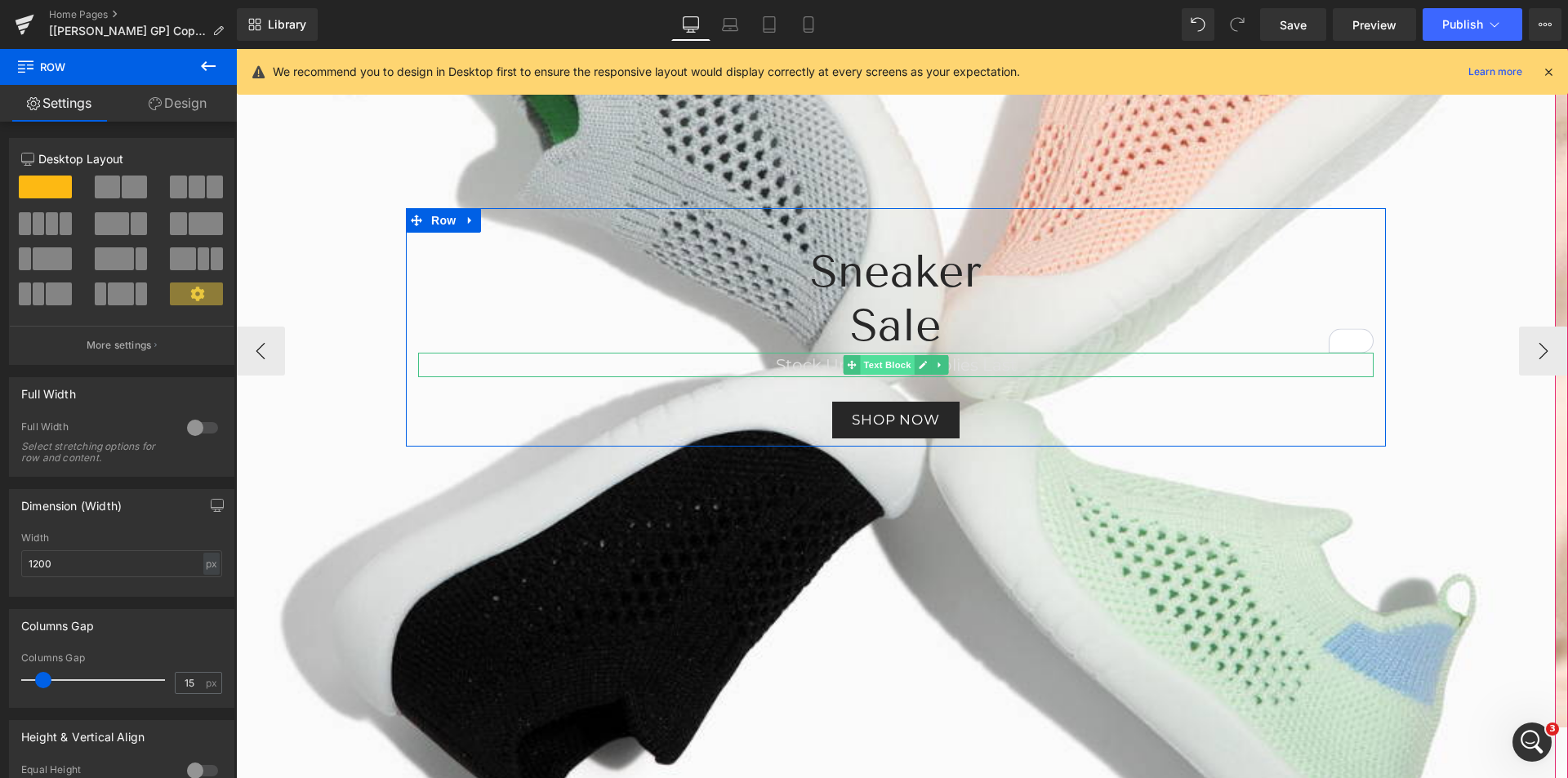
click at [883, 365] on span "Text Block" at bounding box center [887, 365] width 54 height 19
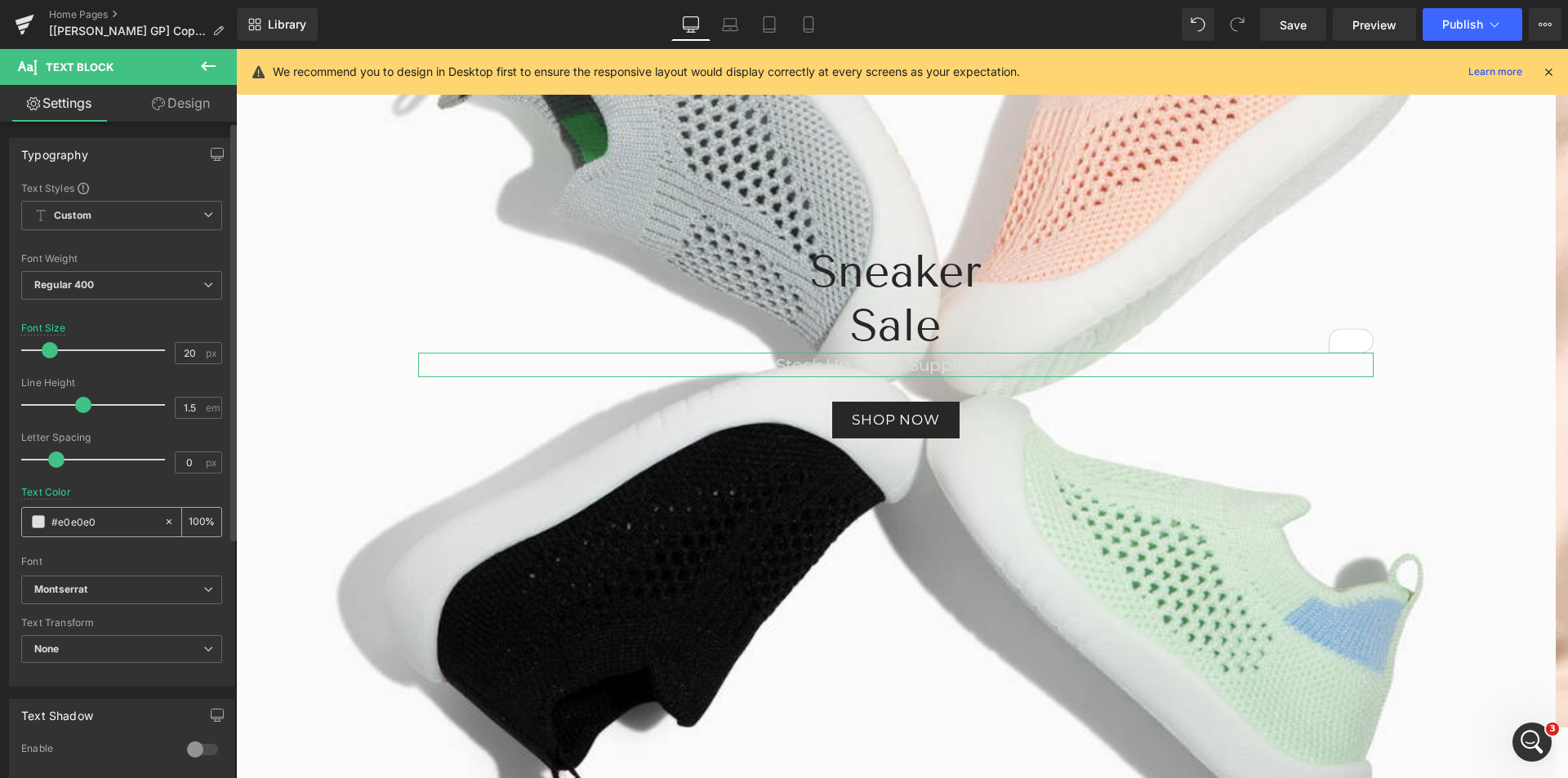
click at [31, 519] on span at bounding box center [38, 522] width 13 height 13
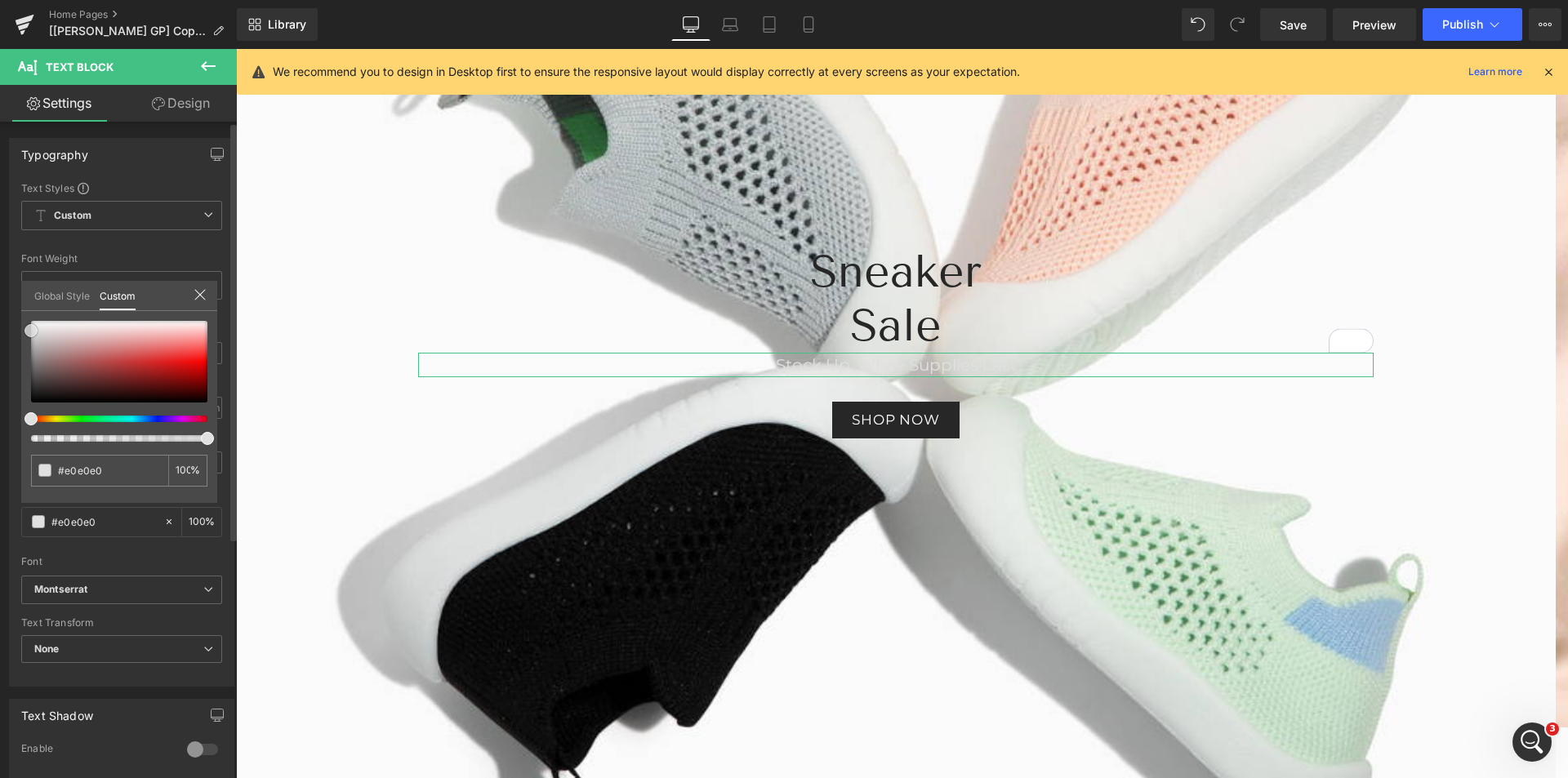
click at [43, 387] on div at bounding box center [120, 361] width 177 height 81
type input "#332d2d"
click at [43, 387] on span at bounding box center [42, 386] width 13 height 13
click at [38, 388] on span at bounding box center [42, 386] width 13 height 13
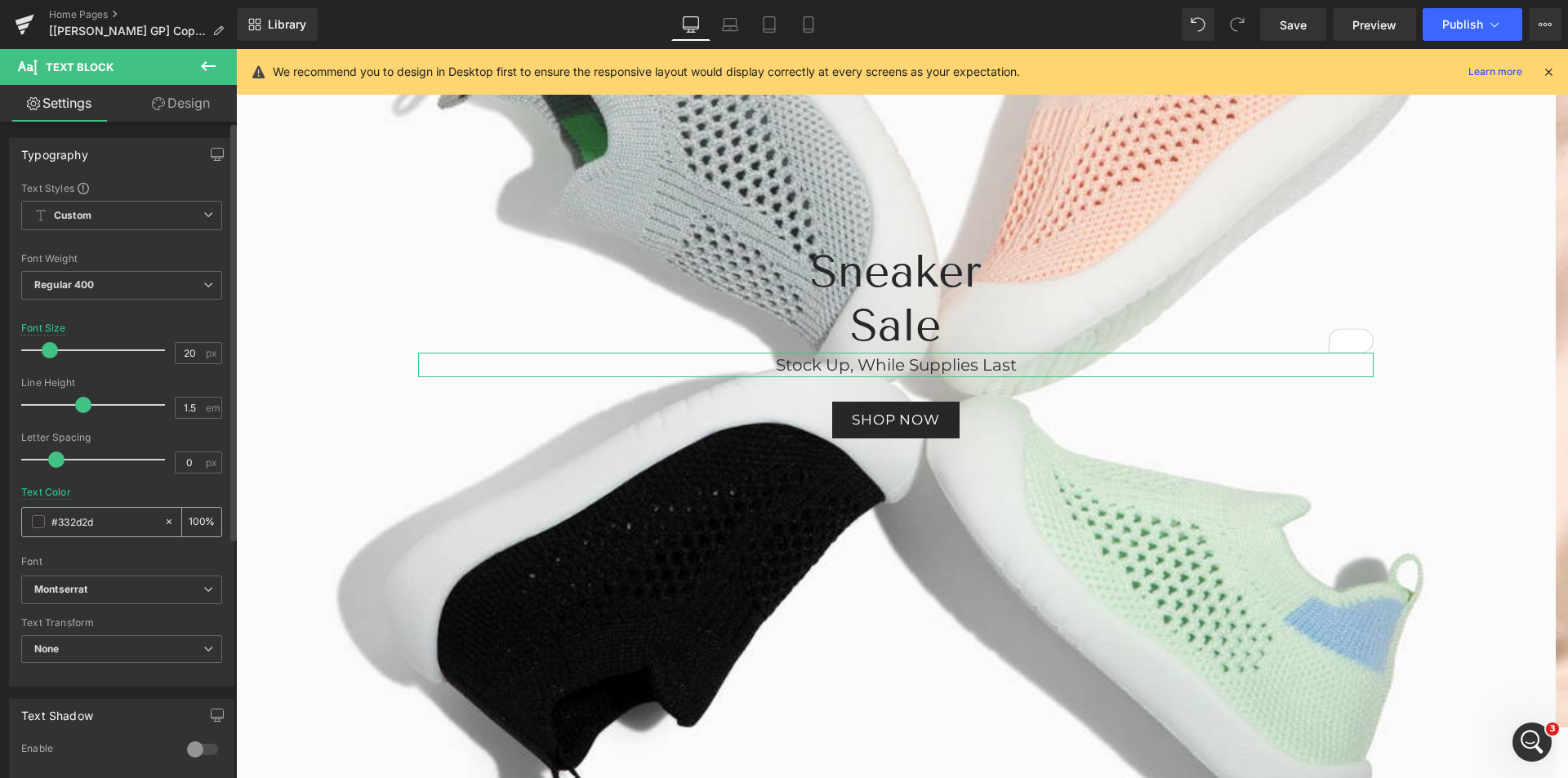
click at [73, 525] on input "#332d2d" at bounding box center [104, 522] width 105 height 18
paste input "272727"
type input "#272727"
click at [849, 366] on div at bounding box center [902, 413] width 1332 height 729
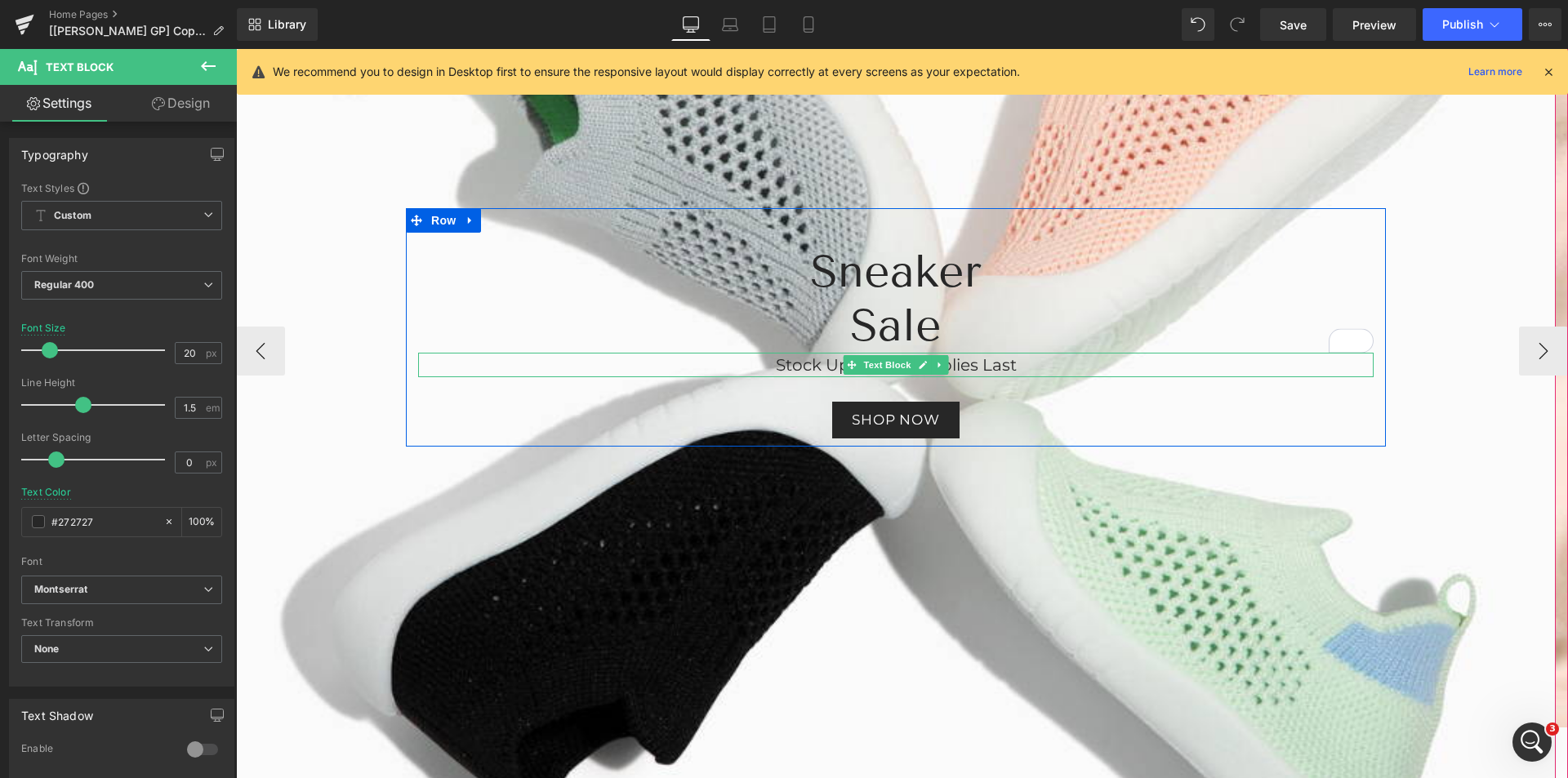
click at [821, 364] on span "Stock Up, While Supplies Last" at bounding box center [897, 365] width 241 height 19
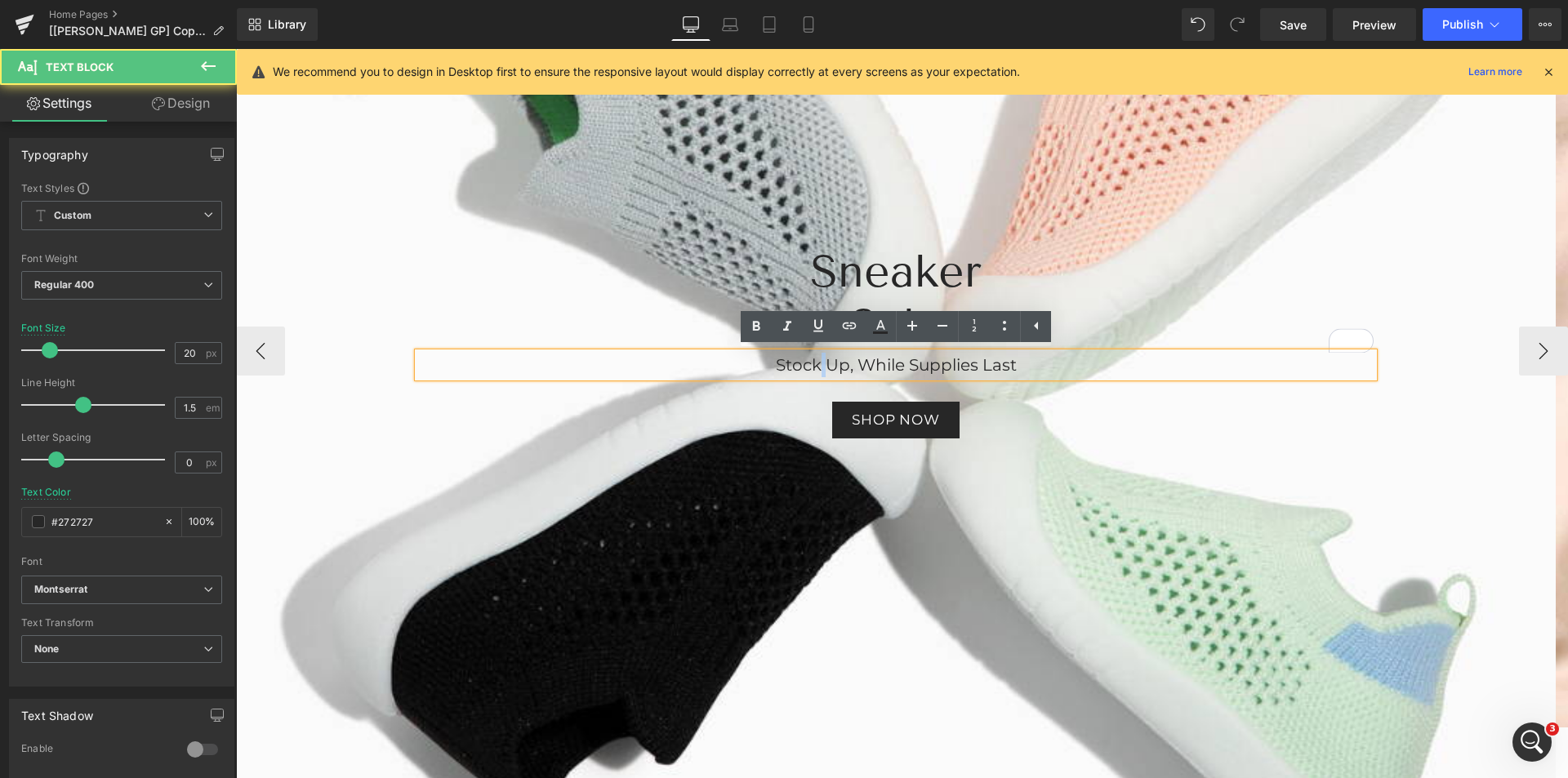
click at [821, 364] on span "Stock Up, While Supplies Last" at bounding box center [897, 365] width 241 height 19
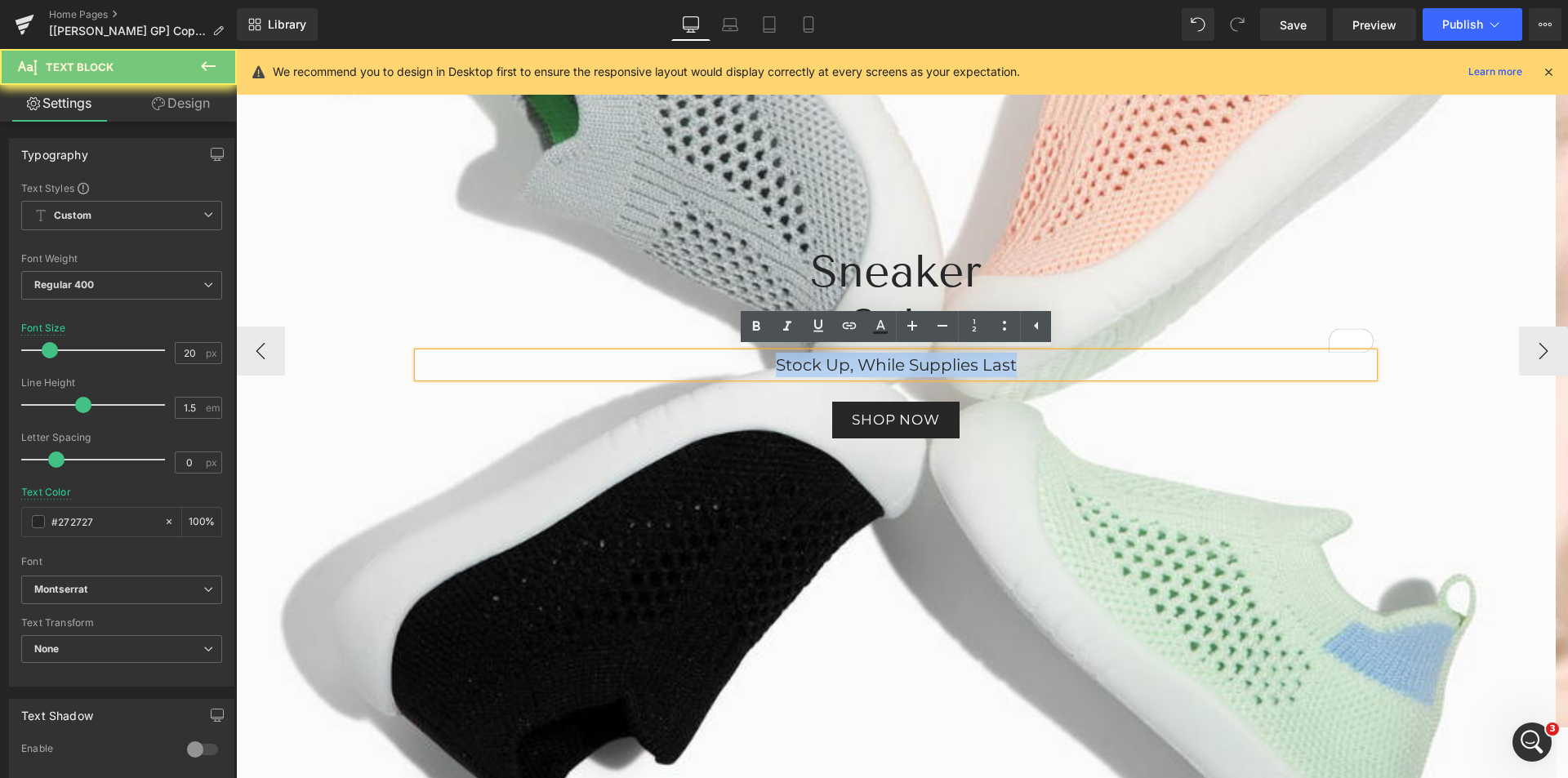
click at [821, 364] on span "Stock Up, While Supplies Last" at bounding box center [897, 365] width 241 height 19
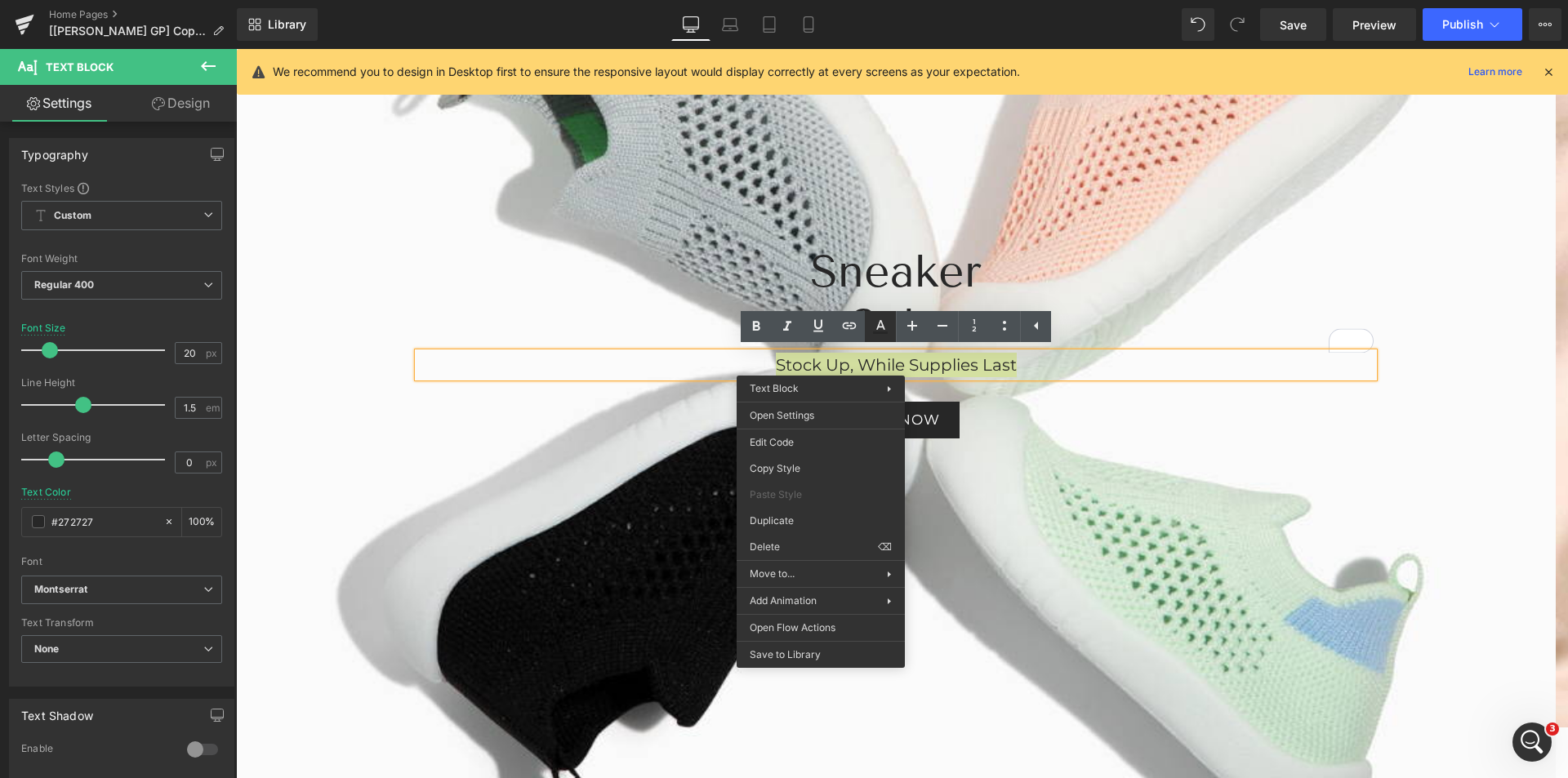
click at [887, 325] on icon at bounding box center [880, 327] width 19 height 19
type input "#272727"
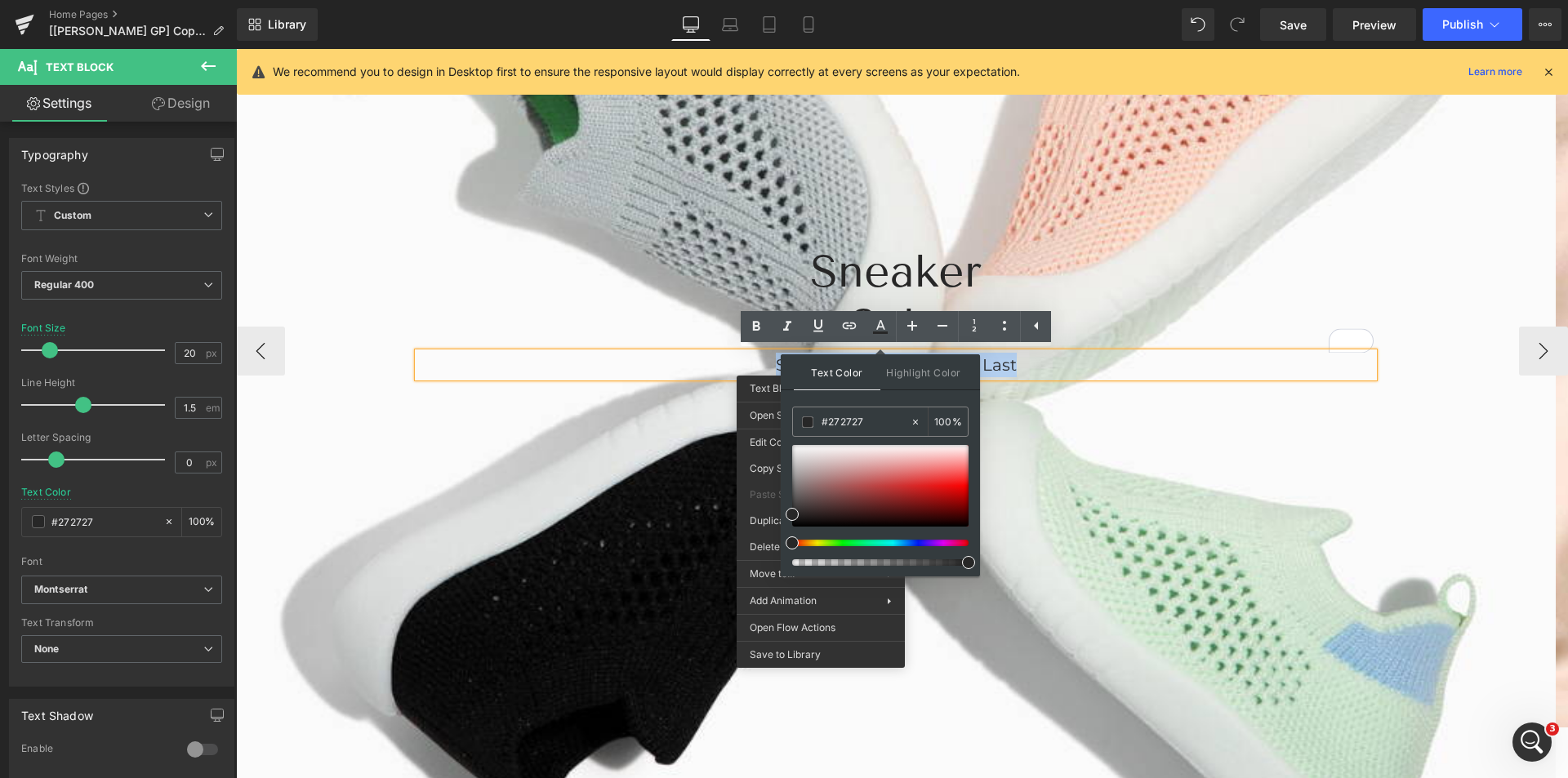
click at [718, 375] on p "Stock Up, While Supplies Last" at bounding box center [895, 365] width 955 height 24
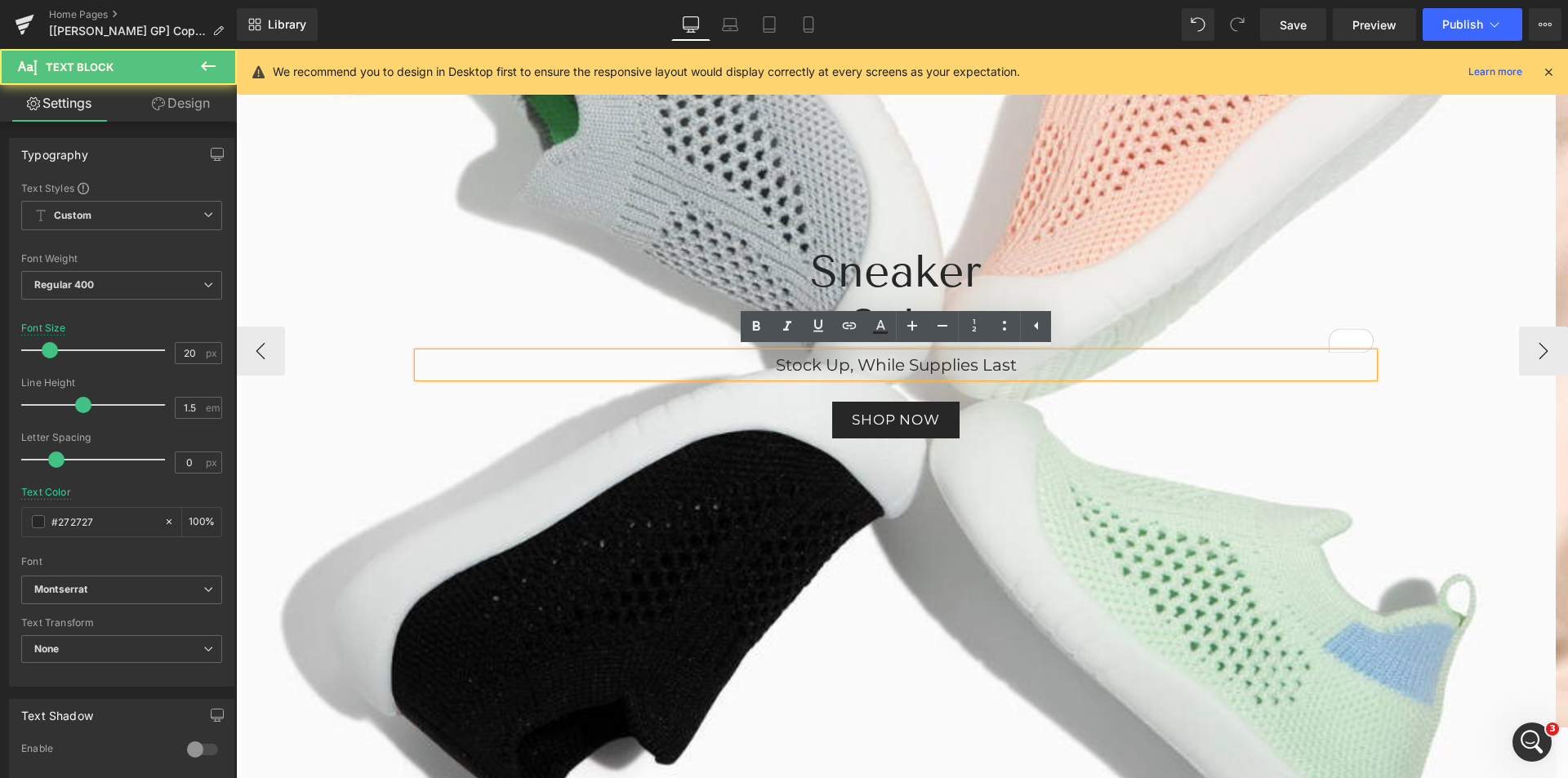
click at [853, 363] on span "Stock Up, While Supplies Last" at bounding box center [897, 365] width 241 height 19
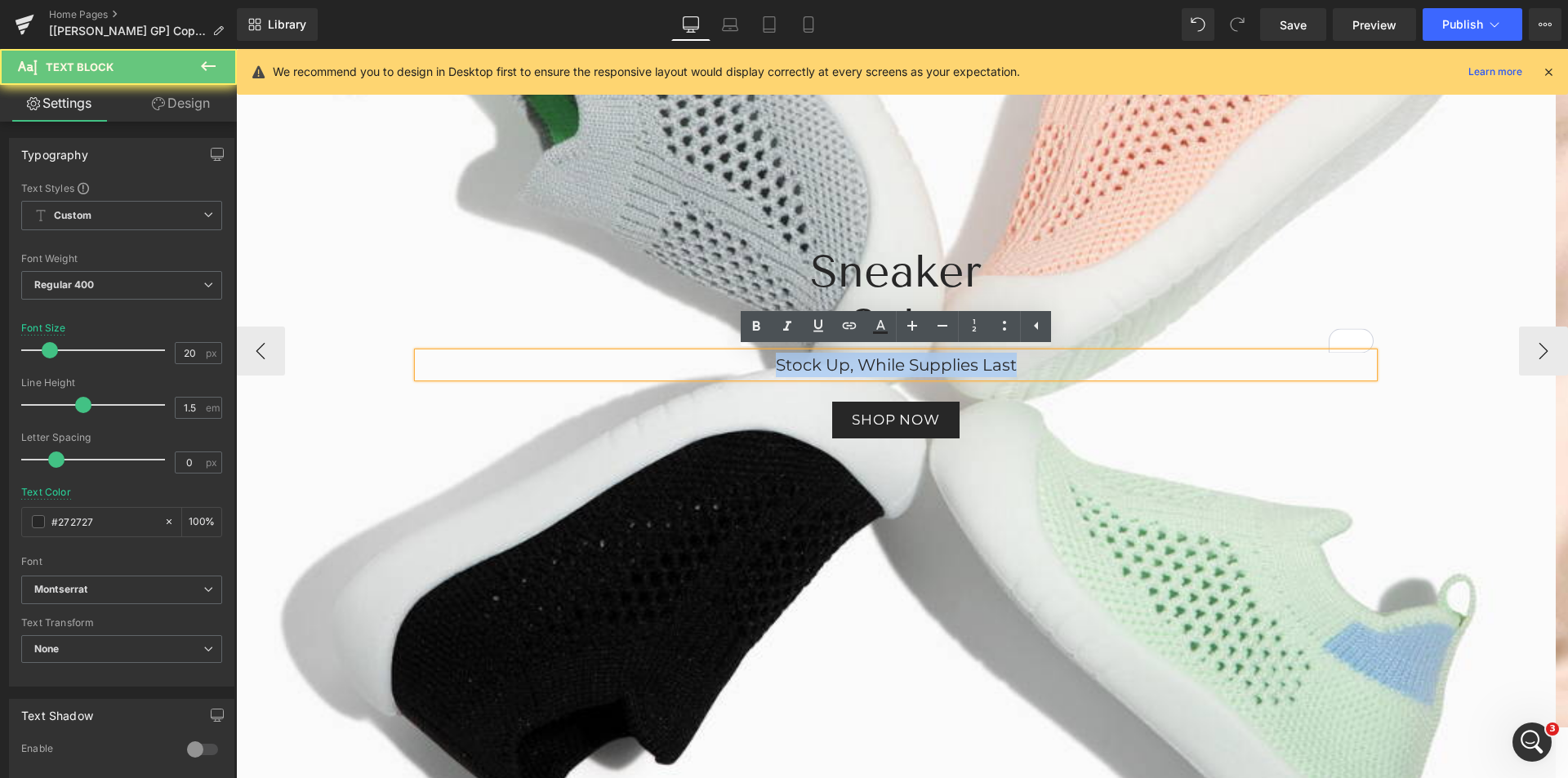
click at [853, 363] on span "Stock Up, While Supplies Last" at bounding box center [897, 365] width 241 height 19
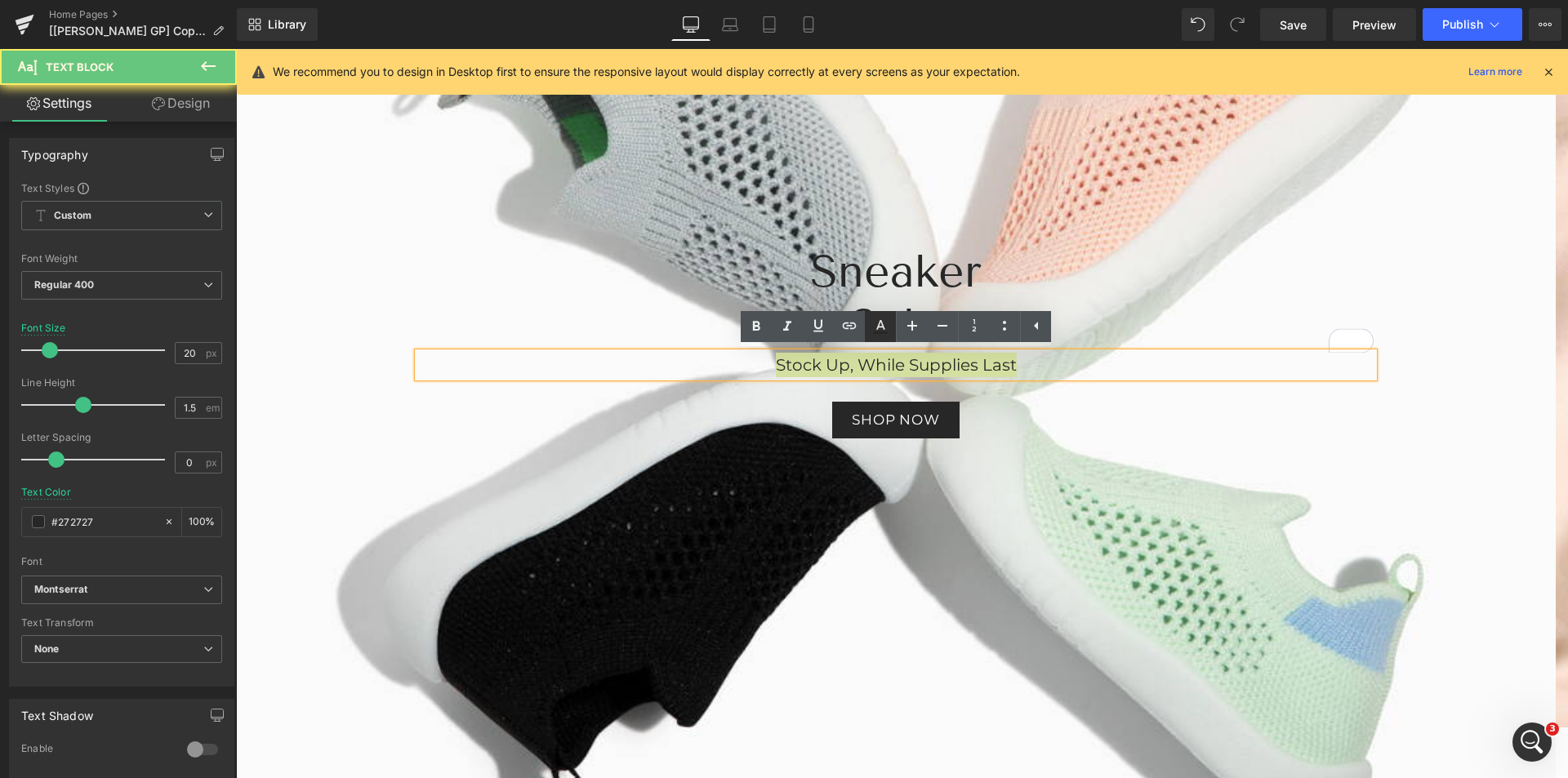
click at [880, 328] on icon at bounding box center [881, 324] width 9 height 10
type input "100"
